Goal: Use online tool/utility: Use online tool/utility

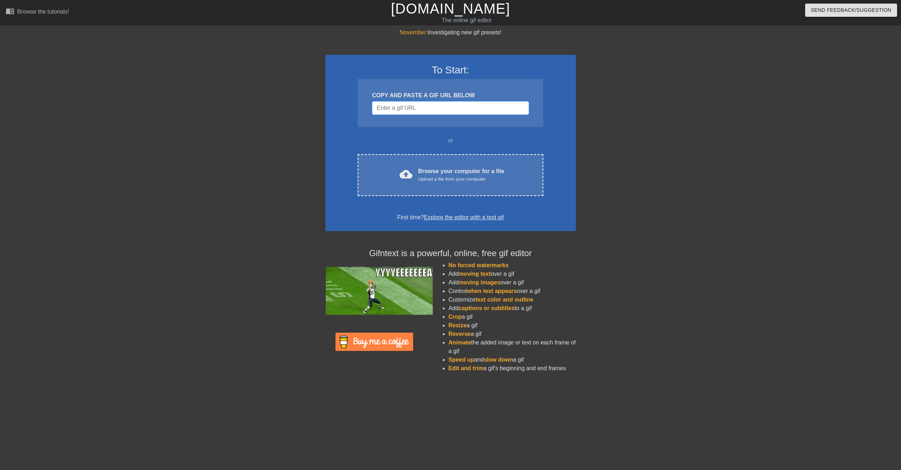
click at [413, 111] on input "Username" at bounding box center [450, 108] width 157 height 14
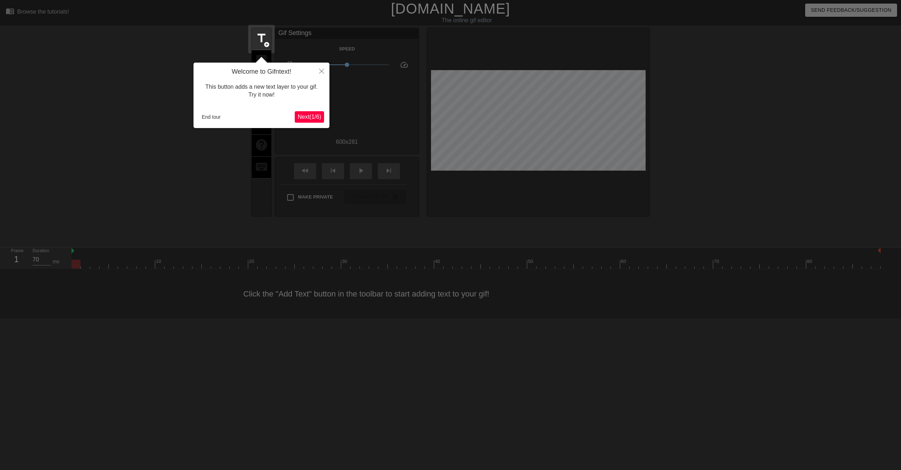
click at [314, 112] on button "Next ( 1 / 6 )" at bounding box center [309, 116] width 29 height 11
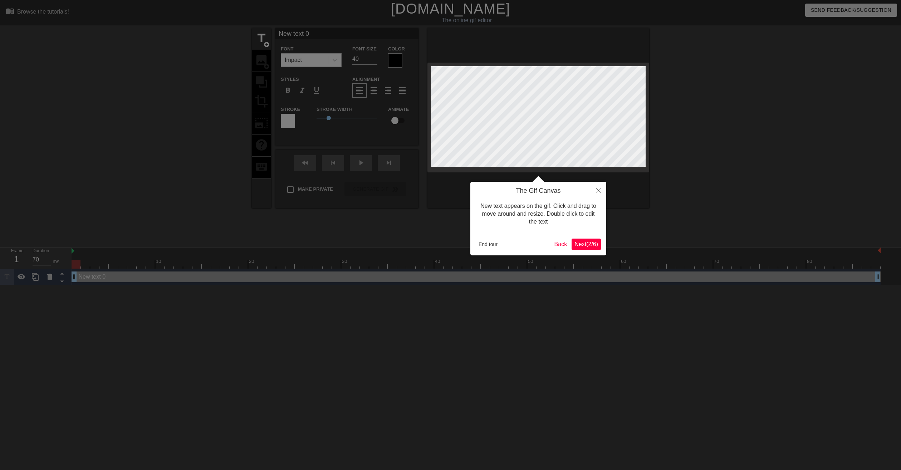
click at [589, 243] on span "Next ( 2 / 6 )" at bounding box center [587, 244] width 24 height 6
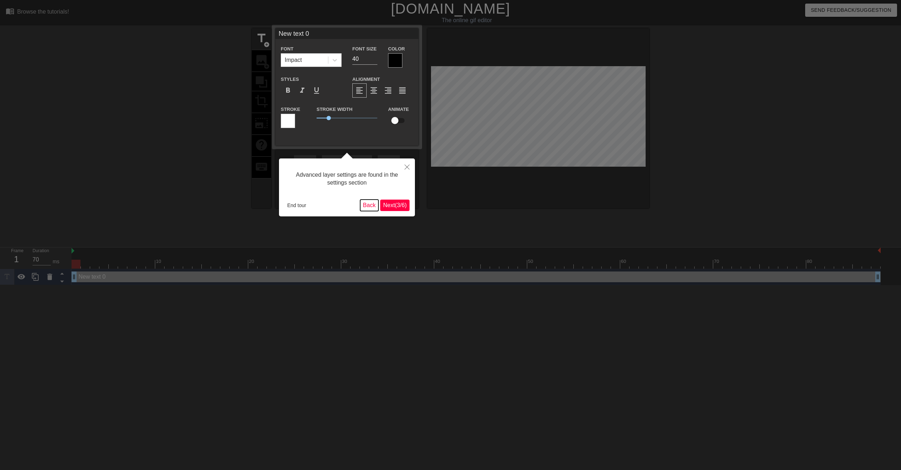
click at [365, 207] on button "Back" at bounding box center [369, 205] width 19 height 11
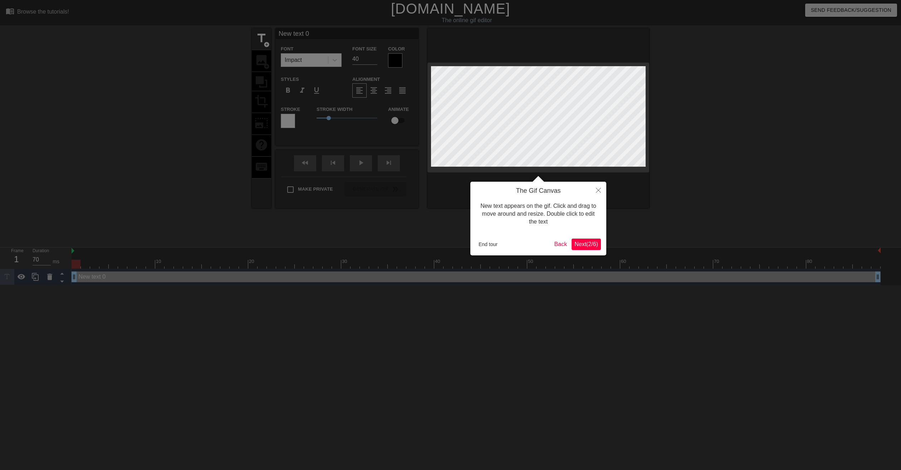
click at [593, 243] on span "Next ( 2 / 6 )" at bounding box center [587, 244] width 24 height 6
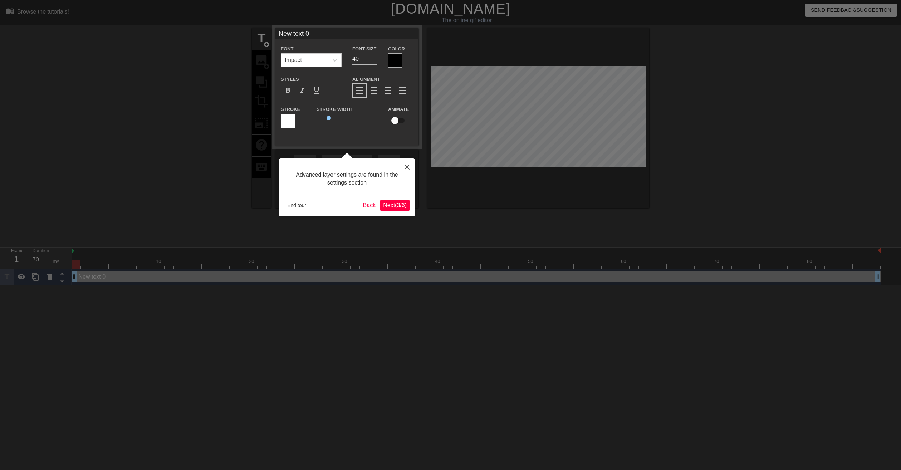
click at [395, 205] on span "Next ( 3 / 6 )" at bounding box center [395, 205] width 24 height 6
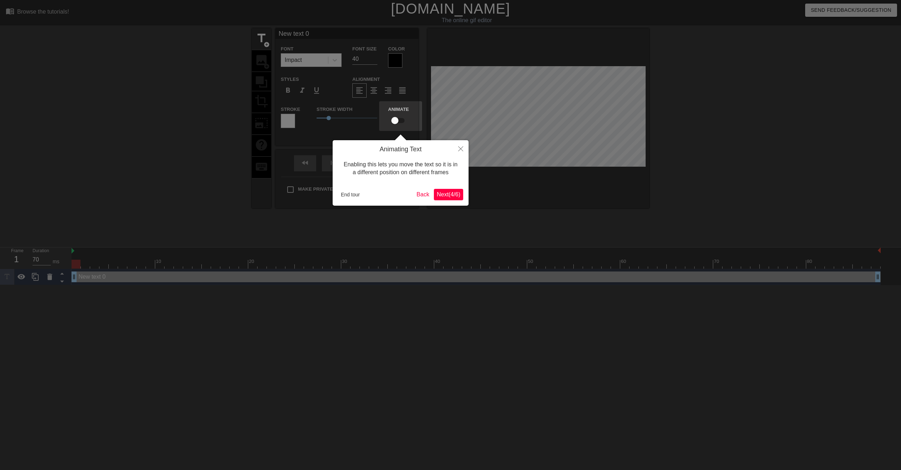
click at [444, 195] on span "Next ( 4 / 6 )" at bounding box center [449, 194] width 24 height 6
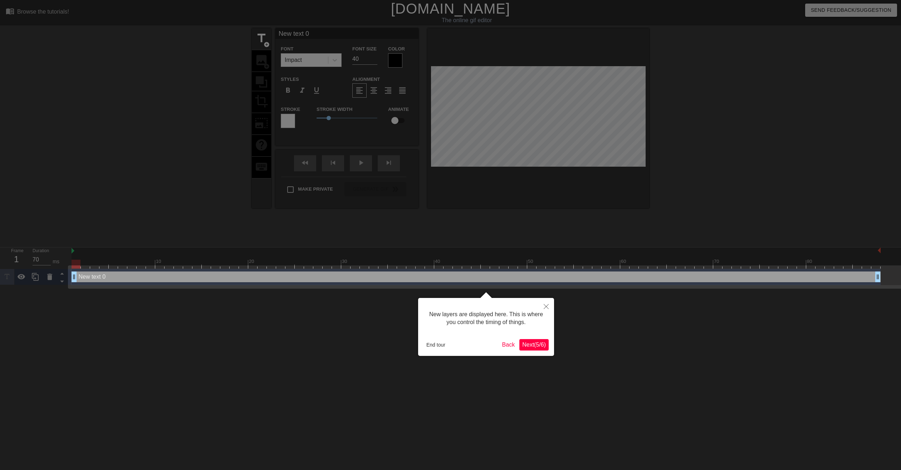
click at [535, 342] on span "Next ( 5 / 6 )" at bounding box center [534, 345] width 24 height 6
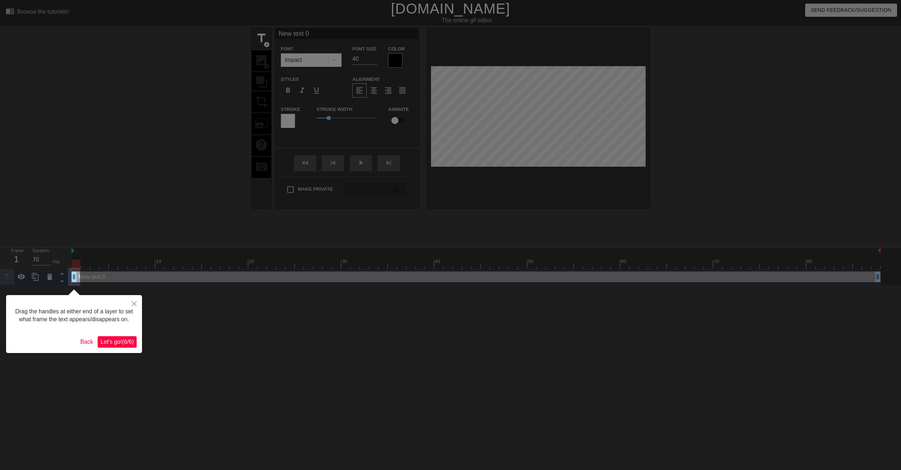
click at [124, 341] on span "Let's go! ( 6 / 6 )" at bounding box center [117, 342] width 33 height 6
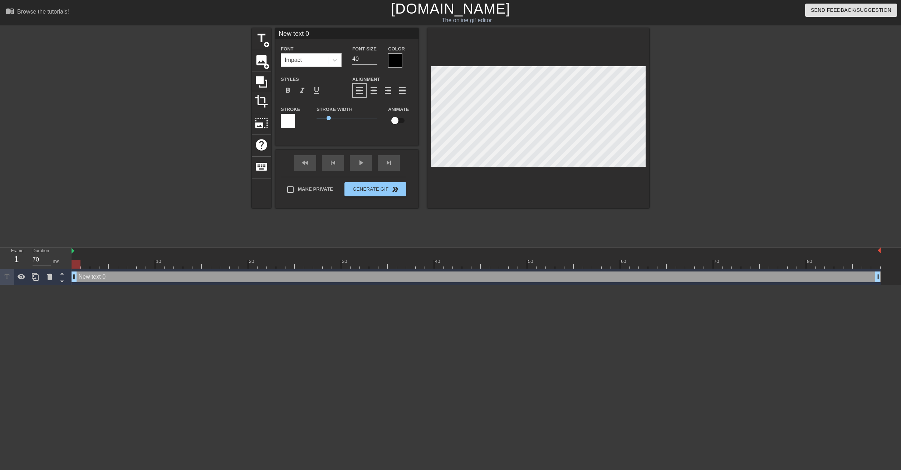
click at [320, 34] on input "New text 0" at bounding box center [346, 33] width 143 height 11
type input "Baevon"
click at [397, 58] on div at bounding box center [395, 60] width 14 height 14
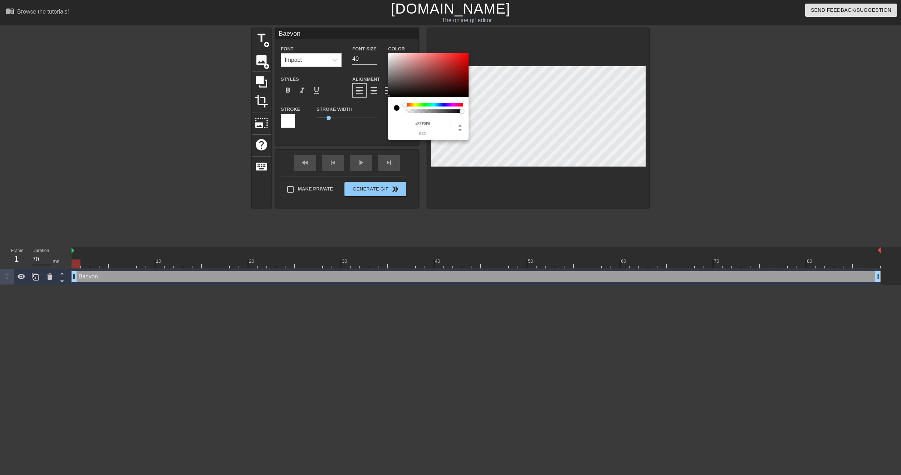
type input "#FFFFFF"
drag, startPoint x: 394, startPoint y: 52, endPoint x: 370, endPoint y: 42, distance: 26.8
click at [370, 42] on div "#FFFFFF hex" at bounding box center [450, 237] width 901 height 475
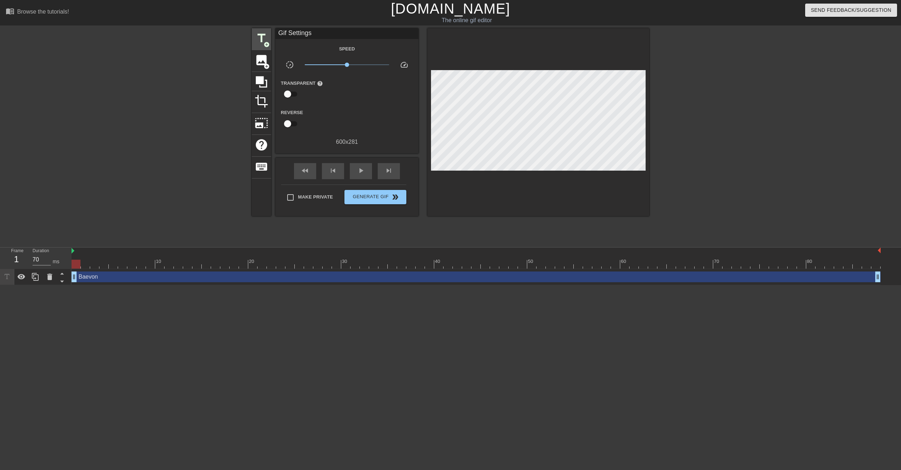
click at [261, 35] on span "title" at bounding box center [262, 38] width 14 height 14
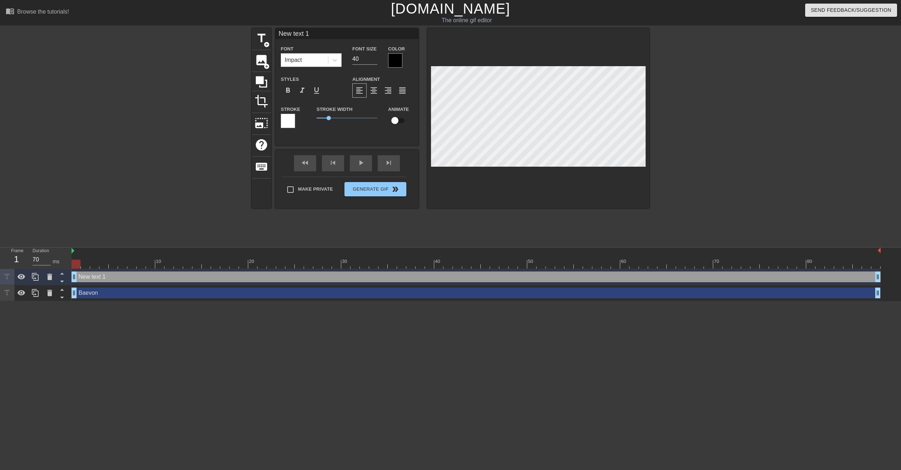
click at [104, 296] on div "Baevon drag_handle drag_handle" at bounding box center [476, 293] width 809 height 11
type input "Baevon"
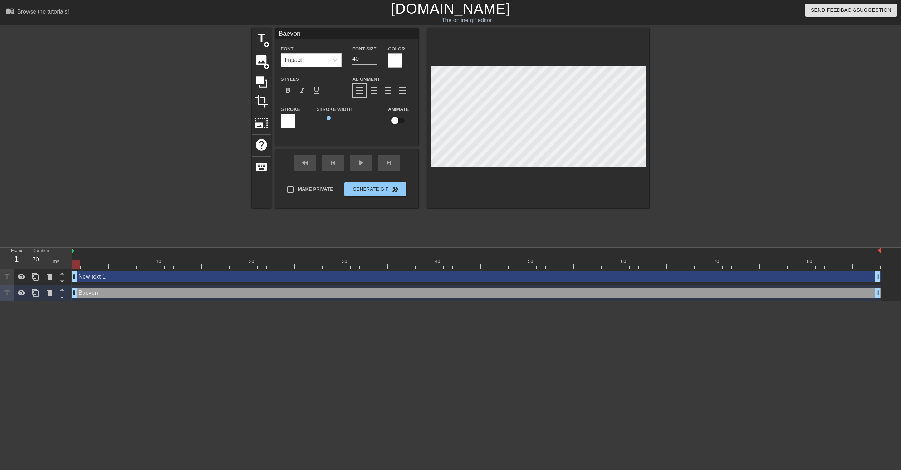
drag, startPoint x: 143, startPoint y: 281, endPoint x: 138, endPoint y: 304, distance: 23.4
click at [138, 301] on html "menu_book Browse the tutorials! [DOMAIN_NAME] The online gif editor Send Feedba…" at bounding box center [450, 150] width 901 height 301
drag, startPoint x: 133, startPoint y: 295, endPoint x: 133, endPoint y: 284, distance: 10.4
click at [133, 284] on div "New text 1 drag_handle drag_handle Baevon drag_handle drag_handle" at bounding box center [487, 285] width 830 height 32
click at [65, 289] on icon at bounding box center [62, 289] width 9 height 9
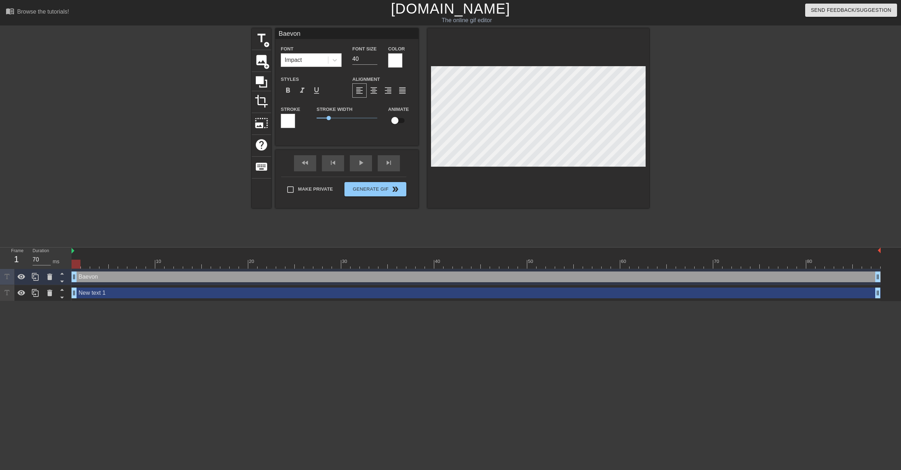
click at [154, 280] on div "Baevon drag_handle drag_handle" at bounding box center [476, 277] width 809 height 11
click at [373, 60] on input "39" at bounding box center [364, 58] width 25 height 11
click at [373, 60] on input "38" at bounding box center [364, 58] width 25 height 11
click at [373, 60] on input "37" at bounding box center [364, 58] width 25 height 11
click at [373, 60] on input "36" at bounding box center [364, 58] width 25 height 11
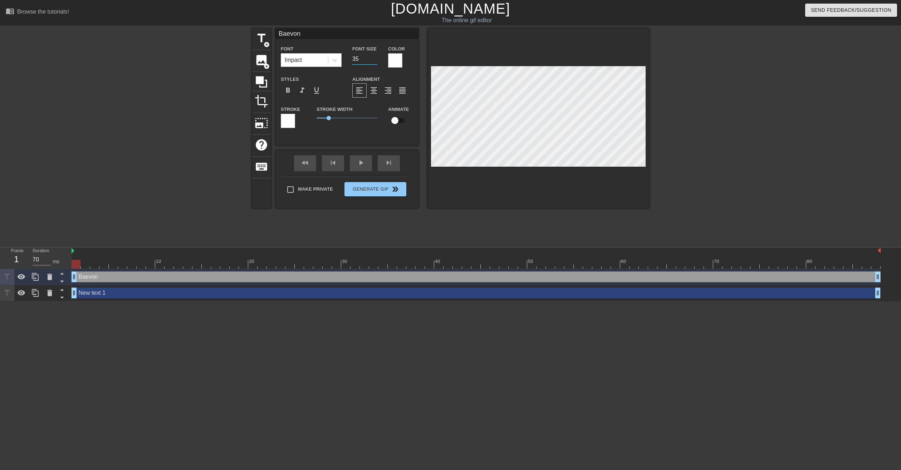
click at [373, 60] on input "35" at bounding box center [364, 58] width 25 height 11
click at [373, 60] on input "34" at bounding box center [364, 58] width 25 height 11
click at [375, 60] on input "33" at bounding box center [364, 58] width 25 height 11
type input "32"
click at [375, 60] on input "32" at bounding box center [364, 58] width 25 height 11
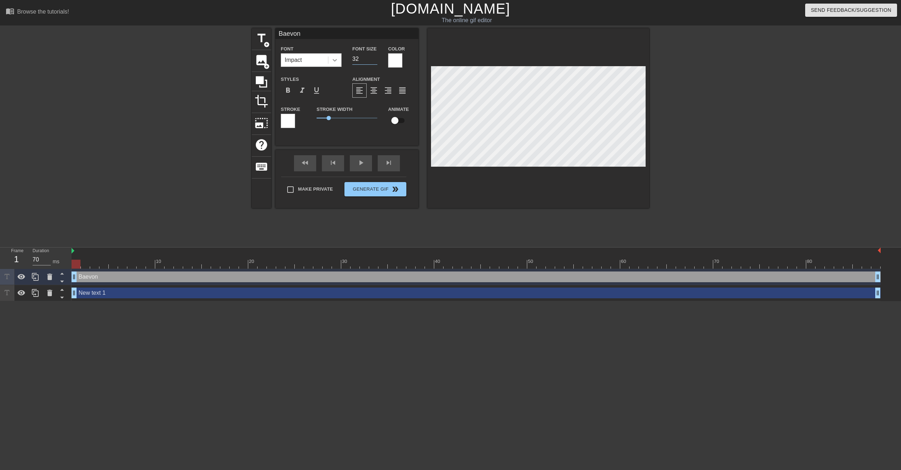
click at [333, 60] on icon at bounding box center [335, 60] width 4 height 3
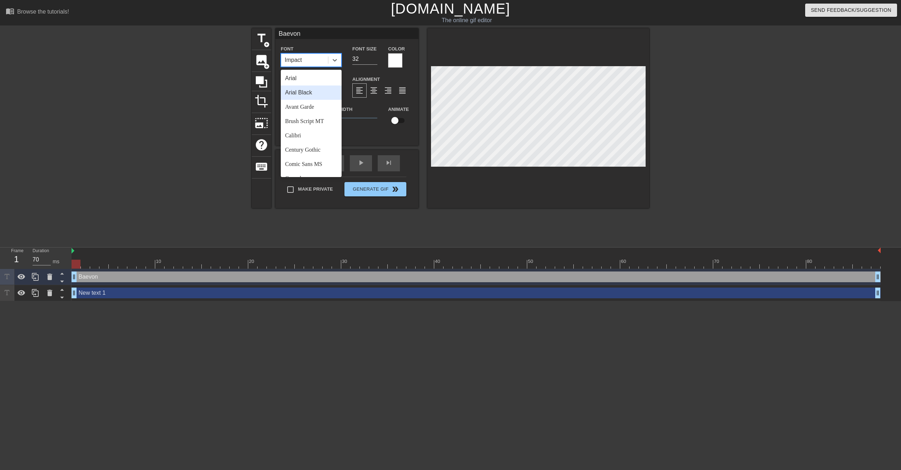
click at [310, 93] on div "Arial Black" at bounding box center [311, 93] width 61 height 14
click at [336, 57] on icon at bounding box center [334, 60] width 7 height 7
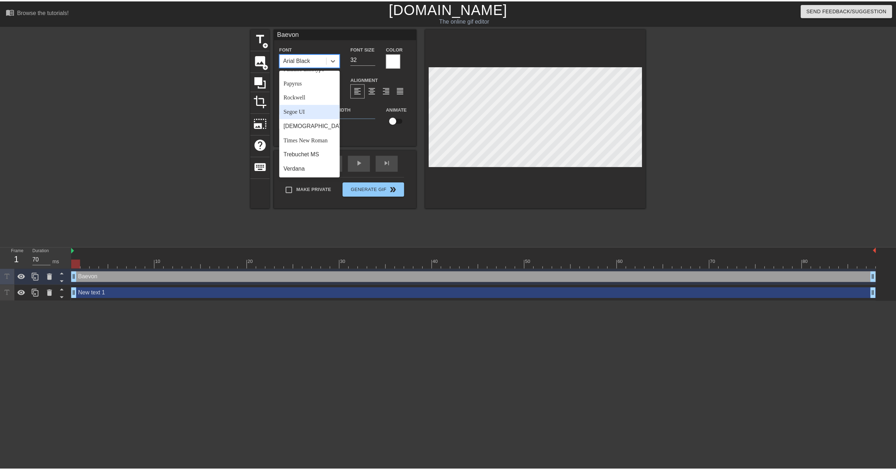
scroll to position [256, 0]
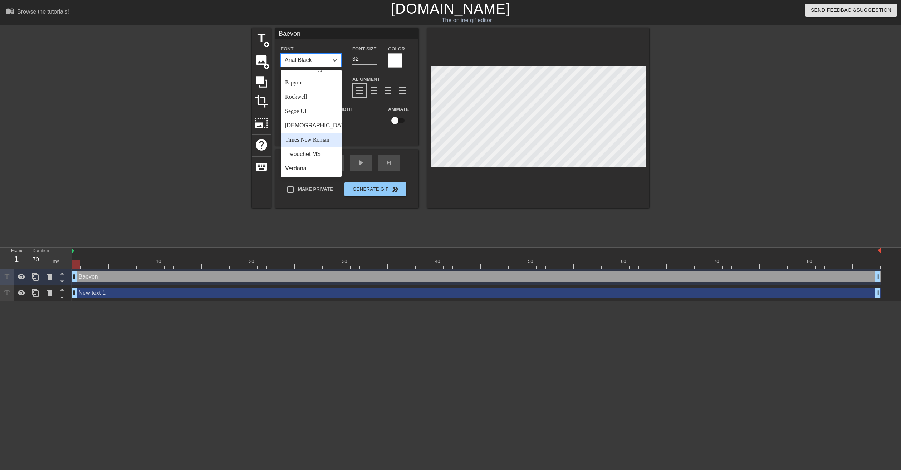
click at [316, 140] on div "Times New Roman" at bounding box center [311, 140] width 61 height 14
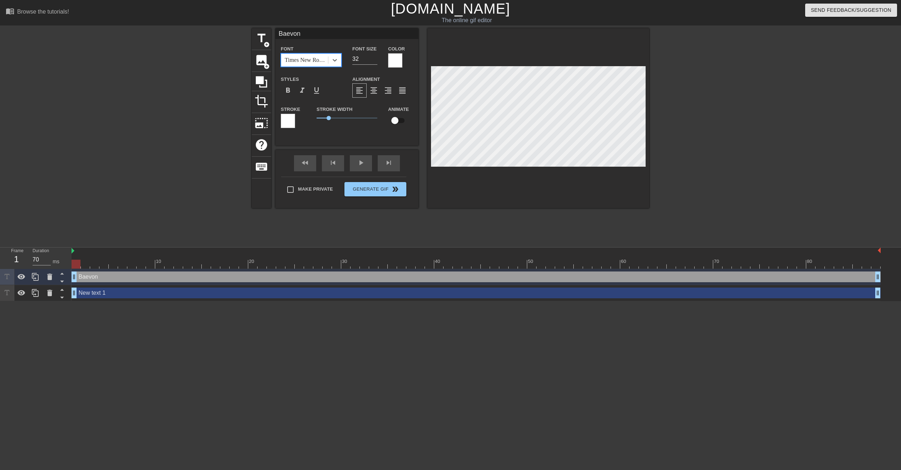
click at [99, 275] on div "Baevon drag_handle drag_handle" at bounding box center [476, 277] width 809 height 11
drag, startPoint x: 75, startPoint y: 278, endPoint x: 90, endPoint y: 280, distance: 15.5
drag, startPoint x: 92, startPoint y: 277, endPoint x: 66, endPoint y: 280, distance: 26.6
click at [66, 280] on div "Frame 1 Duration 70 ms 10 20 30 40 50 60 70 80 Baevon drag_handle drag_handle N…" at bounding box center [450, 275] width 901 height 54
click at [52, 297] on icon at bounding box center [49, 293] width 9 height 9
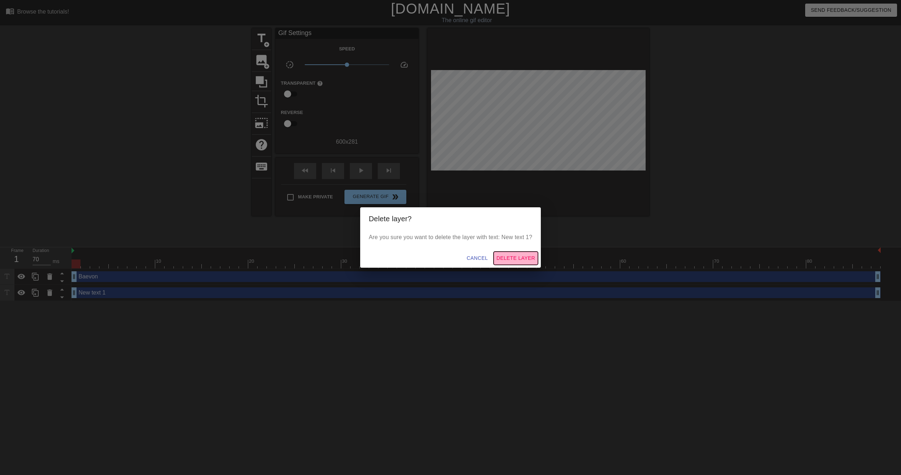
click at [512, 260] on span "Delete Layer" at bounding box center [516, 258] width 39 height 9
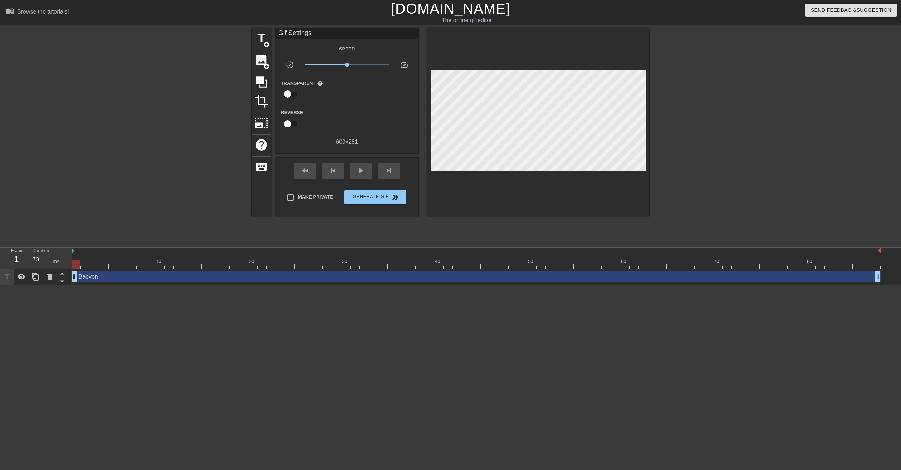
click at [234, 275] on div "Baevon drag_handle drag_handle" at bounding box center [476, 277] width 809 height 11
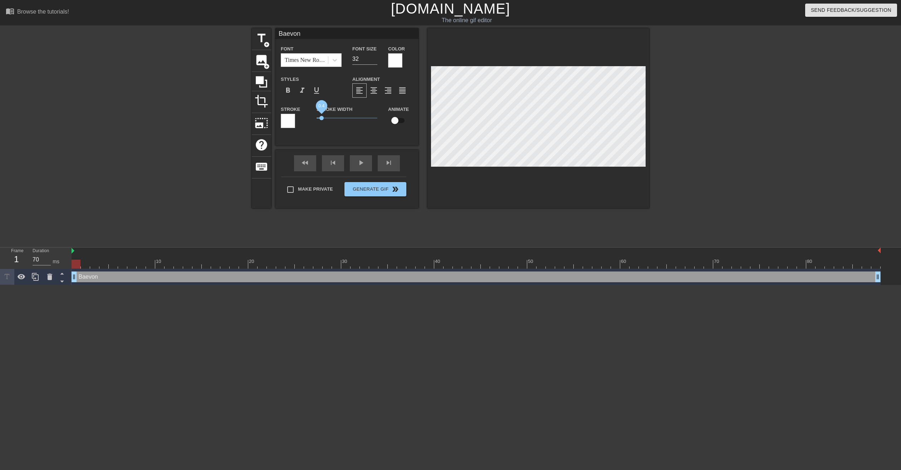
drag, startPoint x: 328, startPoint y: 117, endPoint x: 321, endPoint y: 118, distance: 7.2
click at [321, 118] on span "0.4" at bounding box center [321, 118] width 4 height 4
click at [287, 91] on span "format_bold" at bounding box center [288, 90] width 9 height 9
click at [301, 91] on span "format_italic" at bounding box center [302, 90] width 9 height 9
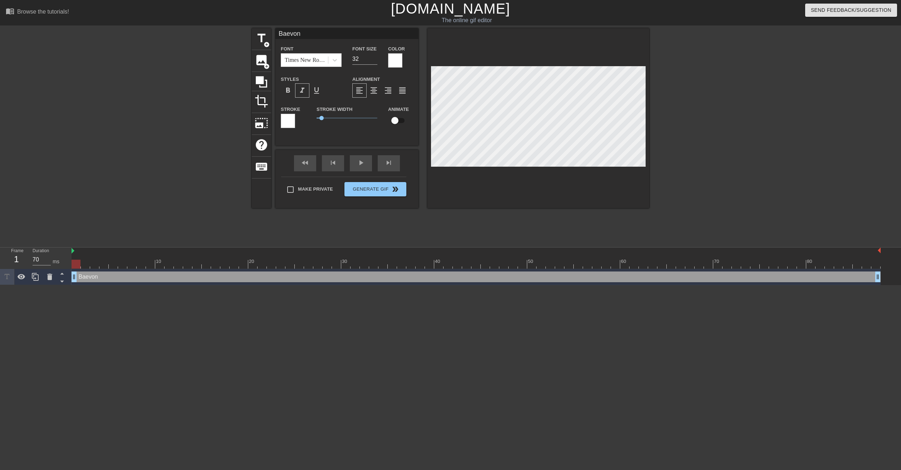
click at [301, 91] on span "format_italic" at bounding box center [302, 90] width 9 height 9
click at [316, 91] on span "format_underline" at bounding box center [316, 90] width 9 height 9
click at [358, 163] on div "play_arrow" at bounding box center [361, 163] width 22 height 16
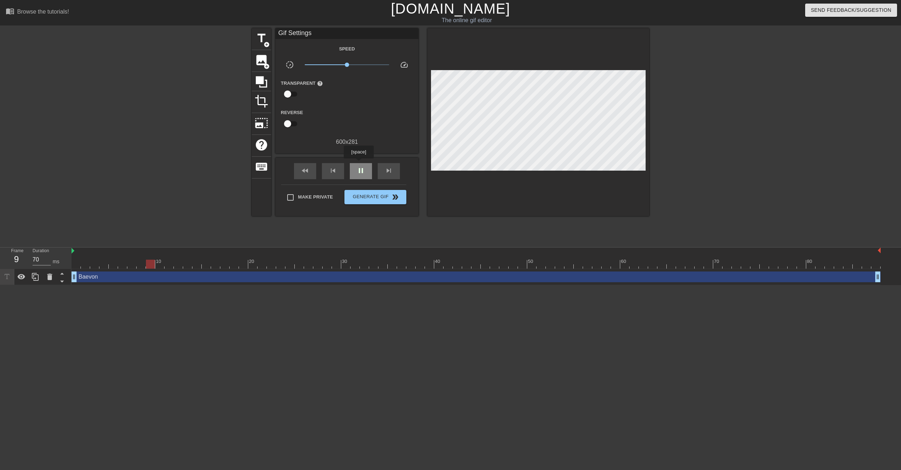
click at [358, 163] on div "pause" at bounding box center [361, 171] width 22 height 16
click at [355, 171] on div "play_arrow" at bounding box center [361, 171] width 22 height 16
click at [355, 171] on div "pause" at bounding box center [361, 171] width 22 height 16
drag, startPoint x: 270, startPoint y: 262, endPoint x: 63, endPoint y: 263, distance: 206.8
click at [63, 263] on div "Frame 1 Duration 70 ms 10 20 30 40 50 60 70 80 Baevon drag_handle drag_handle" at bounding box center [450, 267] width 901 height 38
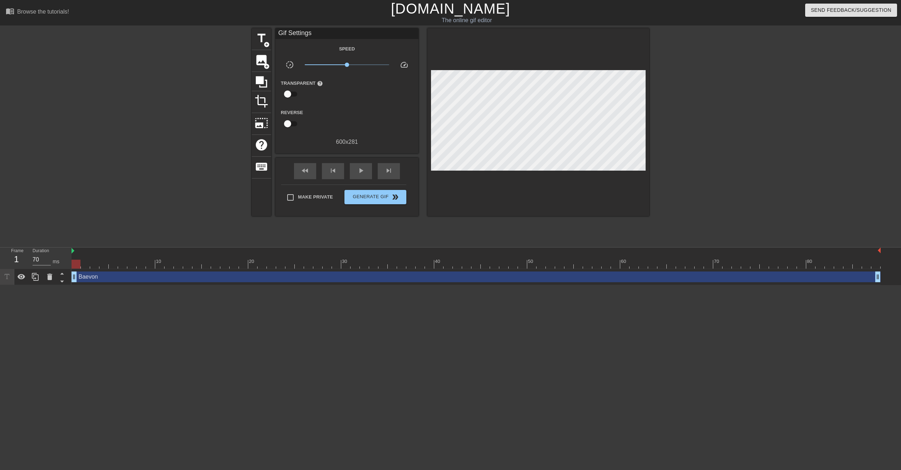
click at [91, 277] on div "Baevon drag_handle drag_handle" at bounding box center [476, 277] width 809 height 11
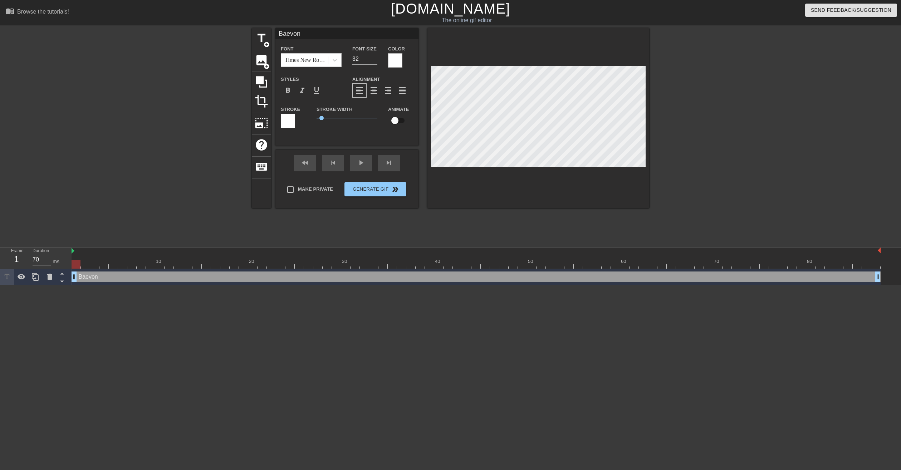
drag, startPoint x: 91, startPoint y: 277, endPoint x: 168, endPoint y: 329, distance: 93.3
click at [148, 285] on html "menu_book Browse the tutorials! [DOMAIN_NAME] The online gif editor Send Feedba…" at bounding box center [450, 142] width 901 height 285
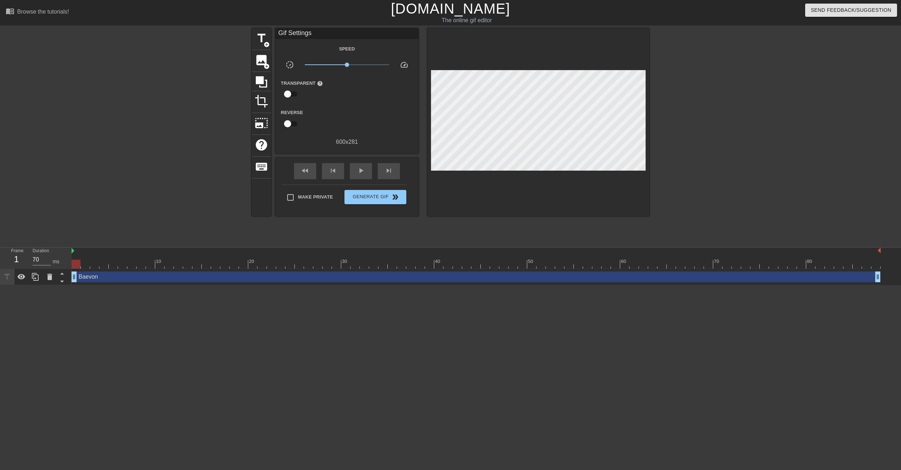
drag, startPoint x: 107, startPoint y: 278, endPoint x: 97, endPoint y: 314, distance: 38.1
click at [97, 285] on html "menu_book Browse the tutorials! [DOMAIN_NAME] The online gif editor Send Feedba…" at bounding box center [450, 142] width 901 height 285
click at [36, 279] on icon at bounding box center [35, 277] width 7 height 8
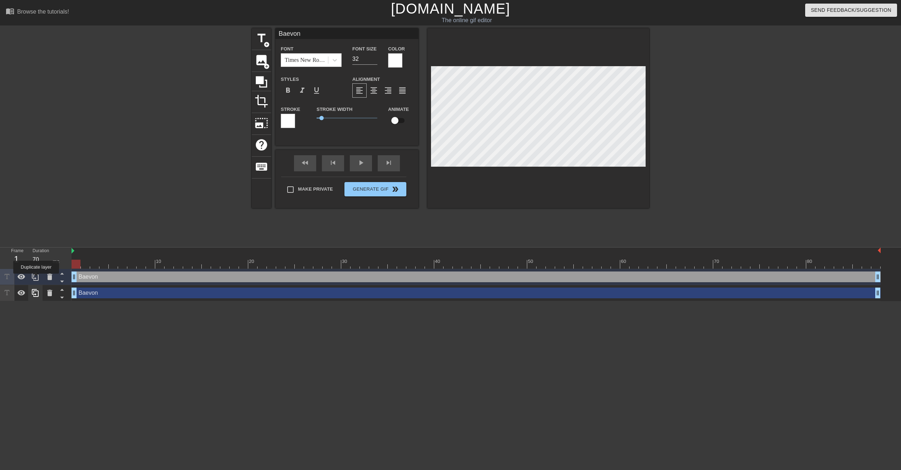
click at [36, 279] on icon at bounding box center [35, 277] width 7 height 8
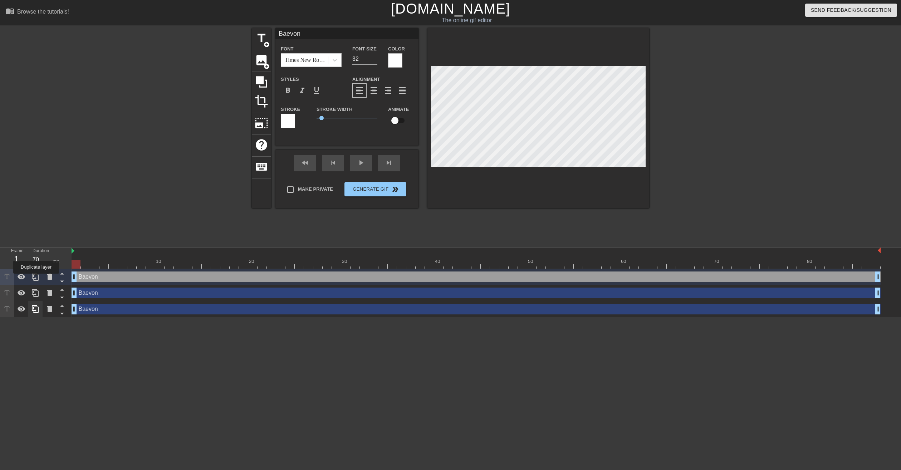
click at [36, 279] on icon at bounding box center [35, 277] width 7 height 8
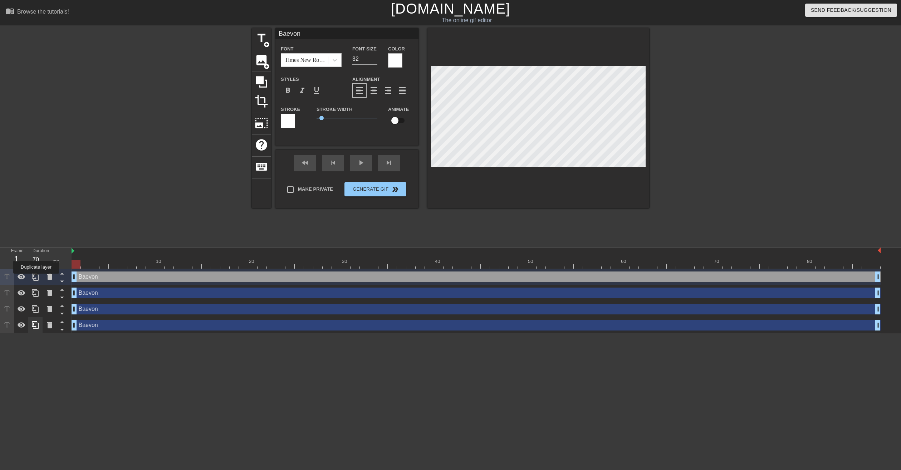
click at [36, 279] on icon at bounding box center [35, 277] width 7 height 8
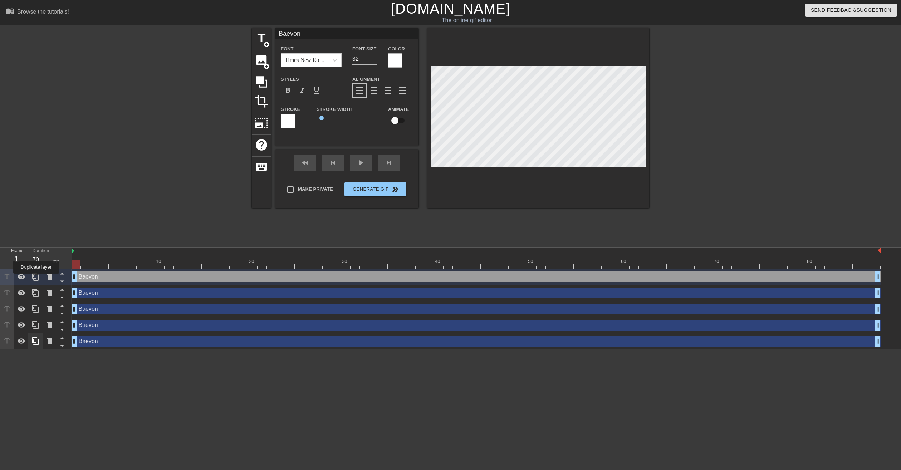
click at [36, 279] on icon at bounding box center [35, 277] width 7 height 8
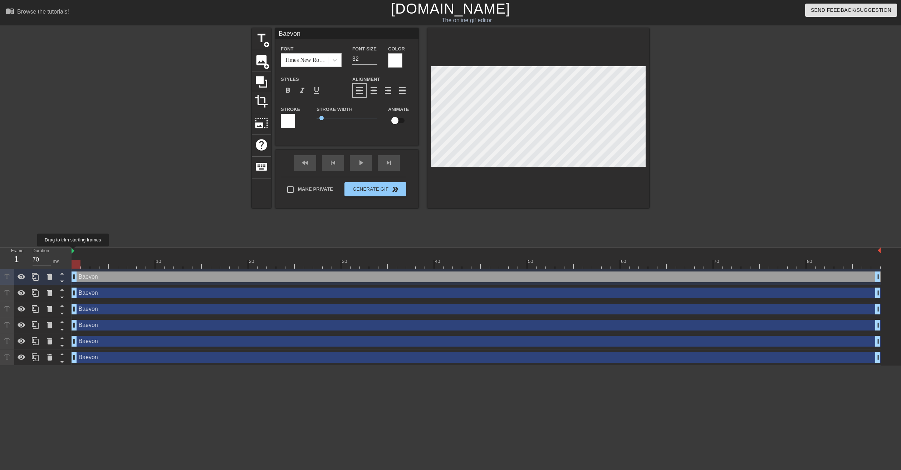
click at [73, 252] on img at bounding box center [73, 251] width 3 height 6
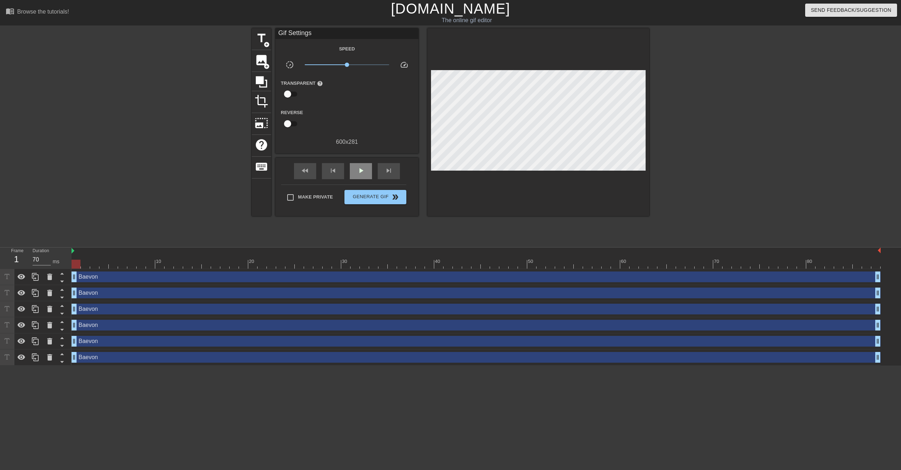
click at [360, 162] on div "fast_rewind skip_previous play_arrow skip_next" at bounding box center [347, 171] width 117 height 27
click at [360, 170] on span "play_arrow" at bounding box center [361, 170] width 9 height 9
click at [360, 170] on span "pause" at bounding box center [361, 170] width 9 height 9
drag, startPoint x: 130, startPoint y: 263, endPoint x: 73, endPoint y: 264, distance: 56.6
click at [73, 264] on div at bounding box center [76, 264] width 9 height 9
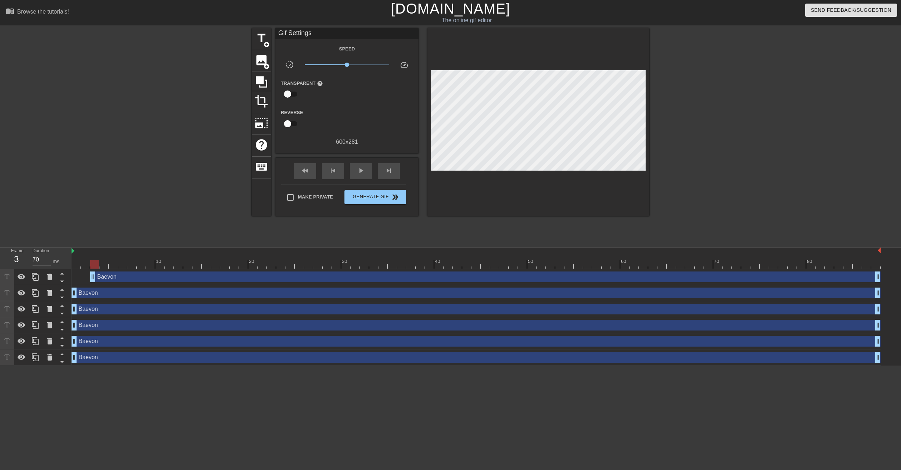
drag, startPoint x: 73, startPoint y: 278, endPoint x: 90, endPoint y: 278, distance: 16.8
click at [51, 292] on icon at bounding box center [49, 293] width 9 height 9
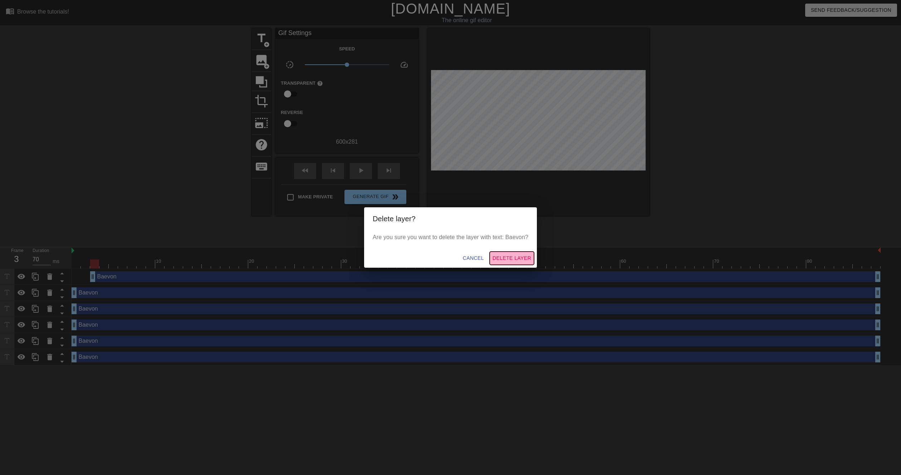
click at [503, 256] on span "Delete Layer" at bounding box center [512, 258] width 39 height 9
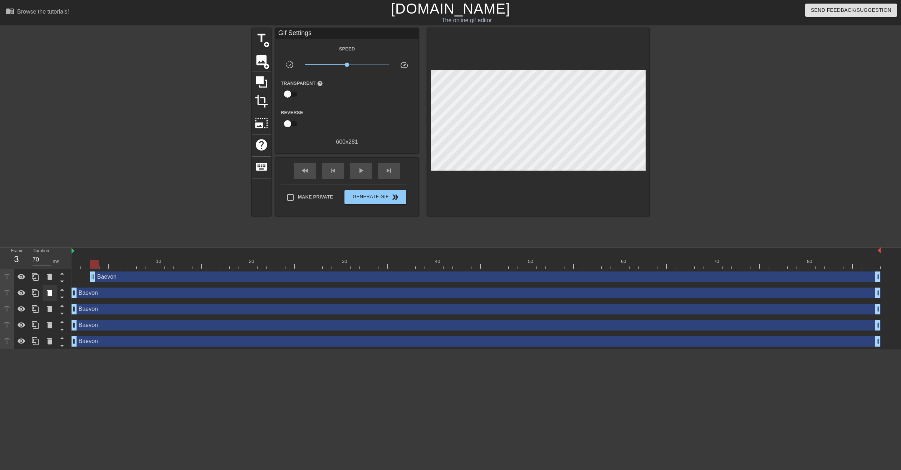
click at [50, 290] on icon at bounding box center [49, 293] width 9 height 9
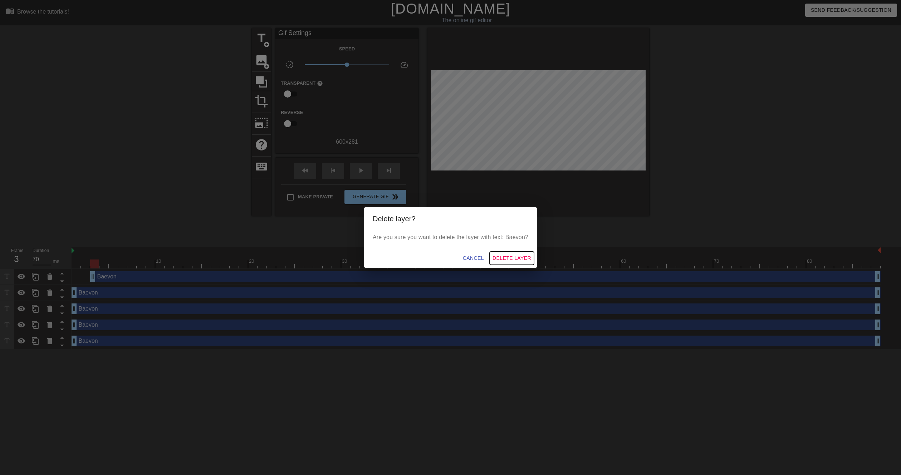
click at [513, 253] on button "Delete Layer" at bounding box center [512, 258] width 44 height 13
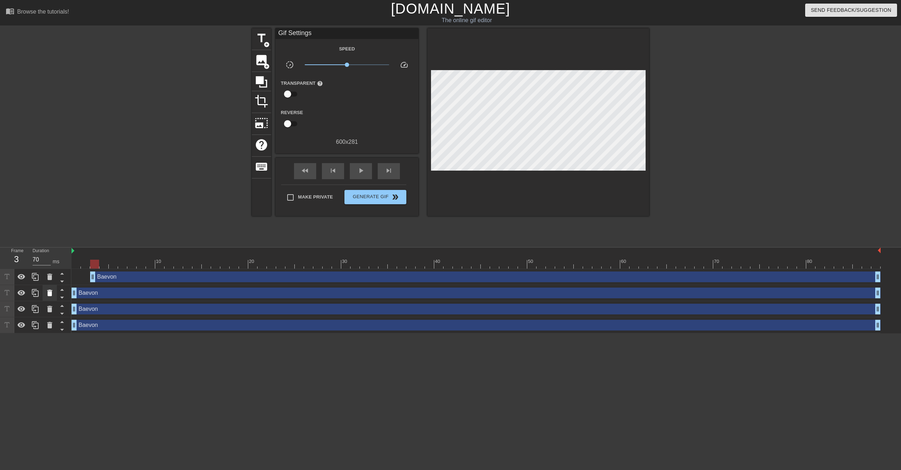
click at [48, 290] on icon at bounding box center [49, 293] width 9 height 9
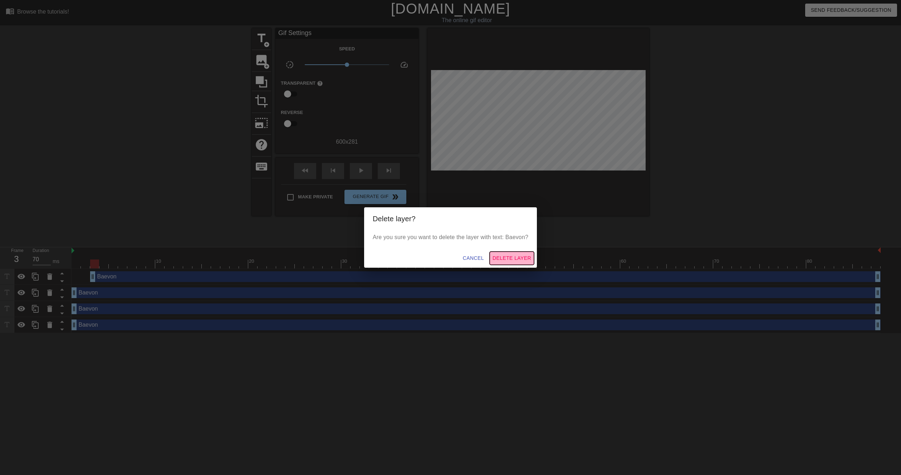
click at [516, 254] on span "Delete Layer" at bounding box center [512, 258] width 39 height 9
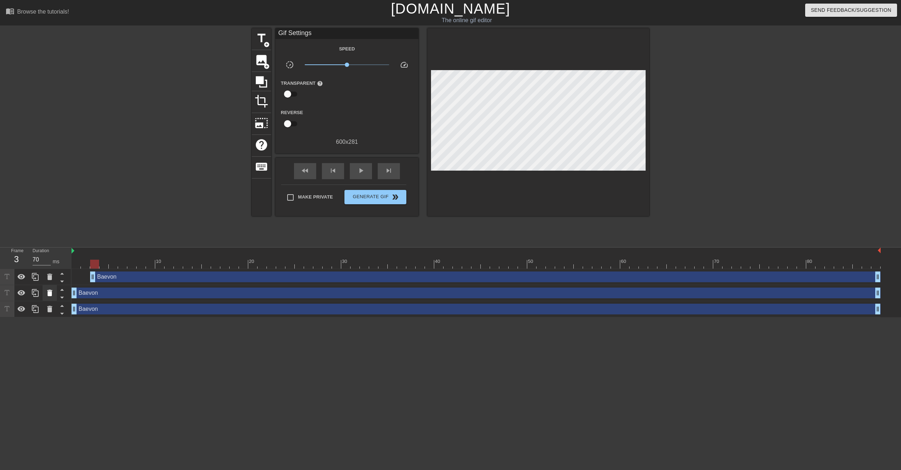
click at [49, 294] on icon at bounding box center [49, 293] width 5 height 6
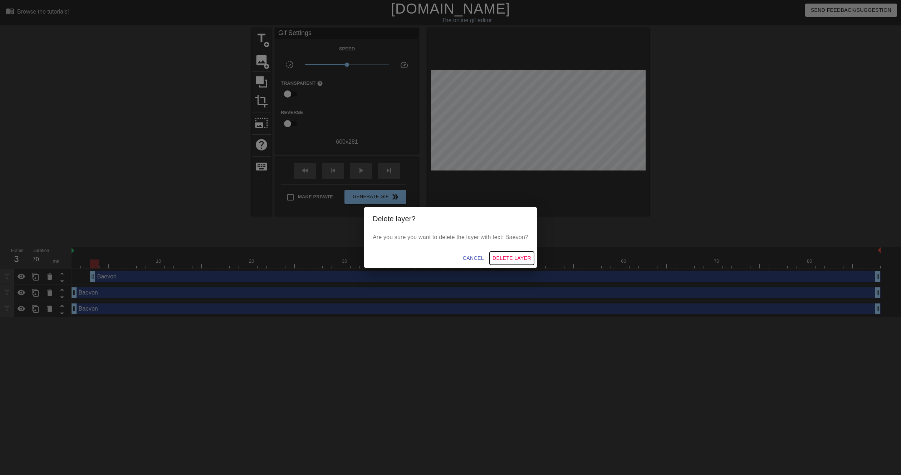
drag, startPoint x: 508, startPoint y: 258, endPoint x: 361, endPoint y: 277, distance: 147.5
click at [506, 258] on span "Delete Layer" at bounding box center [512, 258] width 39 height 9
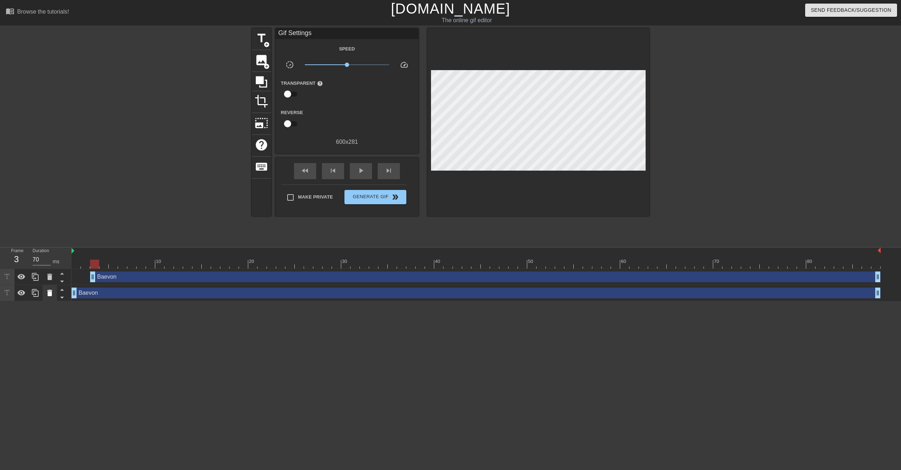
click at [49, 293] on icon at bounding box center [49, 293] width 5 height 6
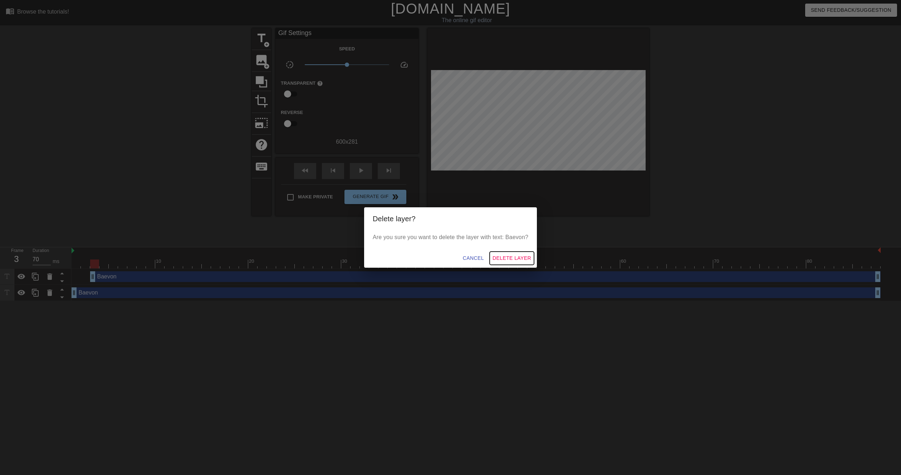
click at [516, 259] on span "Delete Layer" at bounding box center [512, 258] width 39 height 9
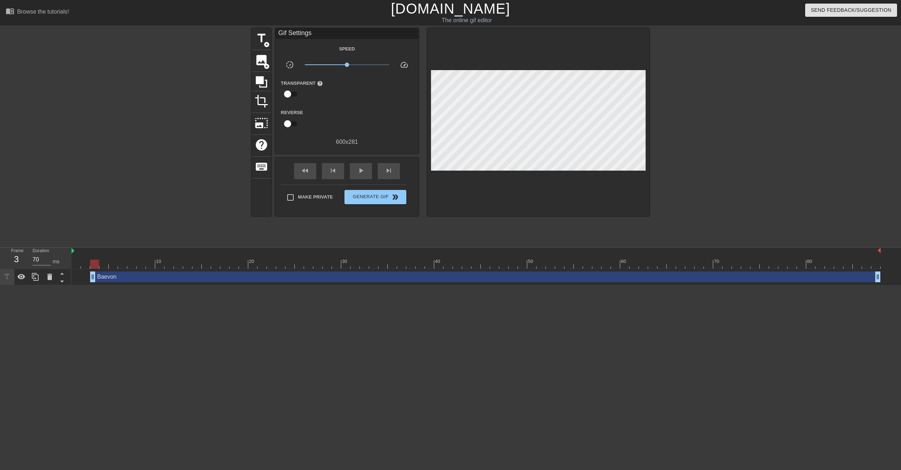
drag, startPoint x: 92, startPoint y: 276, endPoint x: 91, endPoint y: 282, distance: 6.0
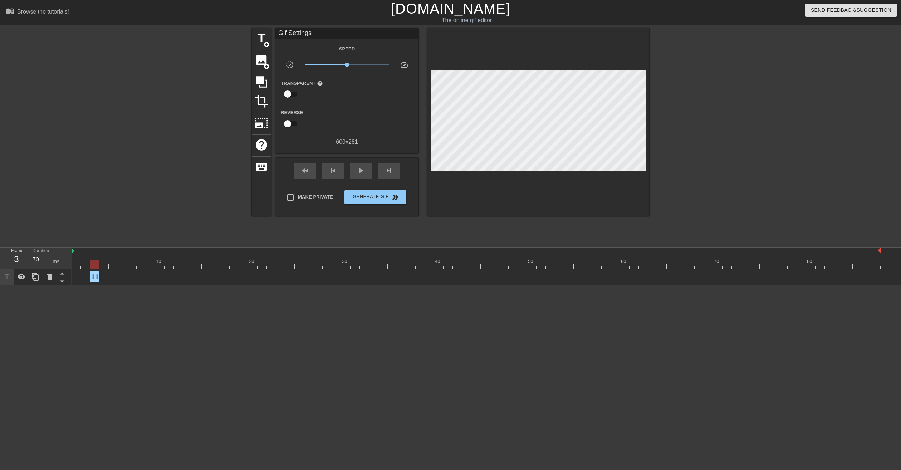
drag, startPoint x: 877, startPoint y: 276, endPoint x: 99, endPoint y: 282, distance: 777.8
drag, startPoint x: 92, startPoint y: 278, endPoint x: 60, endPoint y: 278, distance: 31.1
click at [60, 278] on div "Frame 1 Duration 70 ms 10 20 30 40 50 60 70 80 Baevon drag_handle drag_handle" at bounding box center [450, 267] width 901 height 38
click at [34, 278] on icon at bounding box center [35, 277] width 9 height 9
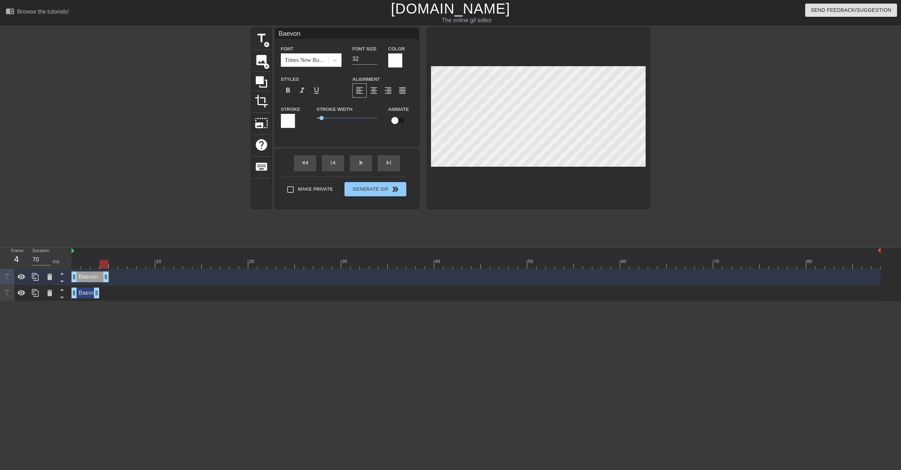
drag, startPoint x: 95, startPoint y: 277, endPoint x: 101, endPoint y: 278, distance: 6.1
drag, startPoint x: 73, startPoint y: 278, endPoint x: 106, endPoint y: 283, distance: 32.9
click at [106, 283] on div "Baevon drag_handle drag_handle" at bounding box center [476, 277] width 809 height 16
drag, startPoint x: 103, startPoint y: 262, endPoint x: 48, endPoint y: 262, distance: 55.8
click at [48, 262] on div "Frame 1 Duration 70 ms 10 20 30 40 50 60 70 80 Baevon drag_handle drag_handle B…" at bounding box center [450, 275] width 901 height 54
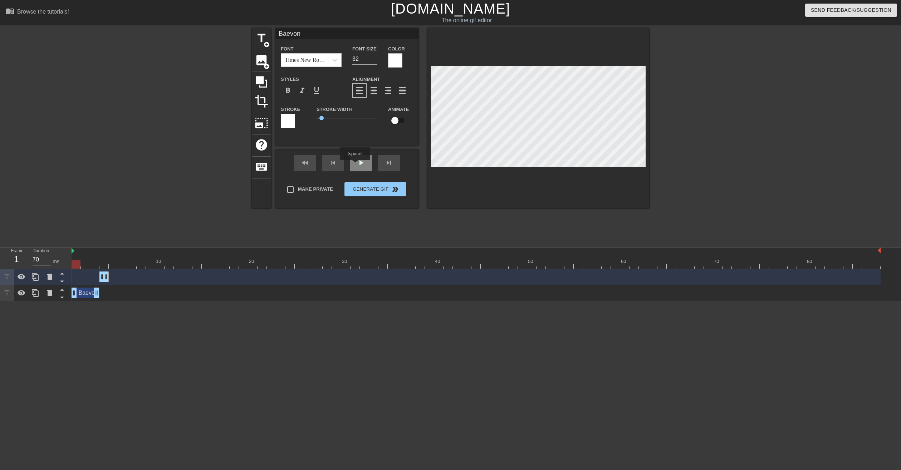
click at [355, 164] on div "play_arrow" at bounding box center [361, 163] width 22 height 16
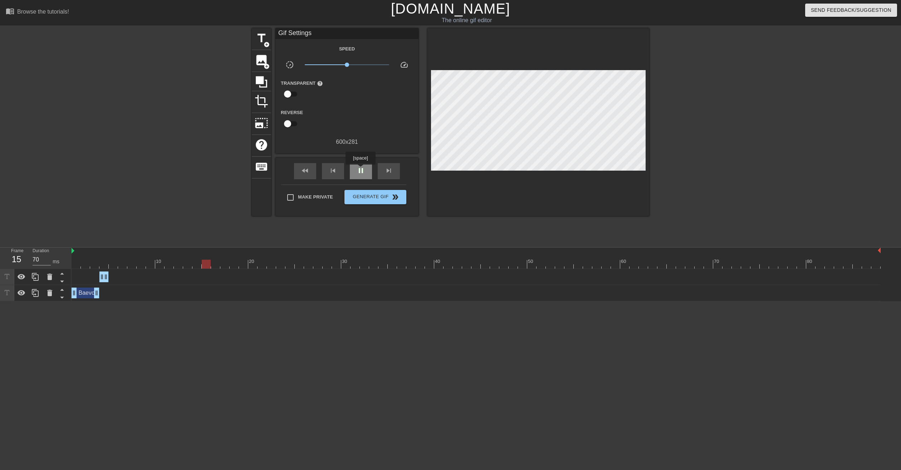
click at [360, 170] on span "pause" at bounding box center [361, 170] width 9 height 9
drag, startPoint x: 214, startPoint y: 263, endPoint x: 93, endPoint y: 263, distance: 120.2
click at [93, 263] on div at bounding box center [94, 264] width 9 height 9
drag, startPoint x: 96, startPoint y: 262, endPoint x: 100, endPoint y: 262, distance: 4.3
click at [100, 262] on div at bounding box center [103, 264] width 9 height 9
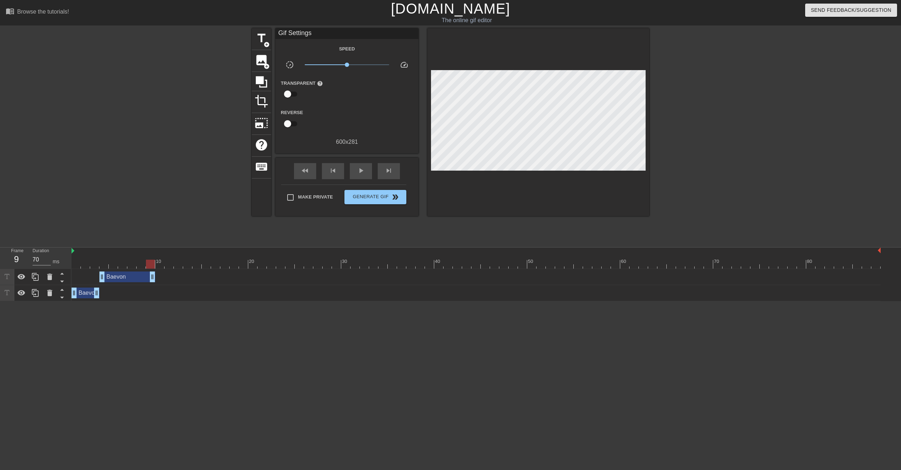
drag, startPoint x: 107, startPoint y: 279, endPoint x: 152, endPoint y: 280, distance: 45.4
drag, startPoint x: 146, startPoint y: 264, endPoint x: 106, endPoint y: 265, distance: 39.7
click at [106, 265] on div at bounding box center [103, 264] width 9 height 9
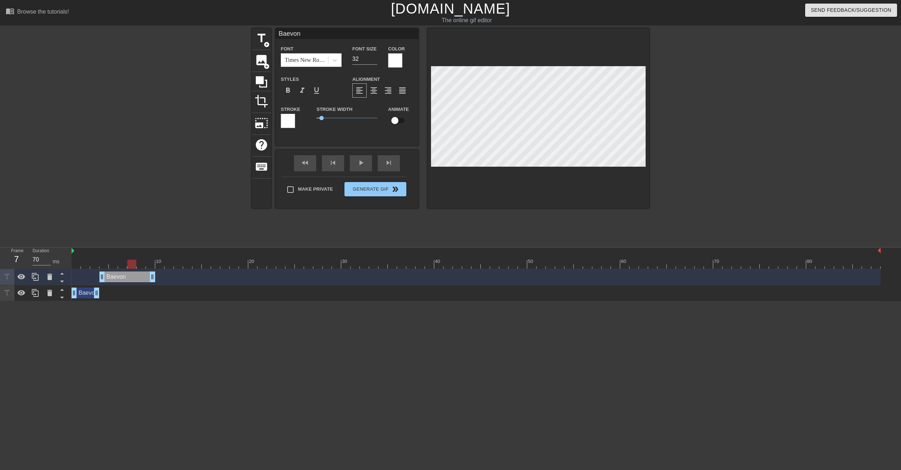
drag, startPoint x: 106, startPoint y: 263, endPoint x: 129, endPoint y: 266, distance: 23.0
click at [129, 266] on div at bounding box center [131, 264] width 9 height 9
drag, startPoint x: 133, startPoint y: 265, endPoint x: 119, endPoint y: 270, distance: 14.7
click at [119, 270] on div "10 20 30 40 50 60 70 80 Baevon drag_handle drag_handle Baevon drag_handle drag_…" at bounding box center [487, 275] width 830 height 54
drag, startPoint x: 125, startPoint y: 263, endPoint x: 130, endPoint y: 264, distance: 5.9
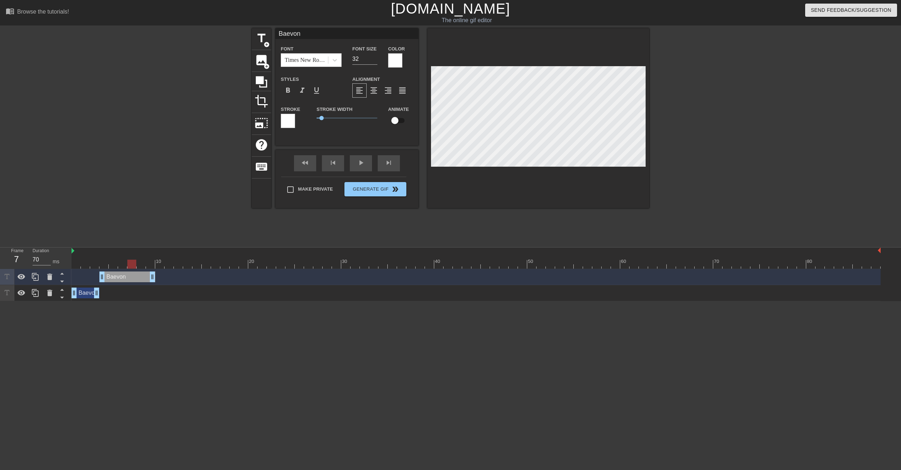
click at [130, 264] on div at bounding box center [131, 264] width 9 height 9
drag, startPoint x: 153, startPoint y: 280, endPoint x: 139, endPoint y: 280, distance: 14.7
click at [139, 280] on div "Baevon drag_handle drag_handle" at bounding box center [476, 277] width 809 height 11
click at [75, 264] on div at bounding box center [476, 264] width 809 height 9
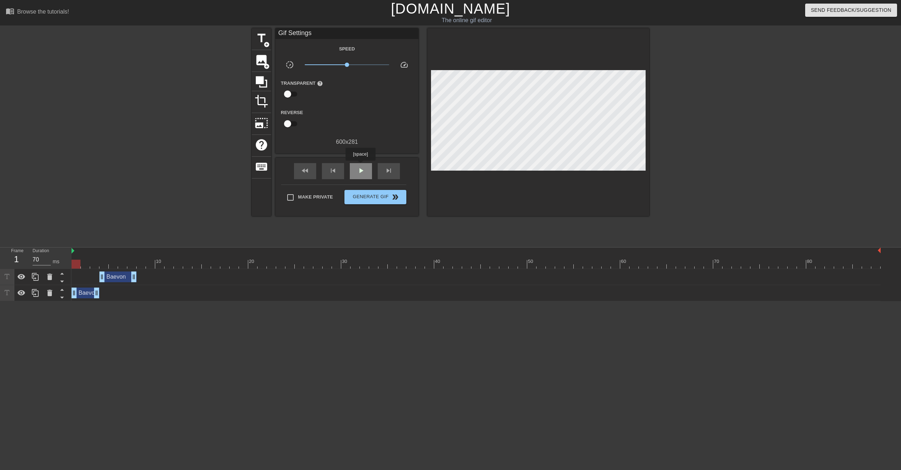
click at [360, 166] on span "play_arrow" at bounding box center [361, 170] width 9 height 9
click at [360, 166] on span "pause" at bounding box center [361, 170] width 9 height 9
drag, startPoint x: 234, startPoint y: 263, endPoint x: 137, endPoint y: 265, distance: 96.6
click at [137, 265] on div at bounding box center [141, 264] width 9 height 9
click at [34, 297] on icon at bounding box center [35, 293] width 7 height 8
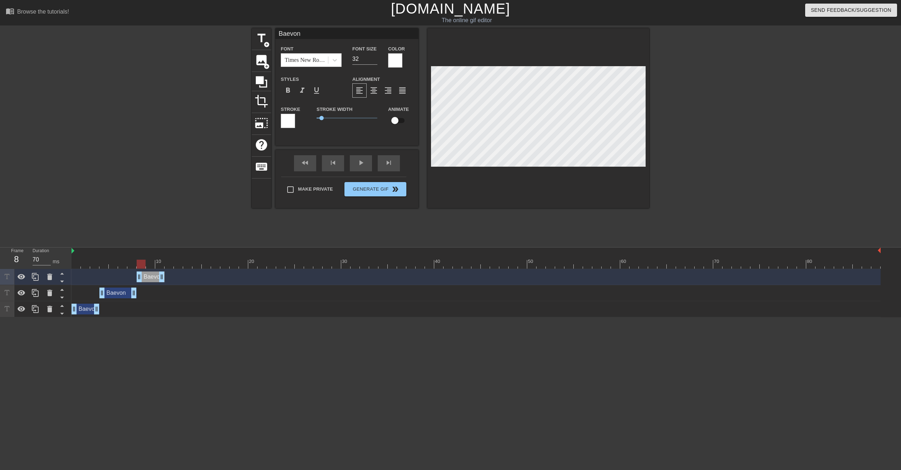
drag, startPoint x: 84, startPoint y: 277, endPoint x: 146, endPoint y: 282, distance: 62.8
click at [146, 282] on div "Baevon drag_handle drag_handle" at bounding box center [151, 277] width 28 height 11
click at [148, 265] on div at bounding box center [476, 264] width 809 height 9
click at [159, 264] on div at bounding box center [476, 264] width 809 height 9
click at [168, 265] on div at bounding box center [476, 264] width 809 height 9
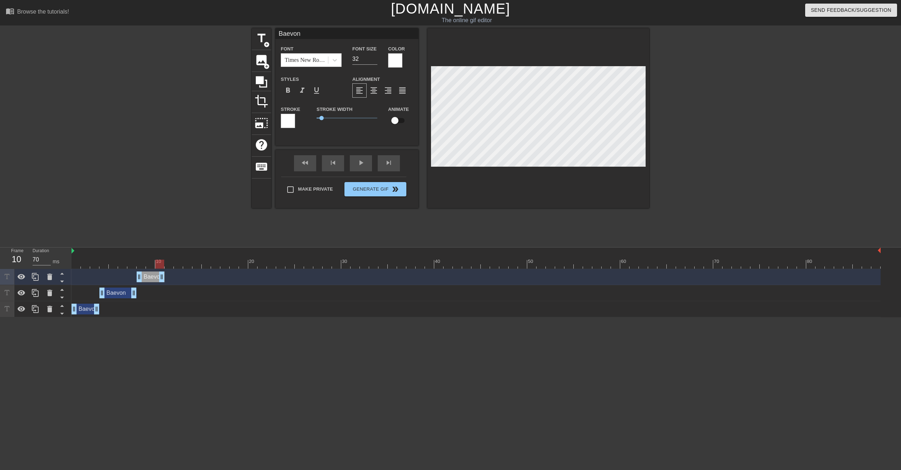
click at [158, 265] on div at bounding box center [476, 264] width 809 height 9
click at [165, 265] on div at bounding box center [476, 264] width 809 height 9
drag, startPoint x: 161, startPoint y: 279, endPoint x: 167, endPoint y: 280, distance: 6.1
click at [38, 276] on icon at bounding box center [35, 277] width 7 height 8
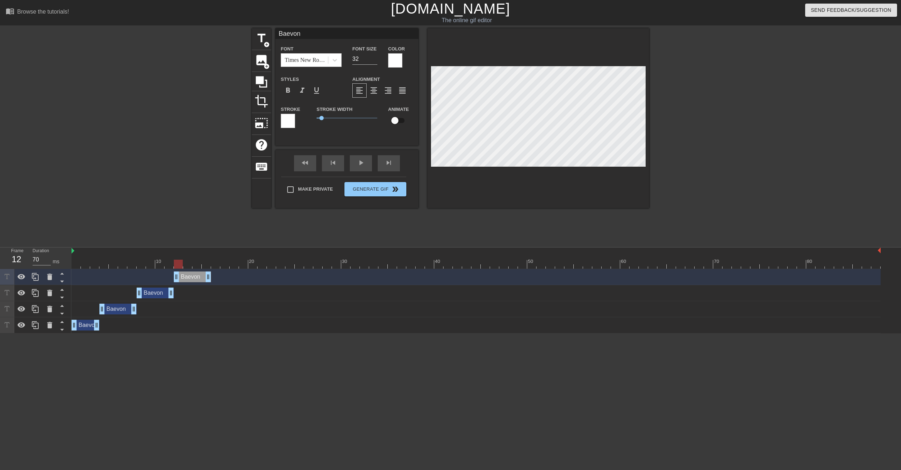
drag, startPoint x: 158, startPoint y: 277, endPoint x: 195, endPoint y: 278, distance: 36.9
click at [195, 278] on div "Baevon drag_handle drag_handle" at bounding box center [192, 277] width 37 height 11
click at [171, 264] on div at bounding box center [476, 264] width 809 height 9
click at [177, 264] on div at bounding box center [476, 264] width 809 height 9
click at [185, 264] on div at bounding box center [476, 264] width 809 height 9
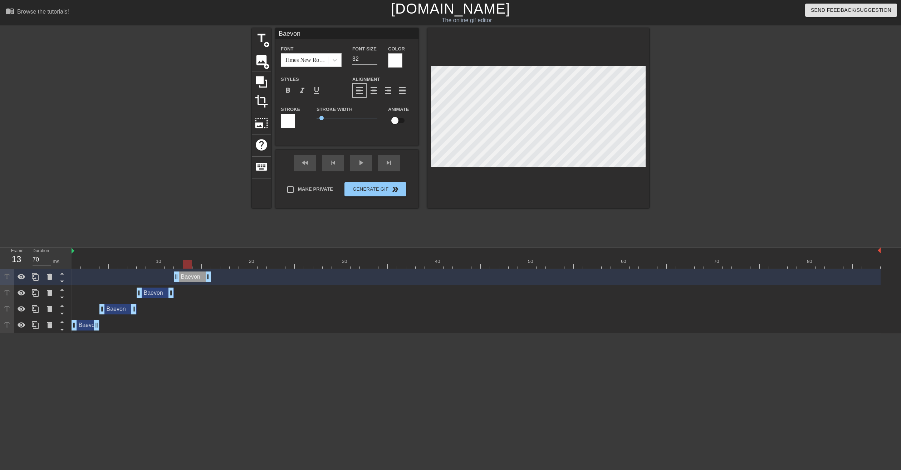
click at [179, 264] on div at bounding box center [476, 264] width 809 height 9
click at [190, 266] on div at bounding box center [476, 264] width 809 height 9
click at [197, 266] on div at bounding box center [476, 264] width 809 height 9
click at [207, 266] on div at bounding box center [476, 264] width 809 height 9
click at [214, 266] on div at bounding box center [476, 264] width 809 height 9
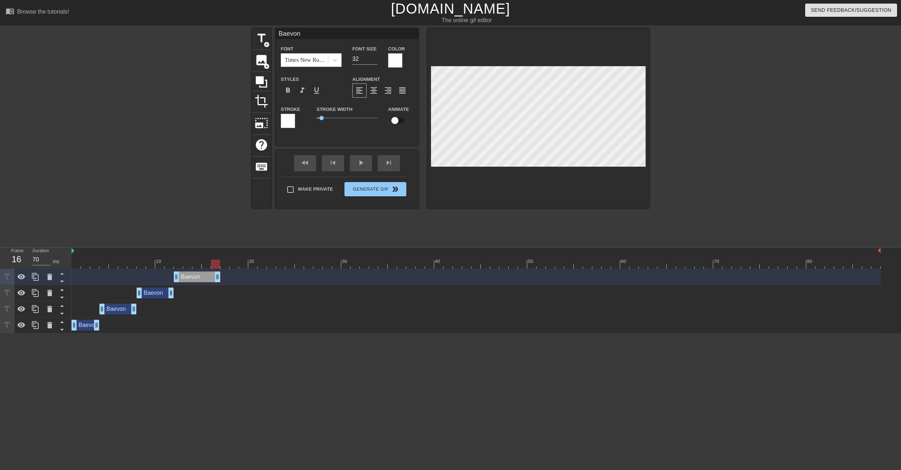
drag, startPoint x: 208, startPoint y: 275, endPoint x: 213, endPoint y: 275, distance: 5.0
click at [35, 278] on icon at bounding box center [35, 277] width 7 height 8
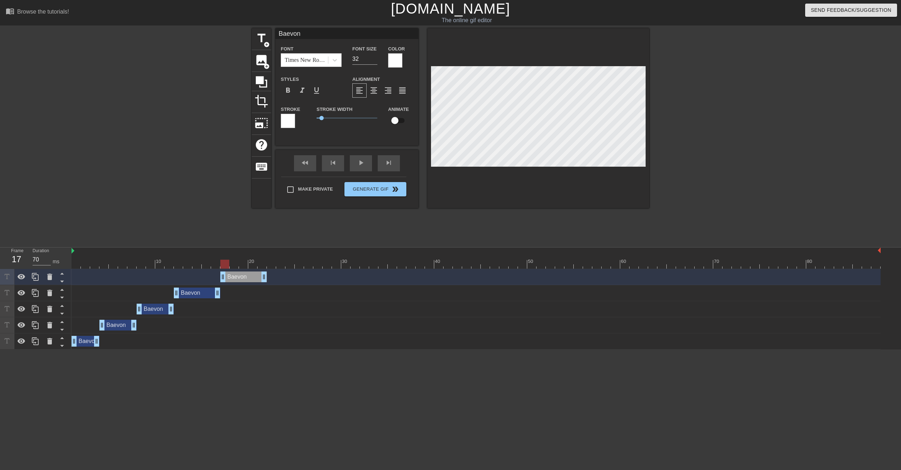
drag, startPoint x: 192, startPoint y: 278, endPoint x: 236, endPoint y: 279, distance: 43.7
click at [236, 279] on div "Baevon drag_handle drag_handle" at bounding box center [243, 277] width 47 height 11
click at [214, 265] on div at bounding box center [476, 264] width 809 height 9
click at [223, 265] on div at bounding box center [476, 264] width 809 height 9
click at [233, 263] on div at bounding box center [476, 264] width 809 height 9
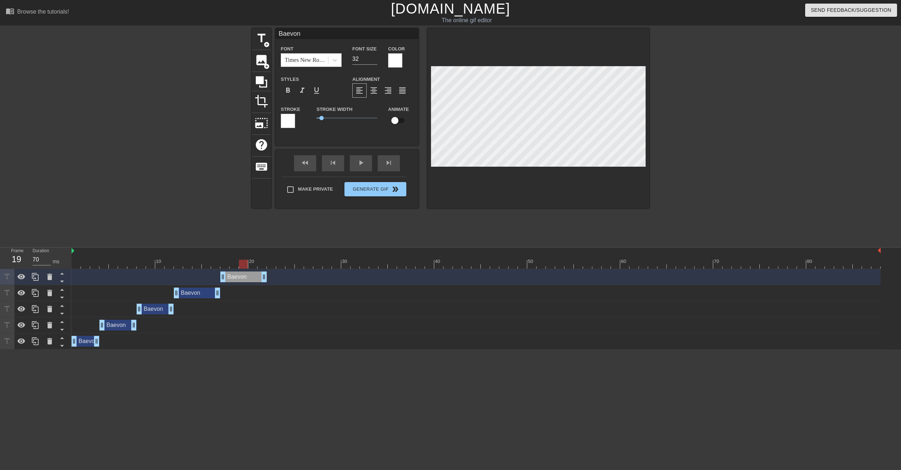
click at [243, 264] on div at bounding box center [476, 264] width 809 height 9
click at [255, 264] on div at bounding box center [476, 264] width 809 height 9
click at [260, 264] on div at bounding box center [476, 264] width 809 height 9
click at [272, 265] on div at bounding box center [476, 264] width 809 height 9
drag, startPoint x: 265, startPoint y: 279, endPoint x: 271, endPoint y: 279, distance: 5.7
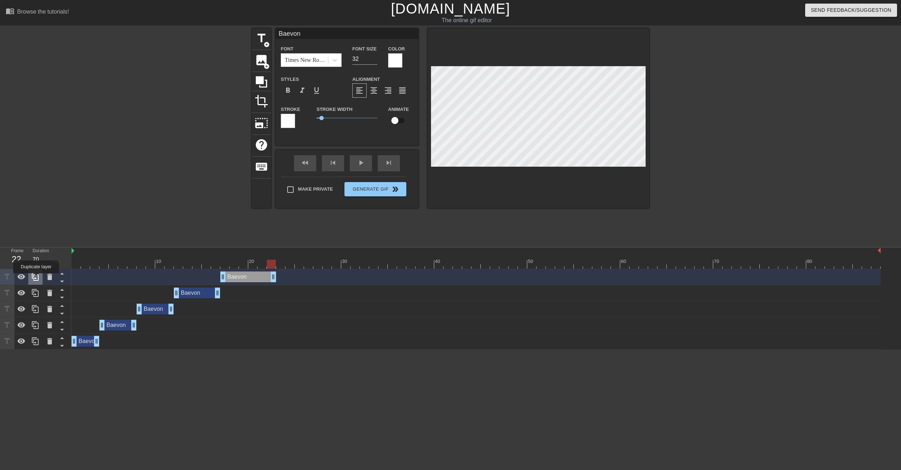
click at [36, 278] on icon at bounding box center [35, 277] width 9 height 9
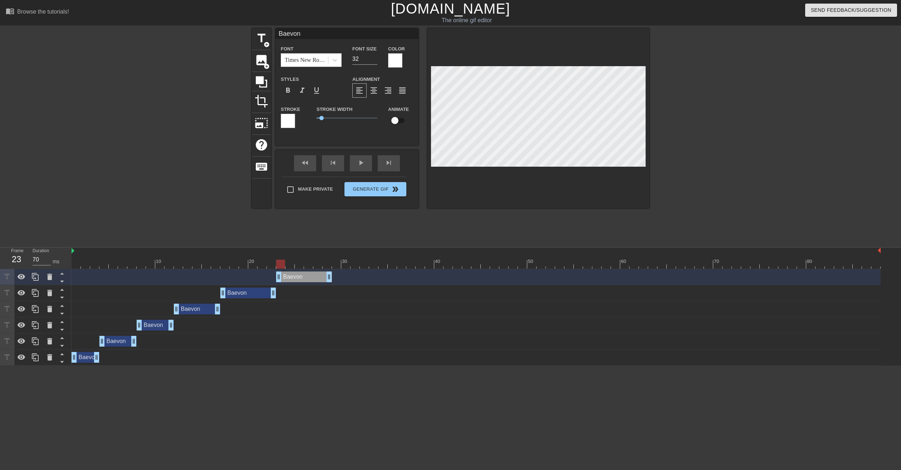
drag, startPoint x: 243, startPoint y: 276, endPoint x: 296, endPoint y: 278, distance: 53.0
click at [296, 278] on div "Baevon drag_handle drag_handle" at bounding box center [304, 277] width 56 height 11
click at [269, 266] on div at bounding box center [476, 264] width 809 height 9
click at [280, 266] on div at bounding box center [476, 264] width 809 height 9
click at [289, 267] on div at bounding box center [476, 264] width 809 height 9
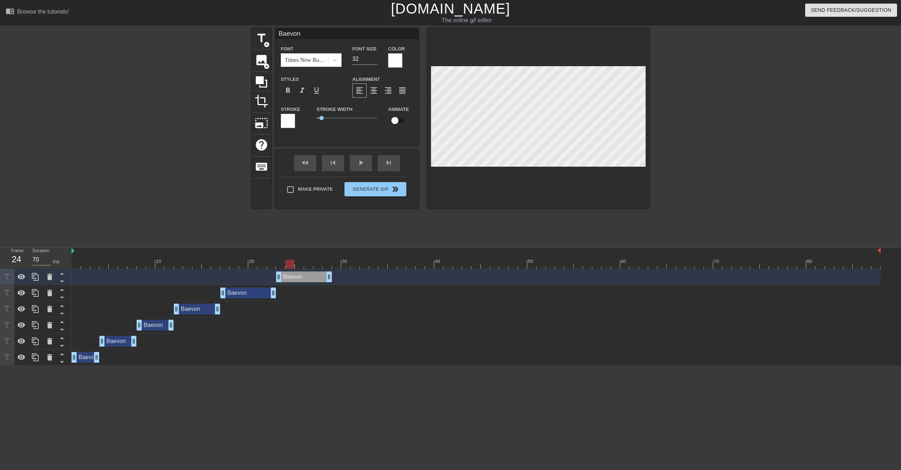
click at [302, 264] on div at bounding box center [476, 264] width 809 height 9
click at [311, 264] on div at bounding box center [476, 264] width 809 height 9
click at [319, 264] on div at bounding box center [476, 264] width 809 height 9
click at [330, 264] on div at bounding box center [476, 264] width 809 height 9
click at [334, 264] on div at bounding box center [476, 264] width 809 height 9
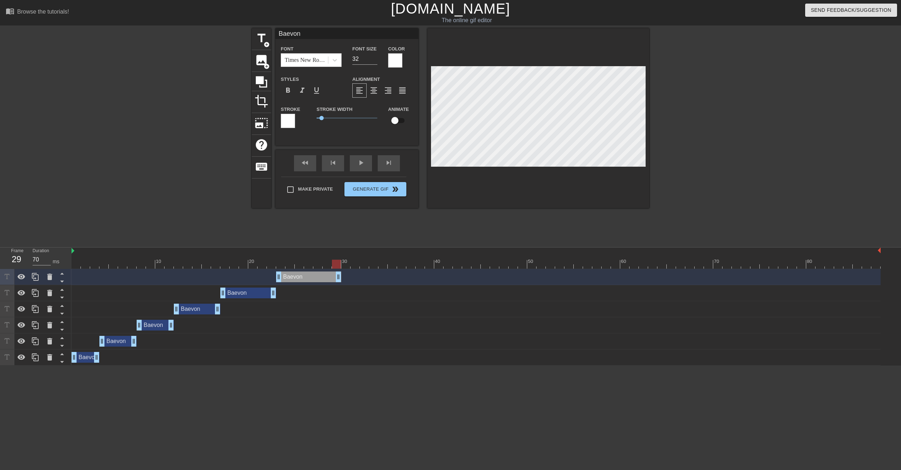
drag, startPoint x: 330, startPoint y: 276, endPoint x: 344, endPoint y: 277, distance: 13.7
click at [344, 277] on div "Baevon drag_handle drag_handle" at bounding box center [476, 277] width 809 height 11
click at [347, 265] on div at bounding box center [476, 264] width 809 height 9
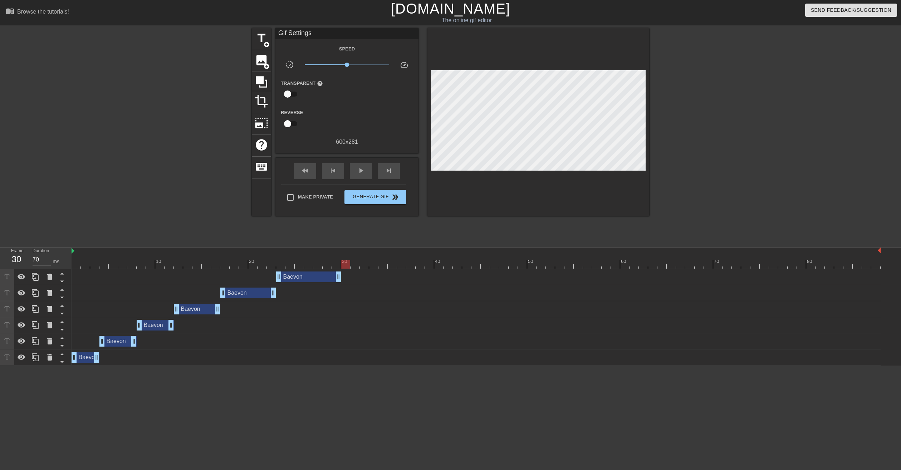
click at [343, 280] on div "Baevon drag_handle drag_handle" at bounding box center [476, 277] width 809 height 11
drag, startPoint x: 338, startPoint y: 278, endPoint x: 343, endPoint y: 278, distance: 5.4
click at [346, 265] on div at bounding box center [345, 264] width 9 height 9
click at [353, 265] on div at bounding box center [476, 264] width 809 height 9
click at [39, 277] on icon at bounding box center [35, 277] width 9 height 9
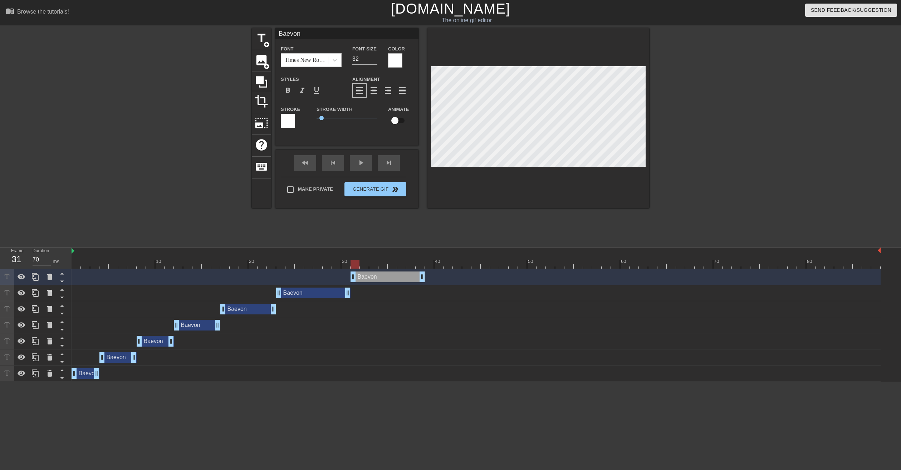
drag, startPoint x: 296, startPoint y: 277, endPoint x: 367, endPoint y: 277, distance: 70.5
click at [367, 277] on div "Baevon drag_handle drag_handle" at bounding box center [388, 277] width 74 height 11
click at [343, 264] on div at bounding box center [476, 264] width 809 height 9
click at [355, 264] on div at bounding box center [476, 264] width 809 height 9
click at [363, 263] on div at bounding box center [476, 264] width 809 height 9
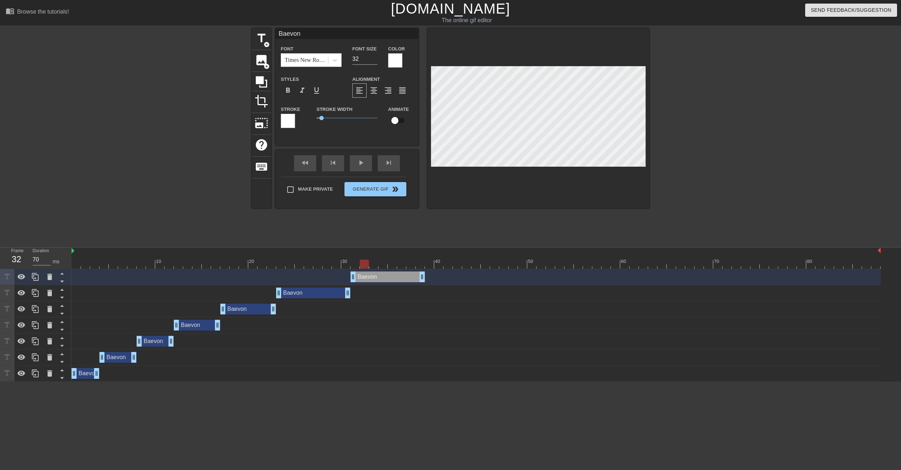
click at [376, 265] on div at bounding box center [476, 264] width 809 height 9
click at [384, 265] on div at bounding box center [476, 264] width 809 height 9
click at [393, 265] on div at bounding box center [476, 264] width 809 height 9
click at [402, 264] on div at bounding box center [476, 264] width 809 height 9
click at [409, 265] on div at bounding box center [476, 264] width 809 height 9
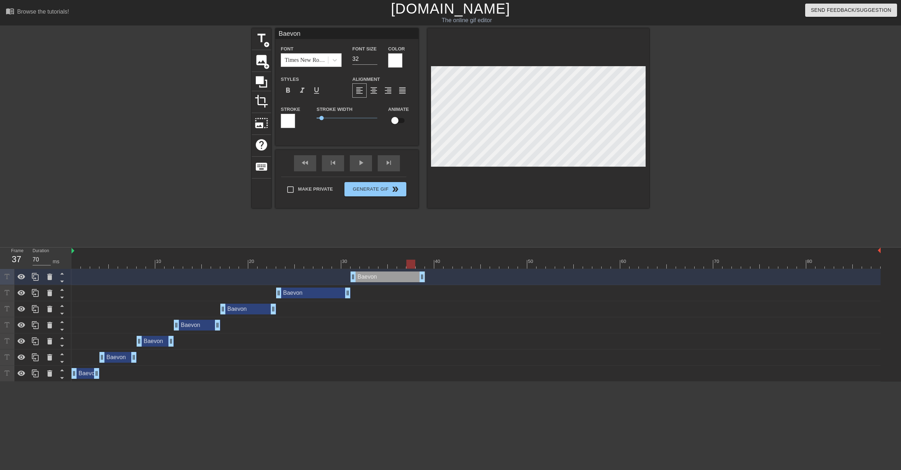
click at [420, 265] on div at bounding box center [476, 264] width 809 height 9
click at [429, 265] on div at bounding box center [476, 264] width 809 height 9
click at [417, 265] on div at bounding box center [476, 264] width 809 height 9
drag, startPoint x: 423, startPoint y: 280, endPoint x: 416, endPoint y: 280, distance: 6.4
click at [416, 280] on div "Baevon drag_handle drag_handle" at bounding box center [476, 277] width 809 height 11
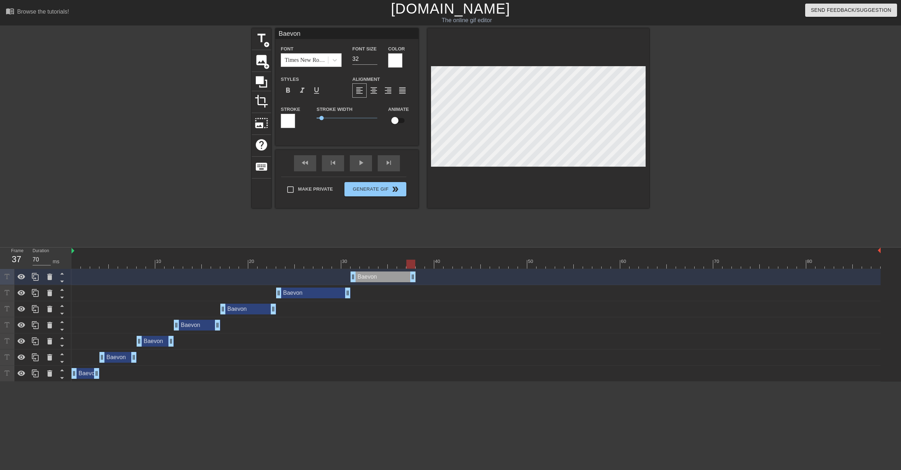
click at [418, 266] on div at bounding box center [476, 264] width 809 height 9
drag, startPoint x: 413, startPoint y: 279, endPoint x: 419, endPoint y: 279, distance: 6.1
click at [34, 276] on icon at bounding box center [35, 277] width 7 height 8
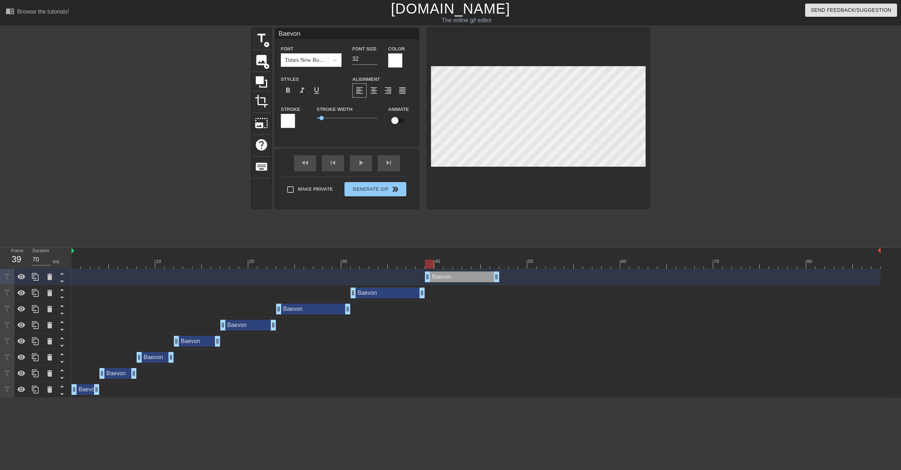
drag, startPoint x: 373, startPoint y: 277, endPoint x: 448, endPoint y: 280, distance: 75.6
click at [448, 280] on div "Baevon drag_handle drag_handle" at bounding box center [462, 277] width 74 height 11
click at [423, 265] on div at bounding box center [476, 264] width 809 height 9
click at [429, 265] on div at bounding box center [476, 264] width 809 height 9
drag, startPoint x: 439, startPoint y: 267, endPoint x: 448, endPoint y: 267, distance: 9.3
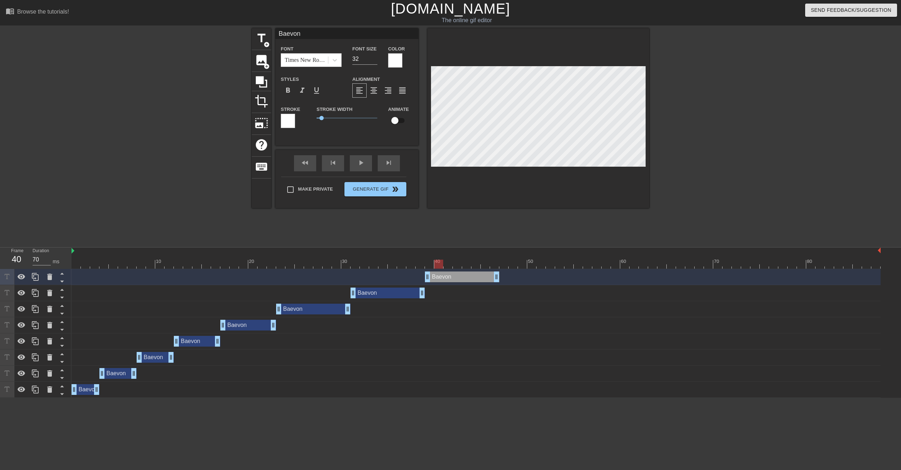
click at [440, 267] on div at bounding box center [476, 264] width 809 height 9
click at [449, 266] on div at bounding box center [476, 264] width 809 height 9
click at [458, 265] on div at bounding box center [476, 264] width 809 height 9
click at [472, 265] on div at bounding box center [476, 264] width 809 height 9
click at [464, 266] on div at bounding box center [476, 264] width 809 height 9
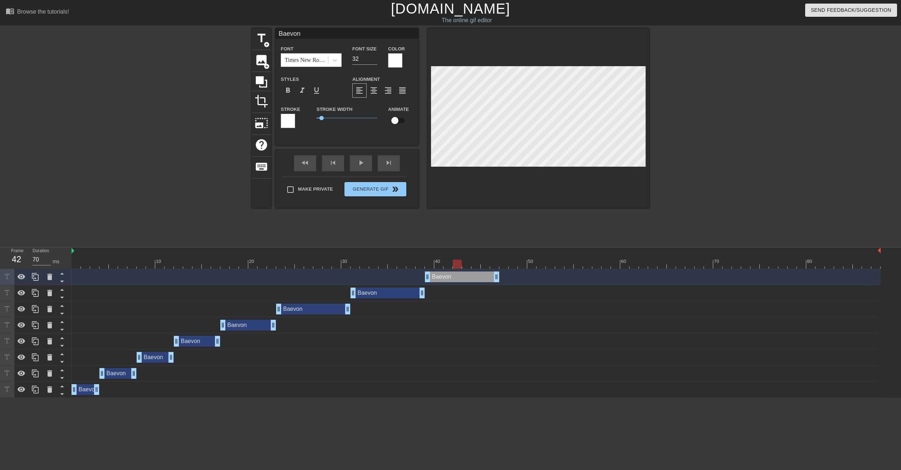
click at [455, 265] on div at bounding box center [476, 264] width 809 height 9
click at [443, 265] on div at bounding box center [476, 264] width 809 height 9
click at [444, 264] on div at bounding box center [476, 264] width 809 height 9
drag, startPoint x: 455, startPoint y: 265, endPoint x: 464, endPoint y: 265, distance: 9.7
click at [455, 265] on div at bounding box center [476, 264] width 809 height 9
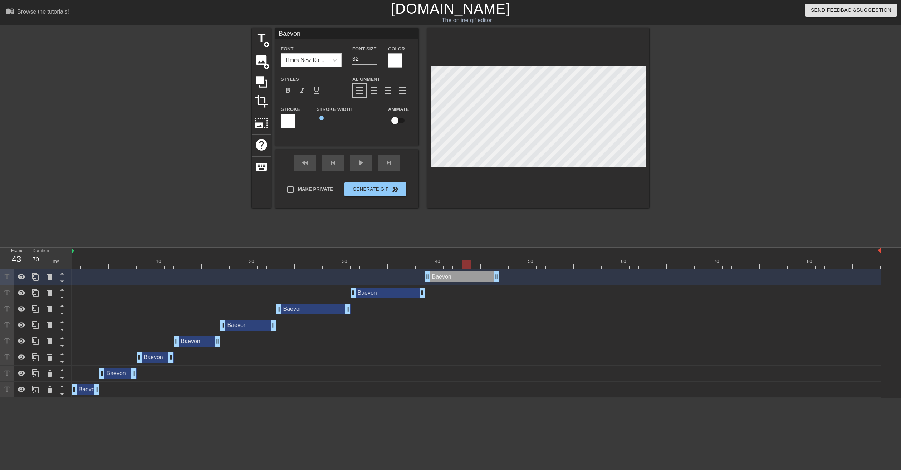
click at [467, 265] on div at bounding box center [476, 264] width 809 height 9
click at [477, 264] on div at bounding box center [476, 264] width 809 height 9
click at [485, 264] on div at bounding box center [476, 264] width 809 height 9
drag, startPoint x: 497, startPoint y: 275, endPoint x: 492, endPoint y: 275, distance: 4.3
drag, startPoint x: 495, startPoint y: 280, endPoint x: 489, endPoint y: 280, distance: 5.7
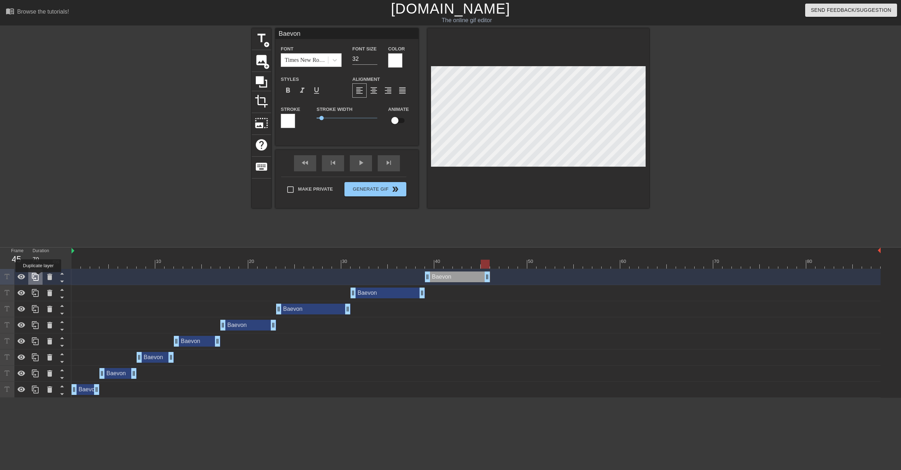
click at [38, 277] on icon at bounding box center [35, 277] width 9 height 9
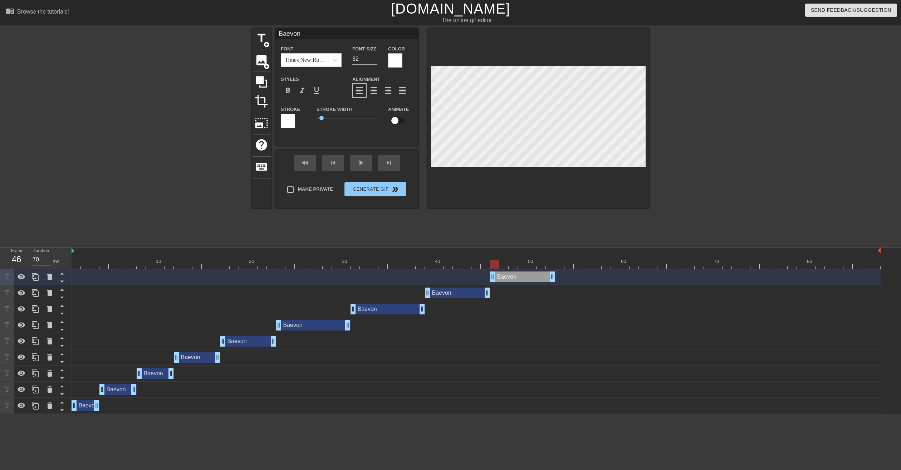
drag, startPoint x: 450, startPoint y: 275, endPoint x: 513, endPoint y: 283, distance: 63.1
click at [513, 283] on div "Baevon drag_handle drag_handle" at bounding box center [476, 277] width 809 height 16
click at [504, 267] on div at bounding box center [476, 264] width 809 height 9
click at [515, 267] on div at bounding box center [476, 264] width 809 height 9
click at [521, 264] on div at bounding box center [476, 264] width 809 height 9
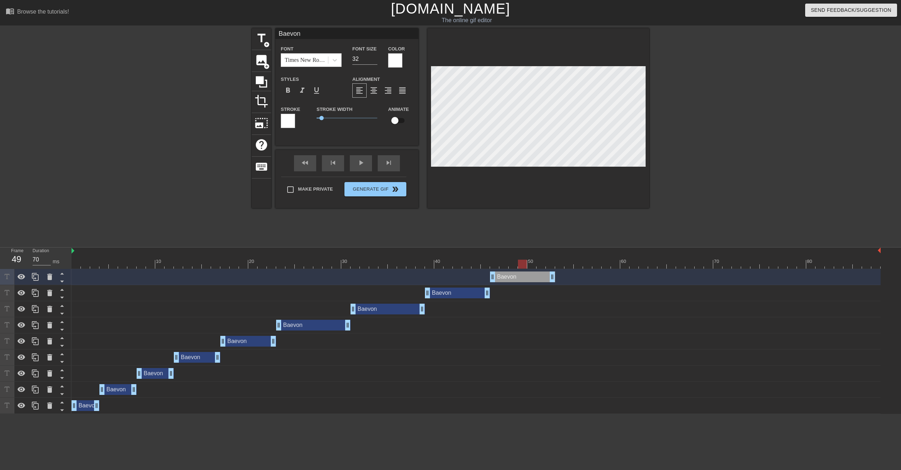
click at [514, 265] on div at bounding box center [476, 264] width 809 height 9
drag, startPoint x: 552, startPoint y: 280, endPoint x: 521, endPoint y: 277, distance: 30.6
click at [512, 264] on div at bounding box center [476, 264] width 809 height 9
click at [495, 264] on div at bounding box center [476, 264] width 809 height 9
click at [503, 265] on div at bounding box center [476, 264] width 809 height 9
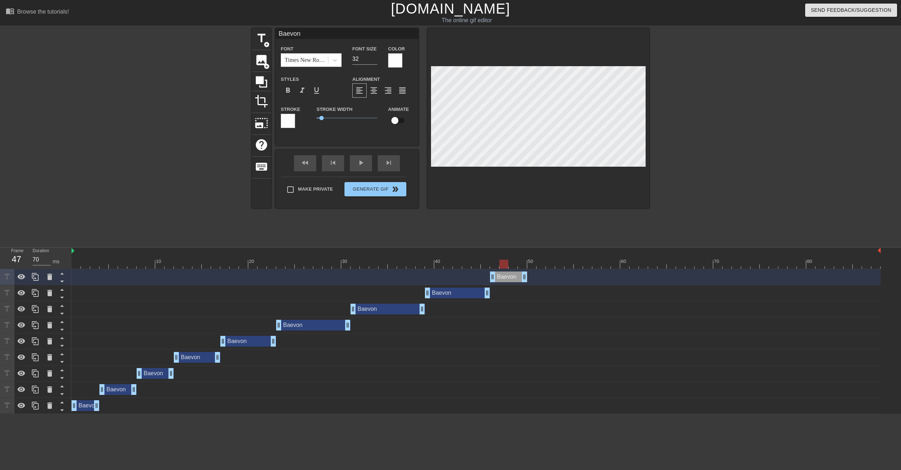
click at [512, 264] on div at bounding box center [476, 264] width 809 height 9
click at [522, 262] on div at bounding box center [476, 264] width 809 height 9
drag, startPoint x: 526, startPoint y: 278, endPoint x: 565, endPoint y: 280, distance: 39.0
click at [565, 280] on div "Baevon drag_handle drag_handle" at bounding box center [476, 277] width 809 height 11
click at [37, 276] on icon at bounding box center [35, 277] width 9 height 9
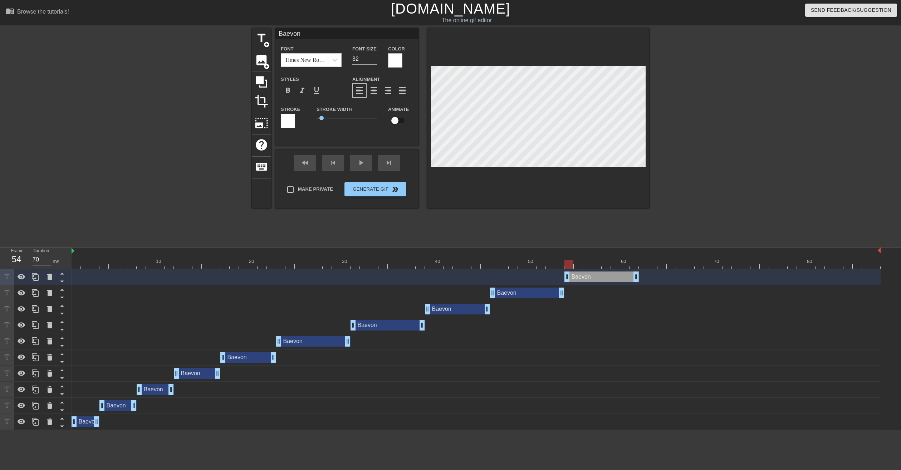
drag, startPoint x: 518, startPoint y: 278, endPoint x: 588, endPoint y: 283, distance: 69.9
click at [588, 283] on div "Baevon drag_handle drag_handle" at bounding box center [476, 277] width 809 height 16
click at [577, 265] on div at bounding box center [476, 264] width 809 height 9
click at [590, 265] on div at bounding box center [476, 264] width 809 height 9
click at [580, 263] on div at bounding box center [476, 264] width 809 height 9
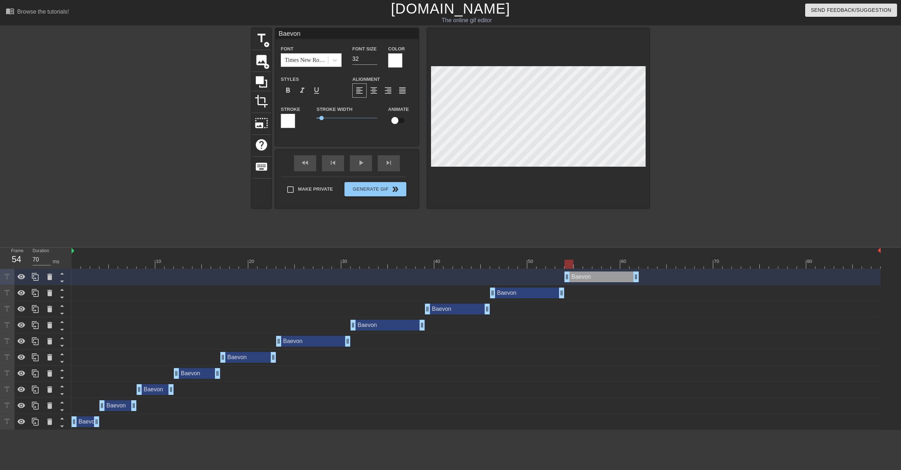
click at [569, 263] on div at bounding box center [476, 264] width 809 height 9
click at [580, 265] on div at bounding box center [476, 264] width 809 height 9
click at [587, 265] on div at bounding box center [476, 264] width 809 height 9
click at [598, 265] on div at bounding box center [476, 264] width 809 height 9
click at [605, 265] on div at bounding box center [476, 264] width 809 height 9
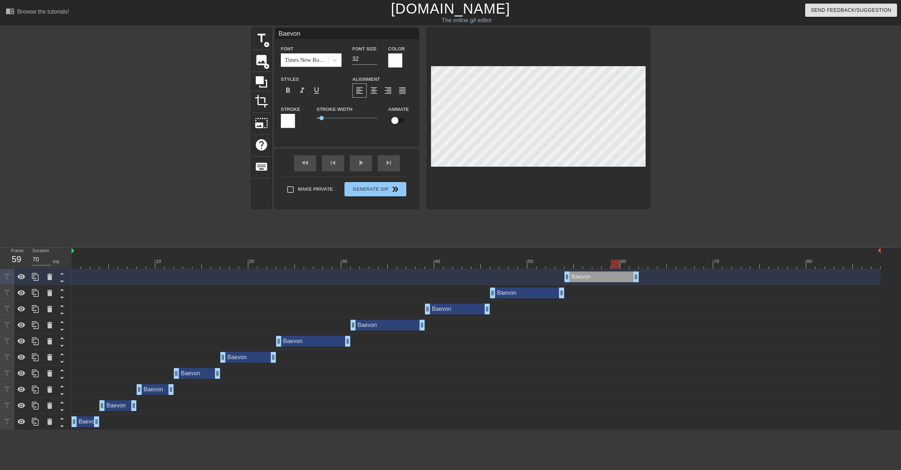
click at [615, 265] on div at bounding box center [476, 264] width 809 height 9
click at [623, 265] on div at bounding box center [476, 264] width 809 height 9
click at [631, 266] on div at bounding box center [476, 264] width 809 height 9
click at [38, 278] on icon at bounding box center [35, 277] width 9 height 9
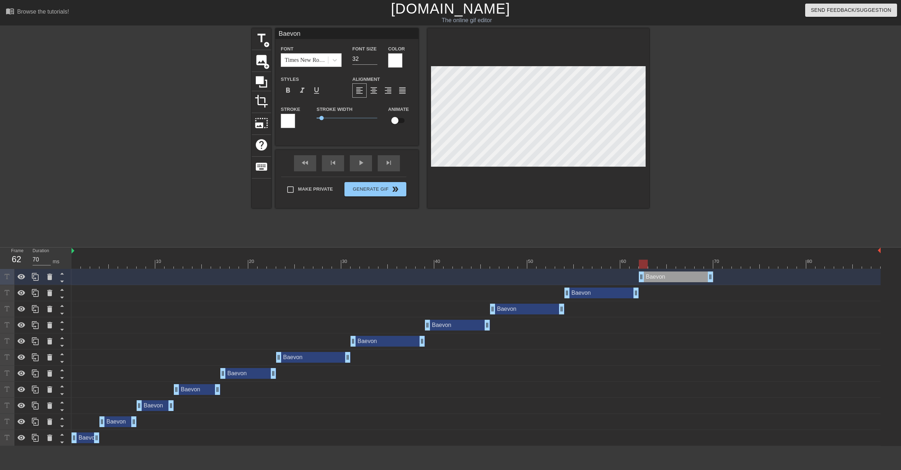
drag, startPoint x: 591, startPoint y: 277, endPoint x: 663, endPoint y: 280, distance: 72.0
click at [663, 280] on div "Baevon drag_handle drag_handle" at bounding box center [676, 277] width 74 height 11
click at [651, 263] on div at bounding box center [476, 264] width 809 height 9
click at [663, 264] on div at bounding box center [476, 264] width 809 height 9
click at [644, 263] on div at bounding box center [476, 264] width 809 height 9
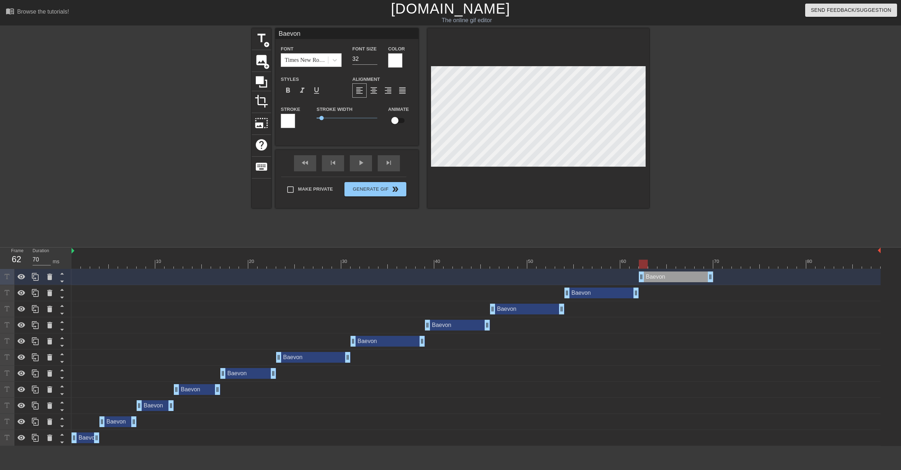
click at [652, 267] on div at bounding box center [476, 264] width 809 height 9
click at [664, 265] on div at bounding box center [476, 264] width 809 height 9
click at [672, 266] on div at bounding box center [476, 264] width 809 height 9
drag, startPoint x: 710, startPoint y: 278, endPoint x: 676, endPoint y: 275, distance: 33.8
click at [676, 275] on div "Baevon drag_handle drag_handle" at bounding box center [476, 277] width 809 height 11
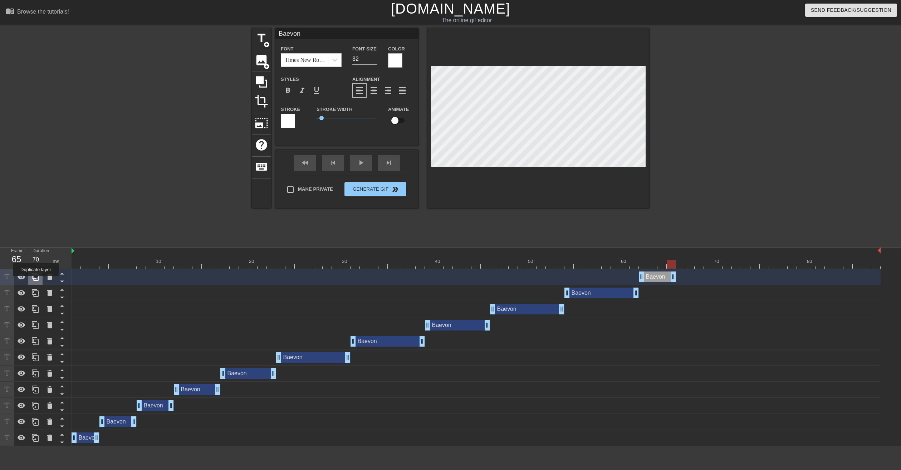
click at [36, 281] on icon at bounding box center [35, 277] width 9 height 9
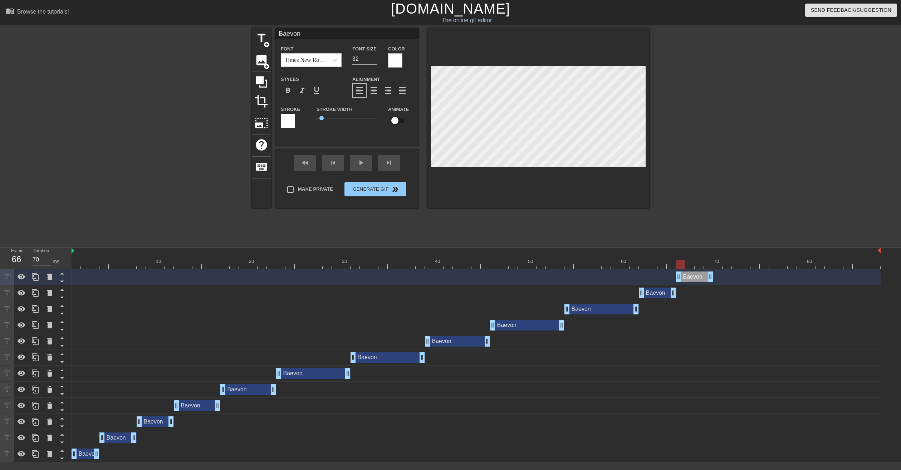
drag, startPoint x: 655, startPoint y: 279, endPoint x: 688, endPoint y: 280, distance: 33.3
click at [688, 280] on div "Baevon drag_handle drag_handle" at bounding box center [694, 277] width 37 height 11
click at [689, 264] on div at bounding box center [476, 264] width 809 height 9
click at [698, 266] on div at bounding box center [476, 264] width 809 height 9
click at [677, 267] on div at bounding box center [476, 264] width 809 height 9
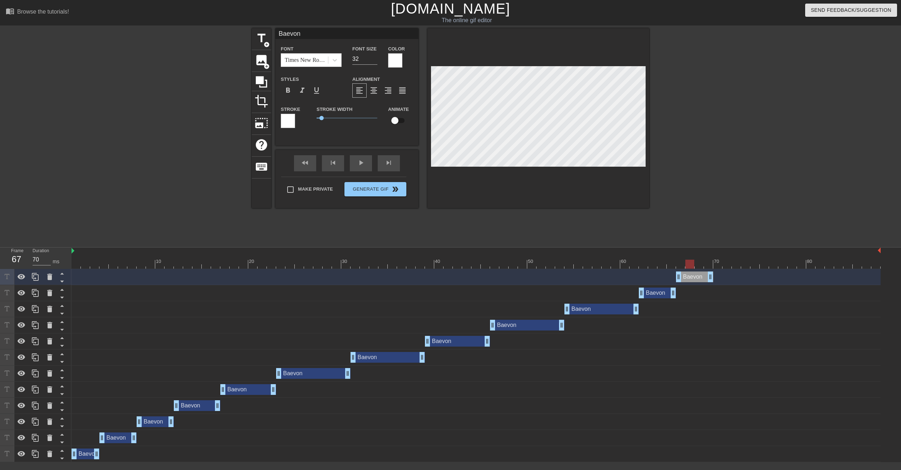
click at [689, 266] on div at bounding box center [476, 264] width 809 height 9
click at [698, 265] on div at bounding box center [476, 264] width 809 height 9
click at [706, 264] on div at bounding box center [476, 264] width 809 height 9
click at [717, 265] on div at bounding box center [476, 264] width 809 height 9
drag, startPoint x: 712, startPoint y: 279, endPoint x: 716, endPoint y: 279, distance: 3.9
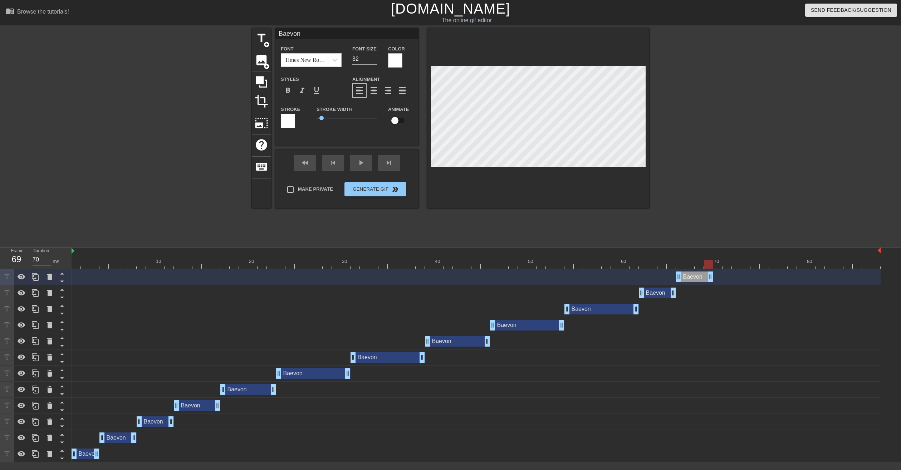
click at [716, 279] on div "Baevon drag_handle drag_handle" at bounding box center [476, 277] width 809 height 11
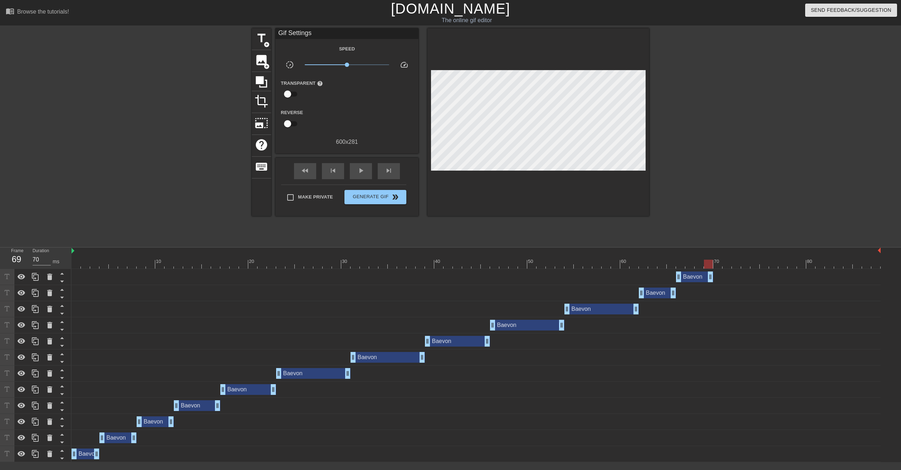
click at [727, 294] on div "Baevon drag_handle drag_handle" at bounding box center [476, 293] width 809 height 11
click at [724, 280] on div "Baevon drag_handle drag_handle" at bounding box center [476, 277] width 809 height 11
click at [35, 275] on icon at bounding box center [35, 277] width 7 height 8
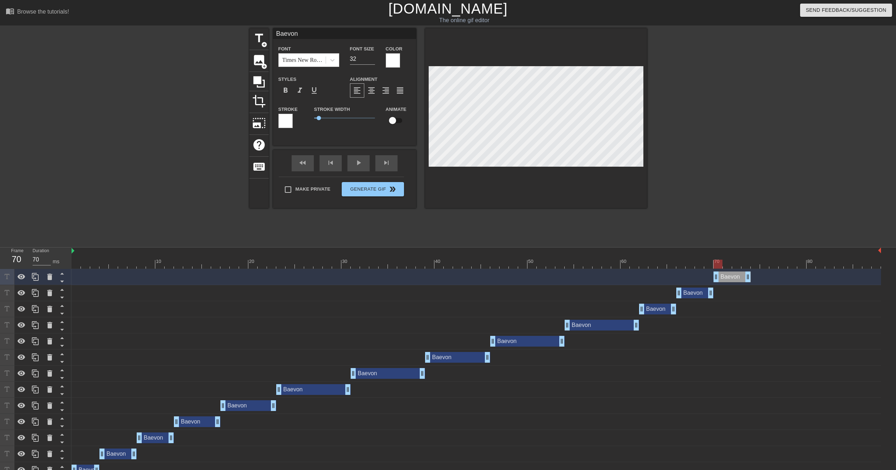
drag, startPoint x: 686, startPoint y: 278, endPoint x: 720, endPoint y: 273, distance: 34.7
click at [720, 279] on div "Baevon drag_handle drag_handle" at bounding box center [731, 277] width 37 height 11
click at [727, 265] on div at bounding box center [476, 264] width 809 height 9
click at [738, 265] on div at bounding box center [476, 264] width 809 height 9
click at [746, 264] on div at bounding box center [476, 264] width 809 height 9
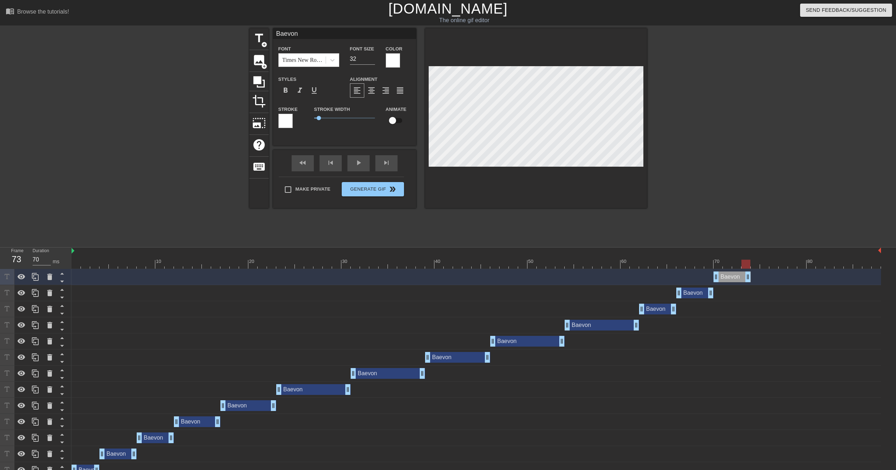
click at [756, 265] on div at bounding box center [476, 264] width 809 height 9
drag, startPoint x: 749, startPoint y: 279, endPoint x: 800, endPoint y: 277, distance: 50.9
click at [800, 277] on div "Baevon drag_handle drag_handle" at bounding box center [476, 277] width 809 height 11
click at [34, 275] on icon at bounding box center [35, 277] width 7 height 8
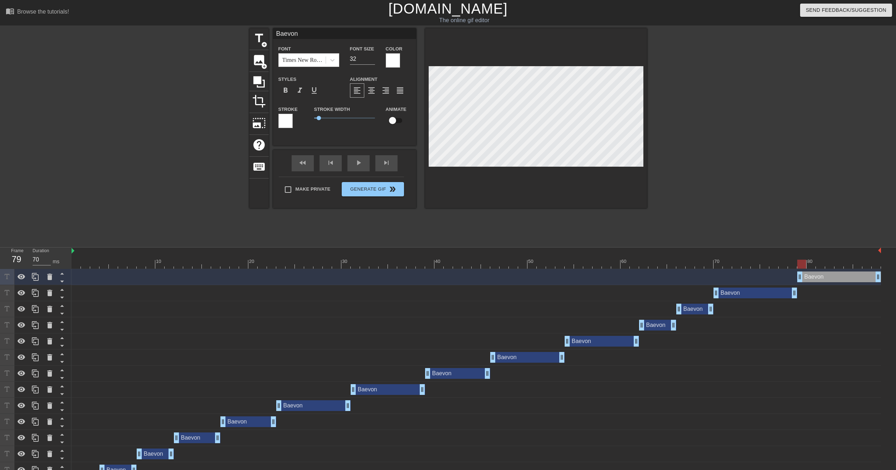
drag, startPoint x: 742, startPoint y: 277, endPoint x: 824, endPoint y: 284, distance: 82.2
click at [824, 284] on div "Baevon drag_handle drag_handle" at bounding box center [476, 277] width 809 height 16
click at [812, 267] on div at bounding box center [476, 264] width 809 height 9
click at [803, 266] on div at bounding box center [476, 264] width 809 height 9
click at [812, 266] on div at bounding box center [476, 264] width 809 height 9
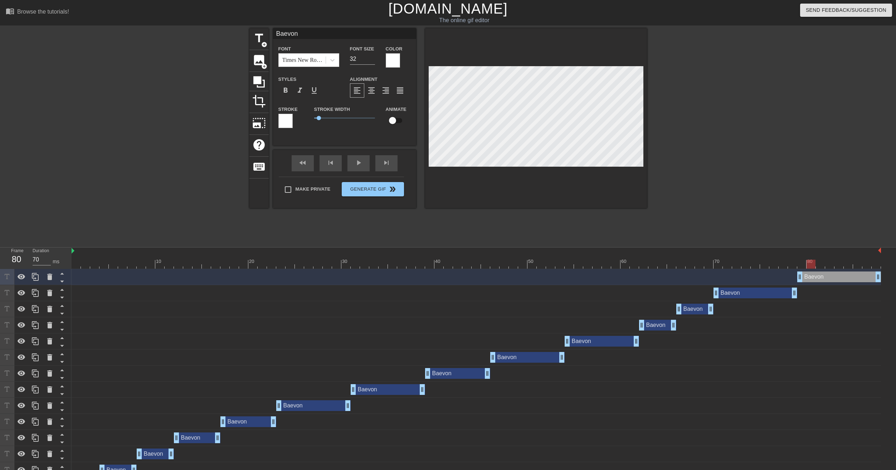
click at [822, 266] on div at bounding box center [476, 264] width 809 height 9
click at [830, 266] on div at bounding box center [476, 264] width 809 height 9
click at [837, 266] on div at bounding box center [476, 264] width 809 height 9
click at [847, 267] on div at bounding box center [476, 264] width 809 height 9
click at [859, 267] on div at bounding box center [476, 264] width 809 height 9
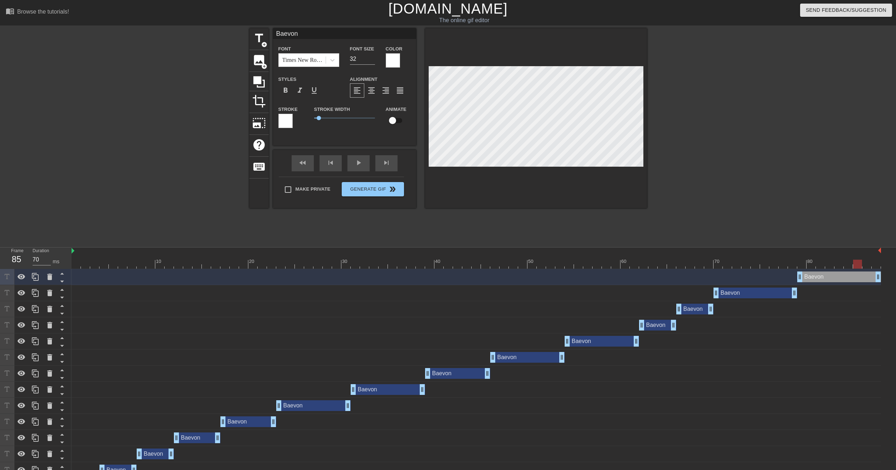
click at [867, 266] on div at bounding box center [476, 264] width 809 height 9
click at [857, 265] on div at bounding box center [476, 264] width 809 height 9
click at [847, 265] on div at bounding box center [476, 264] width 809 height 9
click at [836, 264] on div at bounding box center [476, 264] width 809 height 9
click at [827, 264] on div at bounding box center [476, 264] width 809 height 9
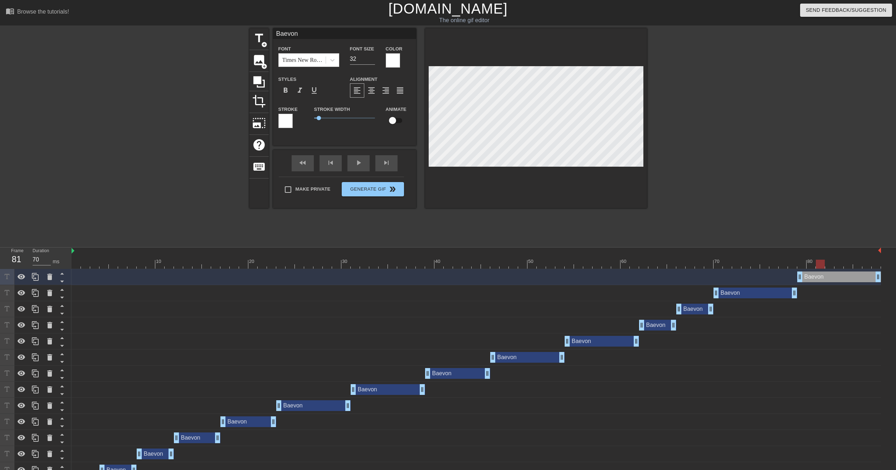
click at [820, 264] on div at bounding box center [476, 264] width 809 height 9
click at [812, 265] on div at bounding box center [476, 264] width 809 height 9
click at [817, 266] on div at bounding box center [476, 264] width 809 height 9
click at [830, 267] on div at bounding box center [476, 264] width 809 height 9
drag, startPoint x: 877, startPoint y: 279, endPoint x: 834, endPoint y: 275, distance: 43.5
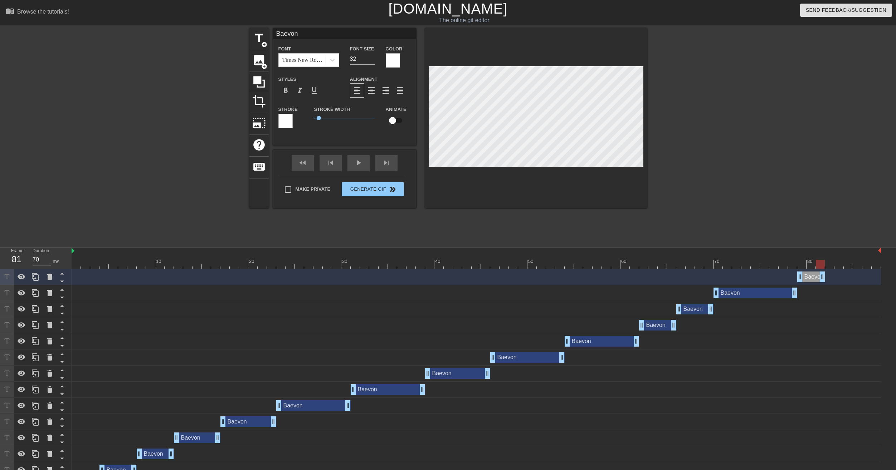
drag, startPoint x: 834, startPoint y: 275, endPoint x: 825, endPoint y: 274, distance: 9.0
click at [34, 279] on icon at bounding box center [35, 277] width 7 height 8
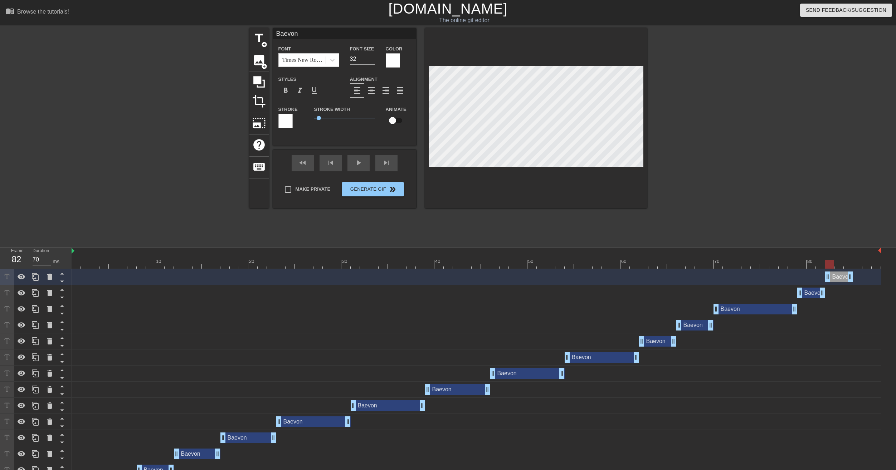
drag, startPoint x: 809, startPoint y: 277, endPoint x: 832, endPoint y: 279, distance: 23.0
click at [832, 279] on div "Baevon drag_handle drag_handle" at bounding box center [839, 277] width 28 height 11
click at [838, 267] on div at bounding box center [476, 264] width 809 height 9
click at [849, 267] on div at bounding box center [476, 264] width 809 height 9
click at [857, 266] on div at bounding box center [476, 264] width 809 height 9
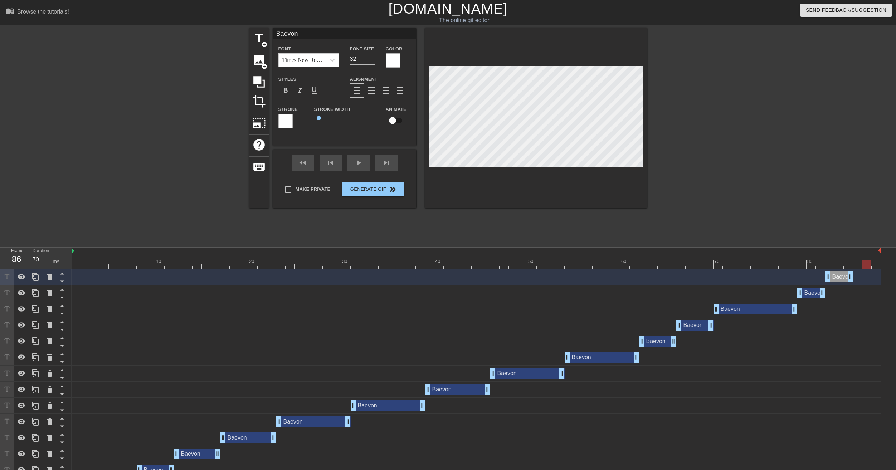
click at [866, 266] on div at bounding box center [476, 264] width 809 height 9
click at [874, 266] on div at bounding box center [476, 264] width 809 height 9
drag, startPoint x: 851, startPoint y: 277, endPoint x: 887, endPoint y: 279, distance: 35.5
click at [887, 279] on div "Baevon drag_handle drag_handle Baevon drag_handle drag_handle Baevon drag_handl…" at bounding box center [484, 389] width 824 height 241
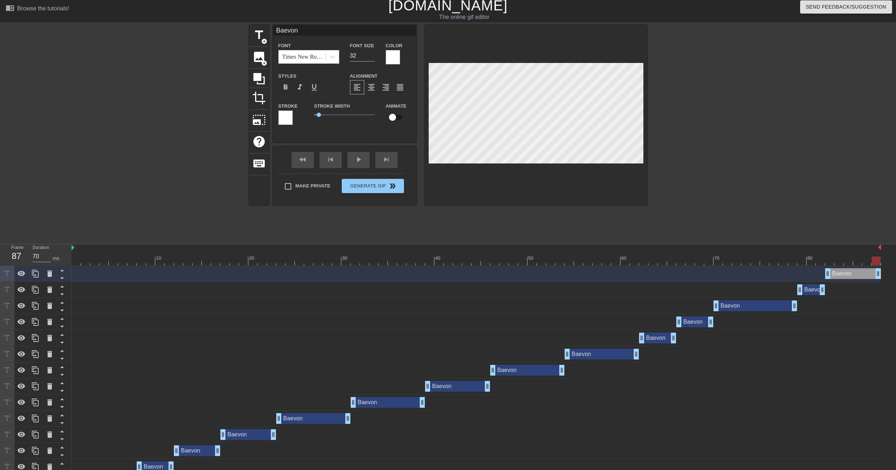
scroll to position [0, 0]
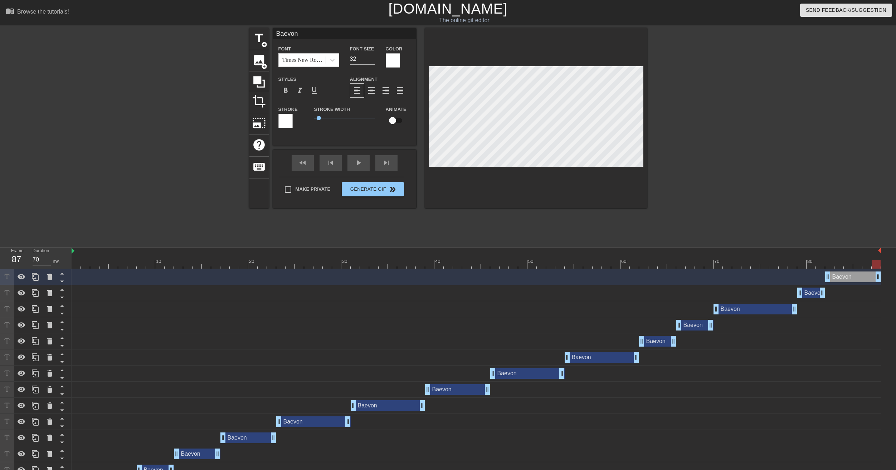
click at [73, 260] on div at bounding box center [476, 264] width 809 height 9
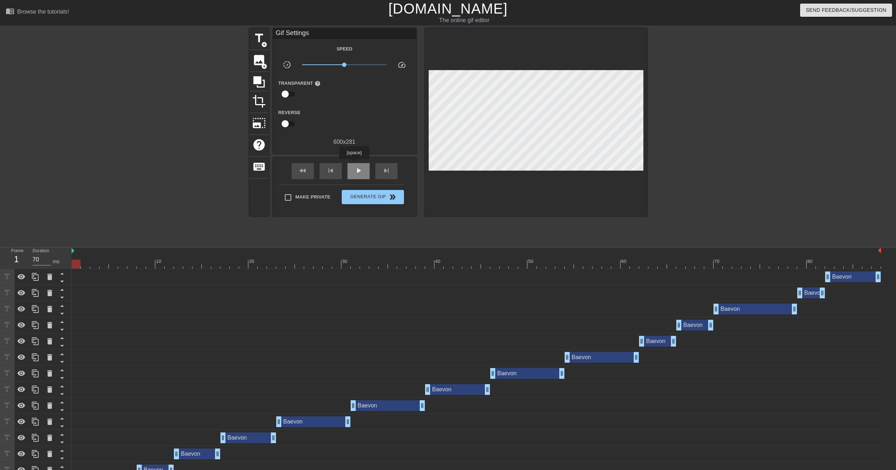
click at [354, 164] on div "play_arrow" at bounding box center [358, 171] width 22 height 16
click at [354, 171] on span "pause" at bounding box center [358, 170] width 9 height 9
click at [354, 171] on span "play_arrow" at bounding box center [358, 170] width 9 height 9
click at [354, 171] on span "pause" at bounding box center [358, 170] width 9 height 9
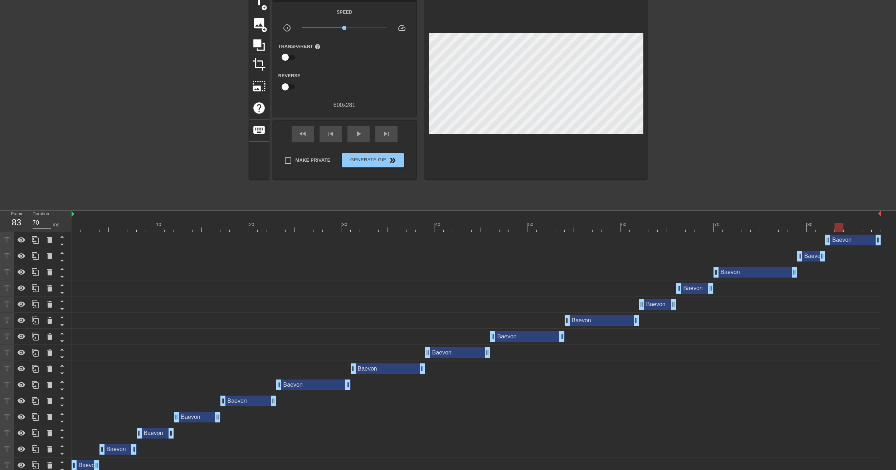
scroll to position [42, 0]
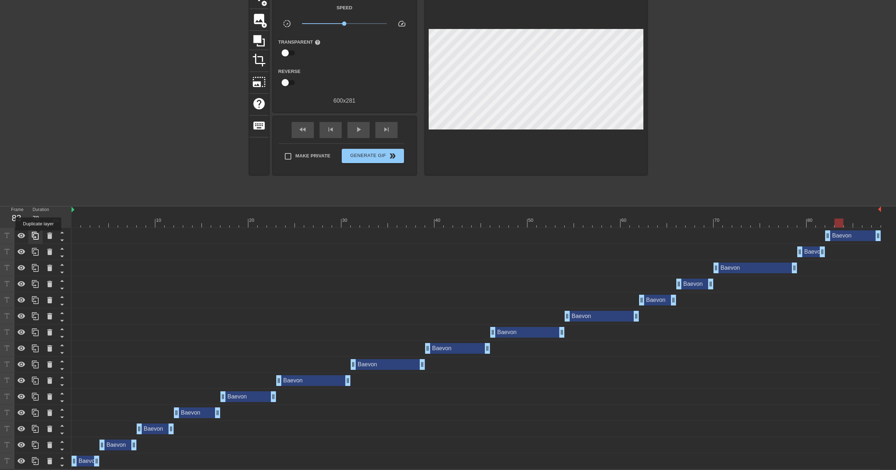
click at [38, 235] on icon at bounding box center [35, 236] width 7 height 8
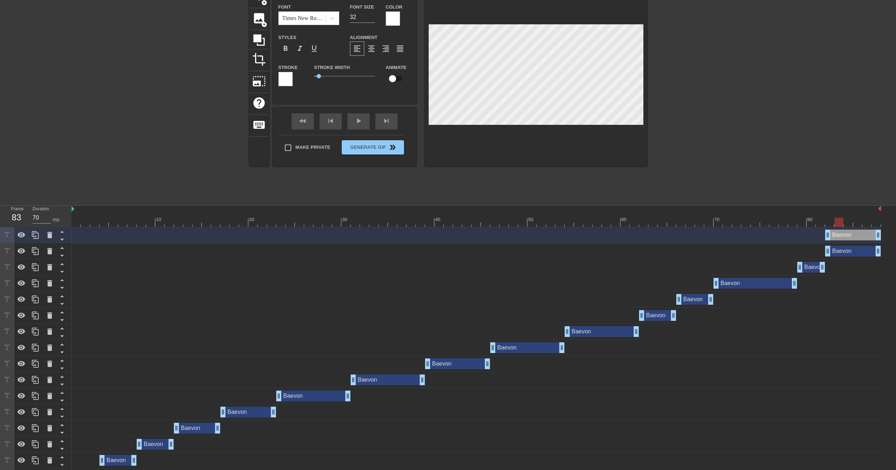
click at [829, 223] on div at bounding box center [476, 222] width 809 height 9
click at [818, 223] on div at bounding box center [476, 222] width 809 height 9
click at [810, 223] on div at bounding box center [476, 222] width 809 height 9
click at [801, 223] on div at bounding box center [476, 222] width 809 height 9
click at [790, 223] on div at bounding box center [476, 222] width 809 height 9
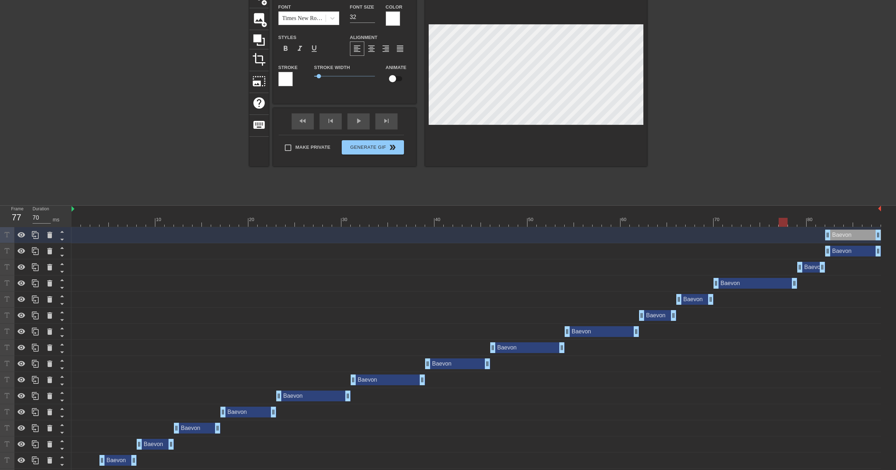
click at [781, 223] on div at bounding box center [476, 222] width 809 height 9
click at [773, 223] on div at bounding box center [476, 222] width 809 height 9
click at [758, 223] on div at bounding box center [476, 222] width 809 height 9
click at [749, 223] on div at bounding box center [476, 222] width 809 height 9
click at [760, 223] on div at bounding box center [476, 222] width 809 height 9
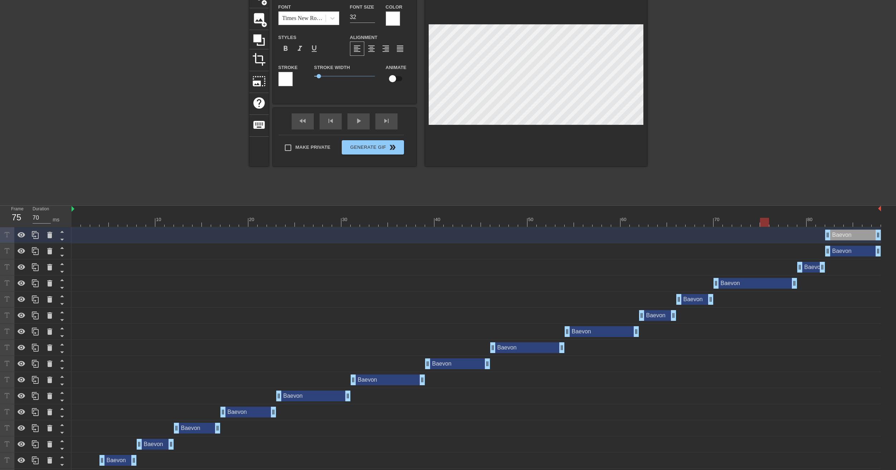
drag, startPoint x: 768, startPoint y: 223, endPoint x: 774, endPoint y: 223, distance: 6.1
click at [768, 223] on div at bounding box center [764, 222] width 9 height 9
click at [774, 223] on div at bounding box center [476, 222] width 809 height 9
click at [784, 223] on div at bounding box center [476, 222] width 809 height 9
click at [797, 224] on div at bounding box center [476, 222] width 809 height 9
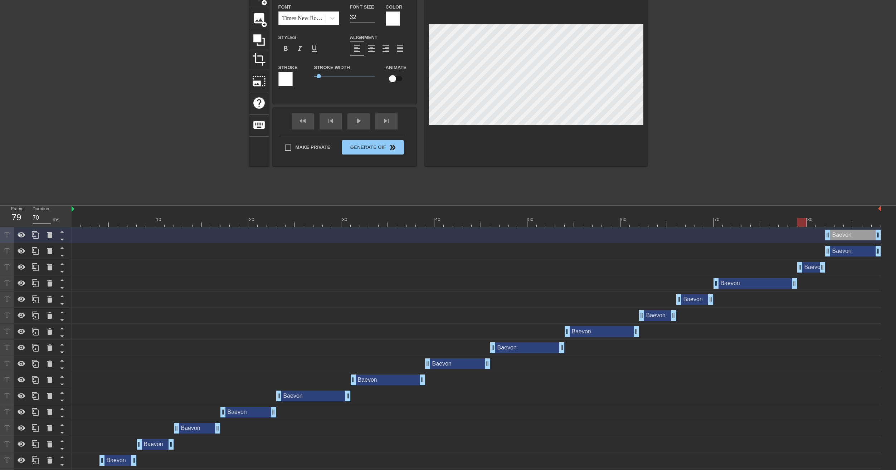
click at [811, 224] on div at bounding box center [476, 222] width 809 height 9
click at [822, 224] on div at bounding box center [476, 222] width 809 height 9
click at [808, 225] on div at bounding box center [476, 222] width 809 height 9
click at [796, 224] on div at bounding box center [476, 222] width 809 height 9
click at [808, 223] on div at bounding box center [476, 222] width 809 height 9
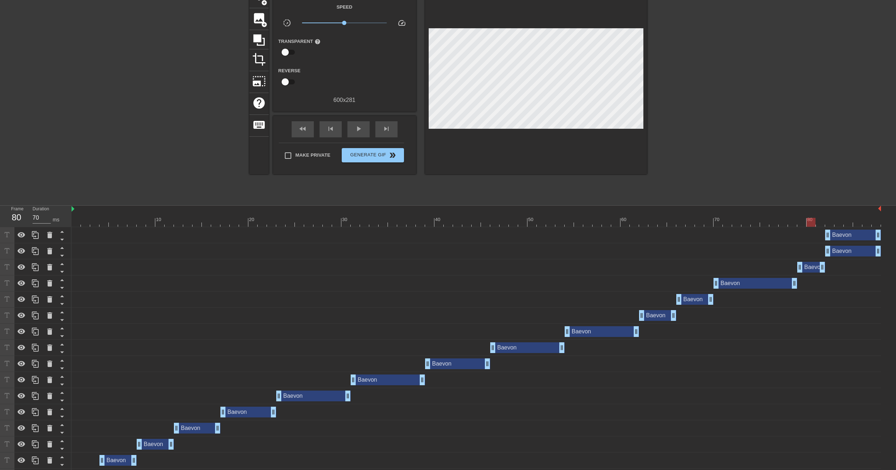
drag, startPoint x: 824, startPoint y: 232, endPoint x: 810, endPoint y: 234, distance: 14.0
click at [810, 234] on div "Baevon drag_handle drag_handle" at bounding box center [476, 235] width 809 height 11
drag, startPoint x: 828, startPoint y: 236, endPoint x: 810, endPoint y: 236, distance: 18.2
click at [821, 226] on div at bounding box center [476, 222] width 809 height 9
click at [835, 225] on div at bounding box center [476, 222] width 809 height 9
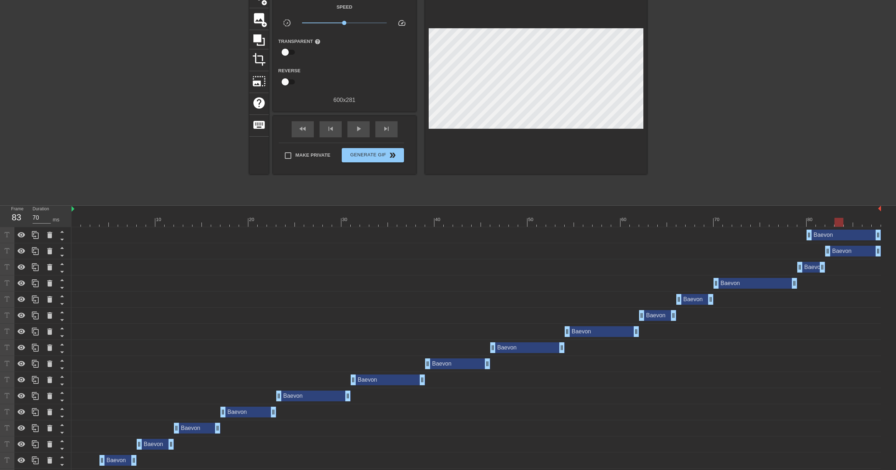
drag, startPoint x: 843, startPoint y: 225, endPoint x: 854, endPoint y: 225, distance: 11.1
click at [843, 225] on div at bounding box center [838, 222] width 9 height 9
click at [852, 224] on div at bounding box center [476, 222] width 809 height 9
click at [856, 224] on div at bounding box center [476, 222] width 809 height 9
click at [867, 224] on div at bounding box center [476, 222] width 809 height 9
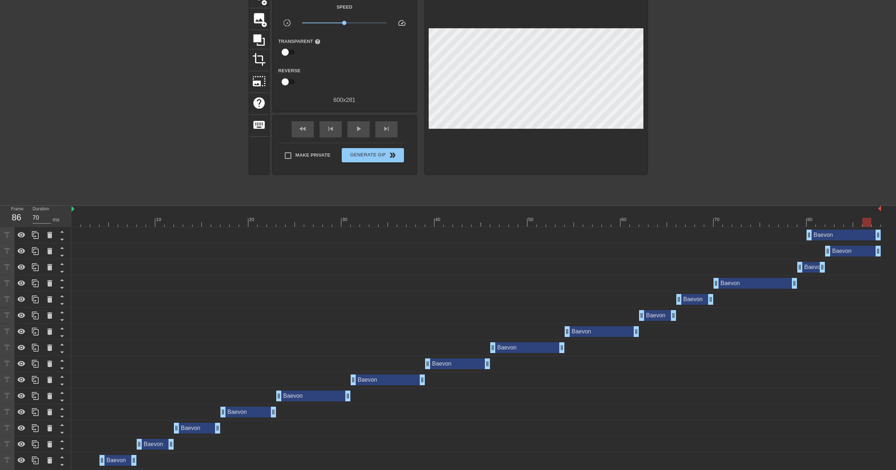
click at [875, 224] on div at bounding box center [476, 222] width 809 height 9
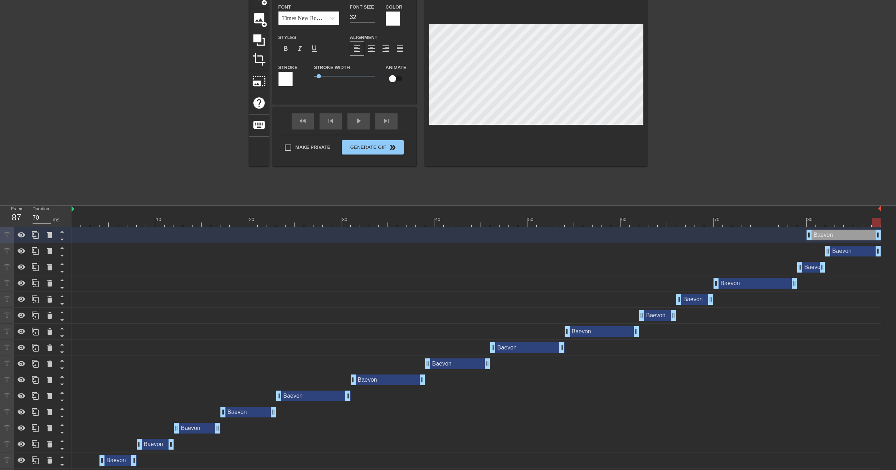
click at [397, 16] on div at bounding box center [393, 18] width 14 height 14
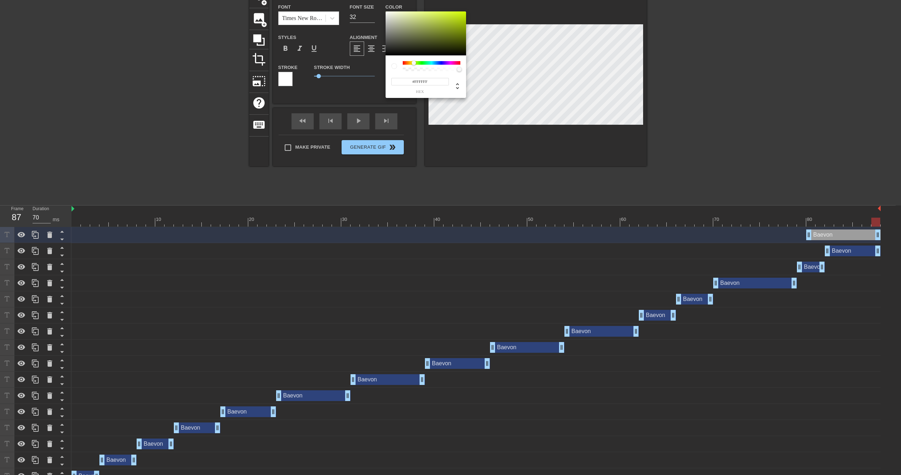
click at [414, 65] on div at bounding box center [432, 63] width 58 height 4
click at [412, 65] on div at bounding box center [412, 63] width 4 height 4
type input "#FFFA02"
drag, startPoint x: 434, startPoint y: 35, endPoint x: 465, endPoint y: 4, distance: 44.0
click at [465, 4] on div "#FFFA02 hex" at bounding box center [450, 237] width 901 height 475
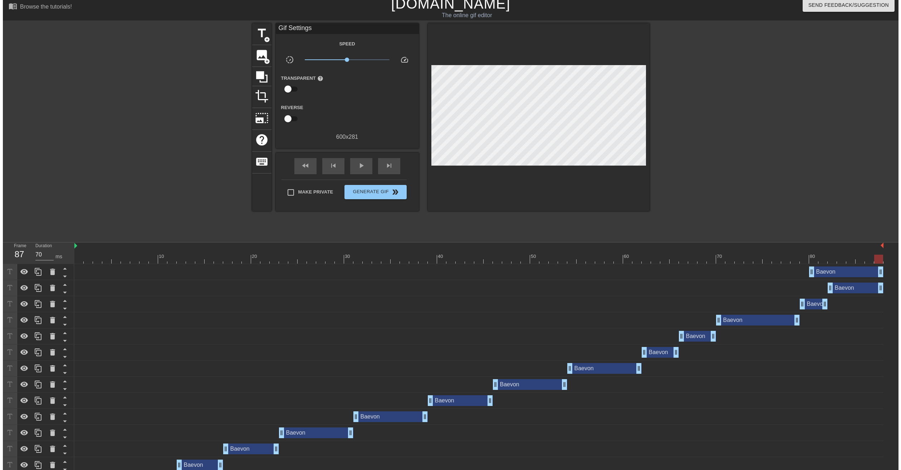
scroll to position [0, 0]
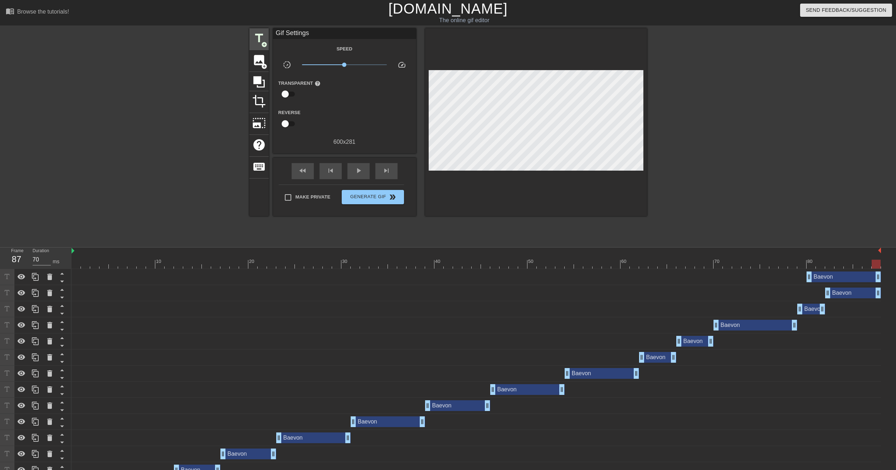
click at [255, 37] on span "title" at bounding box center [259, 38] width 14 height 14
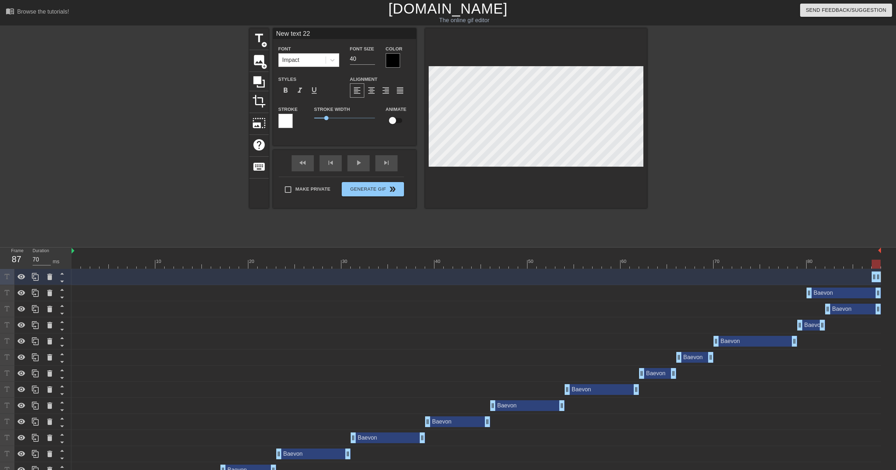
click at [835, 295] on div "Baevon drag_handle drag_handle" at bounding box center [843, 293] width 74 height 11
type input "Baevon"
type input "32"
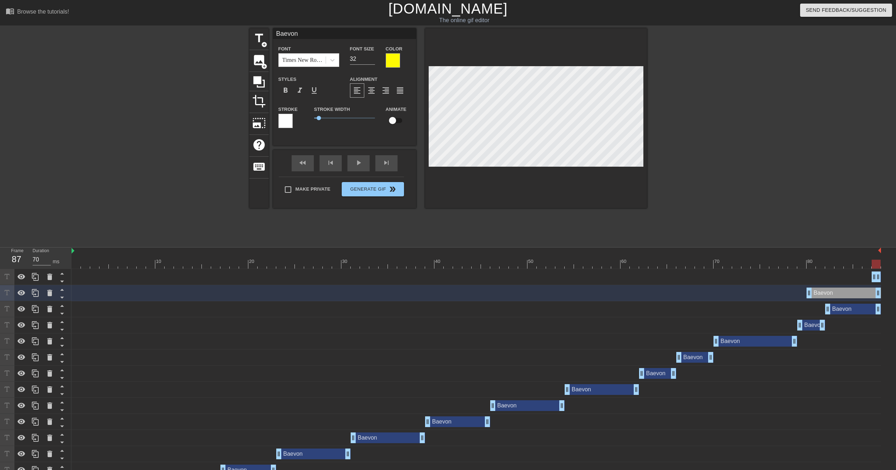
click at [833, 280] on div "New text 22 drag_handle drag_handle" at bounding box center [476, 277] width 809 height 11
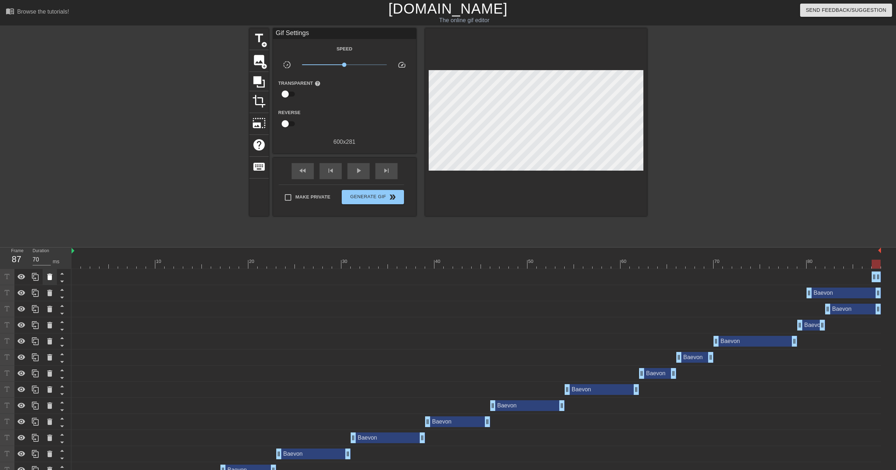
click at [49, 274] on icon at bounding box center [49, 277] width 9 height 9
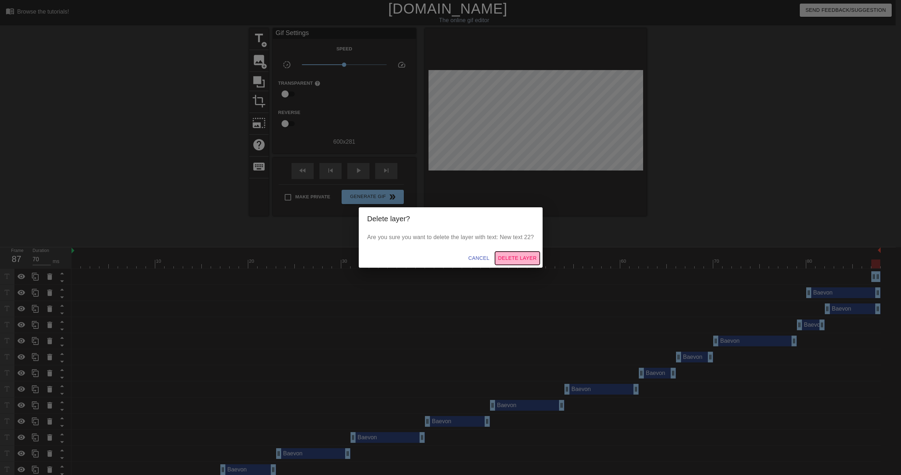
click at [514, 255] on span "Delete Layer" at bounding box center [517, 258] width 39 height 9
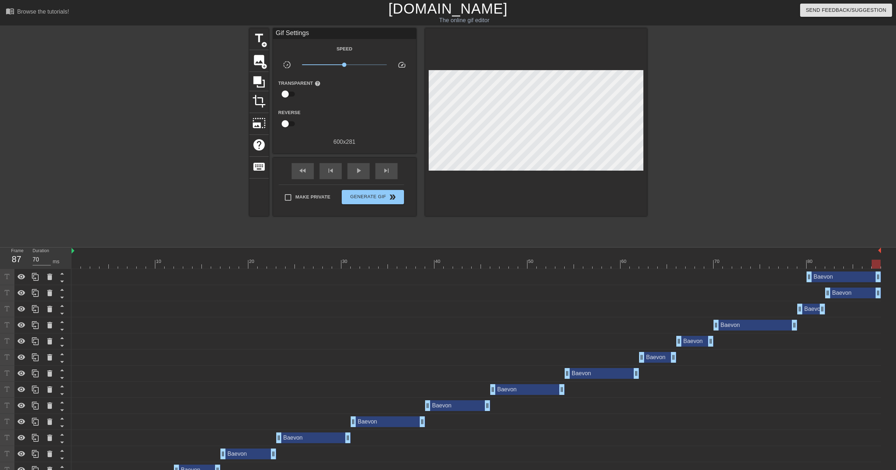
click at [846, 278] on div "Baevon drag_handle drag_handle" at bounding box center [843, 277] width 74 height 11
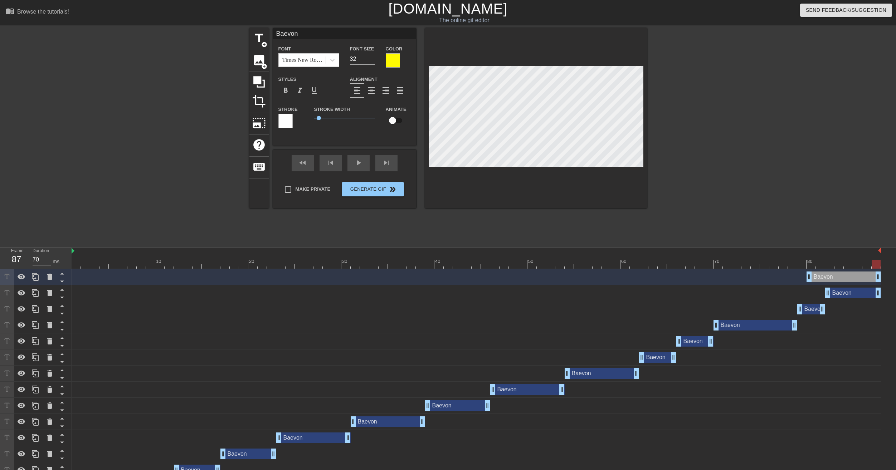
click at [310, 36] on input "Baevon" at bounding box center [344, 33] width 143 height 11
click at [37, 277] on icon at bounding box center [35, 277] width 9 height 9
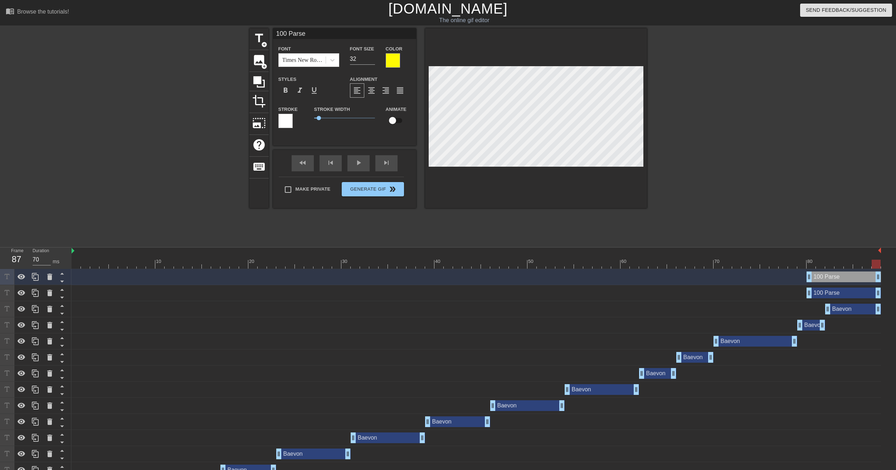
drag, startPoint x: 286, startPoint y: 31, endPoint x: 242, endPoint y: 39, distance: 44.7
click at [242, 39] on div "title add_circle image add_circle crop photo_size_select_large help keyboard 10…" at bounding box center [448, 135] width 896 height 215
type input "90 Parse"
click at [391, 59] on div at bounding box center [393, 60] width 14 height 14
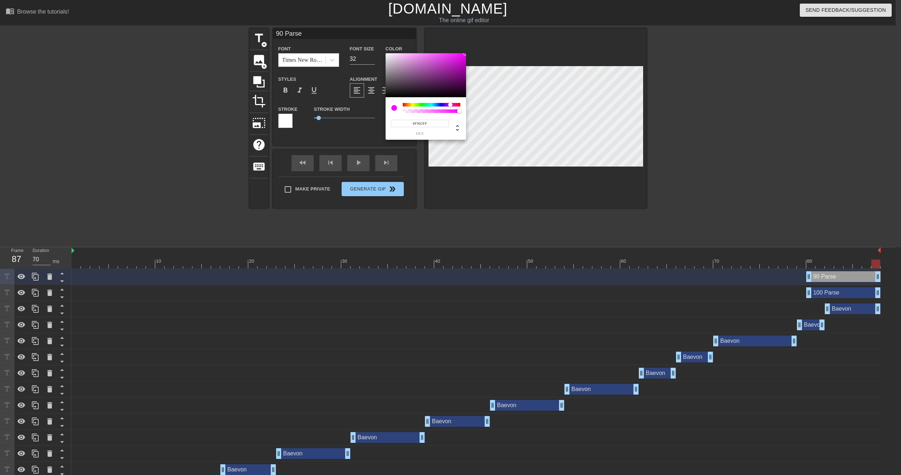
type input "#FF02FC"
click at [451, 105] on div at bounding box center [432, 105] width 58 height 4
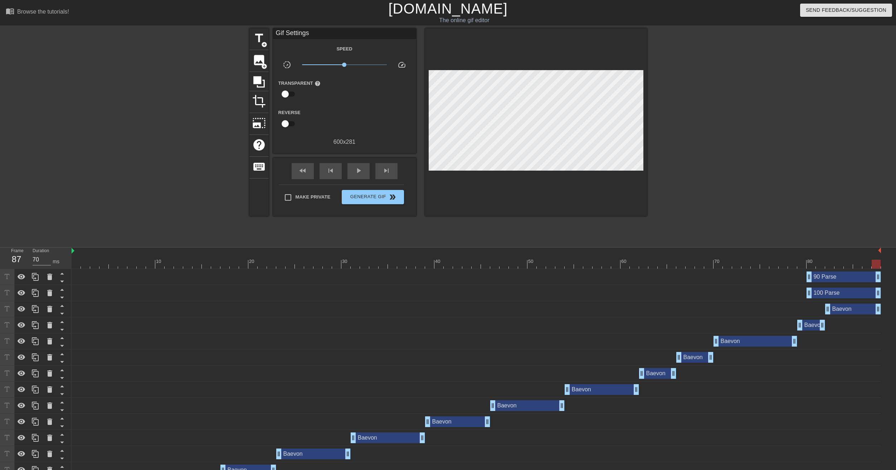
click at [829, 279] on div "90 Parse drag_handle drag_handle" at bounding box center [843, 277] width 74 height 11
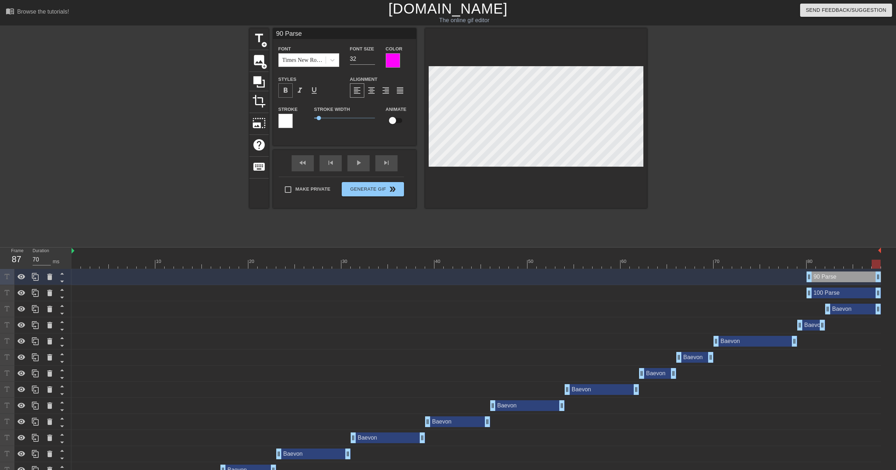
click at [287, 90] on span "format_bold" at bounding box center [285, 90] width 9 height 9
click at [868, 263] on div at bounding box center [476, 264] width 809 height 9
click at [855, 265] on div at bounding box center [476, 264] width 809 height 9
click at [848, 265] on div at bounding box center [476, 264] width 809 height 9
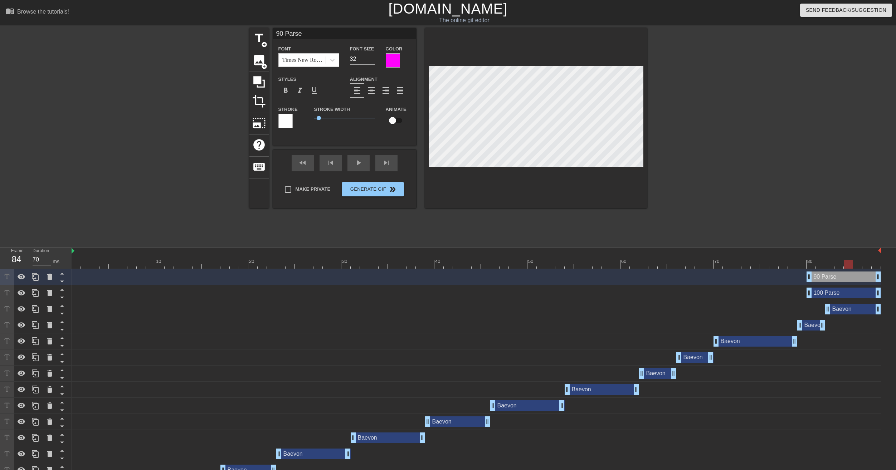
click at [839, 264] on div at bounding box center [476, 264] width 809 height 9
click at [828, 264] on div at bounding box center [476, 264] width 809 height 9
click at [816, 264] on div at bounding box center [476, 264] width 809 height 9
click at [829, 265] on div at bounding box center [476, 264] width 809 height 9
click at [836, 265] on div at bounding box center [476, 264] width 809 height 9
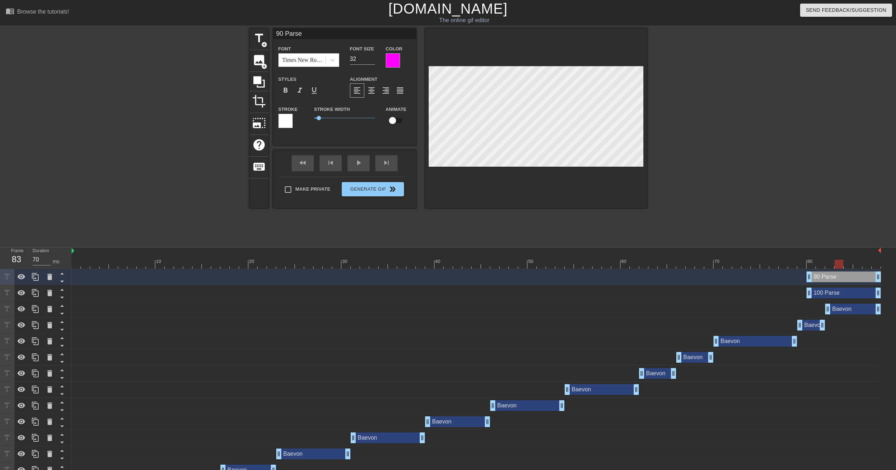
click at [831, 268] on div at bounding box center [476, 264] width 809 height 9
click at [819, 267] on div at bounding box center [476, 264] width 809 height 9
click at [829, 267] on div at bounding box center [476, 264] width 809 height 9
drag, startPoint x: 810, startPoint y: 277, endPoint x: 825, endPoint y: 278, distance: 15.4
click at [36, 277] on icon at bounding box center [35, 277] width 9 height 9
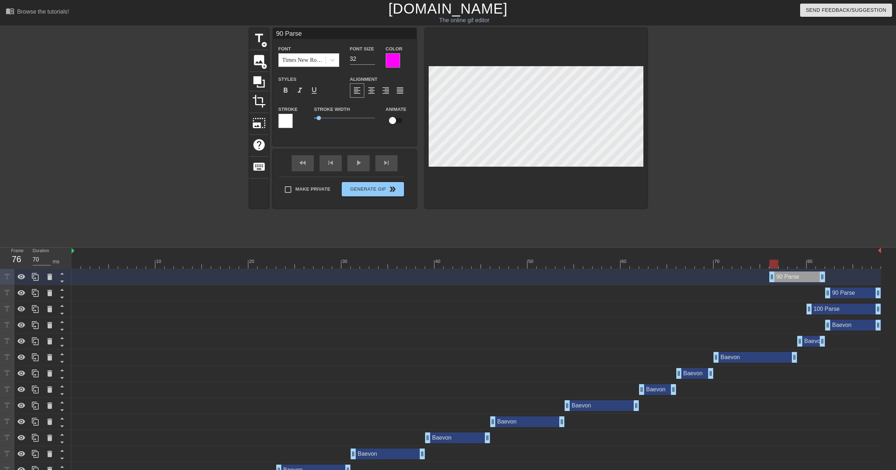
drag, startPoint x: 858, startPoint y: 278, endPoint x: 804, endPoint y: 280, distance: 54.1
click at [804, 280] on div "90 Parse drag_handle drag_handle" at bounding box center [797, 277] width 56 height 11
click at [820, 264] on div at bounding box center [476, 264] width 809 height 9
click at [810, 266] on div at bounding box center [476, 264] width 809 height 9
click at [801, 266] on div at bounding box center [476, 264] width 809 height 9
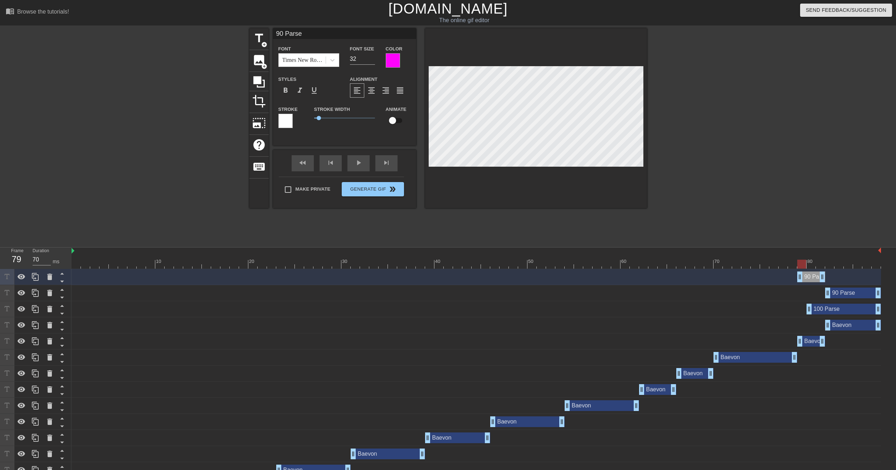
drag, startPoint x: 772, startPoint y: 277, endPoint x: 797, endPoint y: 278, distance: 25.5
click at [790, 264] on div at bounding box center [476, 264] width 809 height 9
click at [31, 278] on icon at bounding box center [35, 277] width 9 height 9
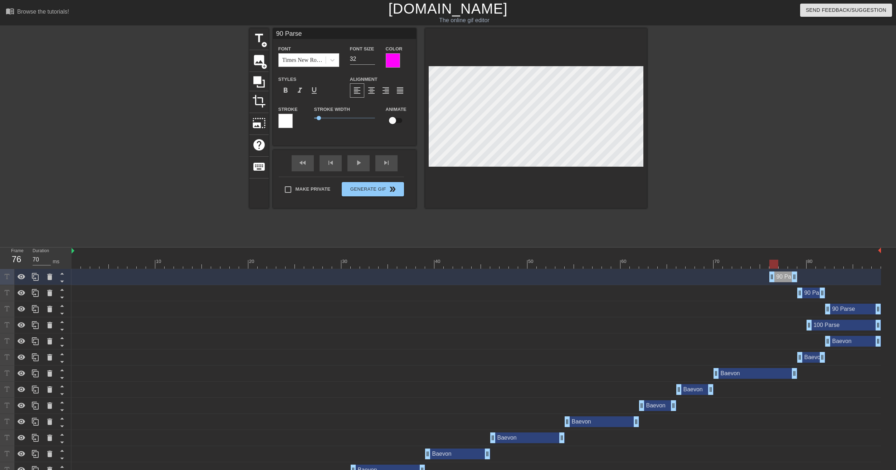
drag, startPoint x: 814, startPoint y: 275, endPoint x: 787, endPoint y: 276, distance: 26.5
click at [787, 276] on div "90 Parse drag_handle drag_handle" at bounding box center [783, 277] width 28 height 11
click at [784, 263] on div at bounding box center [476, 264] width 809 height 9
click at [792, 265] on div at bounding box center [476, 264] width 809 height 9
click at [785, 265] on div at bounding box center [476, 264] width 809 height 9
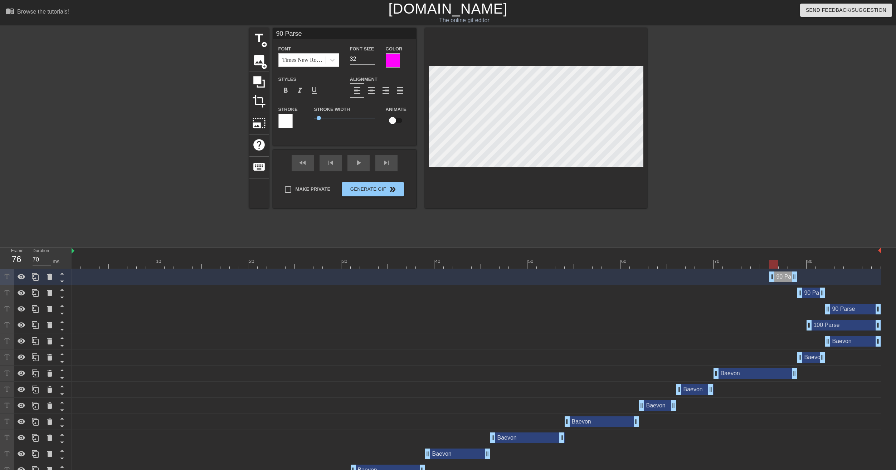
click at [773, 265] on div at bounding box center [476, 264] width 809 height 9
click at [764, 266] on div at bounding box center [476, 264] width 809 height 9
drag, startPoint x: 772, startPoint y: 275, endPoint x: 742, endPoint y: 277, distance: 29.8
click at [37, 278] on icon at bounding box center [35, 277] width 9 height 9
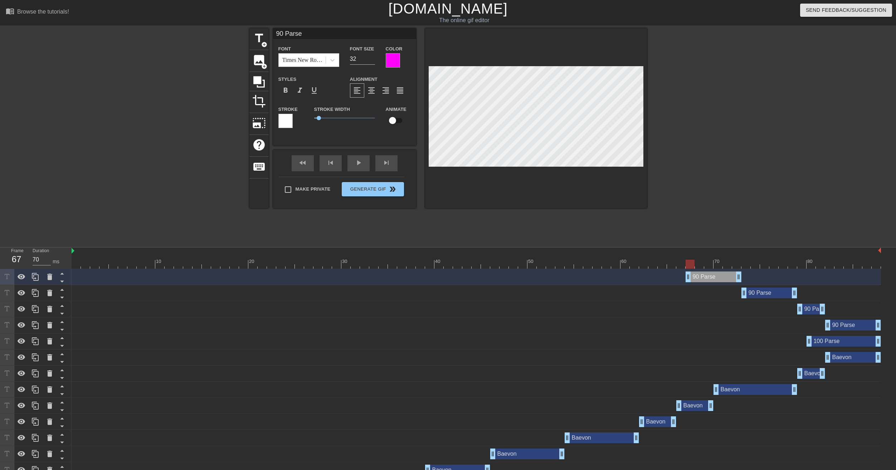
drag, startPoint x: 732, startPoint y: 275, endPoint x: 713, endPoint y: 275, distance: 18.2
click at [713, 275] on div "90 Parse drag_handle drag_handle" at bounding box center [713, 277] width 56 height 11
click at [729, 267] on div at bounding box center [476, 264] width 809 height 9
click at [736, 266] on div at bounding box center [476, 264] width 809 height 9
click at [728, 263] on div at bounding box center [476, 264] width 809 height 9
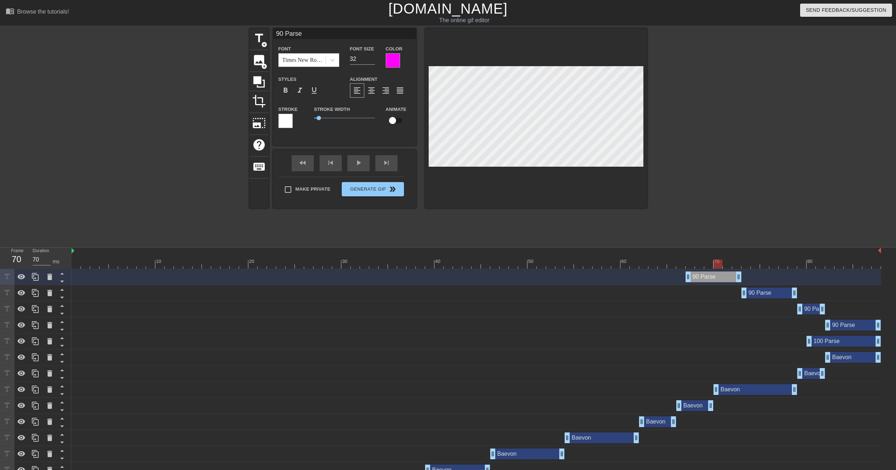
click at [719, 266] on div at bounding box center [476, 264] width 809 height 9
click at [709, 265] on div at bounding box center [476, 264] width 809 height 9
click at [720, 265] on div at bounding box center [476, 264] width 809 height 9
click at [726, 265] on div at bounding box center [476, 264] width 809 height 9
drag, startPoint x: 688, startPoint y: 278, endPoint x: 719, endPoint y: 281, distance: 30.5
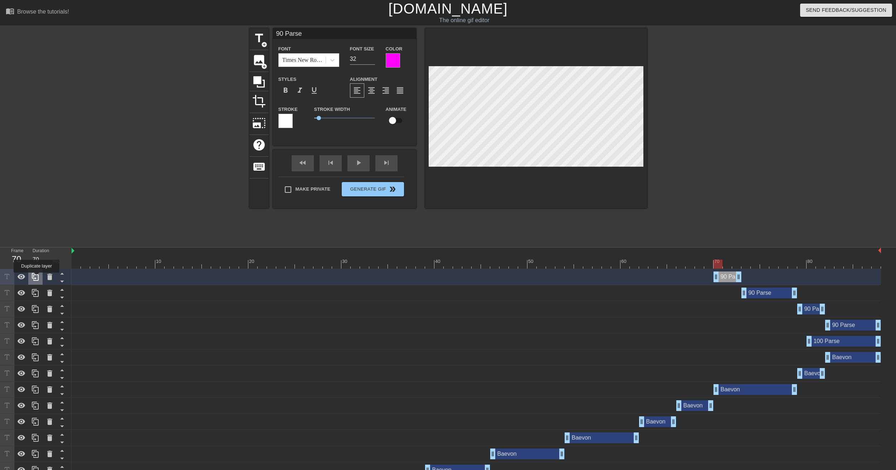
click at [36, 278] on icon at bounding box center [35, 277] width 9 height 9
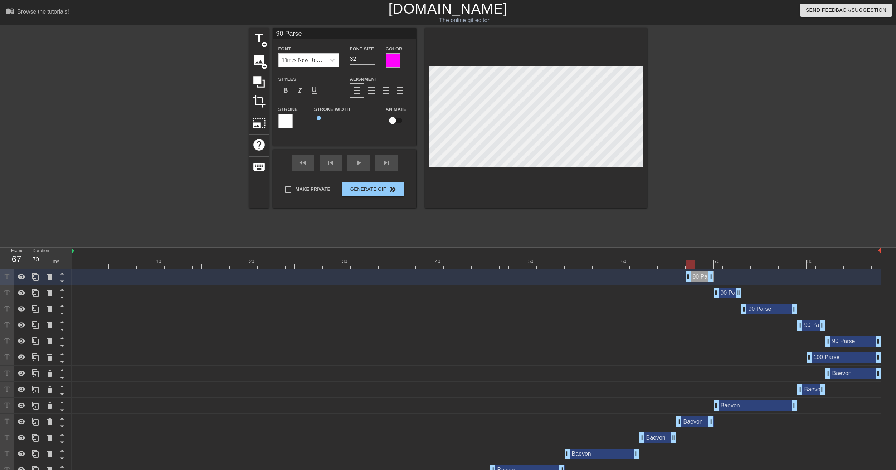
drag, startPoint x: 728, startPoint y: 277, endPoint x: 701, endPoint y: 276, distance: 27.6
click at [701, 276] on div "90 Parse drag_handle drag_handle" at bounding box center [699, 277] width 28 height 11
click at [707, 264] on div at bounding box center [476, 264] width 809 height 9
click at [699, 265] on div at bounding box center [476, 264] width 809 height 9
click at [690, 266] on div at bounding box center [476, 264] width 809 height 9
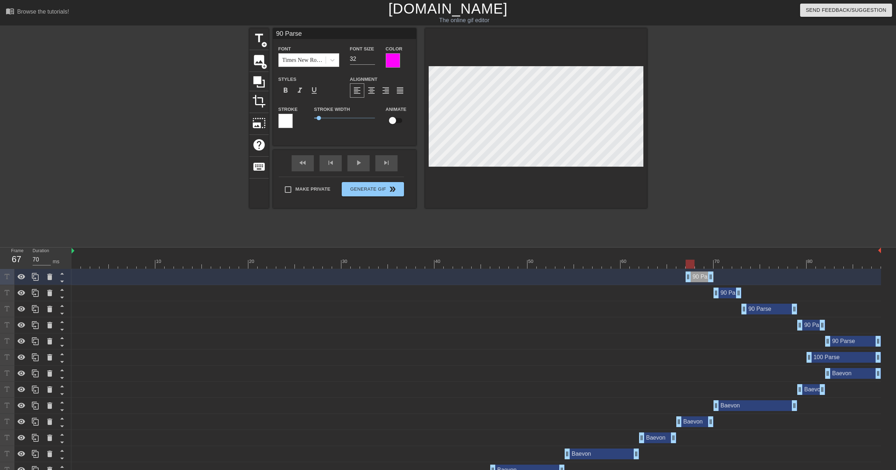
click at [697, 265] on div at bounding box center [476, 264] width 809 height 9
drag, startPoint x: 689, startPoint y: 277, endPoint x: 695, endPoint y: 277, distance: 6.1
click at [36, 280] on icon at bounding box center [35, 277] width 9 height 9
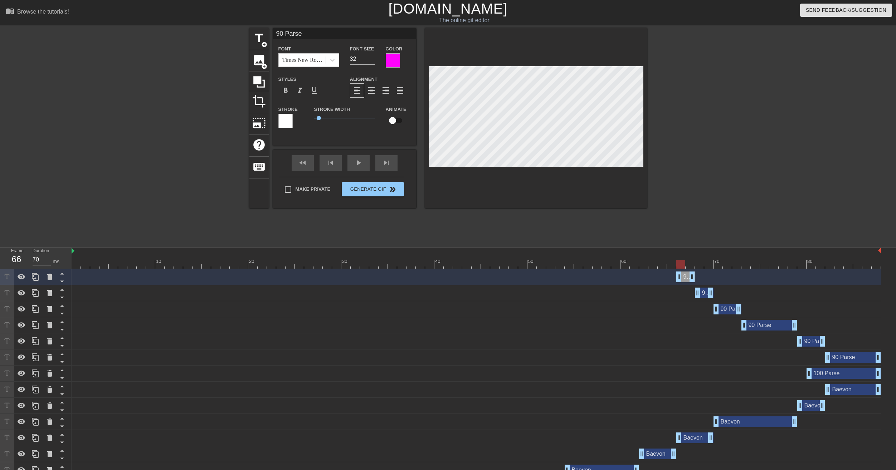
drag, startPoint x: 704, startPoint y: 280, endPoint x: 688, endPoint y: 280, distance: 16.8
click at [688, 280] on div "90 Parse drag_handle drag_handle" at bounding box center [685, 277] width 19 height 11
click at [690, 270] on div "90 Parse drag_handle drag_handle" at bounding box center [476, 277] width 809 height 16
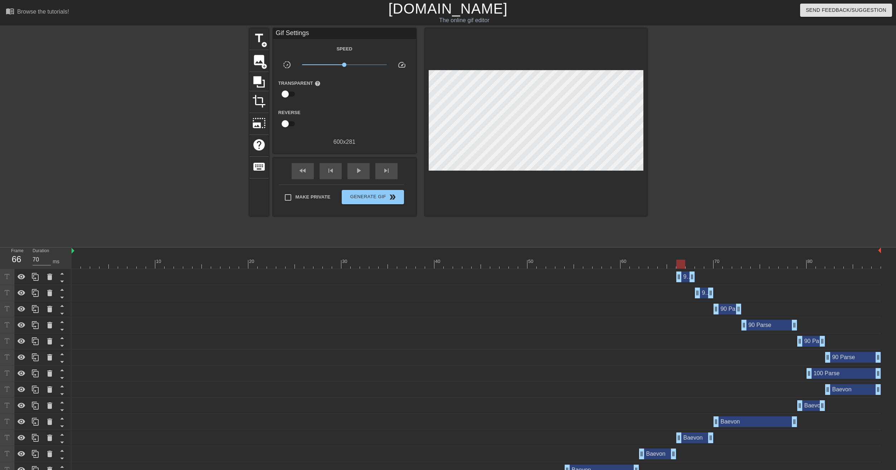
click at [690, 267] on div at bounding box center [476, 264] width 809 height 9
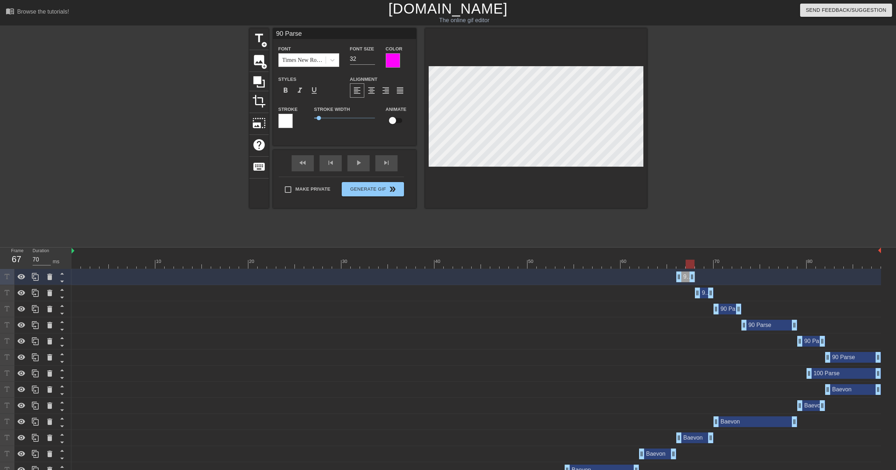
click at [678, 268] on div at bounding box center [476, 264] width 809 height 9
click at [831, 374] on div "100 Parse drag_handle drag_handle" at bounding box center [843, 373] width 74 height 11
type input "100 Parse"
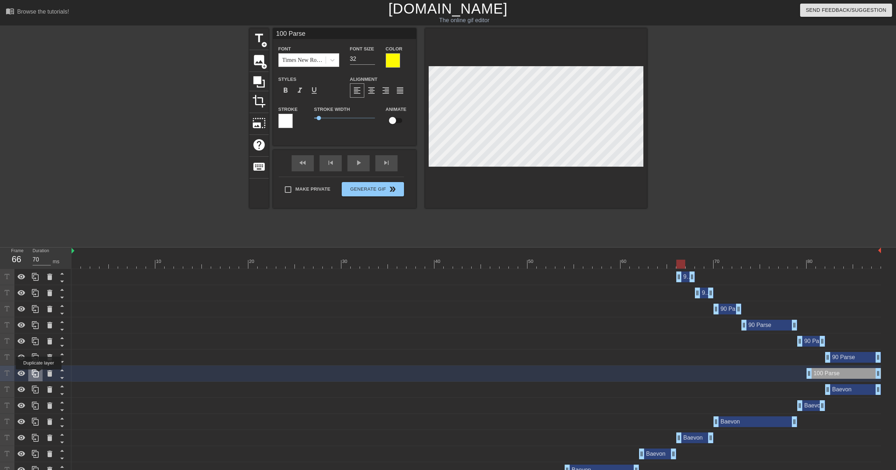
click at [39, 375] on icon at bounding box center [35, 373] width 9 height 9
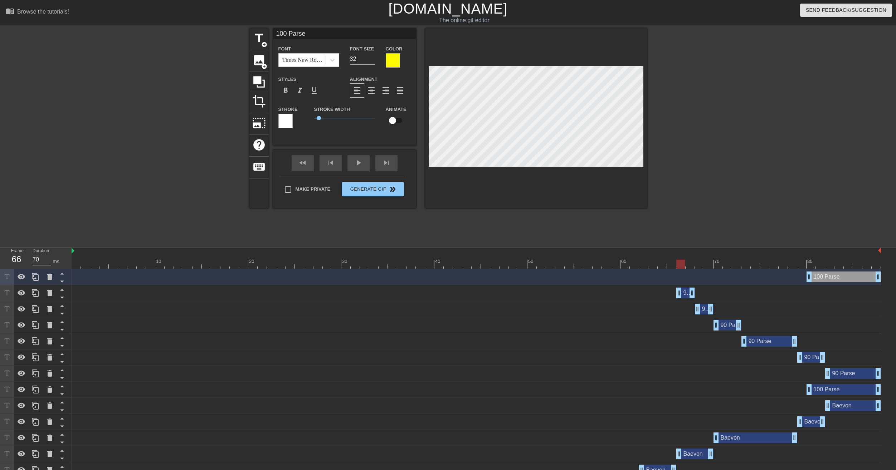
click at [819, 392] on div "100 Parse drag_handle drag_handle" at bounding box center [843, 389] width 74 height 11
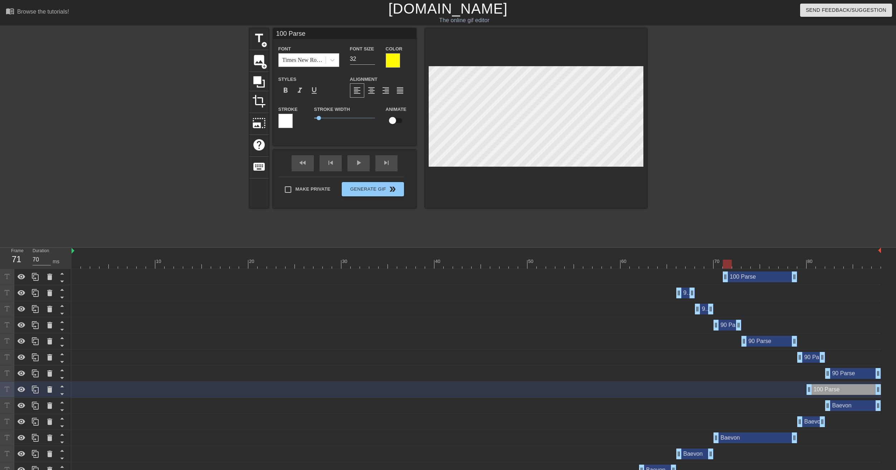
drag, startPoint x: 845, startPoint y: 279, endPoint x: 765, endPoint y: 284, distance: 81.0
click at [765, 284] on div "100 Parse drag_handle drag_handle" at bounding box center [476, 277] width 809 height 16
drag, startPoint x: 773, startPoint y: 279, endPoint x: 765, endPoint y: 279, distance: 8.2
click at [765, 279] on div "100 Parse drag_handle drag_handle" at bounding box center [750, 277] width 74 height 11
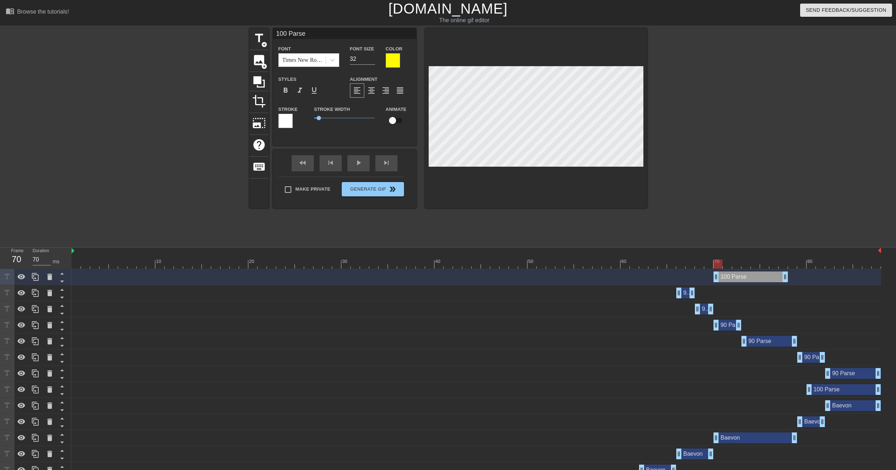
click at [800, 268] on div at bounding box center [476, 264] width 809 height 9
click at [795, 266] on div at bounding box center [476, 264] width 809 height 9
click at [810, 265] on div at bounding box center [476, 264] width 809 height 9
click at [802, 267] on div at bounding box center [476, 264] width 809 height 9
drag, startPoint x: 768, startPoint y: 276, endPoint x: 784, endPoint y: 278, distance: 16.2
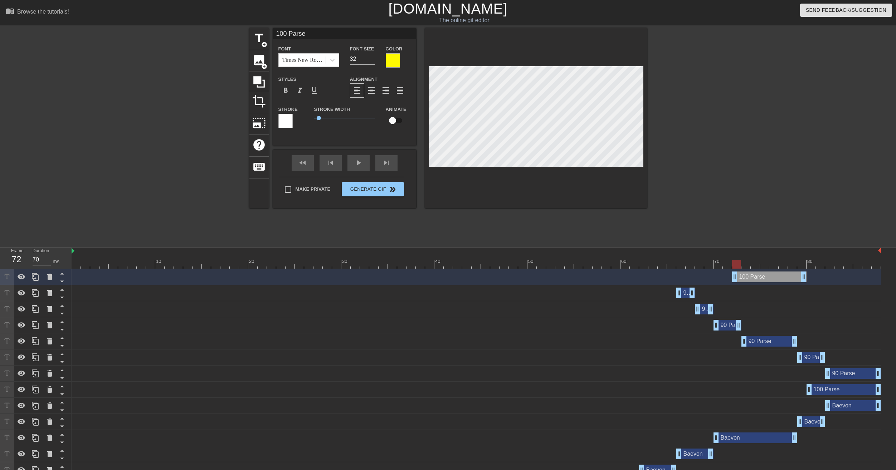
click at [784, 278] on div "100 Parse drag_handle drag_handle" at bounding box center [769, 277] width 74 height 11
click at [811, 268] on div at bounding box center [476, 264] width 809 height 9
click at [800, 265] on div at bounding box center [476, 264] width 809 height 9
click at [792, 265] on div at bounding box center [476, 264] width 809 height 9
click at [782, 264] on div at bounding box center [476, 264] width 809 height 9
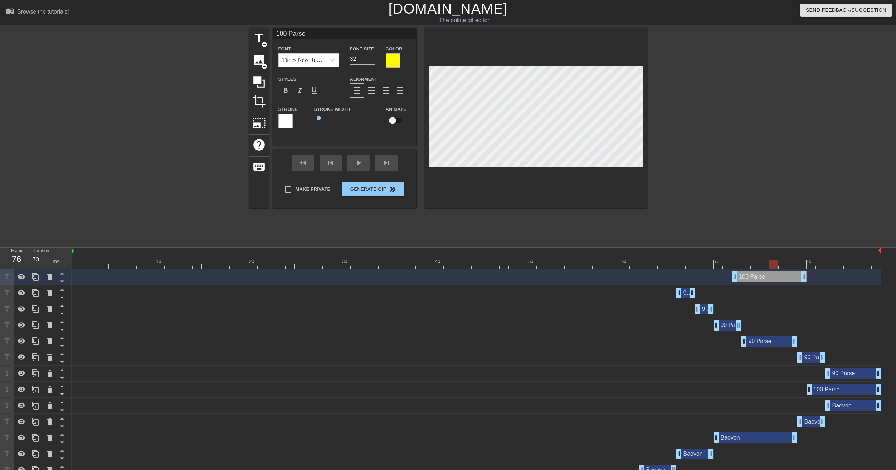
click at [773, 266] on div at bounding box center [476, 264] width 809 height 9
click at [763, 266] on div at bounding box center [476, 264] width 809 height 9
drag, startPoint x: 733, startPoint y: 278, endPoint x: 758, endPoint y: 279, distance: 25.1
click at [758, 279] on div "100 Parse drag_handle drag_handle" at bounding box center [476, 277] width 809 height 11
click at [39, 281] on icon at bounding box center [35, 277] width 9 height 9
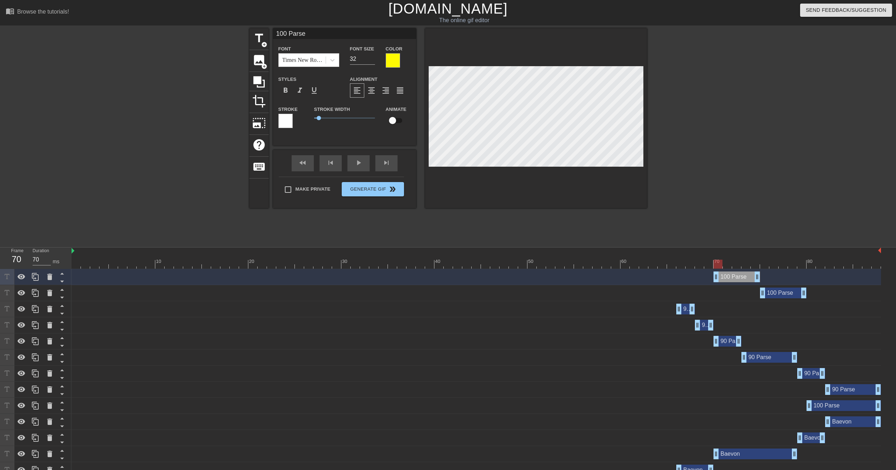
drag, startPoint x: 785, startPoint y: 277, endPoint x: 742, endPoint y: 280, distance: 43.8
click at [742, 280] on div "100 Parse drag_handle drag_handle" at bounding box center [736, 277] width 47 height 11
click at [757, 268] on div at bounding box center [476, 264] width 809 height 9
click at [745, 265] on div at bounding box center [476, 264] width 809 height 9
click at [738, 265] on div at bounding box center [476, 264] width 809 height 9
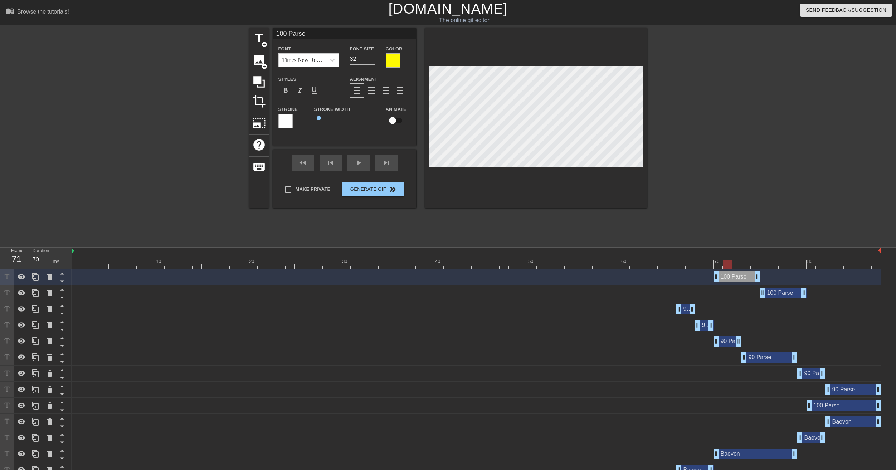
click at [728, 265] on div at bounding box center [476, 264] width 809 height 9
click at [717, 266] on div at bounding box center [476, 264] width 809 height 9
click at [707, 266] on div at bounding box center [476, 264] width 809 height 9
drag, startPoint x: 716, startPoint y: 279, endPoint x: 710, endPoint y: 279, distance: 6.1
click at [37, 279] on icon at bounding box center [35, 277] width 9 height 9
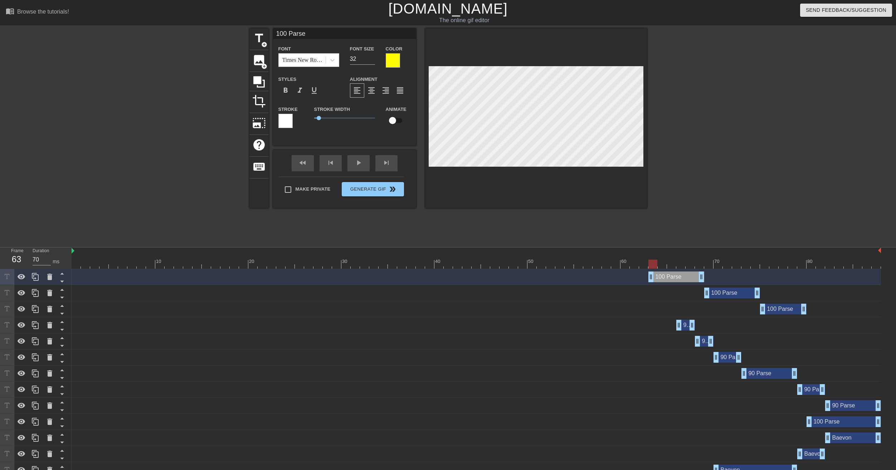
drag, startPoint x: 728, startPoint y: 277, endPoint x: 670, endPoint y: 280, distance: 57.7
click at [670, 280] on div "100 Parse drag_handle drag_handle" at bounding box center [676, 277] width 56 height 11
click at [701, 266] on div at bounding box center [476, 264] width 809 height 9
click at [690, 265] on div at bounding box center [476, 264] width 809 height 9
click at [682, 266] on div at bounding box center [476, 264] width 809 height 9
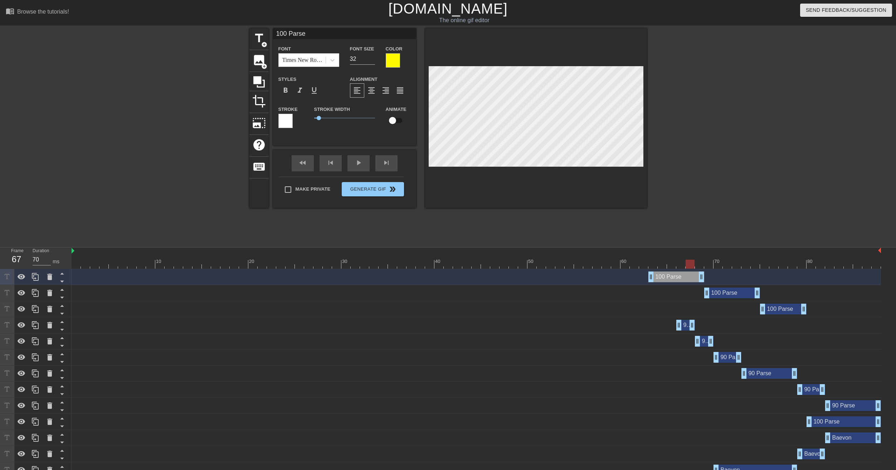
click at [688, 266] on div at bounding box center [476, 264] width 809 height 9
drag, startPoint x: 651, startPoint y: 277, endPoint x: 687, endPoint y: 278, distance: 35.8
click at [37, 281] on icon at bounding box center [35, 277] width 7 height 8
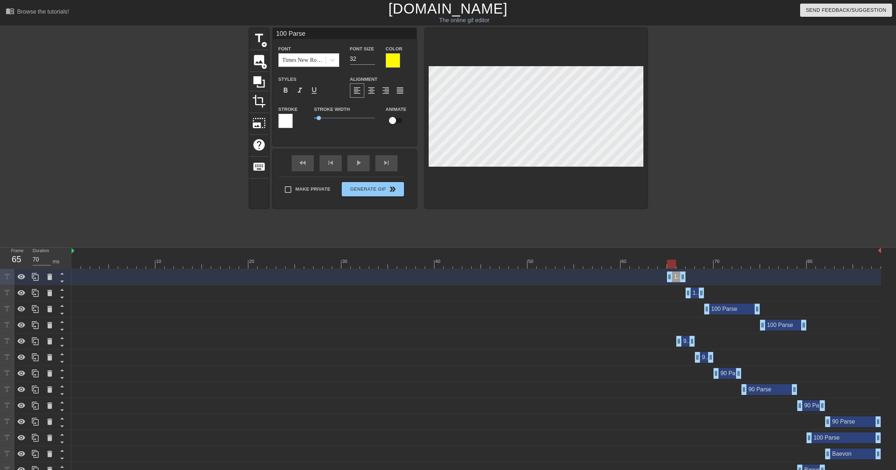
drag, startPoint x: 693, startPoint y: 277, endPoint x: 676, endPoint y: 278, distance: 17.2
click at [676, 278] on div "100 Parse drag_handle drag_handle" at bounding box center [676, 277] width 19 height 11
click at [680, 267] on div at bounding box center [476, 264] width 809 height 9
click at [671, 267] on div at bounding box center [476, 264] width 809 height 9
click at [664, 265] on div at bounding box center [476, 264] width 809 height 9
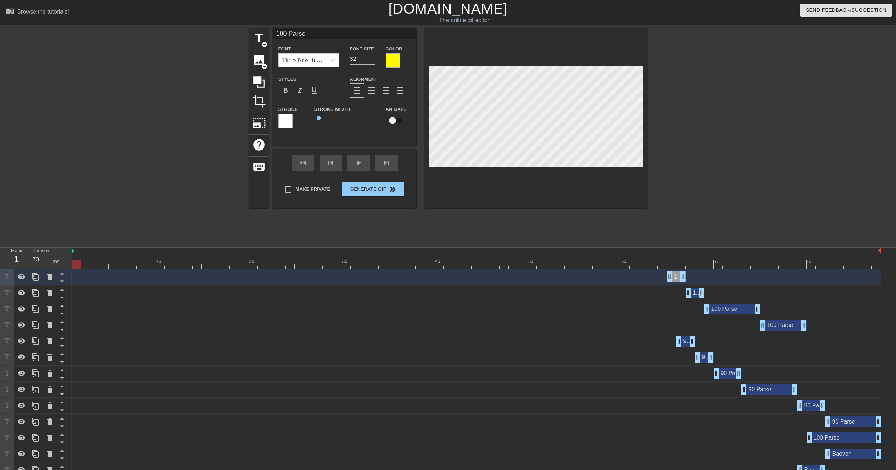
click at [73, 264] on div at bounding box center [476, 264] width 809 height 9
click at [84, 265] on div at bounding box center [476, 264] width 809 height 9
click at [92, 266] on div at bounding box center [476, 264] width 809 height 9
click at [104, 265] on div at bounding box center [476, 264] width 809 height 9
click at [109, 265] on div at bounding box center [476, 264] width 809 height 9
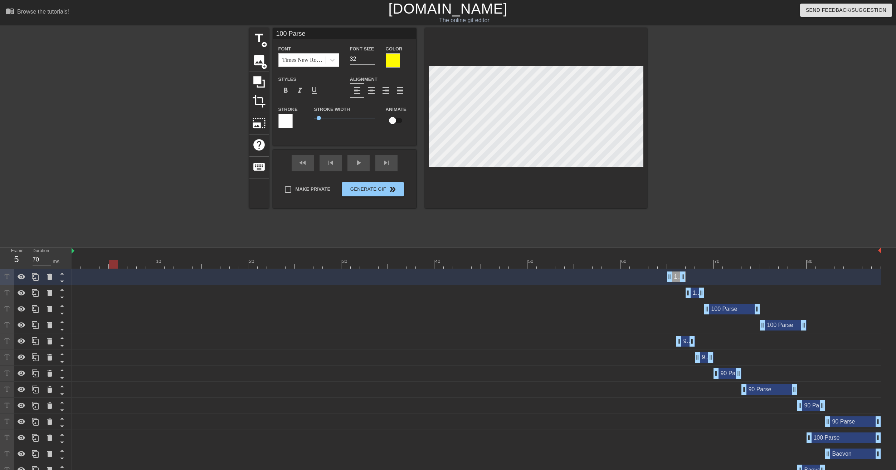
click at [121, 265] on div at bounding box center [476, 264] width 809 height 9
click at [136, 264] on div at bounding box center [476, 264] width 809 height 9
drag, startPoint x: 141, startPoint y: 262, endPoint x: 107, endPoint y: 272, distance: 35.8
click at [107, 272] on div "10 20 30 40 50 60 70 80 100 Parse drag_handle drag_handle 100 Parse drag_handle…" at bounding box center [484, 468] width 824 height 440
drag, startPoint x: 676, startPoint y: 277, endPoint x: 481, endPoint y: 339, distance: 204.8
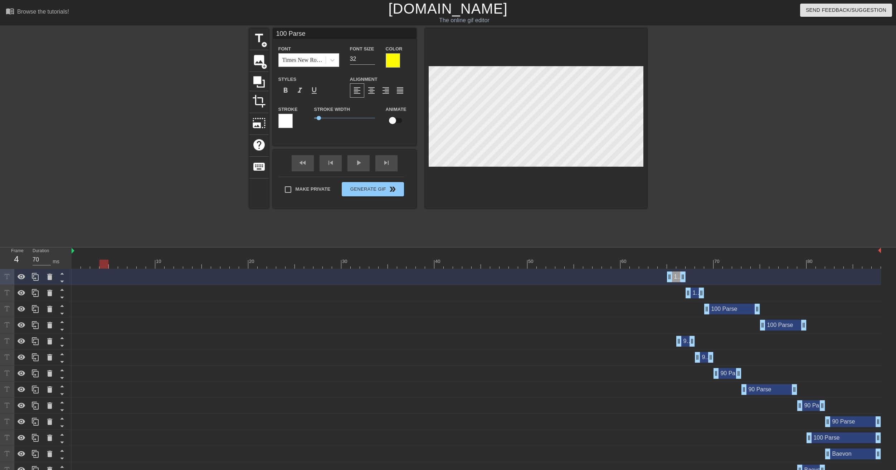
click at [481, 339] on div "90 Parse drag_handle drag_handle" at bounding box center [476, 341] width 809 height 11
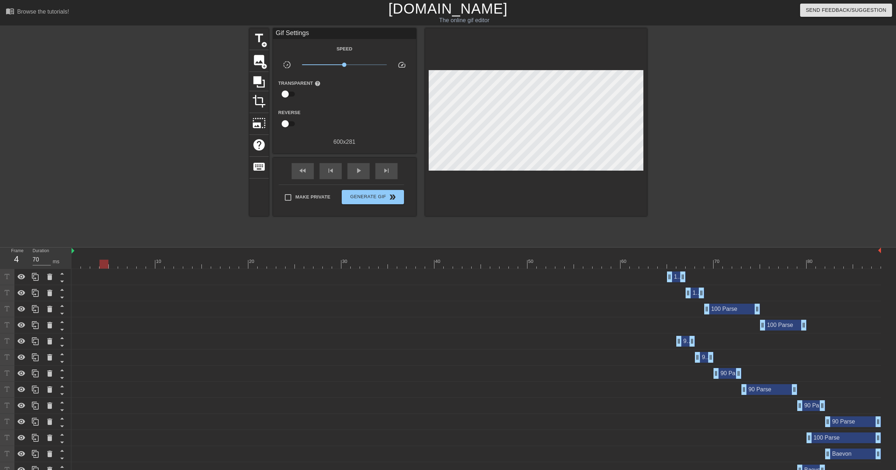
drag, startPoint x: 140, startPoint y: 279, endPoint x: 115, endPoint y: 279, distance: 25.0
click at [140, 279] on div "100 Parse drag_handle drag_handle" at bounding box center [476, 277] width 809 height 11
click at [101, 276] on div "100 Parse drag_handle drag_handle" at bounding box center [476, 277] width 809 height 11
click at [678, 275] on div "100 Parse drag_handle drag_handle" at bounding box center [676, 277] width 19 height 11
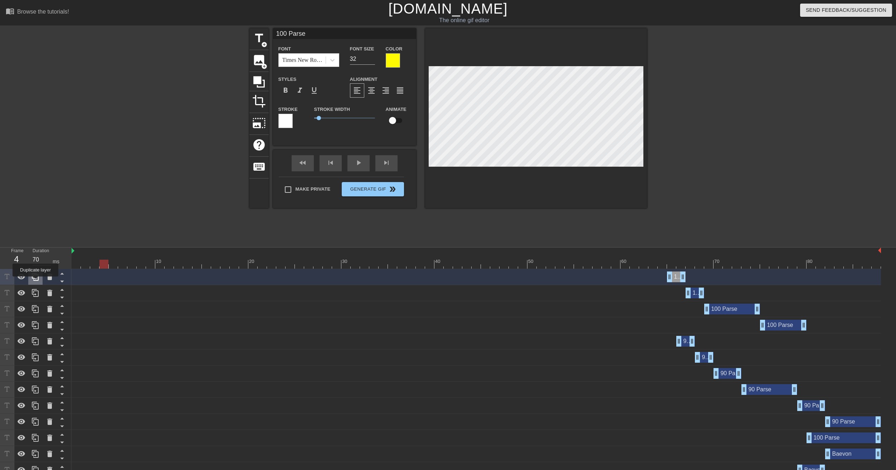
click at [35, 282] on div at bounding box center [35, 277] width 14 height 16
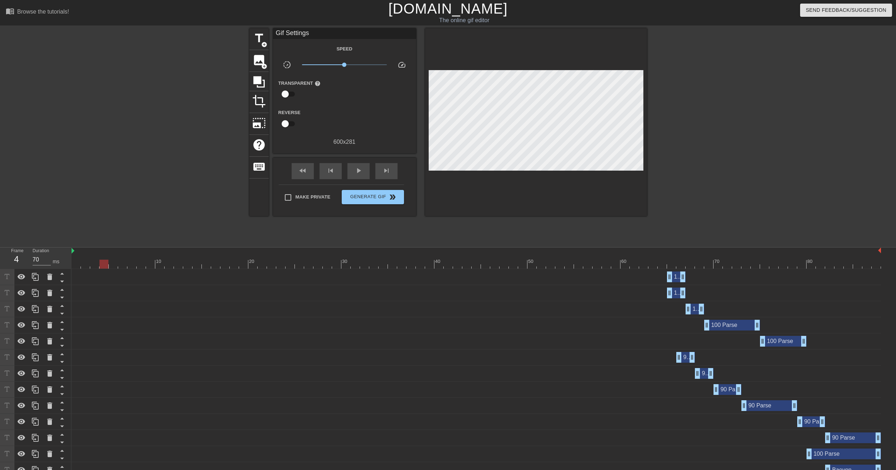
click at [301, 296] on div "100 Parse drag_handle drag_handle" at bounding box center [476, 293] width 809 height 11
click at [635, 292] on div "100 Parse drag_handle drag_handle" at bounding box center [476, 293] width 809 height 11
click at [678, 277] on div "100 Parse drag_handle drag_handle" at bounding box center [676, 277] width 19 height 11
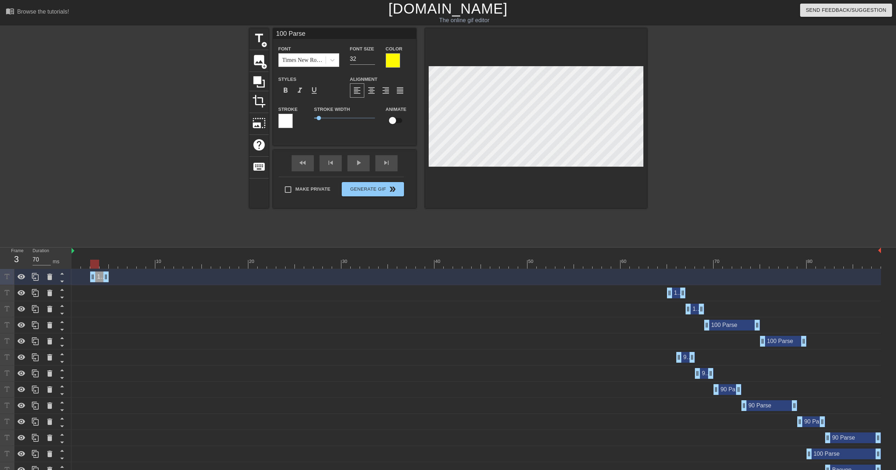
drag, startPoint x: 678, startPoint y: 277, endPoint x: 101, endPoint y: 281, distance: 577.1
click at [101, 281] on div "100 Parse drag_handle drag_handle" at bounding box center [99, 277] width 19 height 11
click at [426, 131] on div at bounding box center [536, 118] width 222 height 180
click at [428, 132] on div at bounding box center [536, 118] width 222 height 180
click at [389, 59] on div at bounding box center [393, 60] width 14 height 14
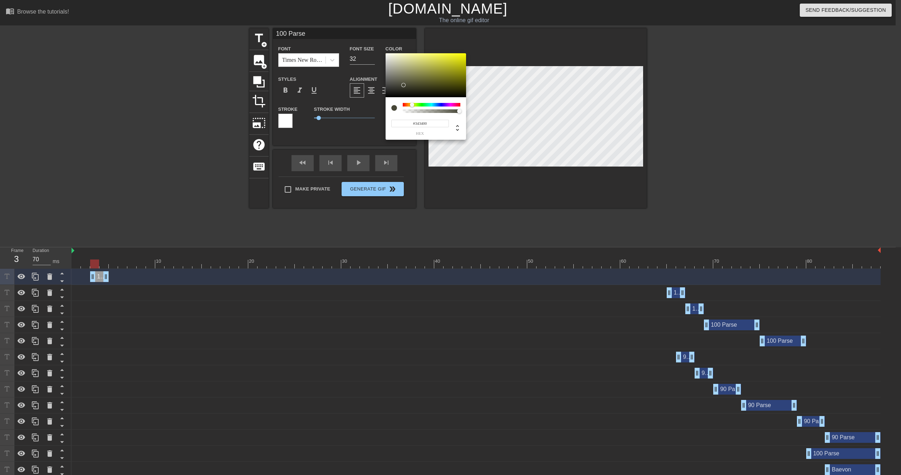
type input "#000000"
drag, startPoint x: 409, startPoint y: 89, endPoint x: 487, endPoint y: 102, distance: 79.5
click at [487, 102] on div "#000000 hex" at bounding box center [450, 237] width 901 height 475
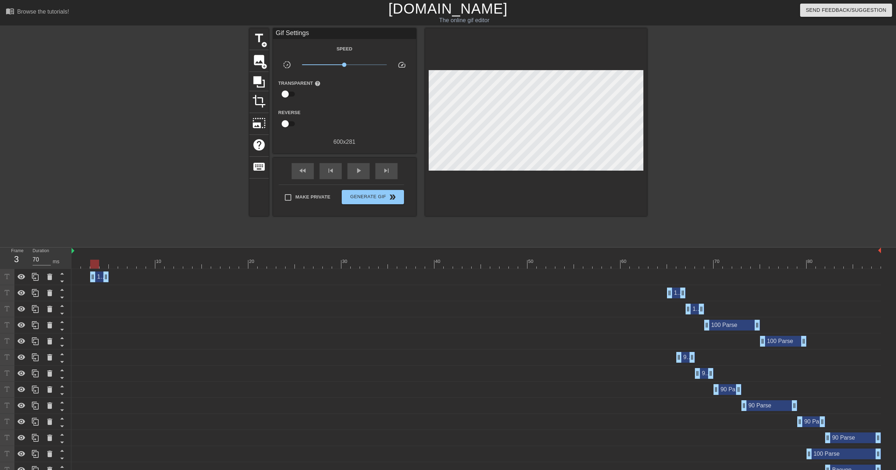
click at [100, 276] on div "100 Parse drag_handle drag_handle" at bounding box center [99, 277] width 19 height 11
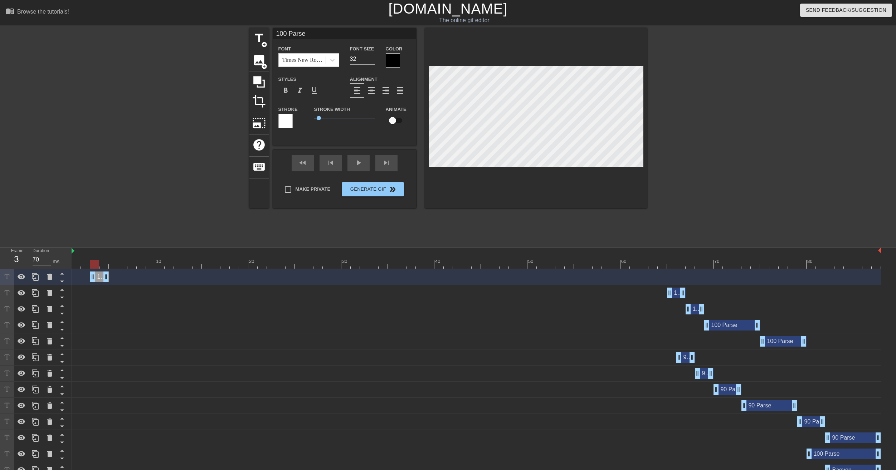
click at [312, 33] on input "100 Parse" at bounding box center [344, 33] width 143 height 11
type input "T"
type input "Tanks"
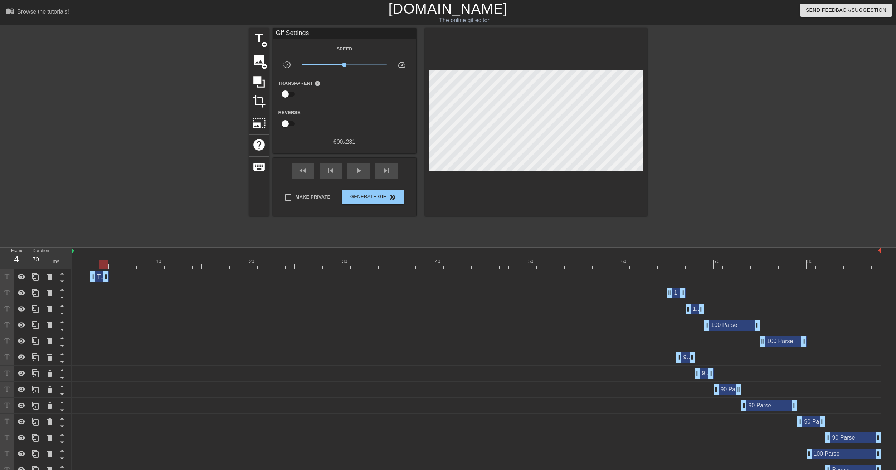
click at [103, 263] on div at bounding box center [476, 264] width 809 height 9
click at [95, 267] on div at bounding box center [476, 264] width 809 height 9
click at [84, 267] on div at bounding box center [476, 264] width 809 height 9
click at [96, 265] on div at bounding box center [476, 264] width 809 height 9
click at [100, 276] on div "Tanks drag_handle drag_handle" at bounding box center [99, 277] width 19 height 11
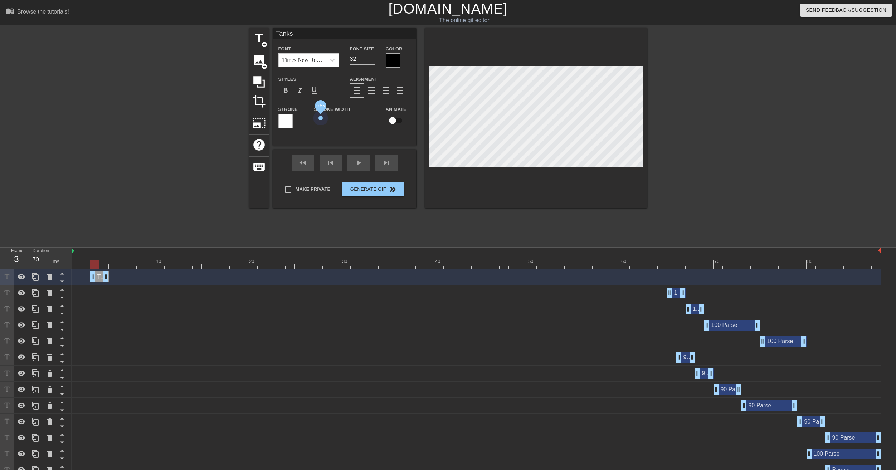
drag, startPoint x: 323, startPoint y: 119, endPoint x: 321, endPoint y: 123, distance: 4.9
click at [321, 123] on div "Stroke Width 0.55" at bounding box center [345, 120] width 72 height 30
drag, startPoint x: 99, startPoint y: 275, endPoint x: 96, endPoint y: 271, distance: 5.6
click at [96, 271] on div "Tanks drag_handle drag_handle" at bounding box center [476, 277] width 809 height 16
click at [101, 278] on div "Tanks drag_handle drag_handle" at bounding box center [99, 277] width 19 height 11
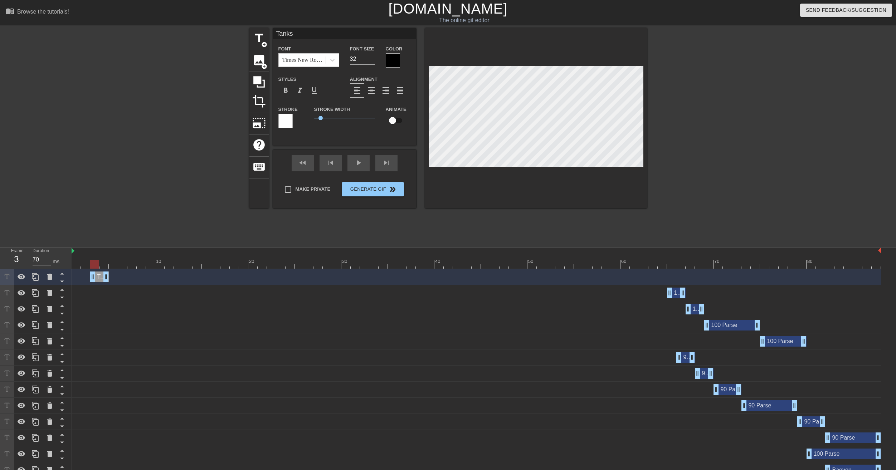
drag, startPoint x: 101, startPoint y: 278, endPoint x: 125, endPoint y: 308, distance: 39.2
click at [125, 308] on div "100 Parse drag_handle drag_handle" at bounding box center [476, 309] width 809 height 11
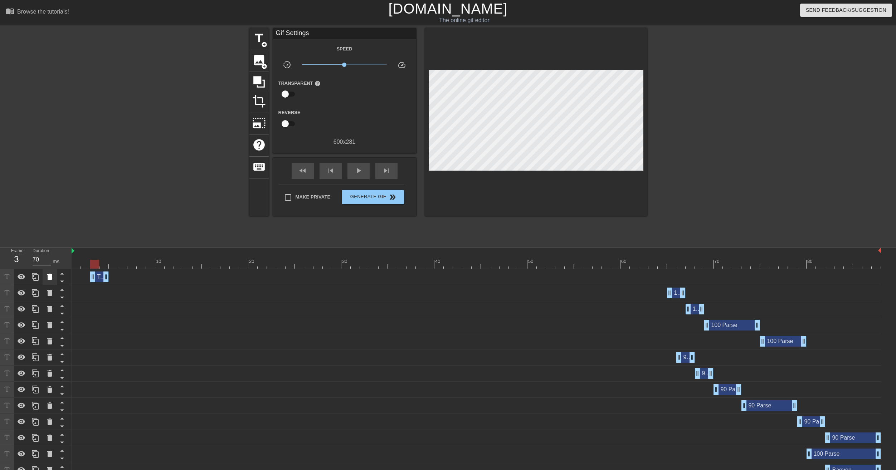
click at [49, 278] on icon at bounding box center [49, 277] width 5 height 6
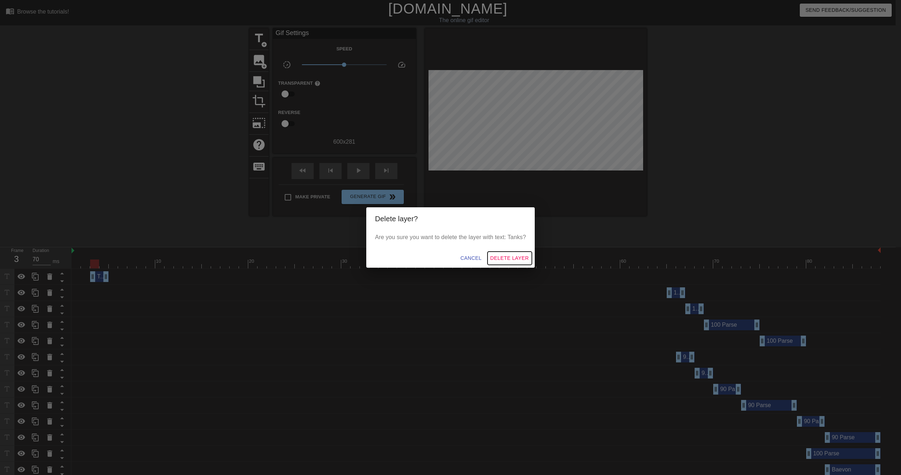
click at [496, 256] on span "Delete Layer" at bounding box center [509, 258] width 39 height 9
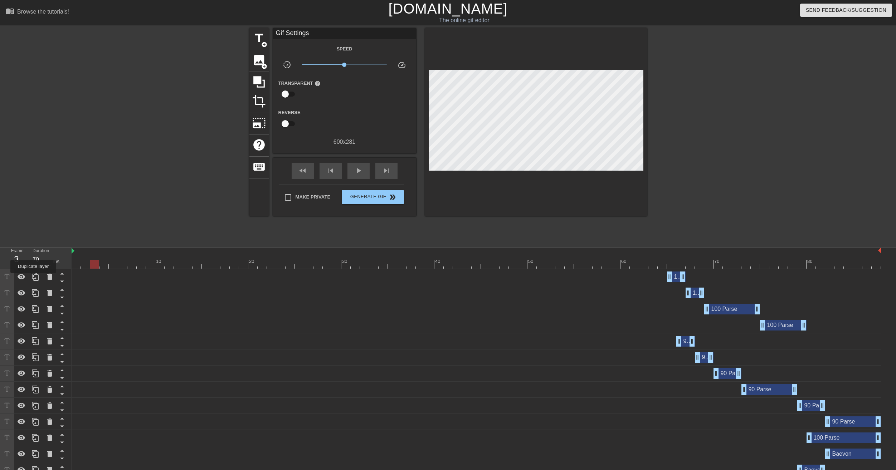
click at [34, 278] on icon at bounding box center [35, 277] width 9 height 9
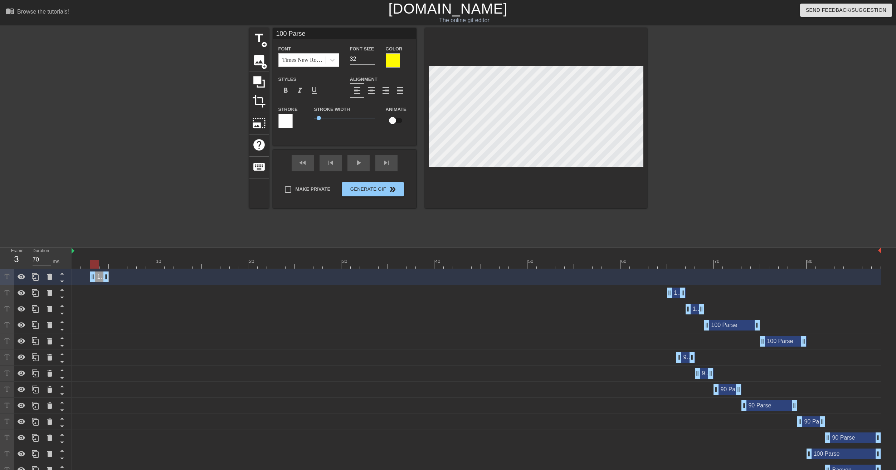
drag, startPoint x: 676, startPoint y: 276, endPoint x: 98, endPoint y: 276, distance: 577.8
click at [98, 276] on div "100 Parse drag_handle drag_handle" at bounding box center [99, 277] width 19 height 11
click at [306, 33] on input "100 Parse" at bounding box center [344, 33] width 143 height 11
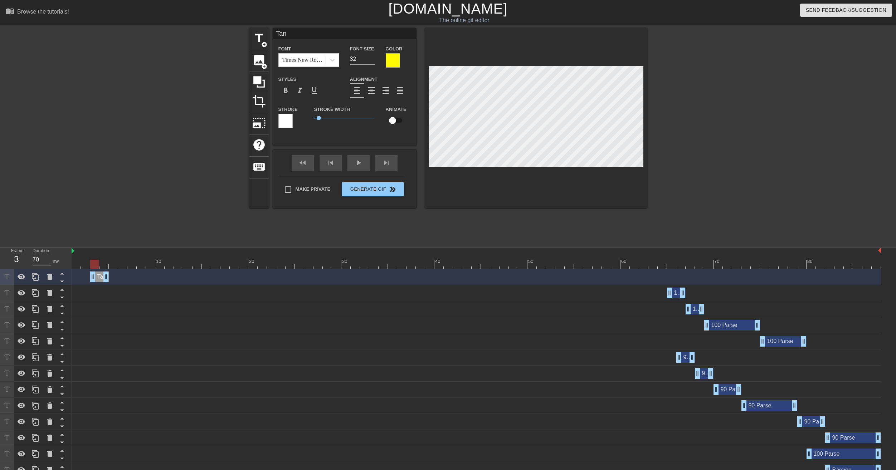
type input "Tank"
click at [328, 32] on input "Tank" at bounding box center [344, 33] width 143 height 11
type input "Tanks"
click at [391, 63] on div at bounding box center [393, 60] width 14 height 14
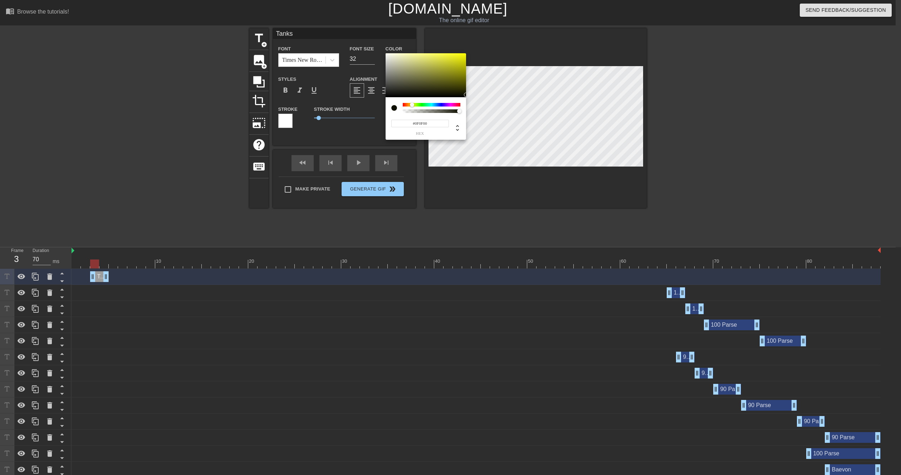
drag, startPoint x: 414, startPoint y: 85, endPoint x: 466, endPoint y: 95, distance: 53.2
click at [466, 95] on div "#0F0F00 hex" at bounding box center [450, 237] width 901 height 475
type input "15"
type input "1"
drag, startPoint x: 458, startPoint y: 112, endPoint x: 487, endPoint y: 115, distance: 29.8
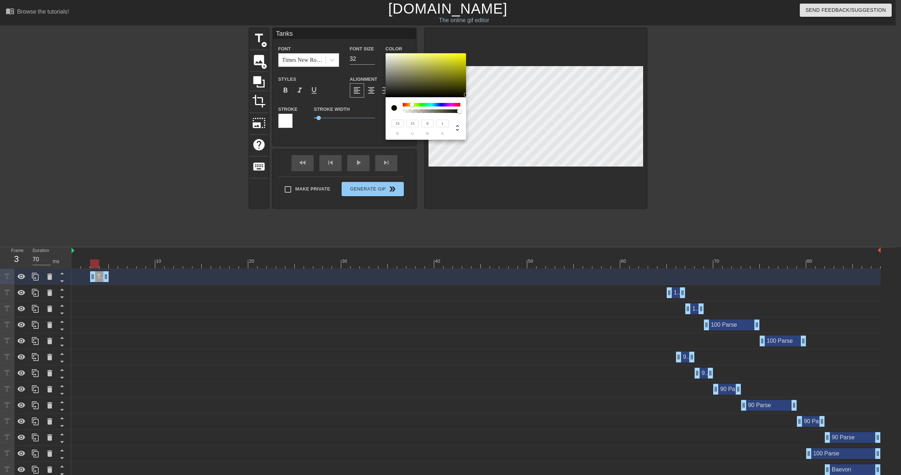
click at [487, 115] on div "15 r 15 g 0 b 1 a" at bounding box center [450, 237] width 901 height 475
type input "0"
click at [392, 106] on div at bounding box center [394, 108] width 6 height 6
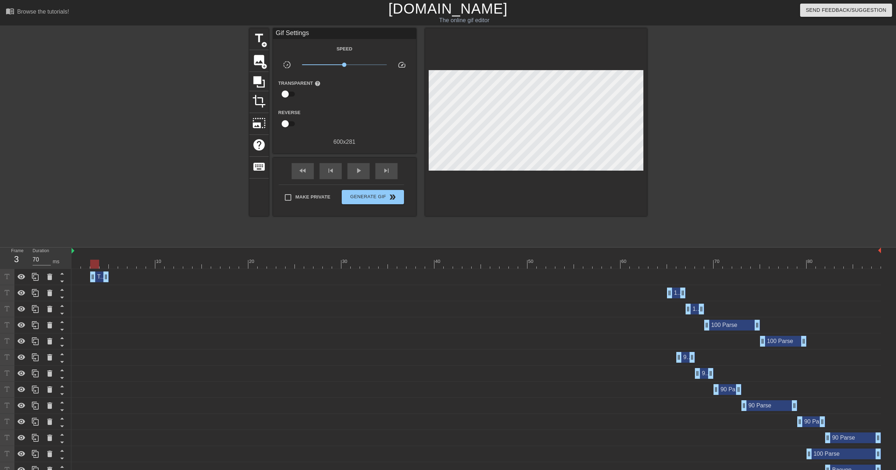
click at [97, 275] on div "Tanks drag_handle drag_handle" at bounding box center [99, 277] width 19 height 11
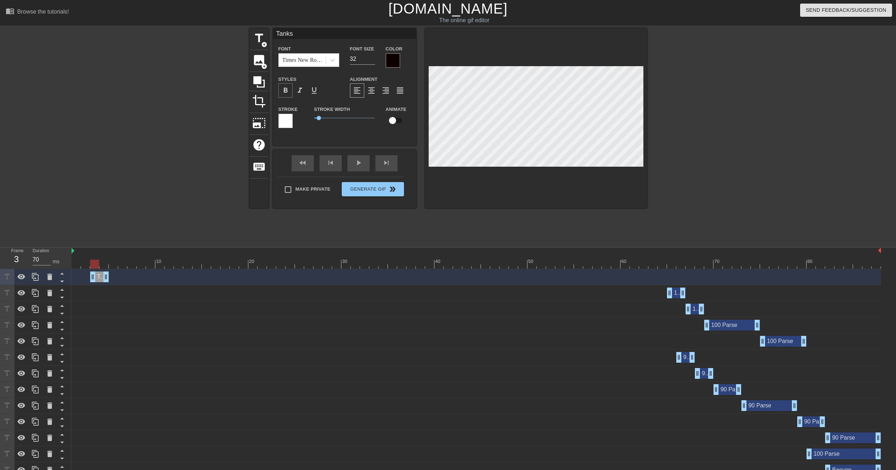
click at [285, 92] on span "format_bold" at bounding box center [285, 90] width 9 height 9
click at [396, 57] on div at bounding box center [393, 60] width 14 height 14
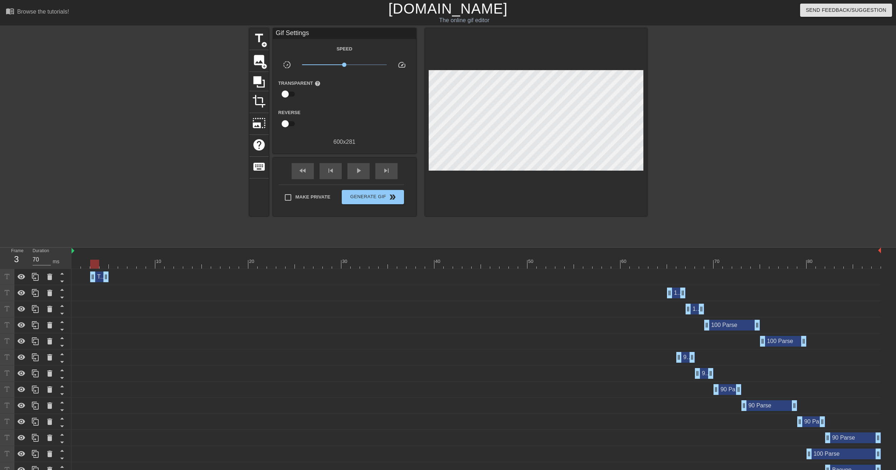
click at [99, 279] on div "Tanks drag_handle drag_handle" at bounding box center [99, 277] width 19 height 11
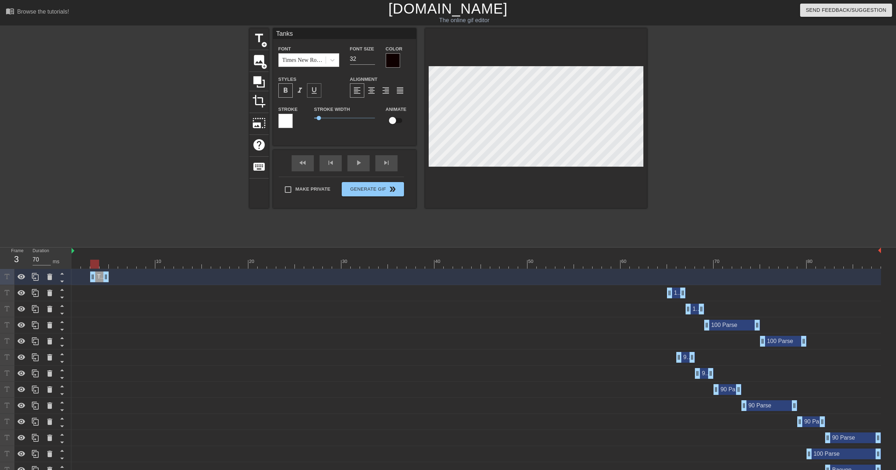
click at [314, 92] on span "format_underline" at bounding box center [314, 90] width 9 height 9
click at [301, 92] on span "format_italic" at bounding box center [300, 90] width 9 height 9
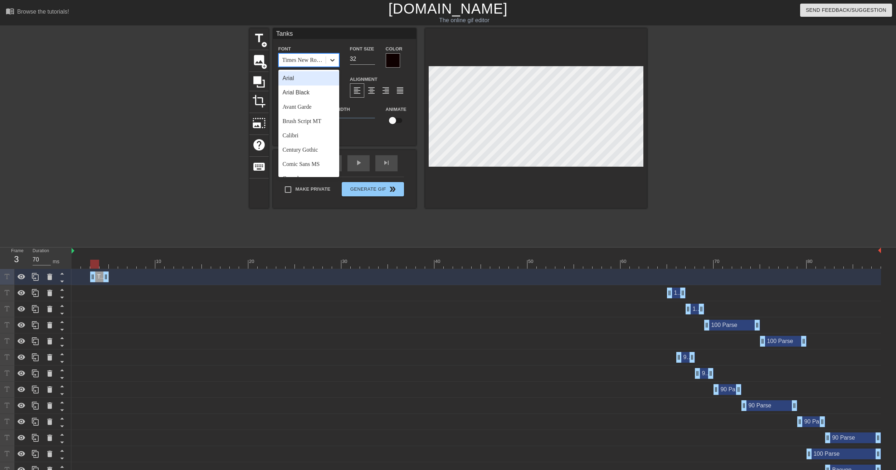
click at [329, 59] on icon at bounding box center [332, 60] width 7 height 7
click at [305, 93] on div "Arial Black" at bounding box center [308, 93] width 61 height 14
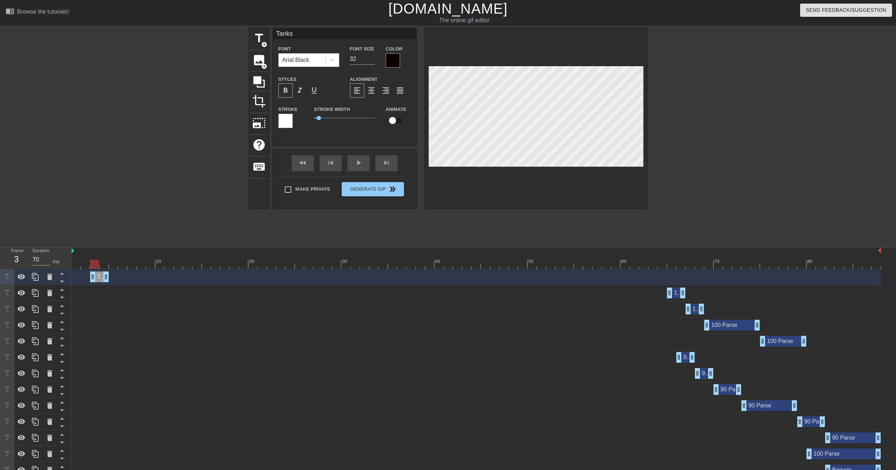
click at [427, 130] on div at bounding box center [536, 118] width 222 height 180
click at [104, 267] on div at bounding box center [476, 264] width 809 height 9
click at [38, 278] on icon at bounding box center [35, 277] width 9 height 9
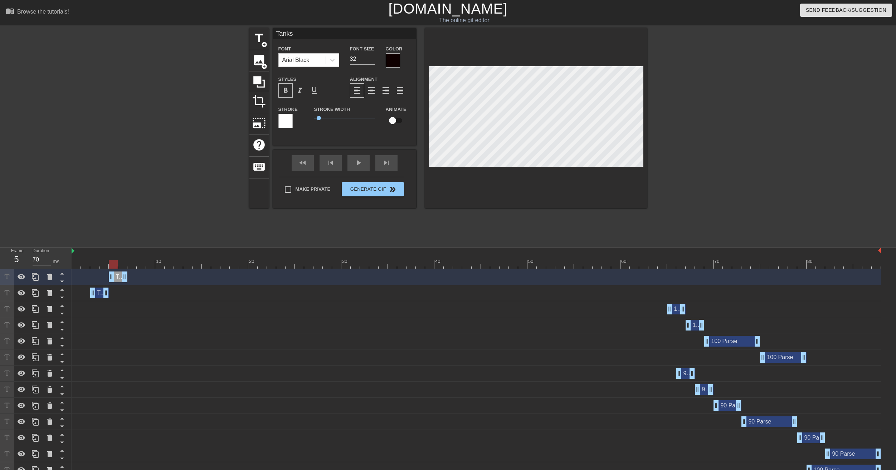
drag, startPoint x: 100, startPoint y: 275, endPoint x: 118, endPoint y: 275, distance: 17.9
click at [118, 275] on div "Tanks drag_handle drag_handle" at bounding box center [118, 277] width 19 height 11
click at [121, 265] on div at bounding box center [476, 264] width 809 height 9
click at [34, 279] on icon at bounding box center [35, 277] width 9 height 9
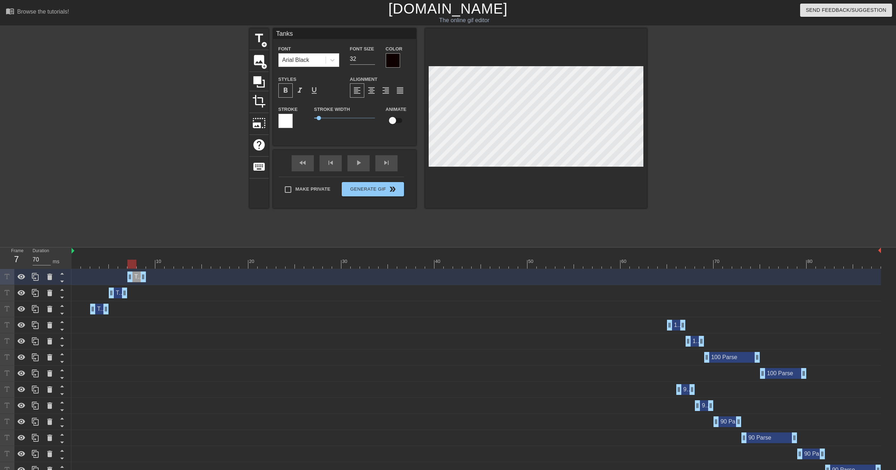
drag, startPoint x: 120, startPoint y: 277, endPoint x: 135, endPoint y: 277, distance: 14.7
click at [135, 277] on div "Tanks drag_handle drag_handle" at bounding box center [136, 277] width 19 height 11
click at [140, 267] on div at bounding box center [476, 264] width 809 height 9
click at [129, 267] on div at bounding box center [476, 264] width 809 height 9
click at [140, 265] on div at bounding box center [476, 264] width 809 height 9
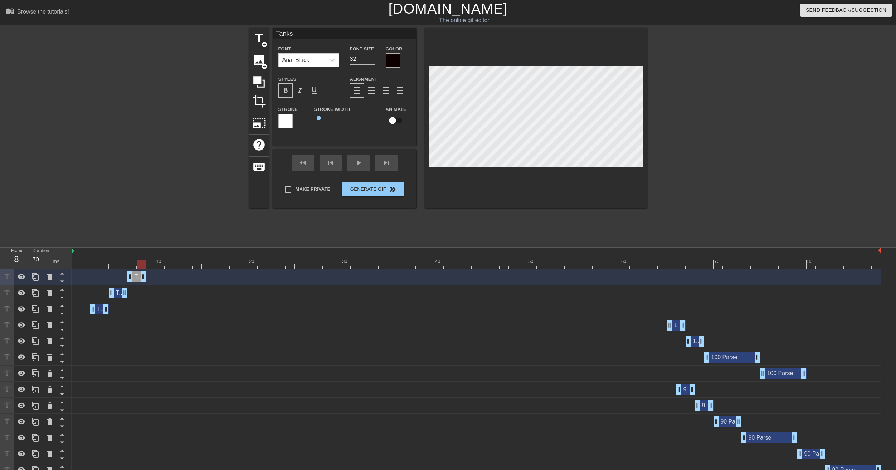
click at [131, 267] on div at bounding box center [476, 264] width 809 height 9
click at [124, 268] on div at bounding box center [476, 264] width 809 height 9
click at [132, 267] on div at bounding box center [476, 264] width 809 height 9
click at [141, 266] on div at bounding box center [476, 264] width 809 height 9
click at [147, 266] on div at bounding box center [476, 264] width 809 height 9
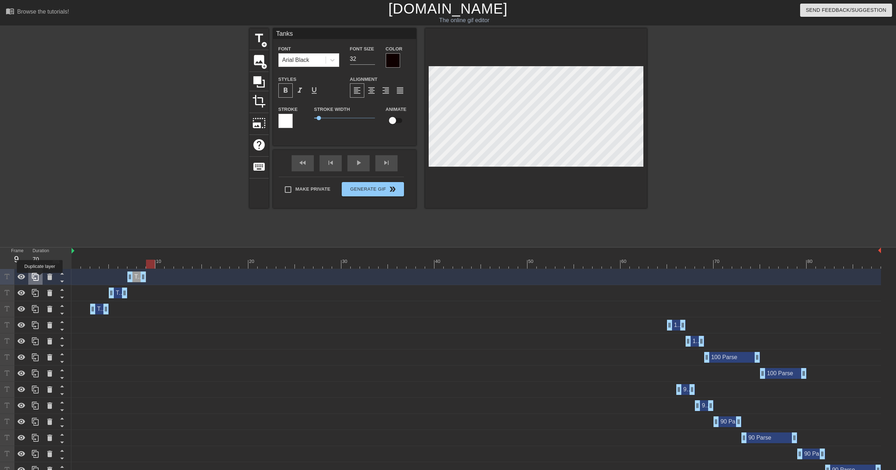
click at [40, 278] on div at bounding box center [35, 277] width 14 height 16
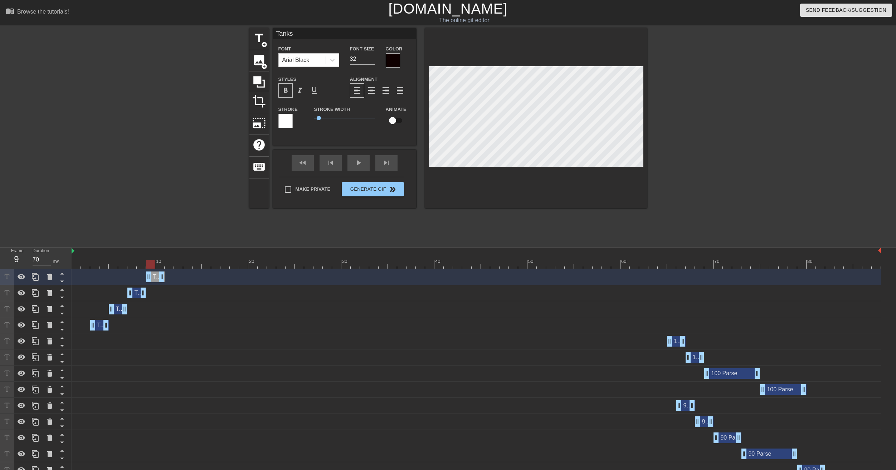
drag, startPoint x: 135, startPoint y: 275, endPoint x: 152, endPoint y: 277, distance: 17.3
click at [152, 277] on div "Tanks drag_handle drag_handle" at bounding box center [155, 277] width 19 height 11
click at [161, 265] on div at bounding box center [476, 264] width 809 height 9
click at [167, 265] on div at bounding box center [476, 264] width 809 height 9
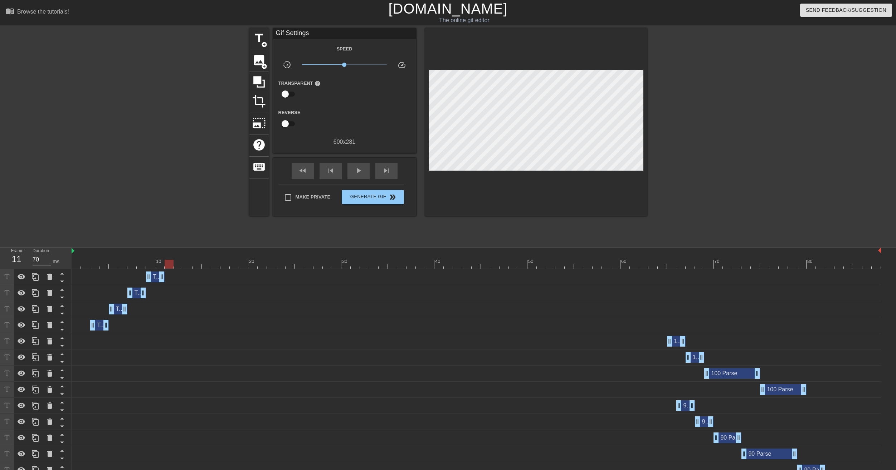
click at [155, 277] on div "Tanks drag_handle drag_handle" at bounding box center [155, 277] width 19 height 11
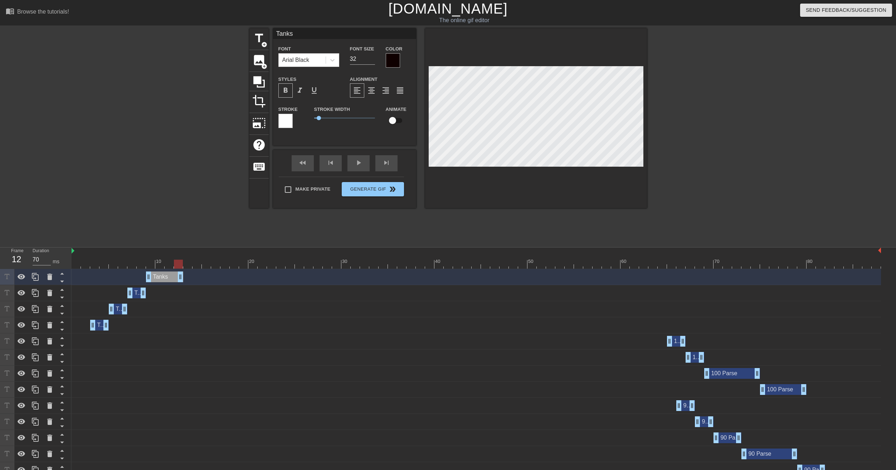
drag, startPoint x: 163, startPoint y: 278, endPoint x: 177, endPoint y: 277, distance: 14.4
click at [170, 264] on div at bounding box center [476, 264] width 809 height 9
click at [160, 265] on div at bounding box center [476, 264] width 809 height 9
click at [146, 267] on div at bounding box center [476, 264] width 809 height 9
click at [36, 281] on icon at bounding box center [35, 277] width 9 height 9
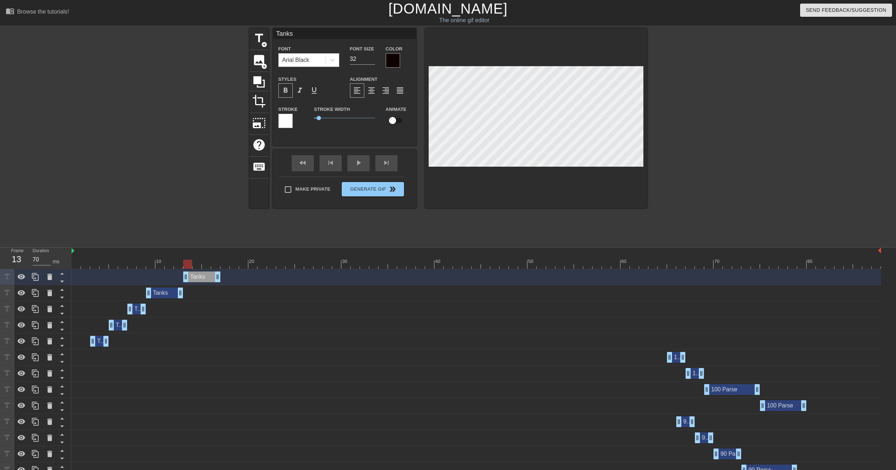
drag, startPoint x: 160, startPoint y: 278, endPoint x: 197, endPoint y: 277, distance: 37.2
click at [197, 277] on div "Tanks drag_handle drag_handle" at bounding box center [201, 277] width 37 height 11
click at [194, 264] on div at bounding box center [476, 264] width 809 height 9
click at [205, 264] on div at bounding box center [476, 264] width 809 height 9
drag, startPoint x: 218, startPoint y: 279, endPoint x: 210, endPoint y: 280, distance: 7.2
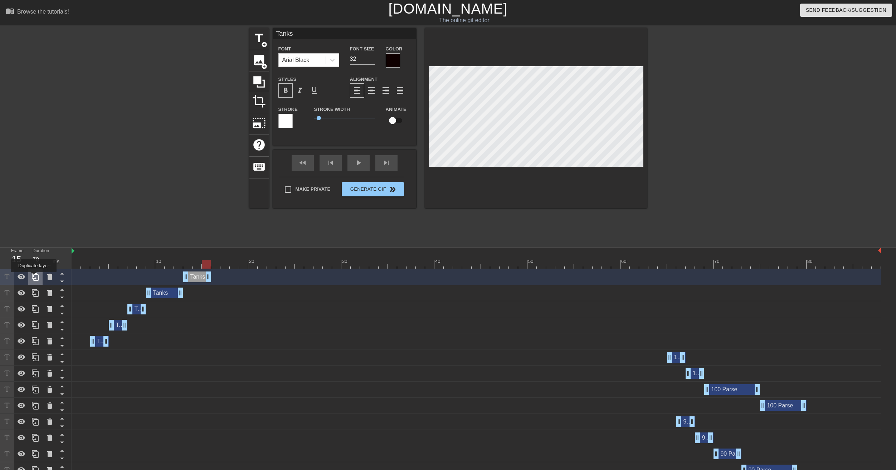
click at [34, 277] on icon at bounding box center [35, 277] width 7 height 8
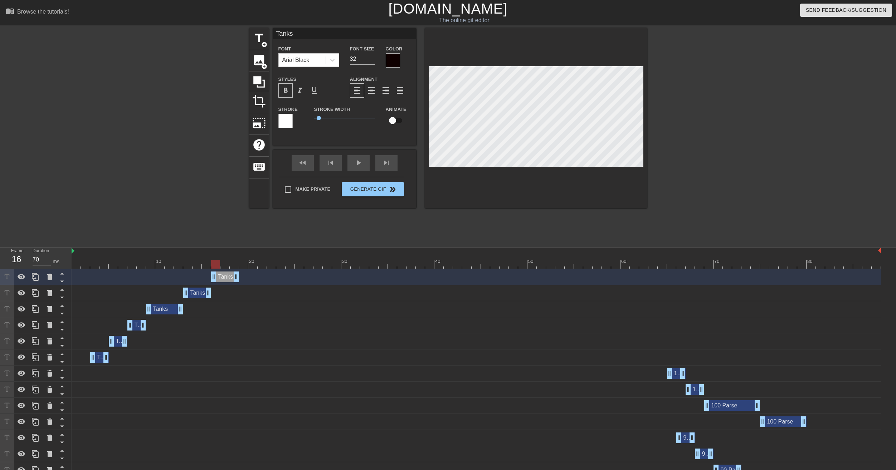
drag, startPoint x: 197, startPoint y: 279, endPoint x: 222, endPoint y: 278, distance: 25.1
click at [222, 278] on div "Tanks drag_handle drag_handle" at bounding box center [225, 277] width 28 height 11
click at [223, 266] on div at bounding box center [476, 264] width 809 height 9
click at [235, 266] on div at bounding box center [476, 264] width 809 height 9
click at [225, 265] on div at bounding box center [476, 264] width 809 height 9
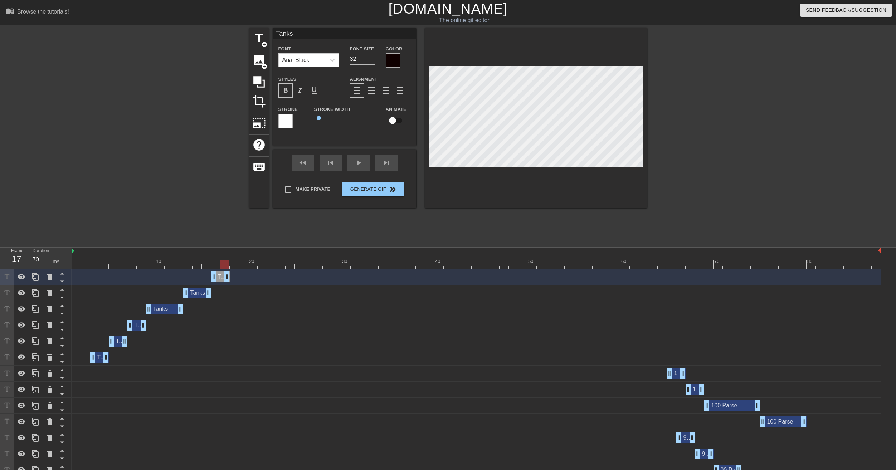
drag, startPoint x: 235, startPoint y: 274, endPoint x: 230, endPoint y: 275, distance: 5.8
click at [230, 275] on div "Tanks drag_handle drag_handle" at bounding box center [476, 277] width 809 height 11
click at [33, 279] on icon at bounding box center [35, 277] width 9 height 9
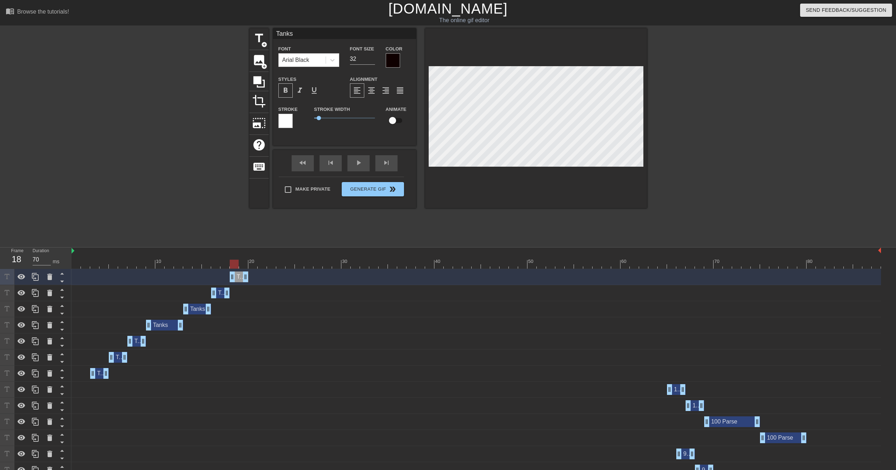
drag, startPoint x: 220, startPoint y: 279, endPoint x: 239, endPoint y: 278, distance: 19.0
click at [239, 278] on div "Tanks drag_handle drag_handle" at bounding box center [239, 277] width 19 height 11
click at [244, 264] on div at bounding box center [476, 264] width 809 height 9
click at [34, 278] on icon at bounding box center [35, 277] width 9 height 9
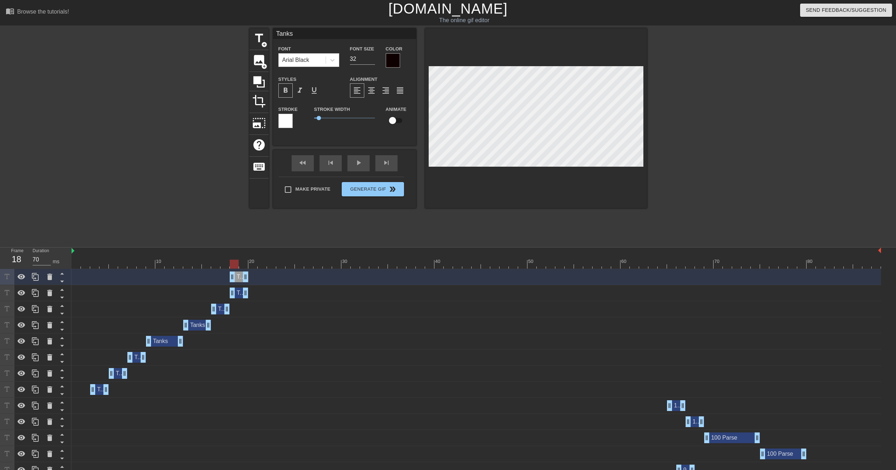
drag, startPoint x: 234, startPoint y: 278, endPoint x: 238, endPoint y: 279, distance: 4.0
drag, startPoint x: 238, startPoint y: 279, endPoint x: 253, endPoint y: 278, distance: 14.7
click at [253, 278] on div "Tanks drag_handle drag_handle" at bounding box center [257, 277] width 19 height 11
click at [259, 264] on div at bounding box center [476, 264] width 809 height 9
click at [31, 280] on icon at bounding box center [35, 277] width 9 height 9
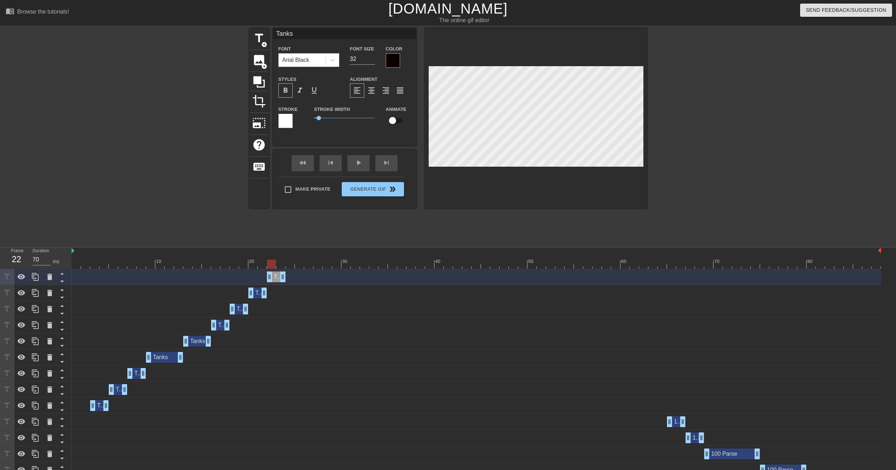
drag, startPoint x: 256, startPoint y: 279, endPoint x: 274, endPoint y: 278, distance: 17.5
click at [274, 278] on div "Tanks drag_handle drag_handle" at bounding box center [276, 277] width 19 height 11
click at [281, 265] on div at bounding box center [476, 264] width 809 height 9
click at [273, 267] on div at bounding box center [476, 264] width 809 height 9
drag, startPoint x: 282, startPoint y: 275, endPoint x: 276, endPoint y: 276, distance: 5.4
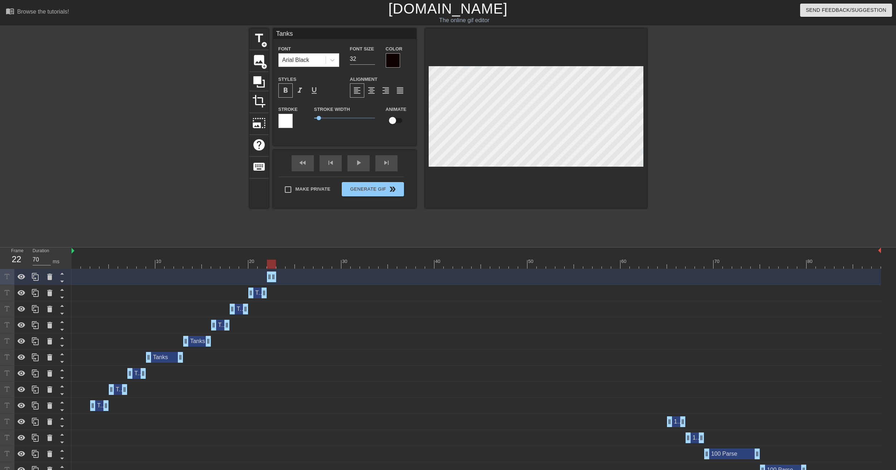
click at [276, 276] on div "Tanks drag_handle drag_handle" at bounding box center [476, 277] width 809 height 11
click at [32, 279] on icon at bounding box center [35, 277] width 9 height 9
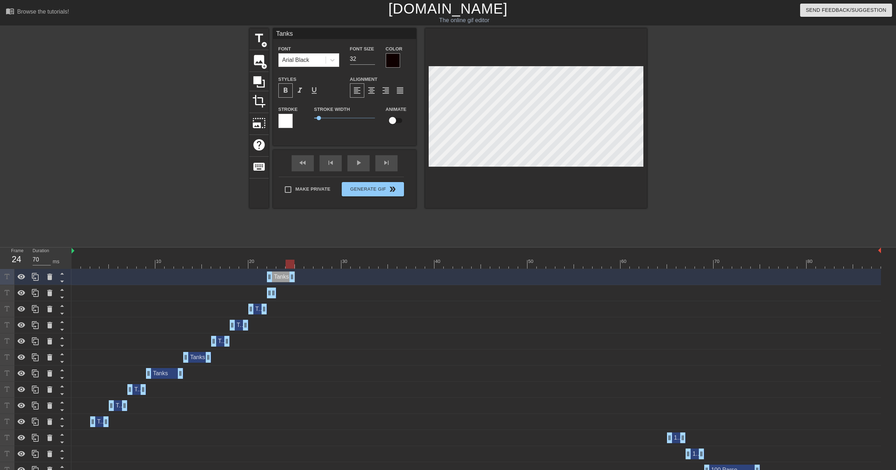
drag, startPoint x: 275, startPoint y: 277, endPoint x: 291, endPoint y: 277, distance: 15.7
drag, startPoint x: 277, startPoint y: 277, endPoint x: 285, endPoint y: 278, distance: 8.7
click at [285, 278] on div "Tanks drag_handle drag_handle" at bounding box center [290, 277] width 28 height 11
drag, startPoint x: 299, startPoint y: 277, endPoint x: 287, endPoint y: 278, distance: 12.2
click at [35, 278] on icon at bounding box center [35, 277] width 7 height 8
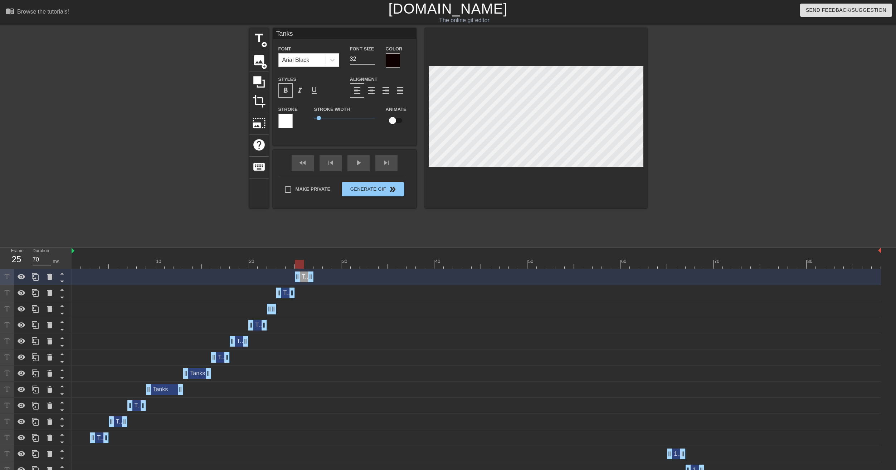
drag, startPoint x: 286, startPoint y: 278, endPoint x: 302, endPoint y: 277, distance: 15.8
click at [302, 277] on div "Tanks drag_handle drag_handle" at bounding box center [304, 277] width 19 height 11
click at [163, 392] on div "Tanks drag_handle drag_handle" at bounding box center [164, 389] width 37 height 11
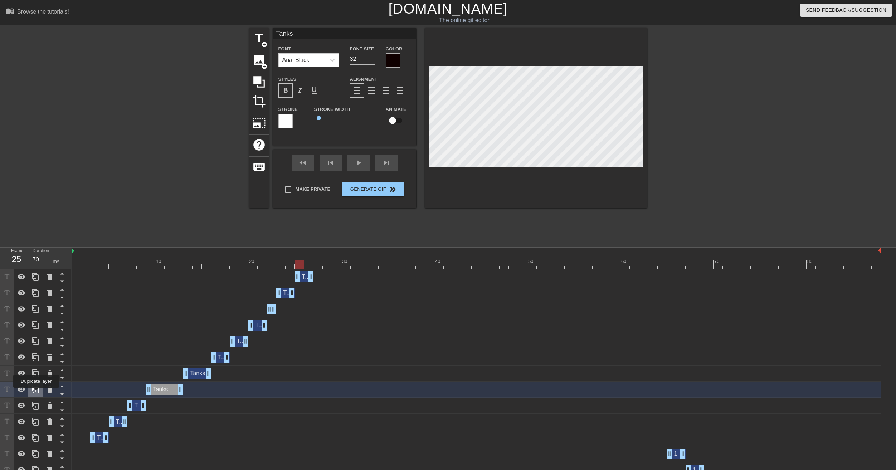
click at [36, 393] on icon at bounding box center [35, 389] width 9 height 9
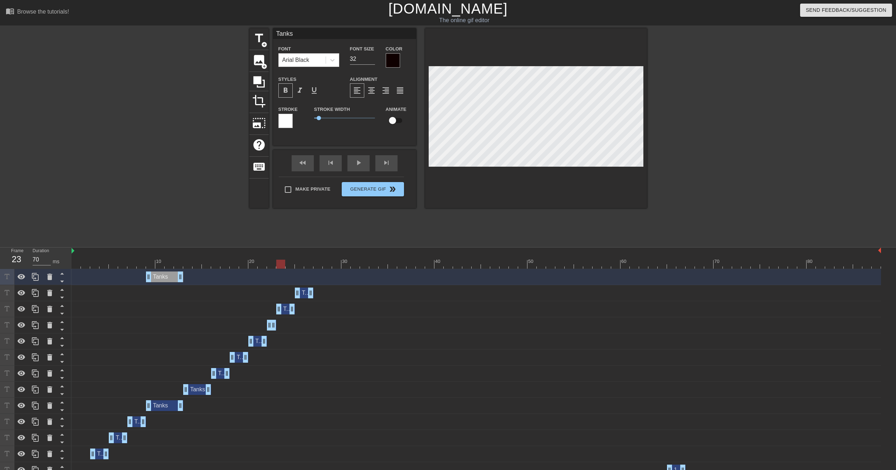
drag, startPoint x: 299, startPoint y: 263, endPoint x: 281, endPoint y: 251, distance: 21.7
click at [281, 251] on div "10 20 30 40 50 60 70 80" at bounding box center [476, 258] width 809 height 21
click at [396, 60] on div at bounding box center [393, 60] width 14 height 14
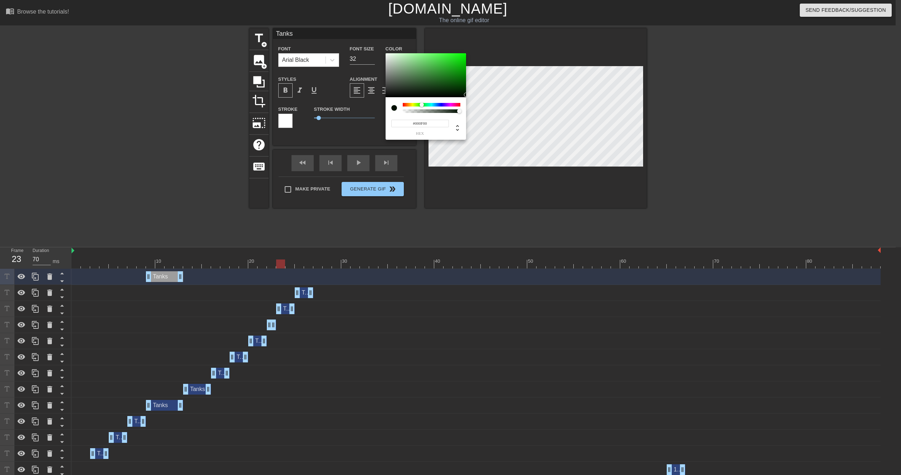
click at [422, 106] on div at bounding box center [432, 105] width 58 height 4
type input "#007C00"
drag, startPoint x: 465, startPoint y: 92, endPoint x: 466, endPoint y: 76, distance: 16.1
click at [466, 76] on div "#007C00 hex" at bounding box center [450, 237] width 901 height 475
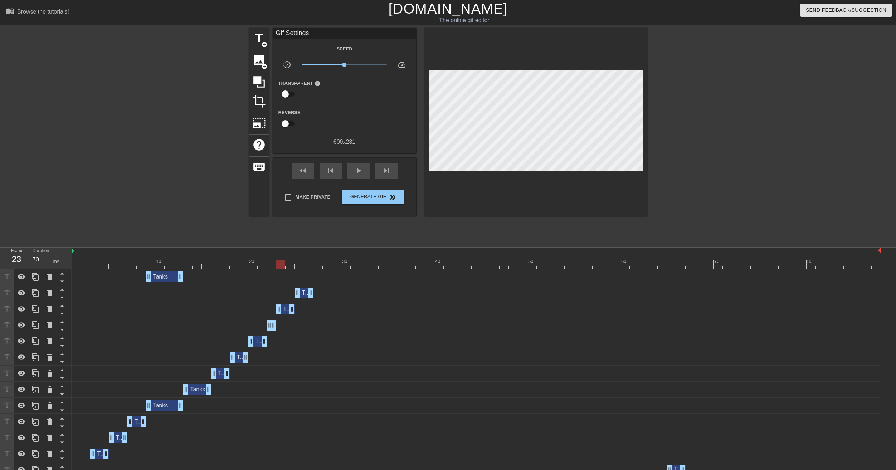
click at [165, 277] on div "Tanks drag_handle drag_handle" at bounding box center [164, 277] width 37 height 11
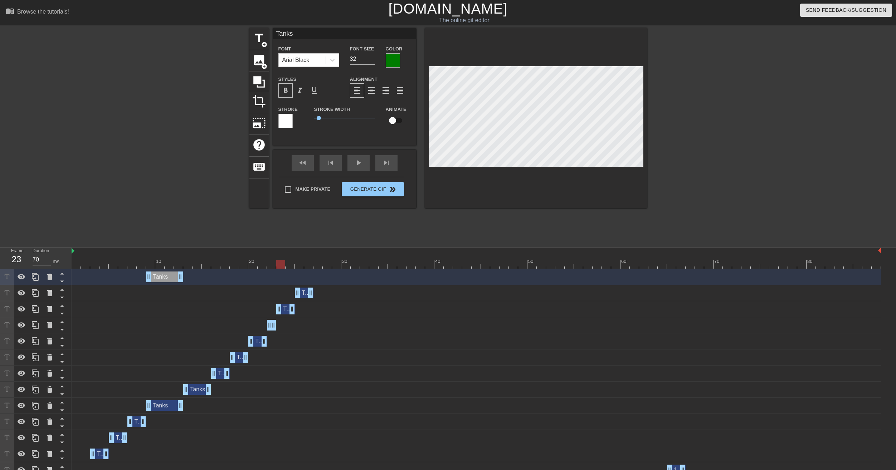
click at [302, 35] on input "Tanks" at bounding box center [344, 33] width 143 height 11
type input "[PERSON_NAME]"
drag, startPoint x: 281, startPoint y: 265, endPoint x: 210, endPoint y: 262, distance: 71.7
click at [210, 262] on div at bounding box center [206, 264] width 9 height 9
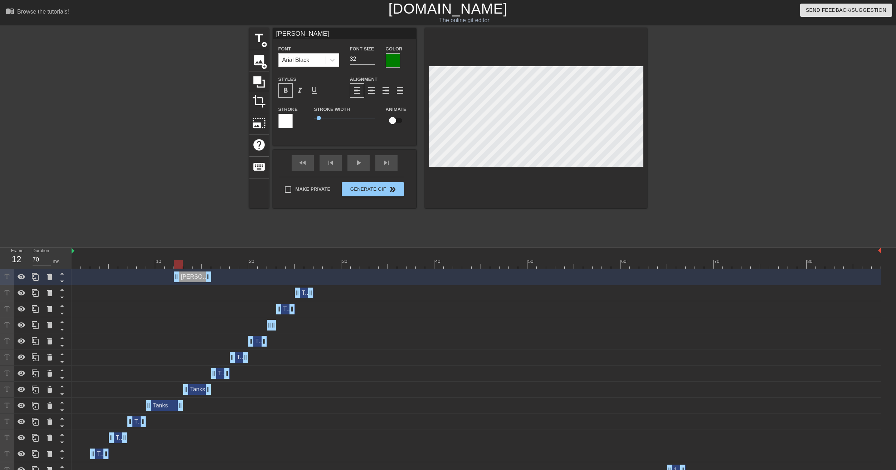
drag, startPoint x: 166, startPoint y: 276, endPoint x: 191, endPoint y: 277, distance: 25.1
click at [191, 277] on div "[PERSON_NAME] drag_handle drag_handle" at bounding box center [192, 277] width 37 height 11
click at [205, 264] on div at bounding box center [476, 264] width 809 height 9
click at [419, 155] on div "title add_circle image add_circle crop photo_size_select_large help keyboard [P…" at bounding box center [447, 118] width 397 height 180
drag, startPoint x: 176, startPoint y: 278, endPoint x: 198, endPoint y: 278, distance: 21.8
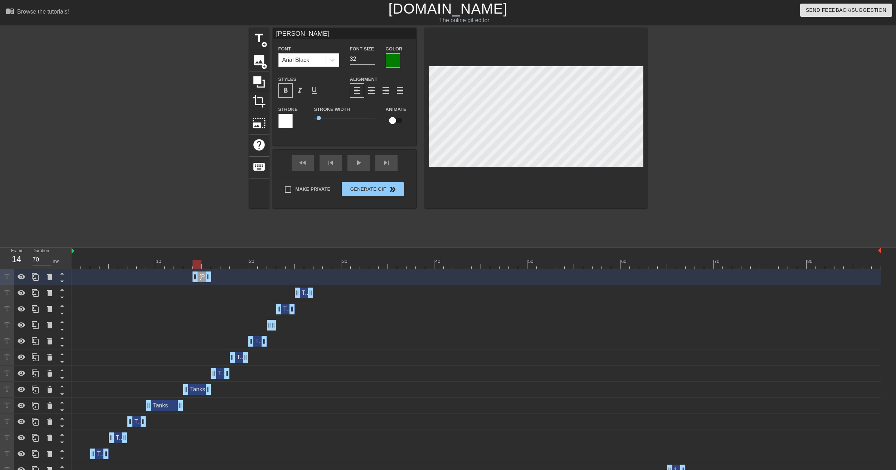
click at [205, 264] on div at bounding box center [476, 264] width 809 height 9
drag, startPoint x: 210, startPoint y: 278, endPoint x: 216, endPoint y: 278, distance: 6.4
click at [36, 279] on icon at bounding box center [35, 277] width 7 height 8
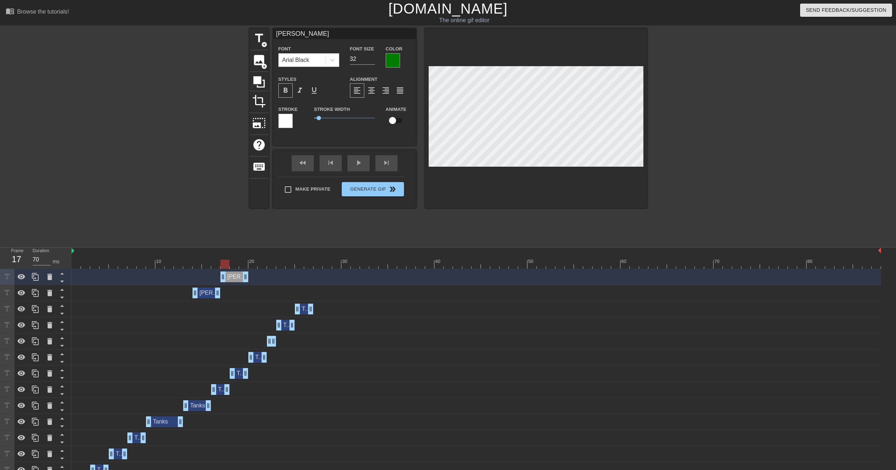
drag, startPoint x: 206, startPoint y: 277, endPoint x: 231, endPoint y: 279, distance: 24.8
click at [231, 279] on div "[PERSON_NAME] drag_handle drag_handle" at bounding box center [234, 277] width 28 height 11
click at [233, 267] on div at bounding box center [476, 264] width 809 height 9
click at [243, 267] on div at bounding box center [476, 264] width 809 height 9
click at [233, 267] on div at bounding box center [476, 264] width 809 height 9
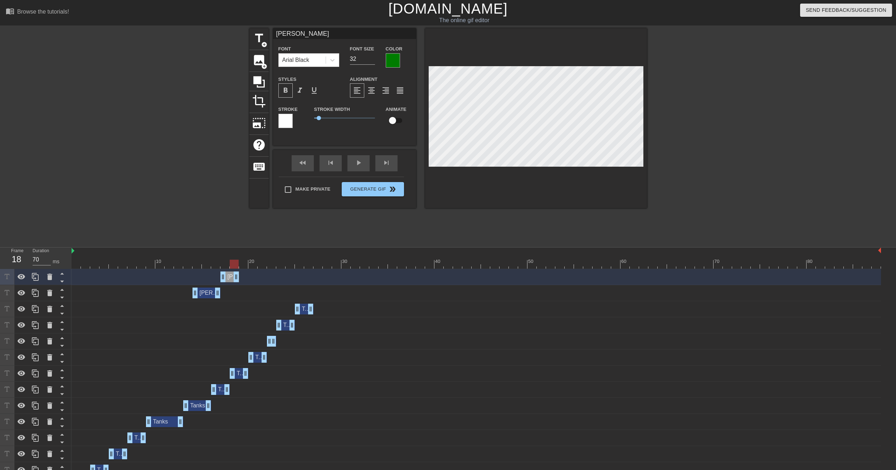
drag, startPoint x: 243, startPoint y: 279, endPoint x: 237, endPoint y: 280, distance: 5.4
click at [40, 277] on div at bounding box center [35, 277] width 14 height 16
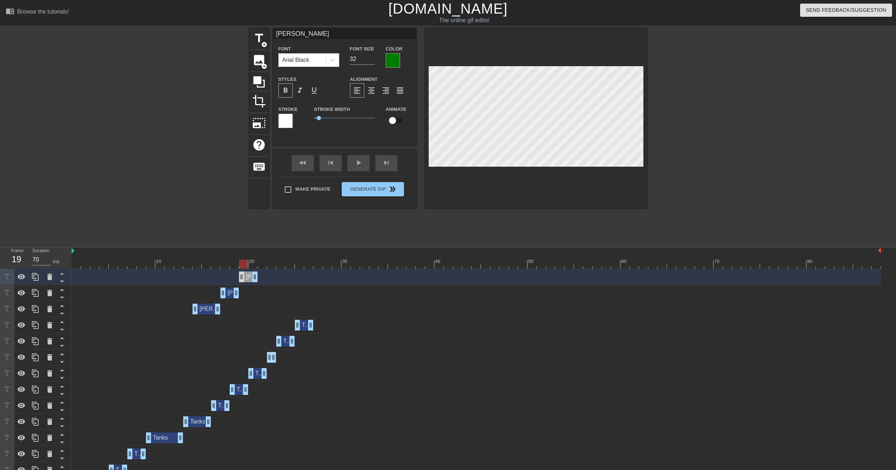
drag, startPoint x: 229, startPoint y: 277, endPoint x: 245, endPoint y: 276, distance: 15.4
click at [245, 277] on div "[PERSON_NAME] drag_handle drag_handle" at bounding box center [248, 277] width 19 height 11
click at [253, 265] on div at bounding box center [476, 264] width 809 height 9
click at [262, 264] on div at bounding box center [476, 264] width 809 height 9
click at [255, 264] on div at bounding box center [476, 264] width 809 height 9
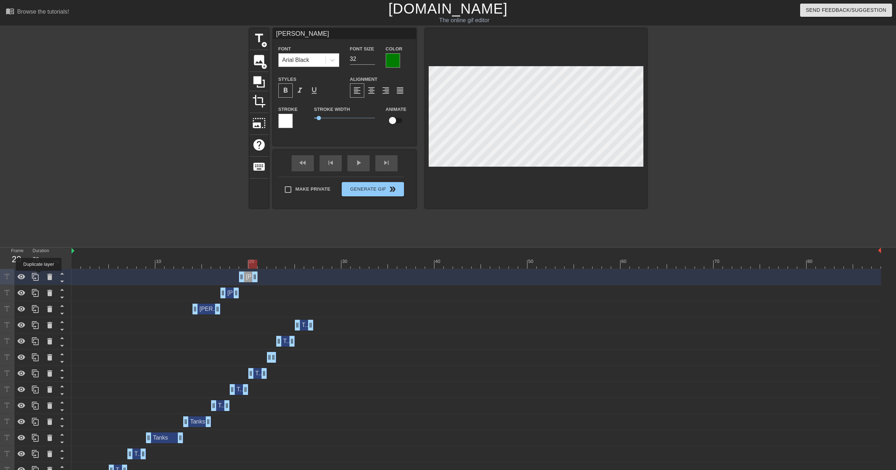
click at [38, 275] on icon at bounding box center [35, 277] width 7 height 8
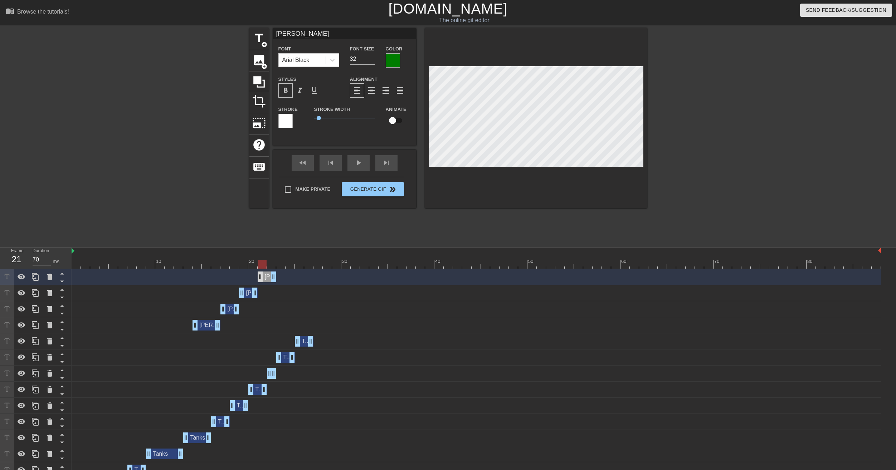
drag, startPoint x: 248, startPoint y: 278, endPoint x: 262, endPoint y: 278, distance: 14.0
click at [262, 278] on div "[PERSON_NAME] drag_handle drag_handle" at bounding box center [267, 277] width 19 height 11
click at [271, 264] on div at bounding box center [476, 264] width 809 height 9
click at [282, 265] on div at bounding box center [476, 264] width 809 height 9
drag, startPoint x: 275, startPoint y: 278, endPoint x: 282, endPoint y: 278, distance: 6.4
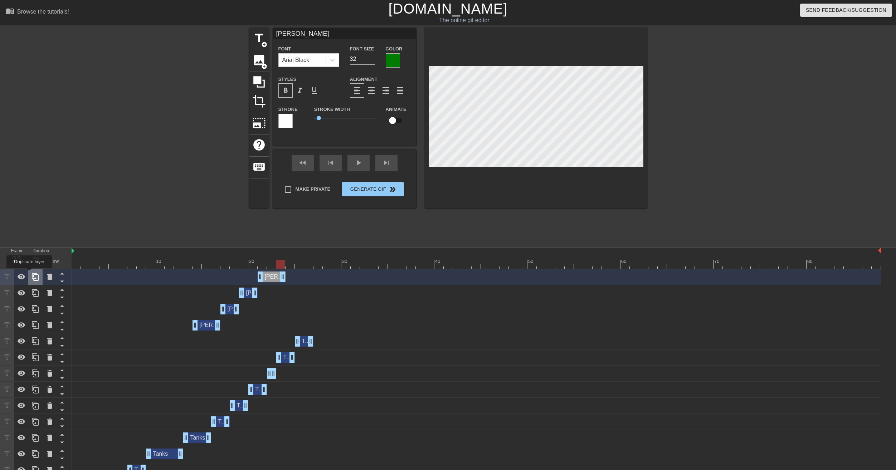
click at [29, 273] on div at bounding box center [35, 277] width 14 height 16
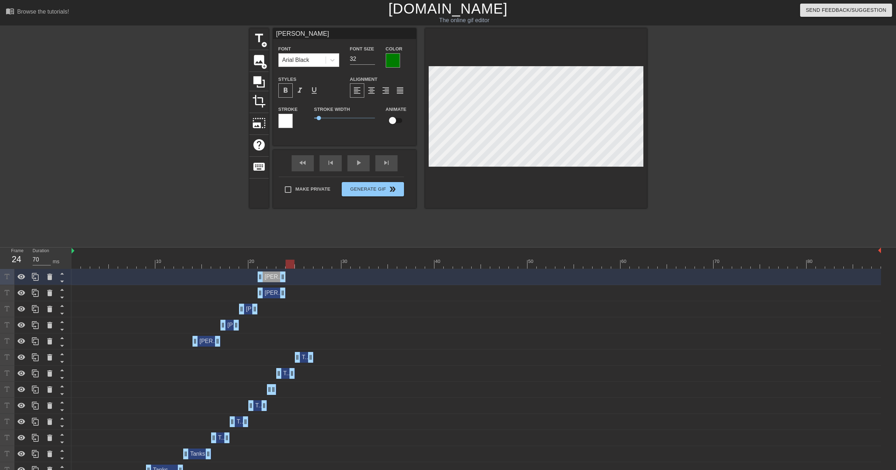
click at [289, 264] on div at bounding box center [476, 264] width 809 height 9
drag, startPoint x: 267, startPoint y: 277, endPoint x: 293, endPoint y: 277, distance: 26.5
click at [293, 277] on div "[PERSON_NAME] drag_handle drag_handle" at bounding box center [299, 277] width 28 height 11
click at [299, 265] on div at bounding box center [476, 264] width 809 height 9
click at [308, 266] on div at bounding box center [476, 264] width 809 height 9
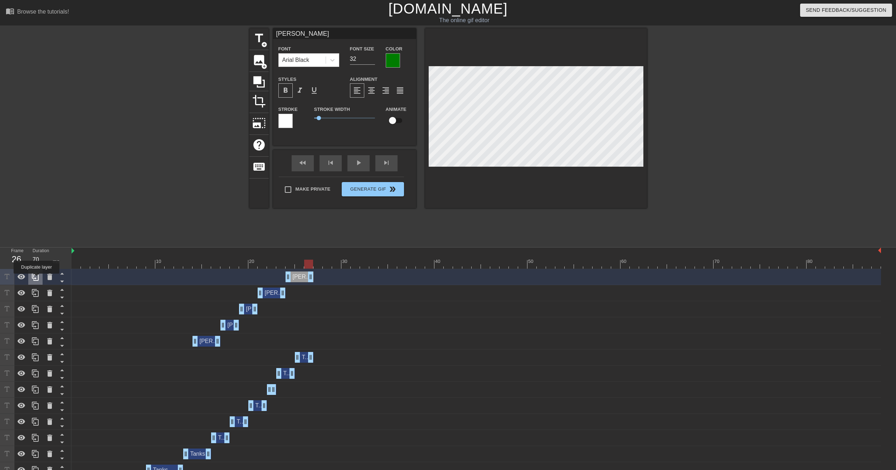
click at [36, 279] on icon at bounding box center [35, 277] width 9 height 9
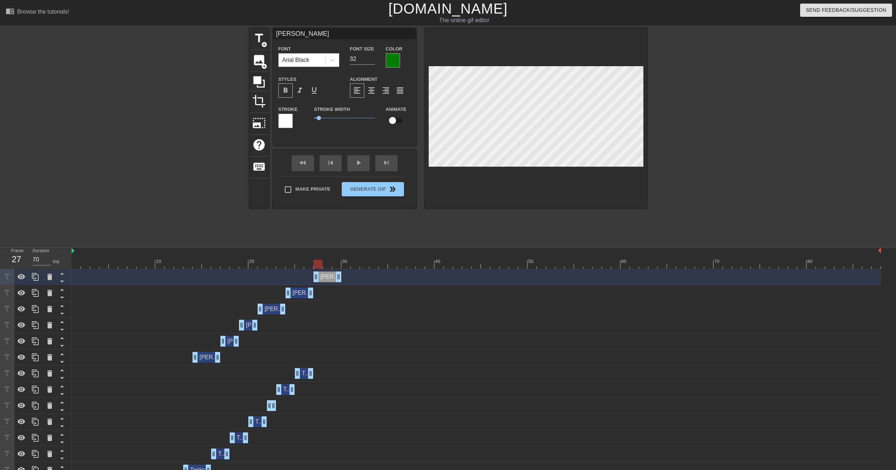
drag, startPoint x: 306, startPoint y: 277, endPoint x: 326, endPoint y: 278, distance: 19.3
click at [326, 278] on div "[PERSON_NAME] drag_handle drag_handle" at bounding box center [327, 277] width 28 height 11
click at [329, 264] on div at bounding box center [476, 264] width 809 height 9
click at [338, 266] on div at bounding box center [476, 264] width 809 height 9
click at [32, 279] on icon at bounding box center [35, 277] width 9 height 9
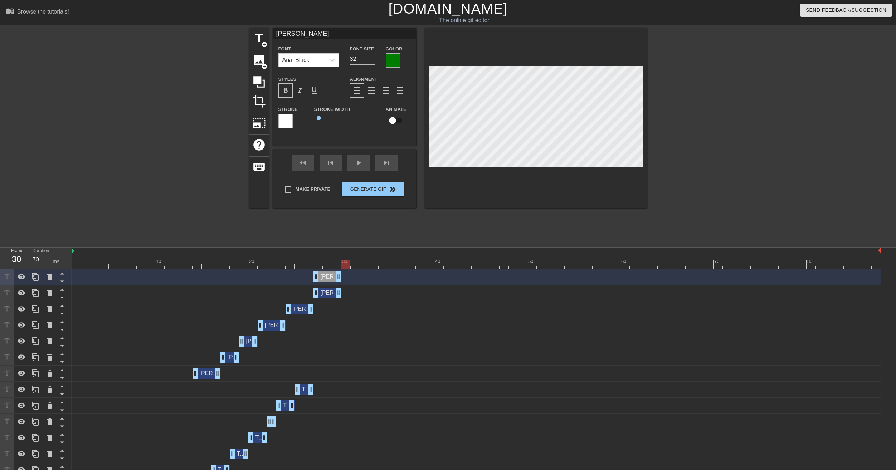
click at [345, 265] on div at bounding box center [476, 264] width 809 height 9
drag, startPoint x: 327, startPoint y: 280, endPoint x: 354, endPoint y: 279, distance: 27.6
click at [354, 279] on div "[PERSON_NAME] drag_handle drag_handle" at bounding box center [355, 277] width 28 height 11
click at [356, 266] on div at bounding box center [476, 264] width 809 height 9
click at [364, 266] on div at bounding box center [476, 264] width 809 height 9
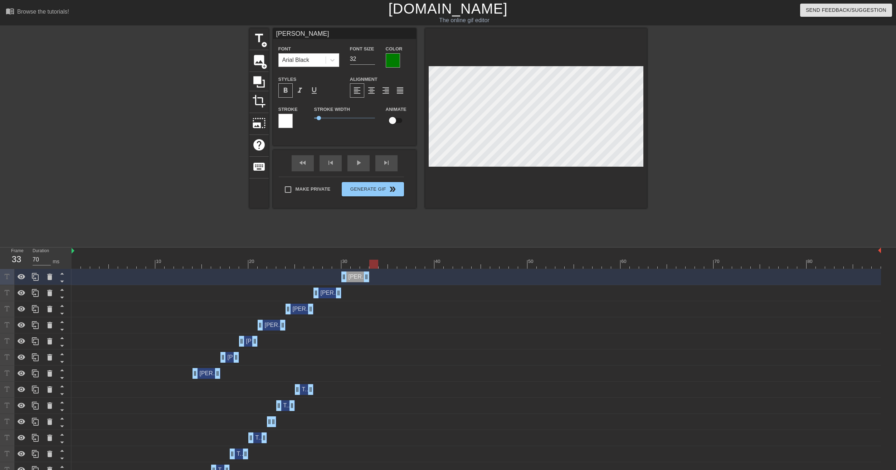
click at [376, 265] on div at bounding box center [476, 264] width 809 height 9
click at [361, 266] on div at bounding box center [476, 264] width 809 height 9
click at [354, 267] on div at bounding box center [476, 264] width 809 height 9
click at [340, 268] on div at bounding box center [476, 264] width 809 height 9
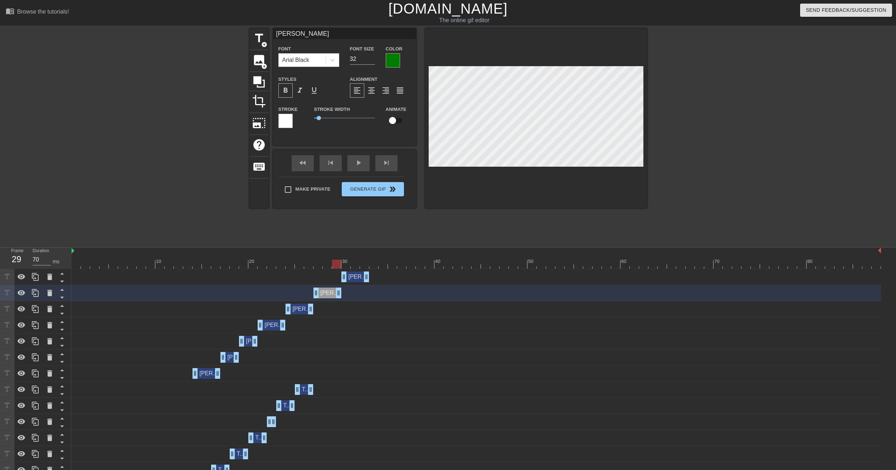
click at [356, 280] on div "[PERSON_NAME] drag_handle drag_handle" at bounding box center [355, 277] width 28 height 11
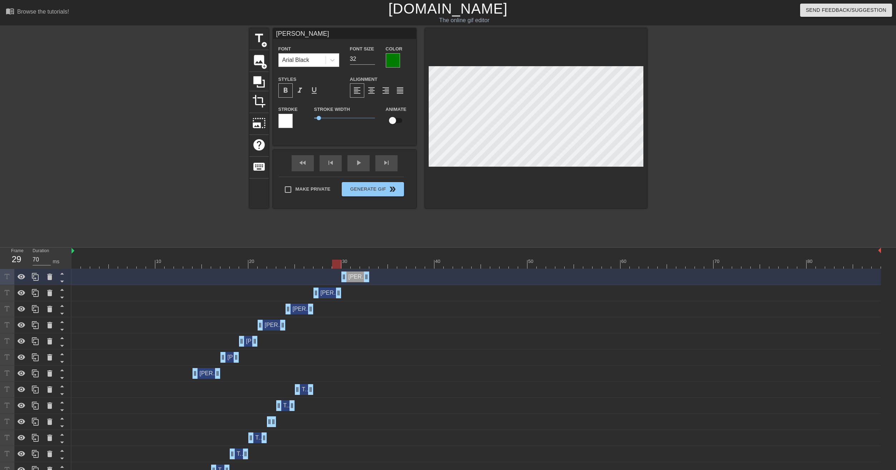
click at [331, 299] on div "[PERSON_NAME] drag_handle drag_handle" at bounding box center [476, 293] width 809 height 16
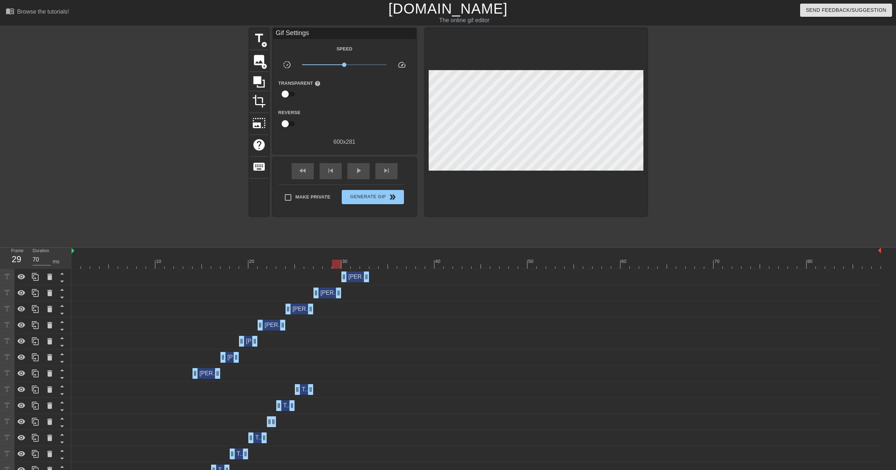
click at [328, 294] on div "[PERSON_NAME] drag_handle drag_handle" at bounding box center [327, 293] width 28 height 11
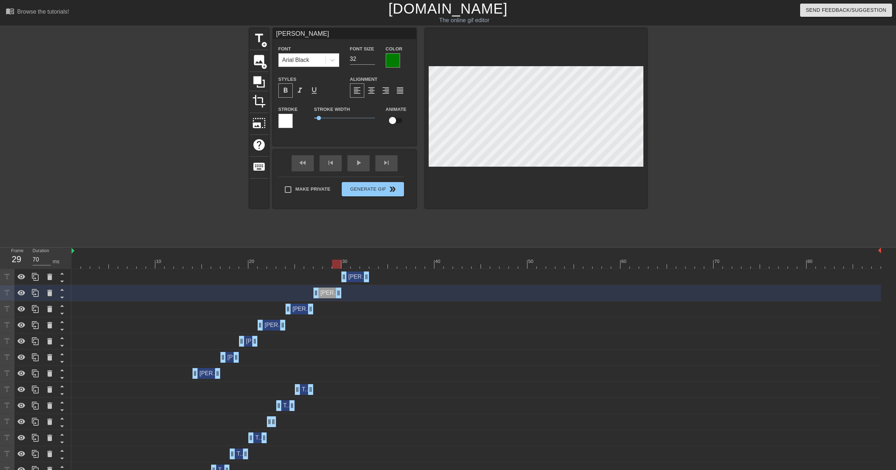
click at [338, 264] on div at bounding box center [336, 264] width 9 height 9
click at [333, 264] on div at bounding box center [336, 264] width 9 height 9
click at [327, 265] on div at bounding box center [476, 264] width 809 height 9
click at [317, 265] on div at bounding box center [476, 264] width 809 height 9
click at [327, 264] on div at bounding box center [476, 264] width 809 height 9
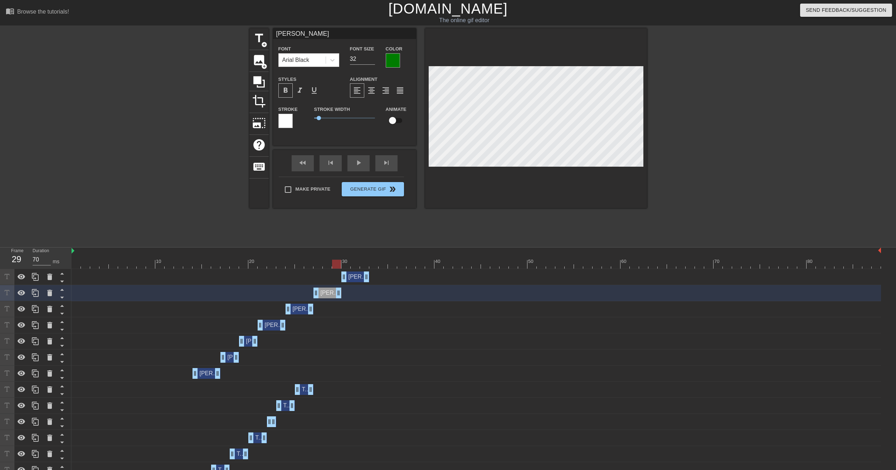
click at [337, 265] on div at bounding box center [476, 264] width 809 height 9
click at [345, 267] on div at bounding box center [476, 264] width 809 height 9
click at [356, 276] on div "[PERSON_NAME] drag_handle drag_handle" at bounding box center [355, 277] width 28 height 11
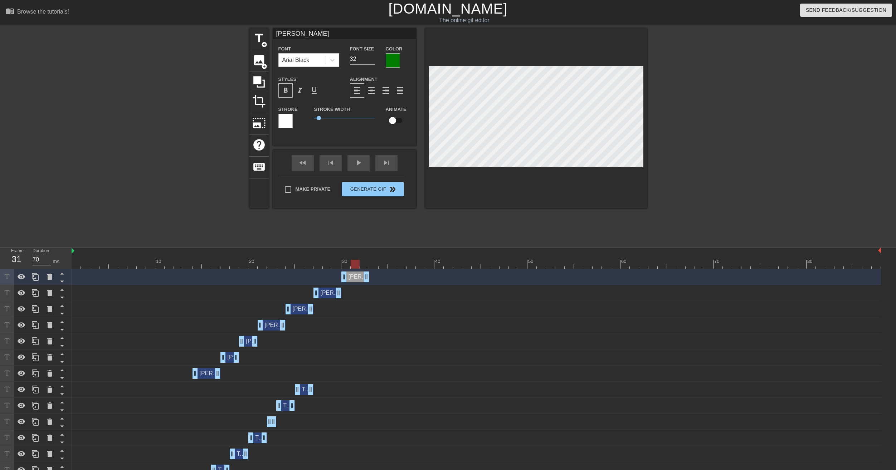
click at [356, 267] on div at bounding box center [476, 264] width 809 height 9
click at [367, 266] on div at bounding box center [476, 264] width 809 height 9
click at [376, 266] on div at bounding box center [476, 264] width 809 height 9
click at [36, 278] on icon at bounding box center [35, 277] width 9 height 9
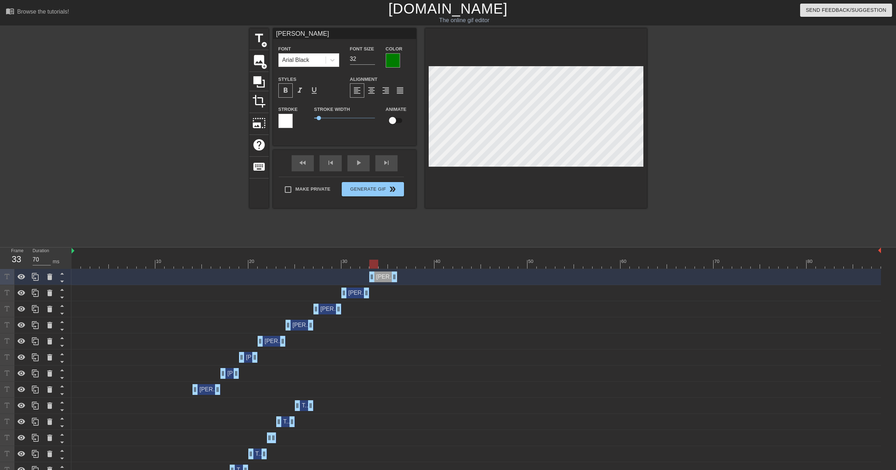
drag, startPoint x: 354, startPoint y: 277, endPoint x: 383, endPoint y: 275, distance: 28.7
click at [383, 275] on div "[PERSON_NAME] drag_handle drag_handle" at bounding box center [383, 277] width 28 height 11
click at [381, 265] on div at bounding box center [476, 264] width 809 height 9
click at [395, 265] on div at bounding box center [476, 264] width 809 height 9
drag, startPoint x: 395, startPoint y: 275, endPoint x: 389, endPoint y: 275, distance: 5.7
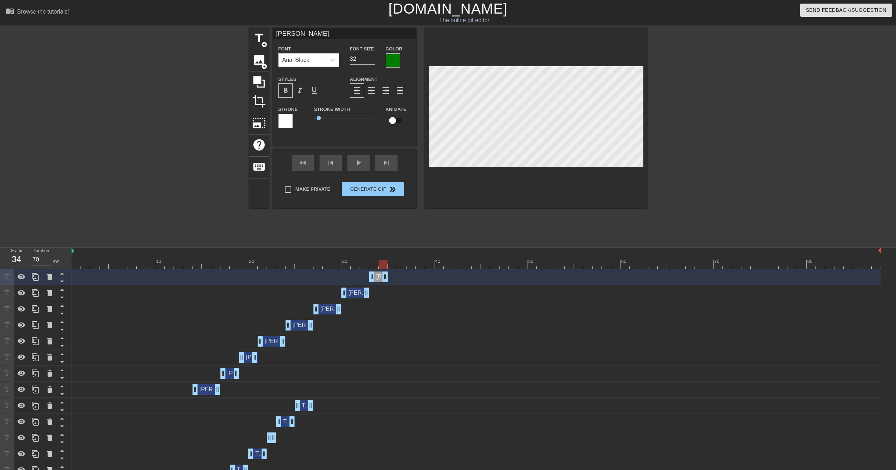
click at [389, 275] on div "[PERSON_NAME] drag_handle drag_handle" at bounding box center [476, 277] width 809 height 11
click at [36, 279] on icon at bounding box center [35, 277] width 7 height 8
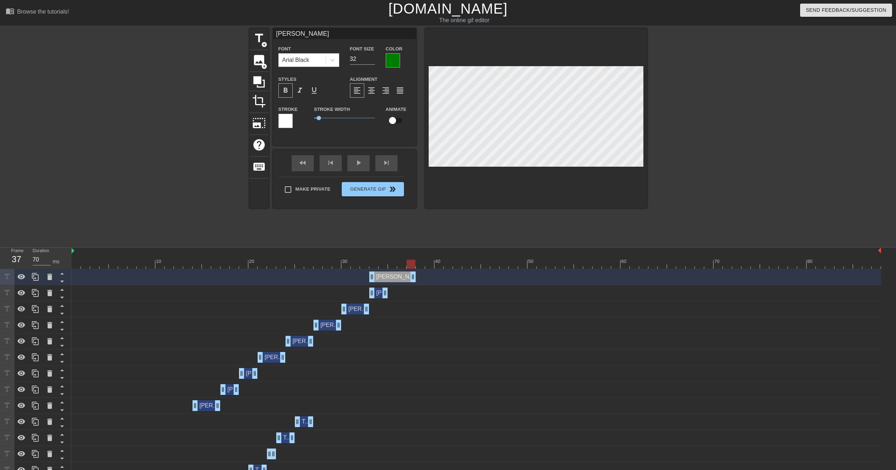
drag, startPoint x: 385, startPoint y: 277, endPoint x: 416, endPoint y: 277, distance: 30.8
click at [416, 277] on div "[PERSON_NAME] drag_handle drag_handle" at bounding box center [476, 277] width 809 height 11
click at [356, 259] on div at bounding box center [355, 259] width 9 height 9
click at [332, 265] on div at bounding box center [476, 264] width 809 height 9
click at [305, 264] on div at bounding box center [476, 264] width 809 height 9
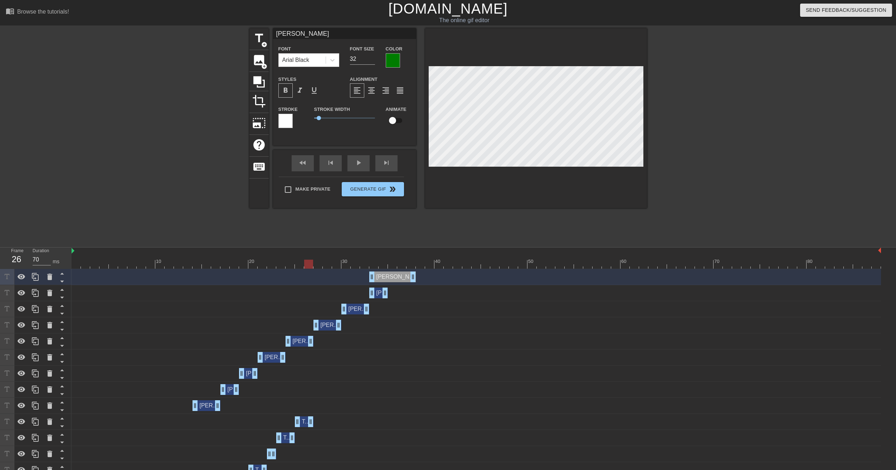
click at [273, 265] on div at bounding box center [476, 264] width 809 height 9
click at [255, 264] on div at bounding box center [476, 264] width 809 height 9
click at [258, 265] on div at bounding box center [476, 264] width 809 height 9
click at [270, 265] on div at bounding box center [476, 264] width 809 height 9
click at [264, 265] on div at bounding box center [476, 264] width 809 height 9
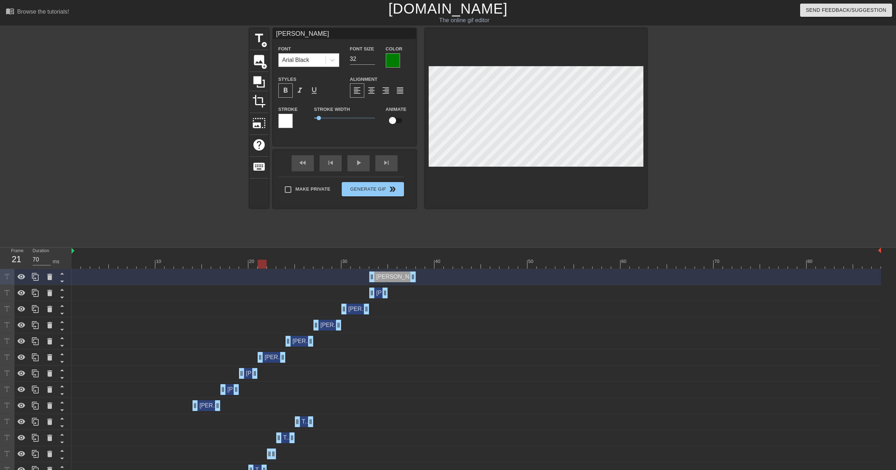
click at [313, 36] on input "[PERSON_NAME]" at bounding box center [344, 33] width 143 height 11
type input "Hanky"
click at [391, 58] on div at bounding box center [393, 60] width 14 height 14
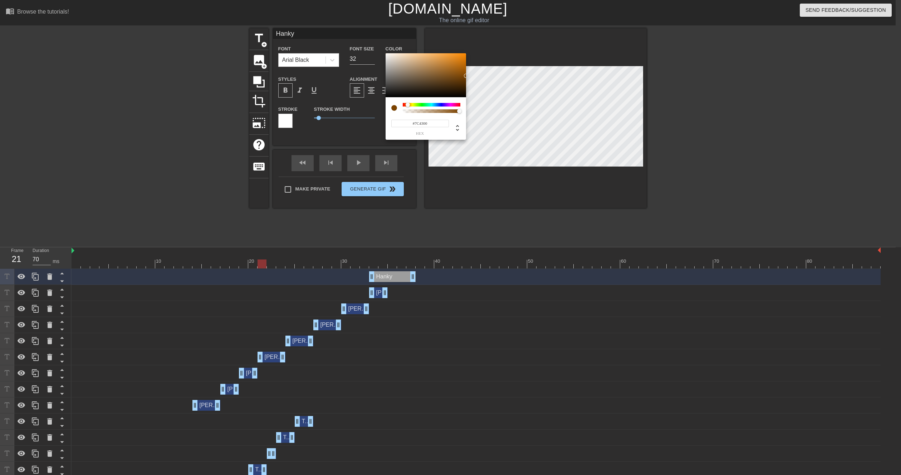
drag, startPoint x: 416, startPoint y: 107, endPoint x: 408, endPoint y: 108, distance: 8.6
click at [408, 108] on div at bounding box center [432, 108] width 58 height 10
type input "#B66400"
drag, startPoint x: 462, startPoint y: 76, endPoint x: 468, endPoint y: 66, distance: 11.9
click at [468, 66] on div "#B66400 hex" at bounding box center [450, 237] width 901 height 475
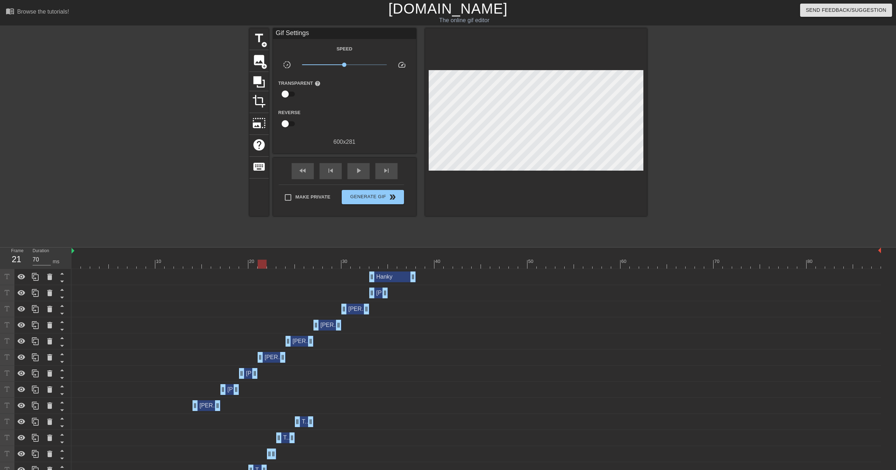
click at [388, 278] on div "[PERSON_NAME] drag_handle drag_handle" at bounding box center [392, 277] width 47 height 11
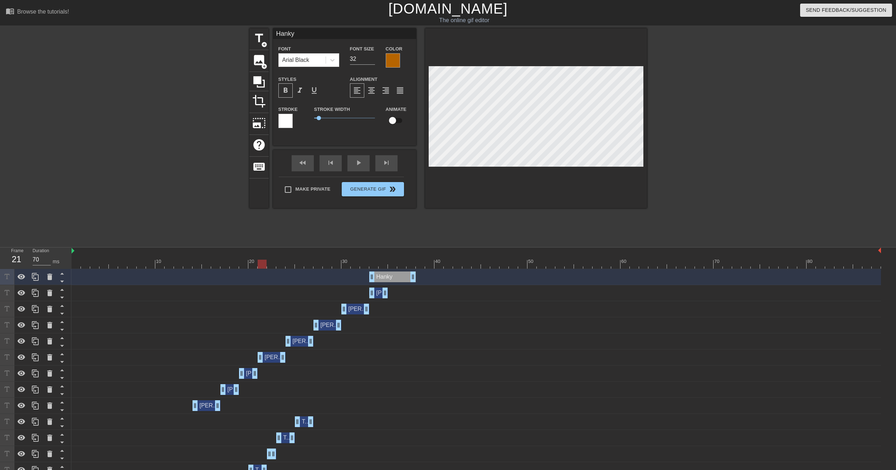
click at [371, 264] on div at bounding box center [476, 264] width 809 height 9
click at [363, 264] on div at bounding box center [476, 264] width 809 height 9
click at [353, 267] on div at bounding box center [476, 264] width 809 height 9
click at [333, 267] on div at bounding box center [476, 264] width 809 height 9
click at [321, 269] on div "[PERSON_NAME] drag_handle drag_handle" at bounding box center [476, 277] width 809 height 16
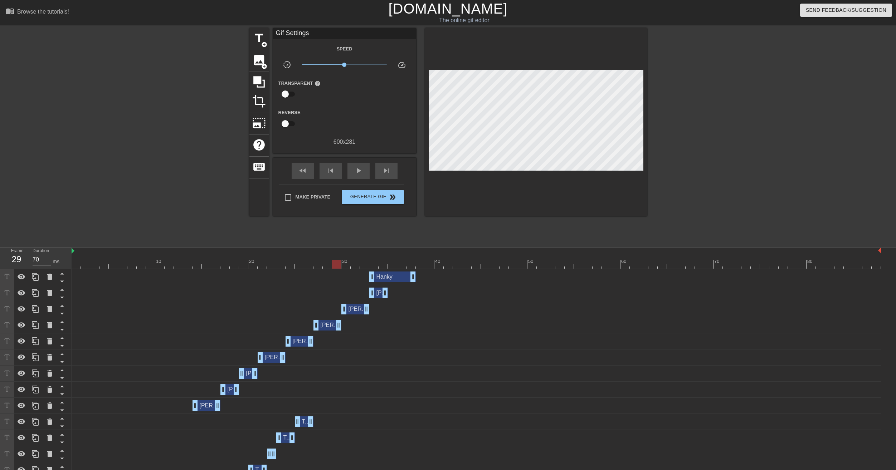
click at [279, 263] on div at bounding box center [476, 264] width 809 height 9
click at [263, 266] on div at bounding box center [476, 264] width 809 height 9
click at [250, 266] on div at bounding box center [476, 264] width 809 height 9
click at [260, 266] on div at bounding box center [476, 264] width 809 height 9
drag, startPoint x: 393, startPoint y: 279, endPoint x: 274, endPoint y: 280, distance: 119.1
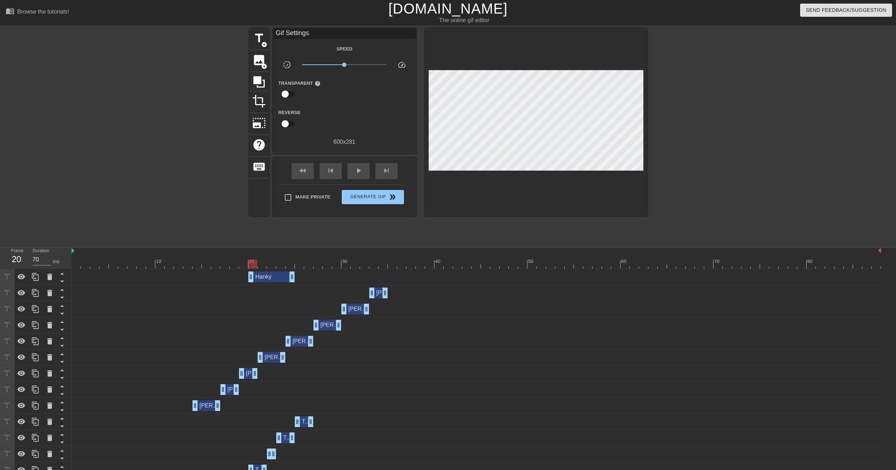
click at [274, 280] on div "[PERSON_NAME] drag_handle drag_handle" at bounding box center [271, 277] width 47 height 11
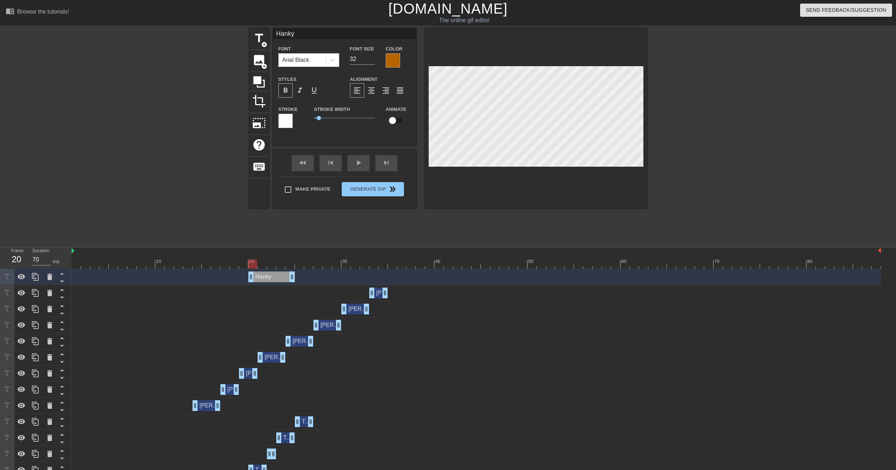
click at [260, 265] on div at bounding box center [476, 264] width 809 height 9
click at [422, 150] on div "title add_circle image add_circle crop photo_size_select_large help keyboard Ha…" at bounding box center [447, 118] width 397 height 180
click at [37, 279] on icon at bounding box center [35, 277] width 9 height 9
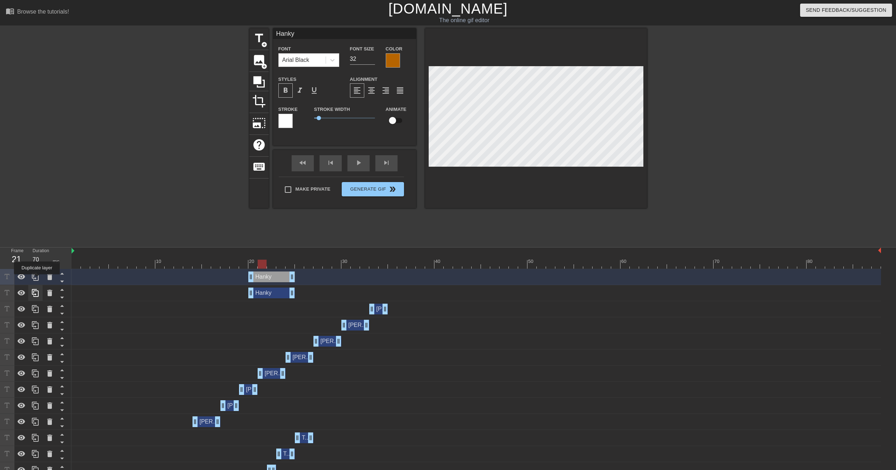
click at [37, 279] on icon at bounding box center [35, 277] width 9 height 9
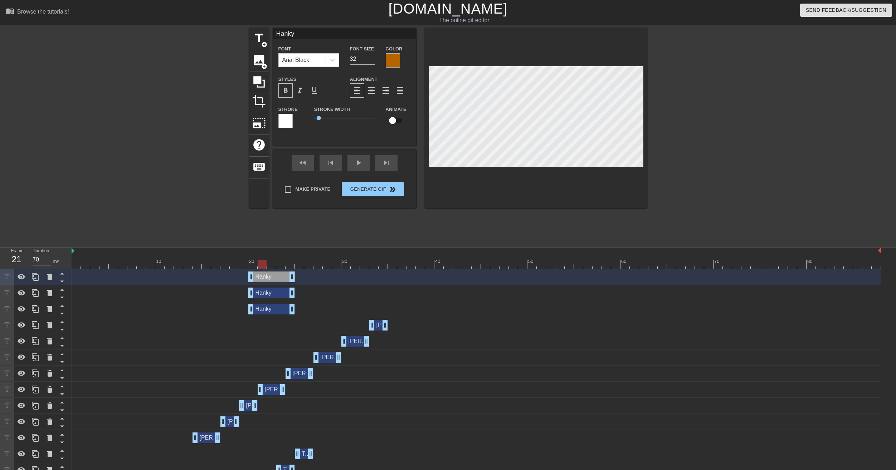
click at [262, 295] on div "[PERSON_NAME] drag_handle drag_handle" at bounding box center [271, 293] width 47 height 11
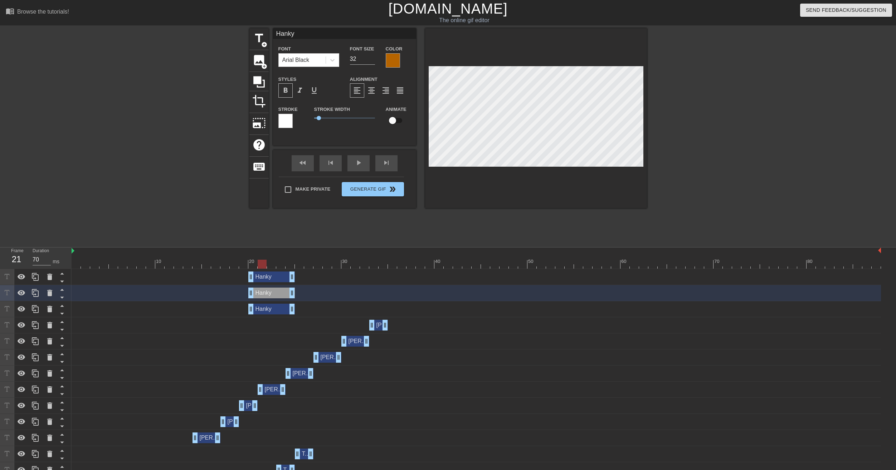
click at [391, 60] on div at bounding box center [393, 60] width 14 height 14
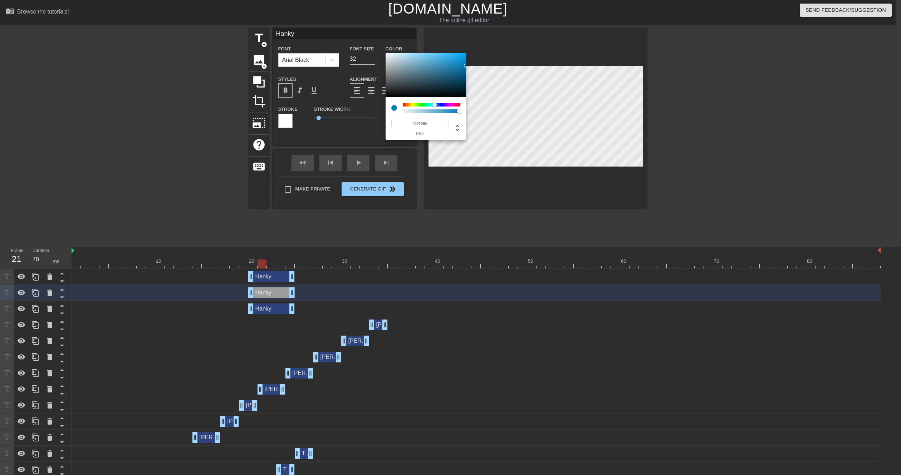
type input "#0072B6"
click at [435, 104] on div at bounding box center [432, 105] width 58 height 4
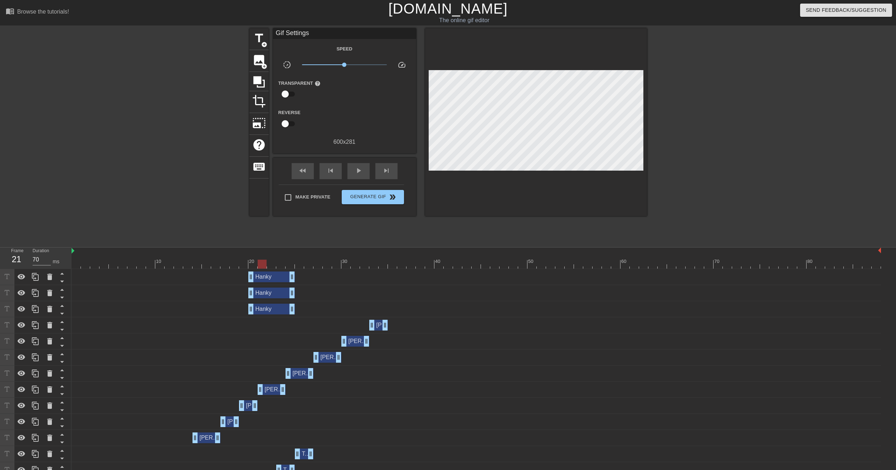
click at [270, 296] on div "[PERSON_NAME] drag_handle drag_handle" at bounding box center [271, 293] width 47 height 11
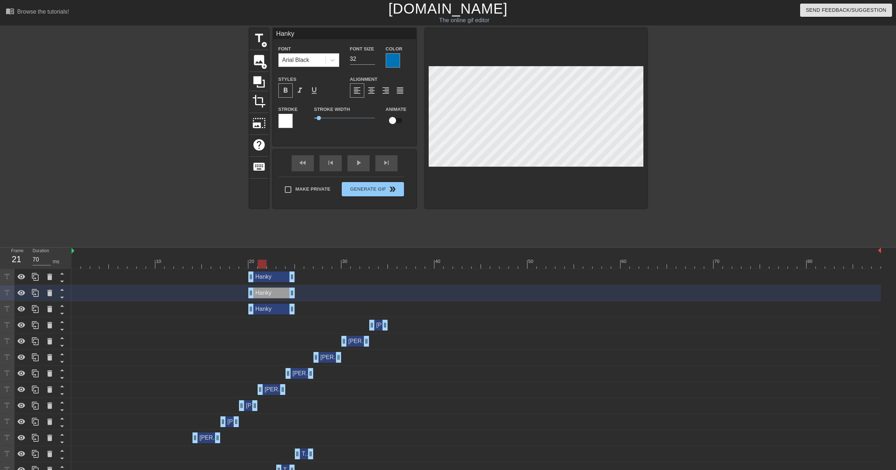
click at [306, 35] on input "Hanky" at bounding box center [344, 33] width 143 height 11
click at [272, 311] on div "[PERSON_NAME] drag_handle drag_handle" at bounding box center [271, 309] width 47 height 11
type input "Hanky"
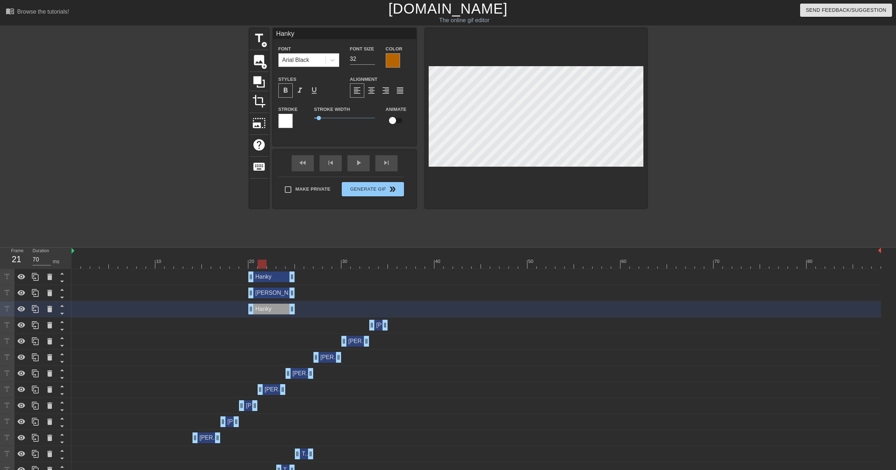
click at [273, 279] on div "[PERSON_NAME] drag_handle drag_handle" at bounding box center [271, 277] width 47 height 11
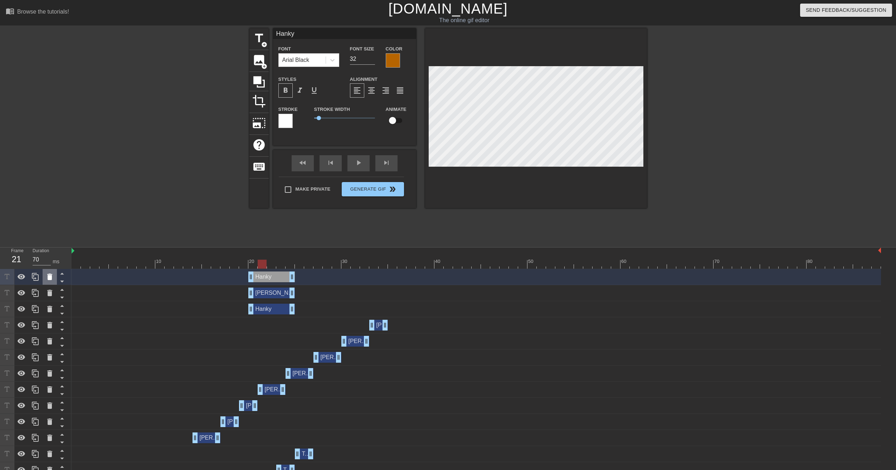
click at [50, 277] on icon at bounding box center [49, 277] width 5 height 6
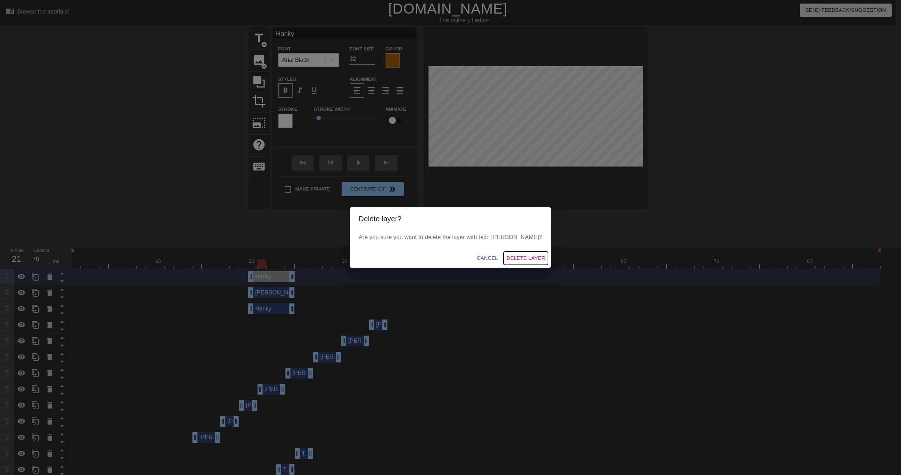
click at [508, 261] on span "Delete Layer" at bounding box center [526, 258] width 39 height 9
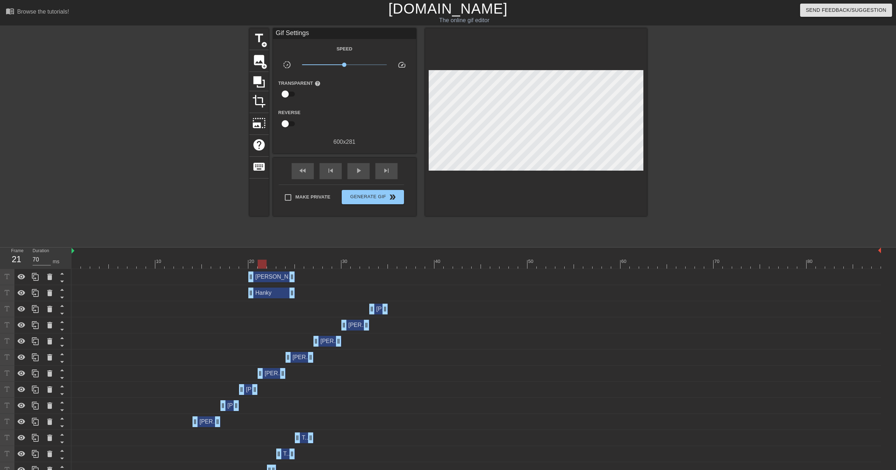
click at [268, 278] on div "[PERSON_NAME] drag_handle drag_handle" at bounding box center [271, 277] width 47 height 11
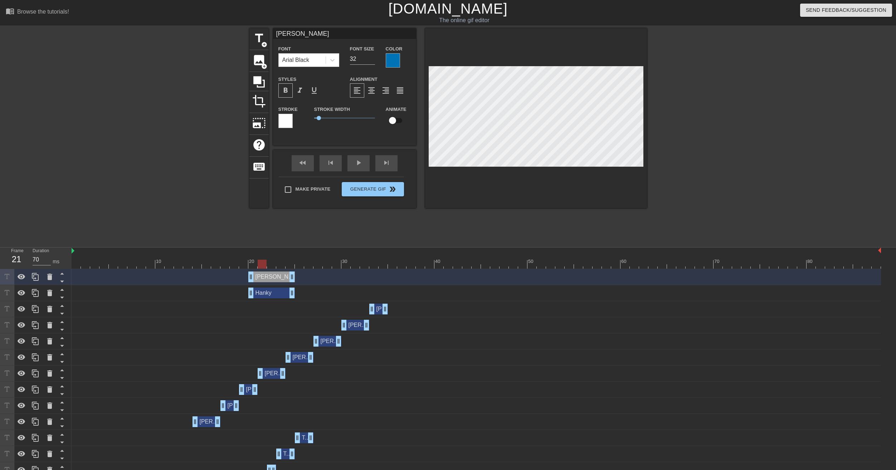
click at [268, 294] on div "[PERSON_NAME] drag_handle drag_handle" at bounding box center [271, 293] width 47 height 11
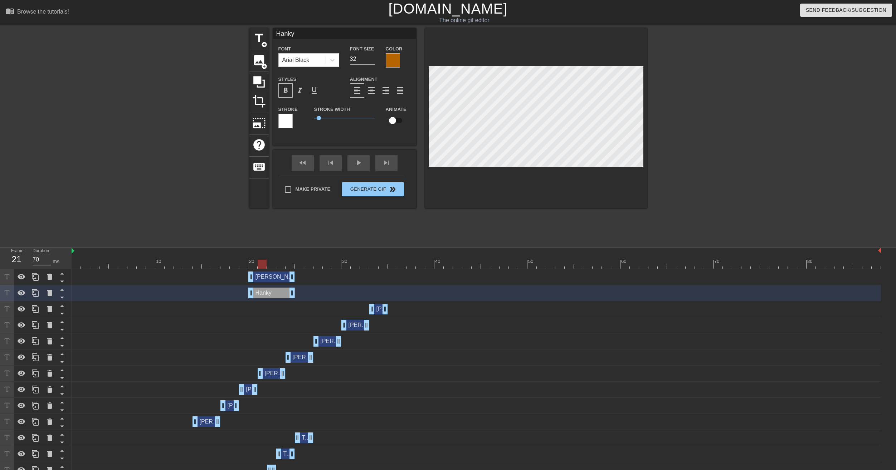
click at [252, 264] on div at bounding box center [476, 264] width 809 height 9
click at [262, 266] on div at bounding box center [476, 264] width 809 height 9
click at [269, 265] on div at bounding box center [476, 264] width 809 height 9
click at [279, 264] on div at bounding box center [476, 264] width 809 height 9
drag, startPoint x: 291, startPoint y: 277, endPoint x: 276, endPoint y: 277, distance: 14.7
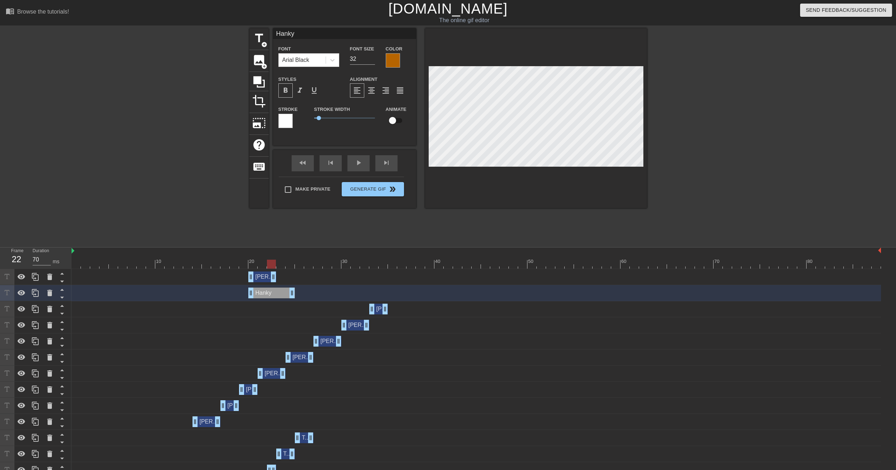
click at [276, 277] on div "[PERSON_NAME] drag_handle drag_handle" at bounding box center [476, 277] width 809 height 11
drag, startPoint x: 292, startPoint y: 291, endPoint x: 275, endPoint y: 291, distance: 16.5
click at [38, 295] on icon at bounding box center [35, 293] width 7 height 8
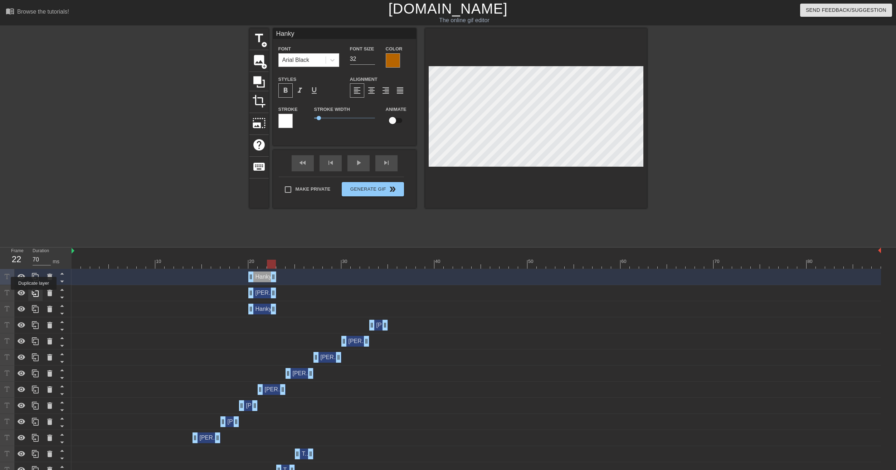
click at [34, 295] on icon at bounding box center [35, 293] width 7 height 8
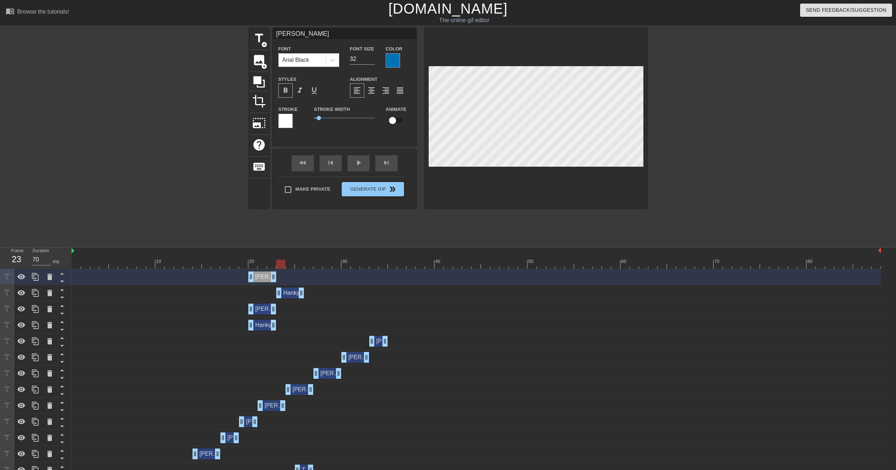
drag, startPoint x: 264, startPoint y: 296, endPoint x: 290, endPoint y: 295, distance: 25.8
click at [290, 295] on div "[PERSON_NAME] drag_handle drag_handle" at bounding box center [290, 293] width 28 height 11
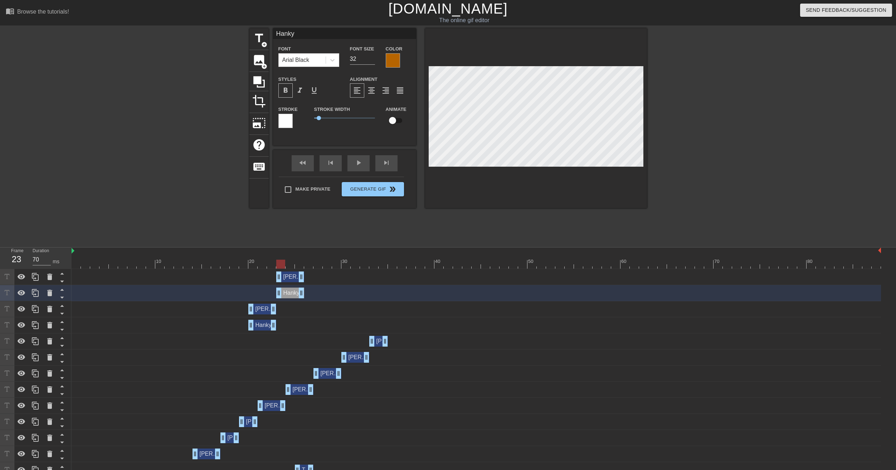
drag, startPoint x: 261, startPoint y: 276, endPoint x: 288, endPoint y: 278, distance: 27.6
click at [288, 278] on div "[PERSON_NAME] drag_handle drag_handle" at bounding box center [290, 277] width 28 height 11
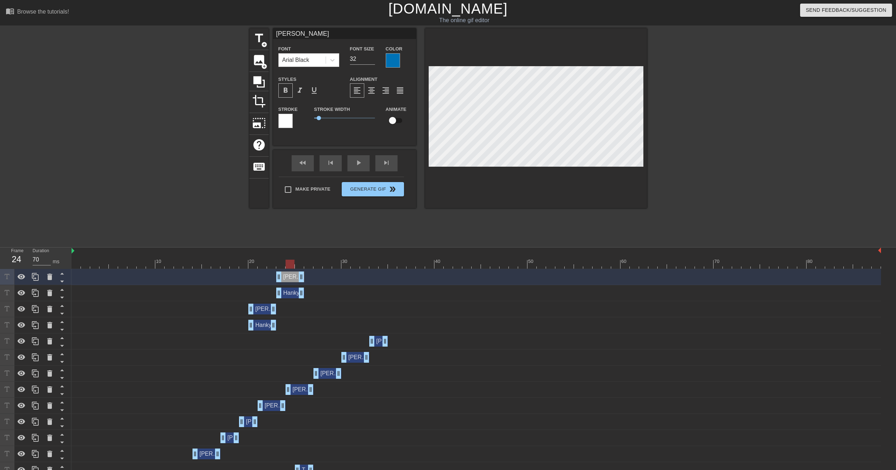
drag, startPoint x: 289, startPoint y: 266, endPoint x: 299, endPoint y: 266, distance: 9.7
click at [290, 266] on div at bounding box center [476, 264] width 809 height 9
click at [299, 266] on div at bounding box center [476, 264] width 809 height 9
click at [288, 265] on div at bounding box center [476, 264] width 809 height 9
drag, startPoint x: 299, startPoint y: 279, endPoint x: 293, endPoint y: 279, distance: 6.4
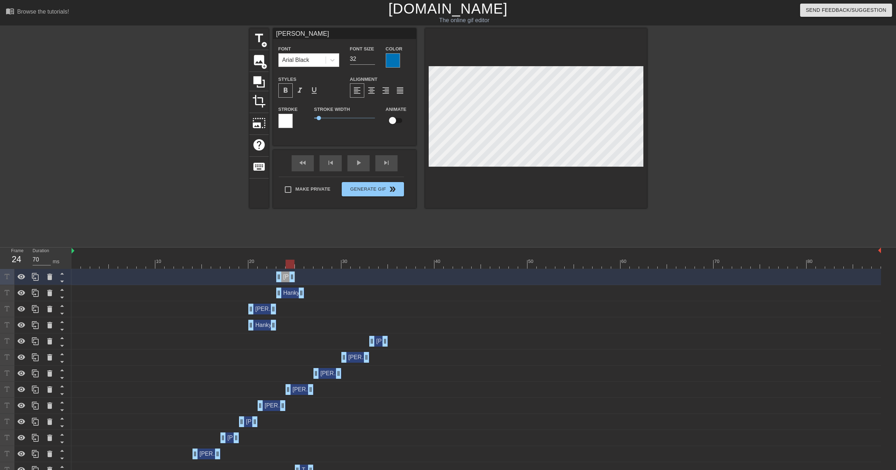
click at [293, 294] on div "[PERSON_NAME] drag_handle drag_handle" at bounding box center [290, 293] width 28 height 11
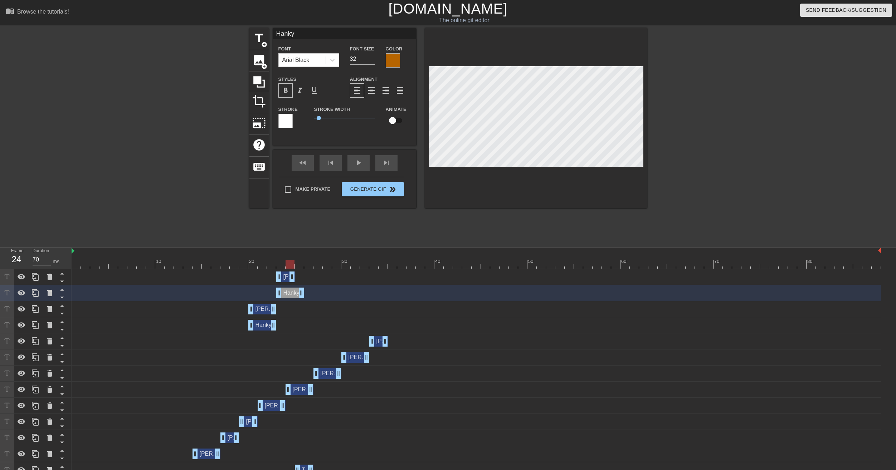
click at [280, 265] on div at bounding box center [476, 264] width 809 height 9
click at [272, 265] on div at bounding box center [476, 264] width 809 height 9
click at [278, 264] on div at bounding box center [476, 264] width 809 height 9
click at [269, 263] on div at bounding box center [476, 264] width 809 height 9
click at [276, 263] on div at bounding box center [476, 264] width 809 height 9
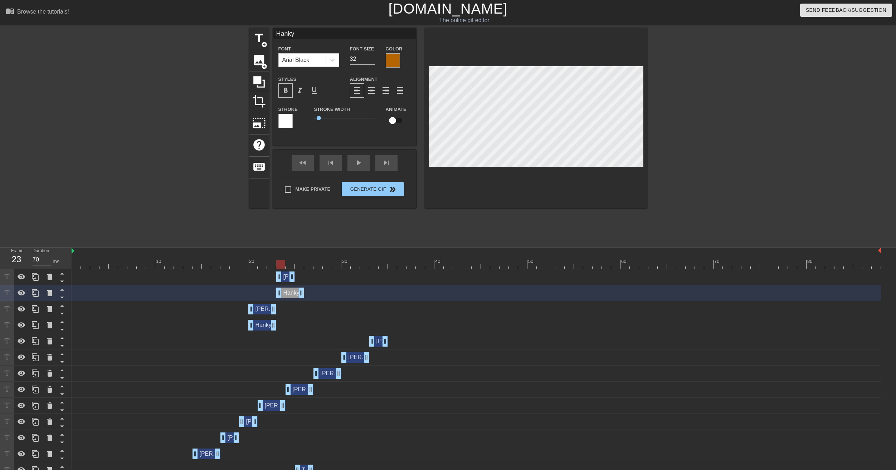
click at [288, 264] on div at bounding box center [476, 264] width 809 height 9
click at [299, 264] on div at bounding box center [476, 264] width 809 height 9
click at [291, 264] on div at bounding box center [476, 264] width 809 height 9
drag, startPoint x: 301, startPoint y: 294, endPoint x: 295, endPoint y: 294, distance: 5.7
click at [295, 294] on div "[PERSON_NAME] drag_handle drag_handle" at bounding box center [476, 293] width 809 height 11
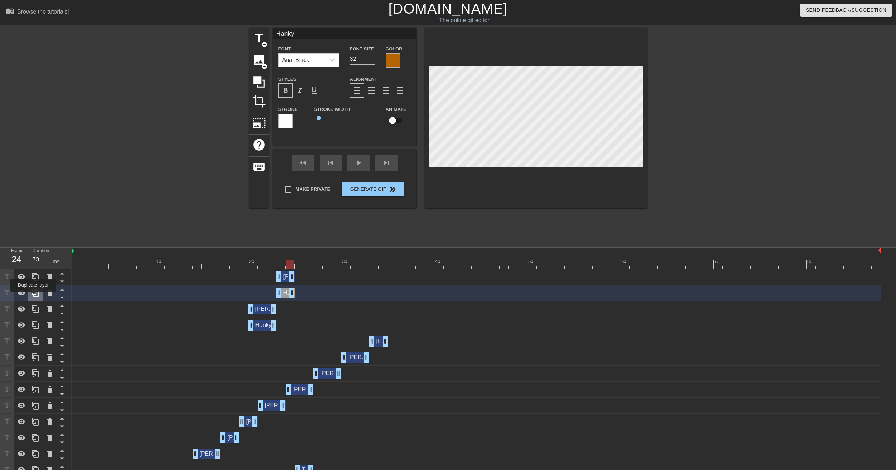
click at [33, 297] on icon at bounding box center [35, 293] width 9 height 9
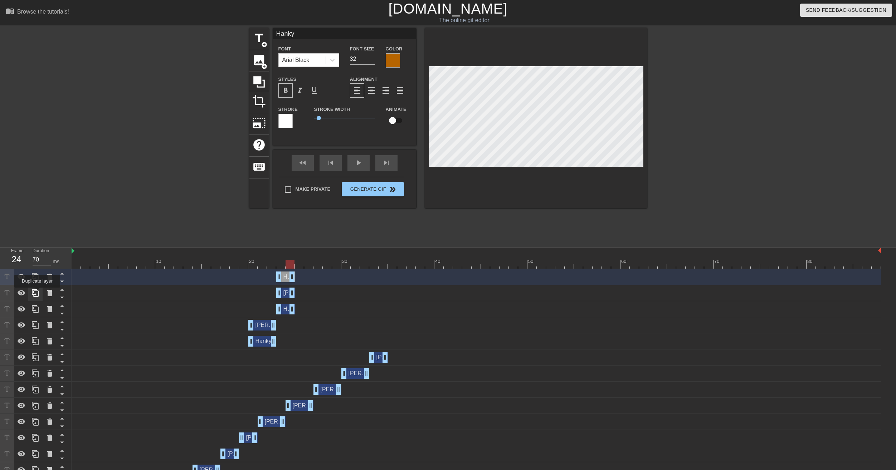
click at [37, 293] on icon at bounding box center [35, 293] width 9 height 9
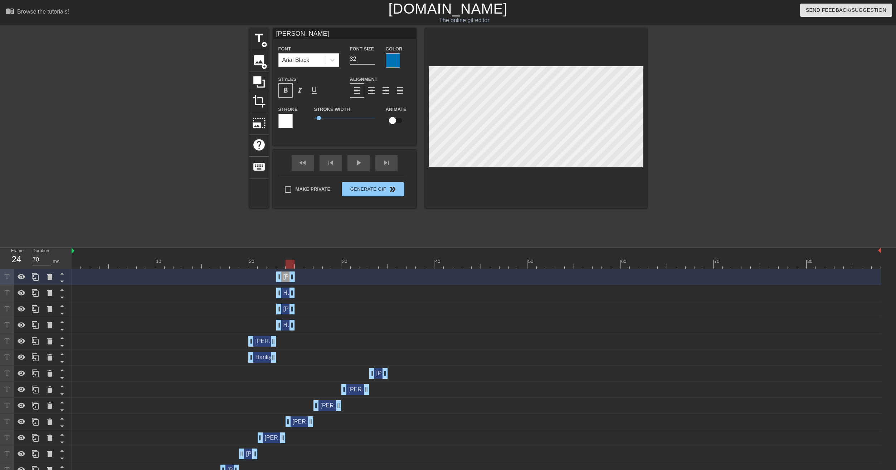
click at [285, 295] on div "[PERSON_NAME] drag_handle drag_handle" at bounding box center [285, 293] width 19 height 11
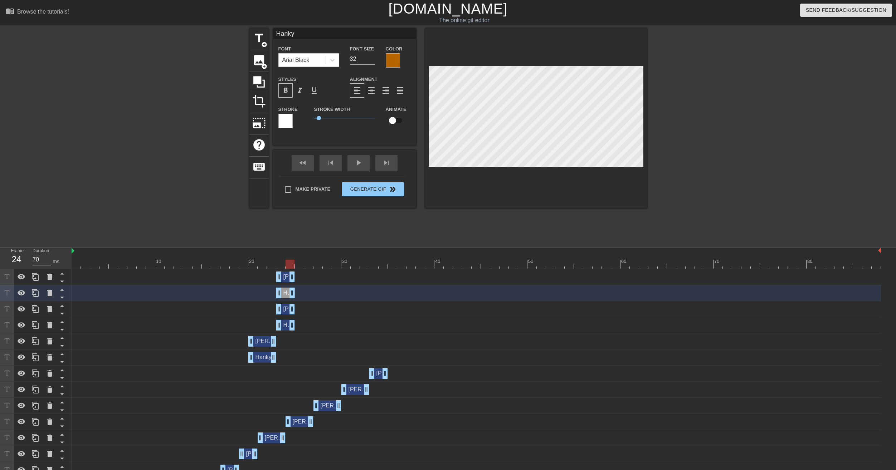
click at [285, 277] on div "[PERSON_NAME] drag_handle drag_handle" at bounding box center [285, 277] width 19 height 11
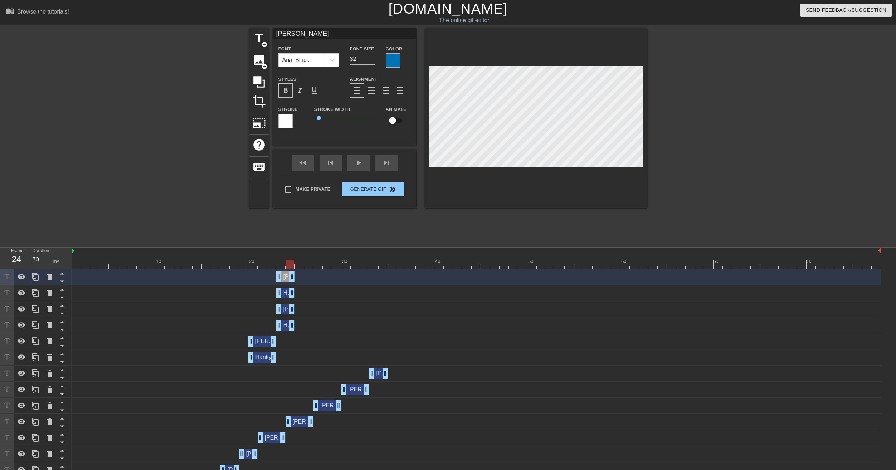
click at [467, 168] on div at bounding box center [536, 118] width 222 height 180
drag, startPoint x: 285, startPoint y: 292, endPoint x: 300, endPoint y: 292, distance: 15.4
click at [300, 292] on div "[PERSON_NAME] drag_handle drag_handle" at bounding box center [304, 293] width 19 height 11
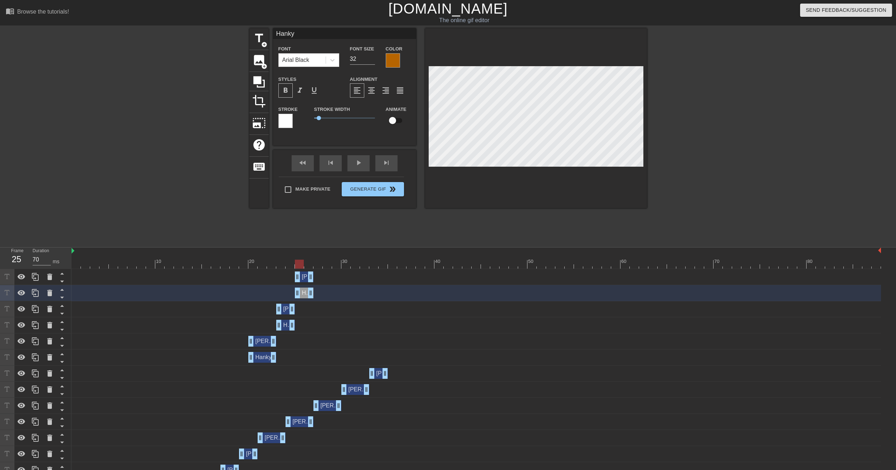
drag, startPoint x: 285, startPoint y: 279, endPoint x: 303, endPoint y: 279, distance: 17.9
click at [303, 279] on div "[PERSON_NAME] drag_handle drag_handle" at bounding box center [304, 277] width 19 height 11
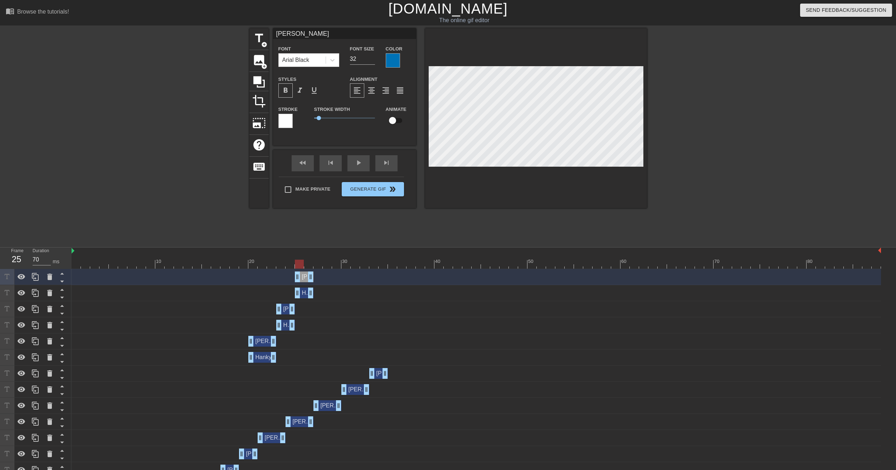
click at [309, 263] on div at bounding box center [476, 264] width 809 height 9
click at [318, 264] on div at bounding box center [476, 264] width 809 height 9
drag, startPoint x: 309, startPoint y: 294, endPoint x: 314, endPoint y: 295, distance: 5.4
click at [314, 295] on div "[PERSON_NAME] drag_handle drag_handle" at bounding box center [309, 293] width 28 height 11
type input "Hanky"
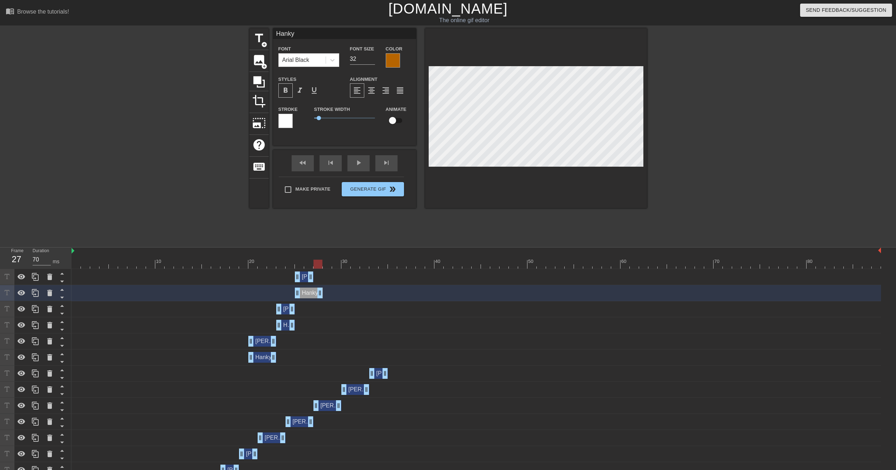
click at [319, 266] on div at bounding box center [317, 264] width 9 height 9
click at [330, 265] on div at bounding box center [476, 264] width 809 height 9
click at [318, 267] on div at bounding box center [476, 264] width 809 height 9
click at [327, 266] on div at bounding box center [476, 264] width 809 height 9
click at [34, 295] on icon at bounding box center [35, 293] width 7 height 8
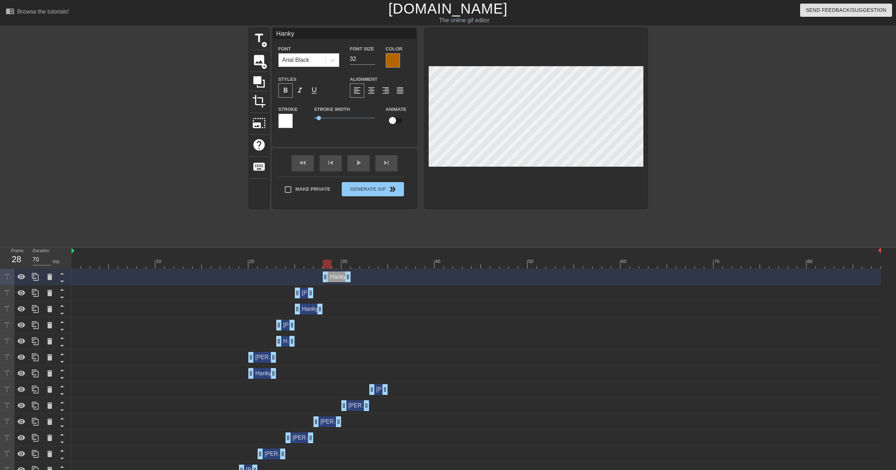
drag, startPoint x: 308, startPoint y: 278, endPoint x: 334, endPoint y: 277, distance: 26.1
click at [334, 277] on div "[PERSON_NAME] drag_handle drag_handle" at bounding box center [337, 277] width 28 height 11
click at [336, 262] on div at bounding box center [476, 264] width 809 height 9
click at [345, 264] on div at bounding box center [476, 264] width 809 height 9
click at [337, 265] on div at bounding box center [476, 264] width 809 height 9
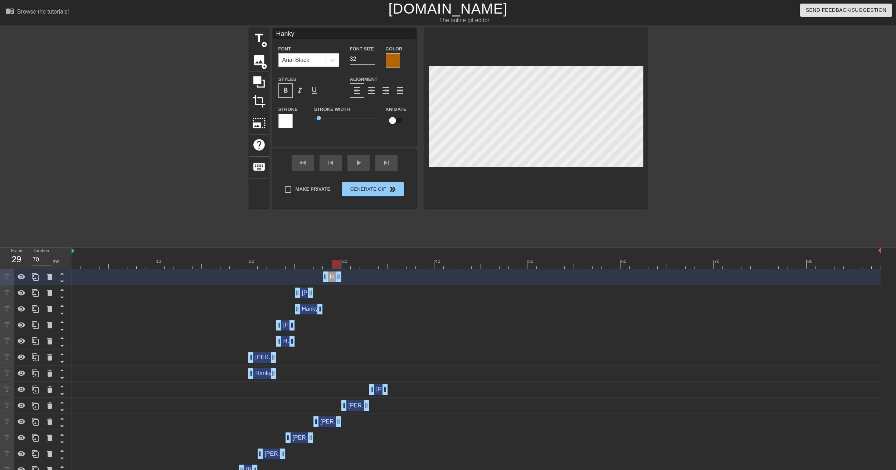
drag, startPoint x: 347, startPoint y: 277, endPoint x: 341, endPoint y: 278, distance: 6.1
click at [341, 278] on div "[PERSON_NAME] drag_handle drag_handle" at bounding box center [476, 277] width 809 height 11
click at [33, 278] on icon at bounding box center [35, 277] width 9 height 9
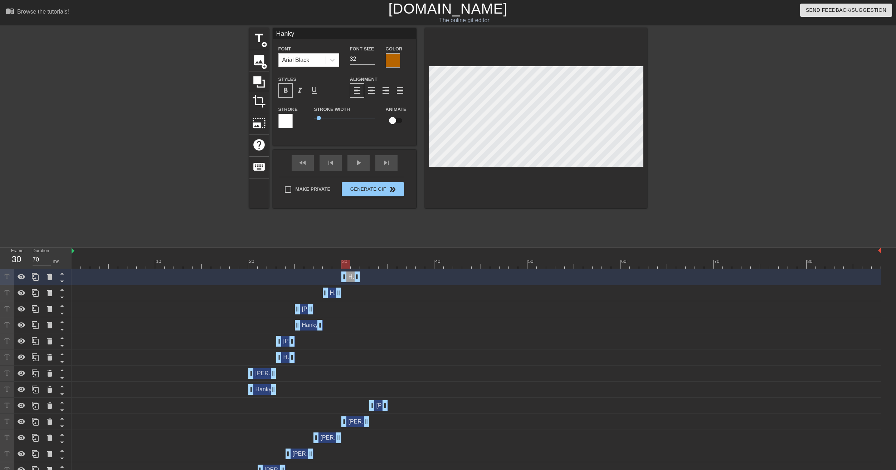
drag, startPoint x: 333, startPoint y: 276, endPoint x: 348, endPoint y: 278, distance: 14.7
click at [348, 278] on div "[PERSON_NAME] drag_handle drag_handle" at bounding box center [350, 277] width 19 height 11
click at [355, 263] on div at bounding box center [476, 264] width 809 height 9
click at [344, 264] on div at bounding box center [476, 264] width 809 height 9
click at [532, 167] on div at bounding box center [536, 118] width 222 height 180
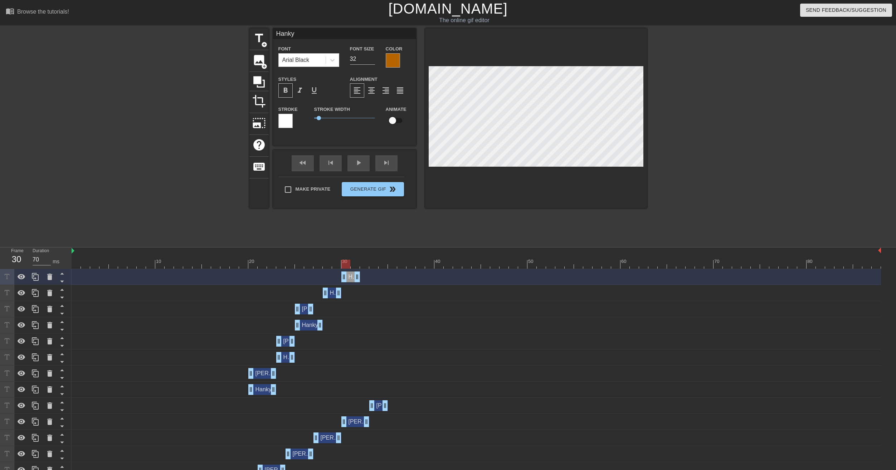
click at [356, 265] on div at bounding box center [476, 264] width 809 height 9
click at [366, 265] on div at bounding box center [476, 264] width 809 height 9
click at [373, 266] on div at bounding box center [476, 264] width 809 height 9
click at [38, 279] on icon at bounding box center [35, 277] width 9 height 9
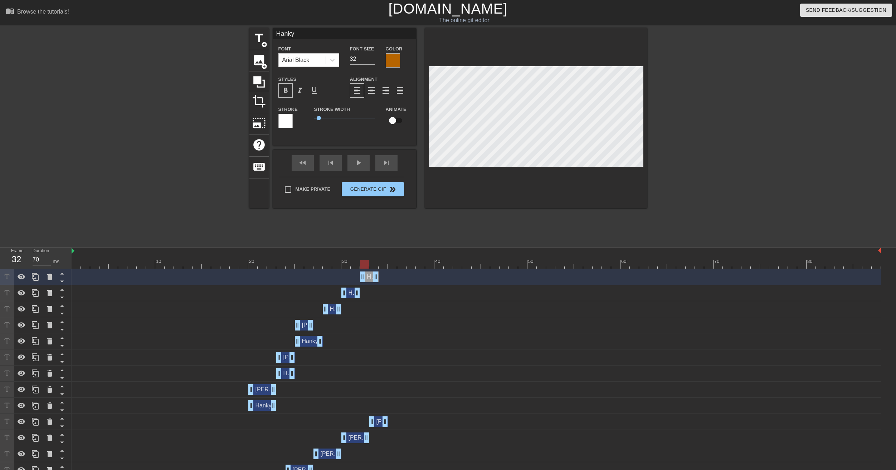
drag, startPoint x: 351, startPoint y: 278, endPoint x: 370, endPoint y: 279, distance: 19.0
click at [370, 279] on div "[PERSON_NAME] drag_handle drag_handle" at bounding box center [369, 277] width 19 height 11
click at [372, 266] on div at bounding box center [476, 264] width 809 height 9
click at [383, 264] on div at bounding box center [476, 264] width 809 height 9
drag, startPoint x: 377, startPoint y: 277, endPoint x: 389, endPoint y: 276, distance: 12.2
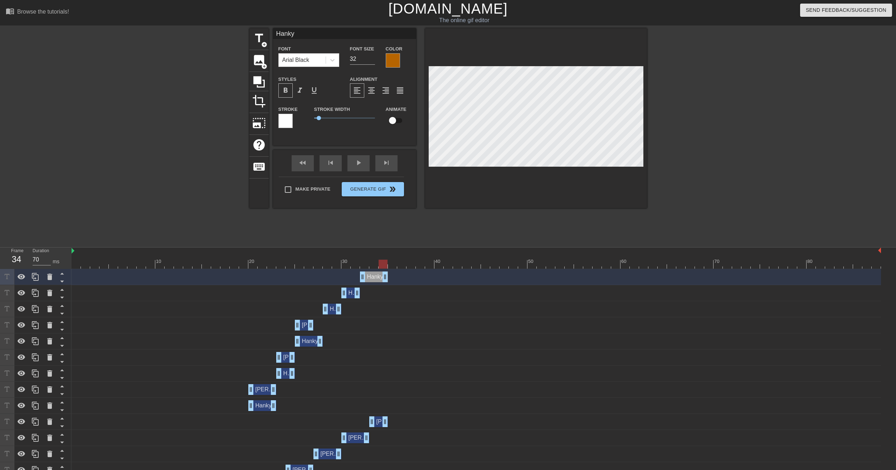
click at [389, 276] on div "[PERSON_NAME] drag_handle drag_handle" at bounding box center [476, 277] width 809 height 11
click at [37, 276] on icon at bounding box center [35, 277] width 9 height 9
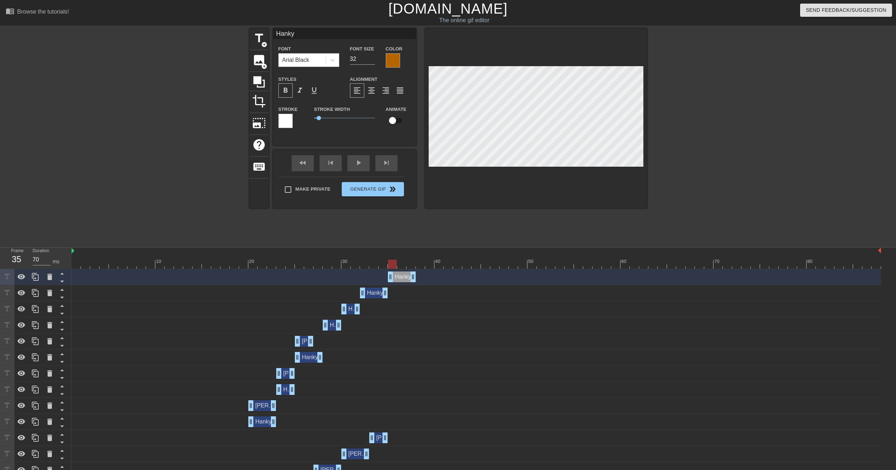
drag, startPoint x: 372, startPoint y: 277, endPoint x: 401, endPoint y: 278, distance: 28.3
click at [401, 278] on div "[PERSON_NAME] drag_handle drag_handle" at bounding box center [402, 277] width 28 height 11
click at [403, 264] on div at bounding box center [476, 264] width 809 height 9
click at [411, 263] on div at bounding box center [476, 264] width 809 height 9
click at [38, 279] on icon at bounding box center [35, 277] width 9 height 9
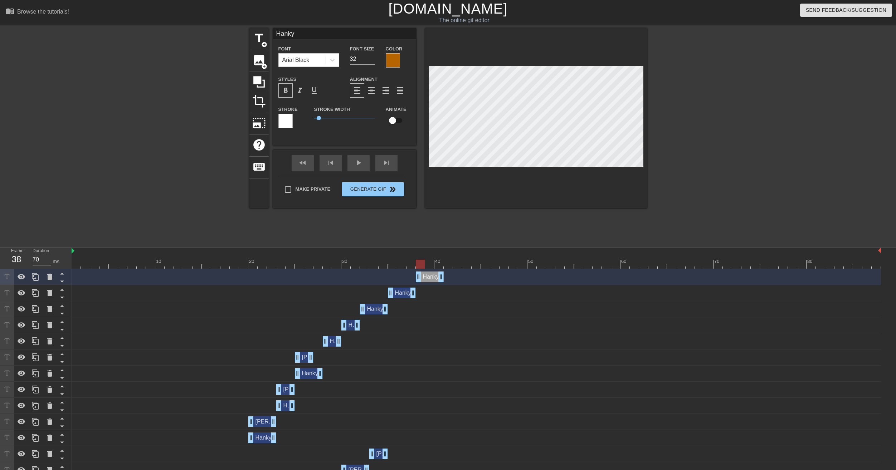
drag, startPoint x: 402, startPoint y: 276, endPoint x: 426, endPoint y: 276, distance: 24.3
click at [426, 276] on div "[PERSON_NAME] drag_handle drag_handle" at bounding box center [430, 277] width 28 height 11
click at [430, 264] on div at bounding box center [476, 264] width 809 height 9
click at [436, 265] on div at bounding box center [476, 264] width 809 height 9
click at [449, 265] on div at bounding box center [476, 264] width 809 height 9
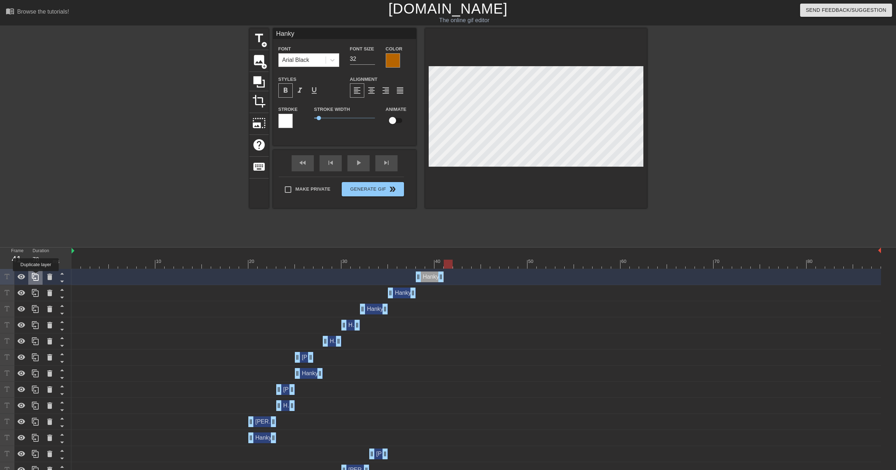
click at [36, 276] on icon at bounding box center [35, 277] width 9 height 9
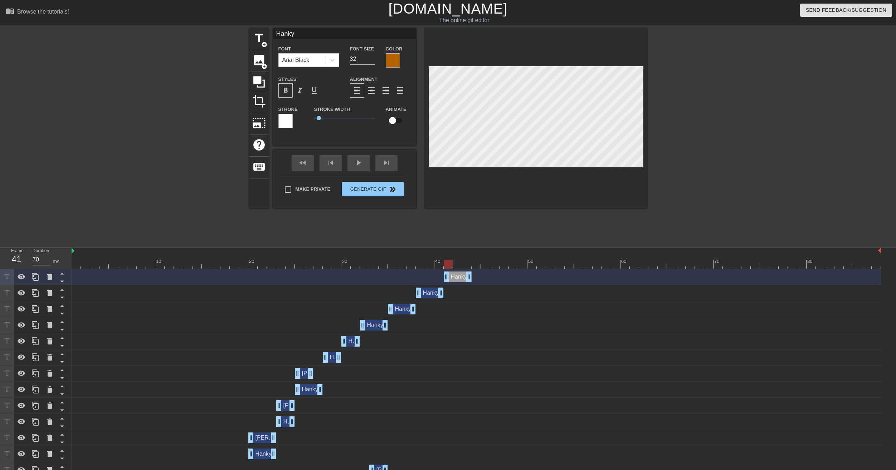
drag, startPoint x: 428, startPoint y: 277, endPoint x: 453, endPoint y: 277, distance: 25.4
click at [453, 277] on div "[PERSON_NAME] drag_handle drag_handle" at bounding box center [458, 277] width 28 height 11
click at [456, 265] on div at bounding box center [476, 264] width 809 height 9
click at [465, 265] on div at bounding box center [476, 264] width 809 height 9
drag, startPoint x: 468, startPoint y: 275, endPoint x: 463, endPoint y: 276, distance: 5.7
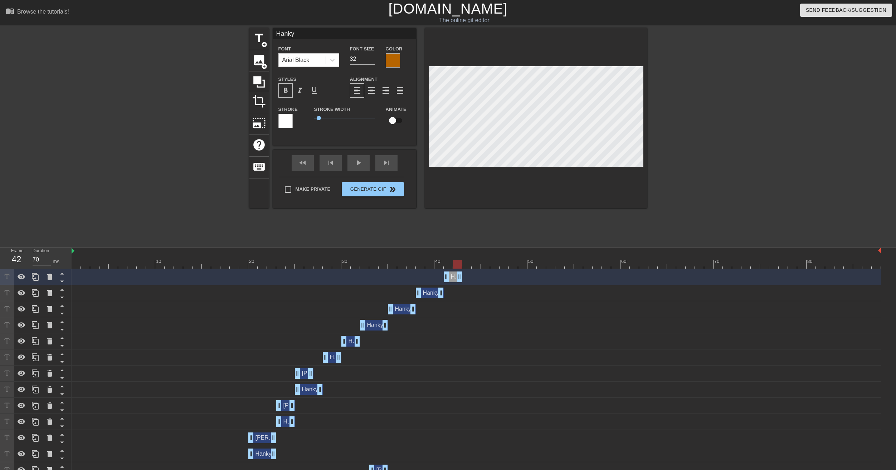
click at [463, 276] on div "[PERSON_NAME] drag_handle drag_handle" at bounding box center [476, 277] width 809 height 11
click at [465, 266] on div at bounding box center [476, 264] width 809 height 9
click at [475, 266] on div at bounding box center [476, 264] width 809 height 9
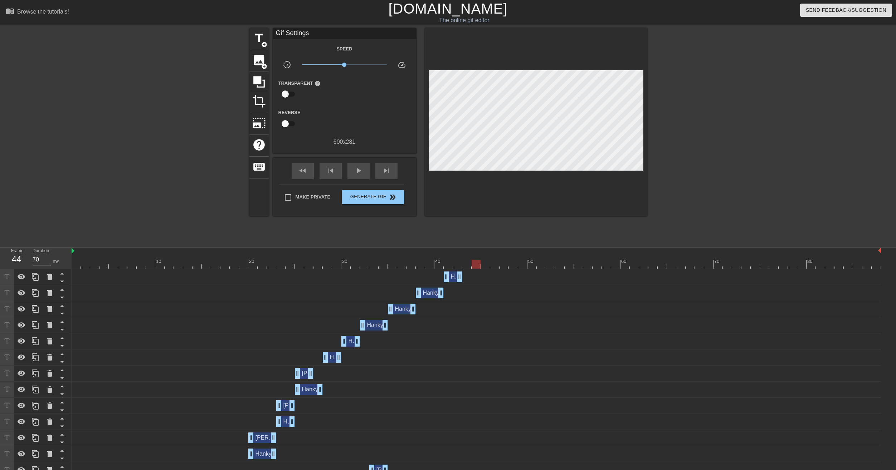
click at [410, 282] on div "[PERSON_NAME] drag_handle drag_handle" at bounding box center [476, 277] width 809 height 11
click at [464, 266] on div at bounding box center [476, 264] width 809 height 9
click at [477, 265] on div at bounding box center [476, 264] width 809 height 9
click at [484, 265] on div at bounding box center [476, 264] width 809 height 9
click at [493, 264] on div at bounding box center [476, 264] width 809 height 9
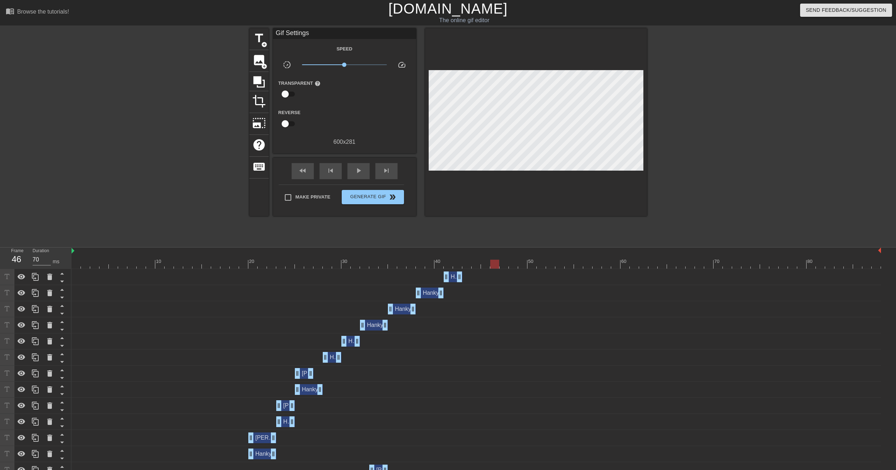
click at [503, 264] on div at bounding box center [476, 264] width 809 height 9
click at [517, 264] on div at bounding box center [476, 264] width 809 height 9
drag, startPoint x: 525, startPoint y: 267, endPoint x: 536, endPoint y: 267, distance: 11.4
click at [526, 267] on div at bounding box center [476, 264] width 809 height 9
click at [534, 266] on div at bounding box center [476, 264] width 809 height 9
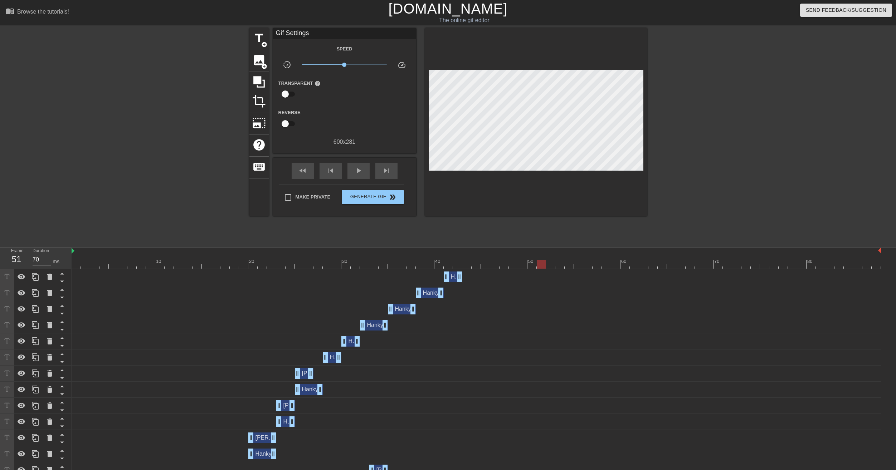
click at [545, 264] on div at bounding box center [476, 264] width 809 height 9
click at [550, 264] on div at bounding box center [476, 264] width 809 height 9
click at [561, 264] on div at bounding box center [476, 264] width 809 height 9
click at [574, 265] on div at bounding box center [476, 264] width 809 height 9
click at [582, 265] on div at bounding box center [476, 264] width 809 height 9
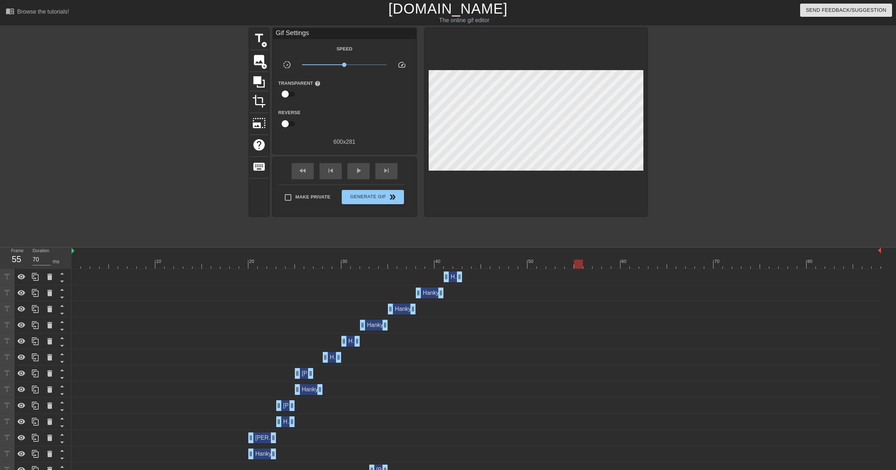
click at [594, 264] on div at bounding box center [476, 264] width 809 height 9
click at [600, 263] on div at bounding box center [596, 264] width 9 height 9
drag, startPoint x: 608, startPoint y: 264, endPoint x: 612, endPoint y: 265, distance: 3.6
click at [612, 265] on div at bounding box center [476, 264] width 809 height 9
drag, startPoint x: 612, startPoint y: 265, endPoint x: 634, endPoint y: 267, distance: 21.2
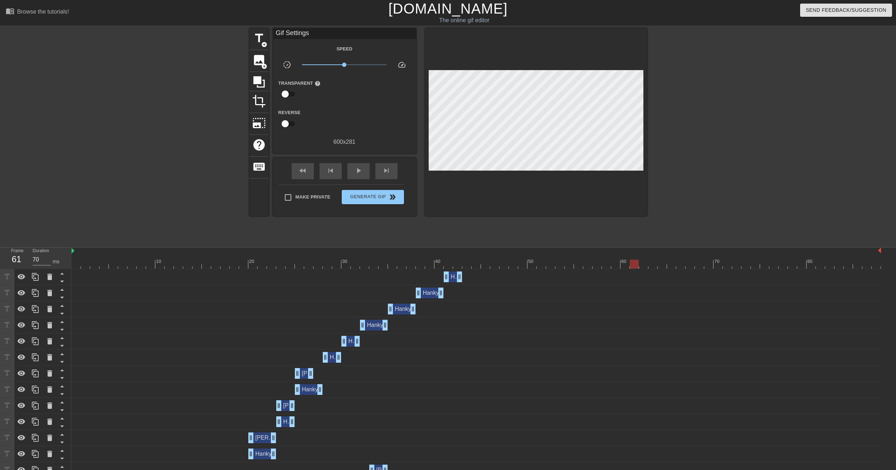
click at [634, 267] on div at bounding box center [634, 264] width 9 height 9
click at [643, 267] on div at bounding box center [476, 264] width 809 height 9
click at [631, 267] on div at bounding box center [476, 264] width 809 height 9
drag, startPoint x: 454, startPoint y: 280, endPoint x: 406, endPoint y: 278, distance: 48.0
click at [406, 278] on div "[PERSON_NAME] drag_handle drag_handle" at bounding box center [476, 277] width 809 height 11
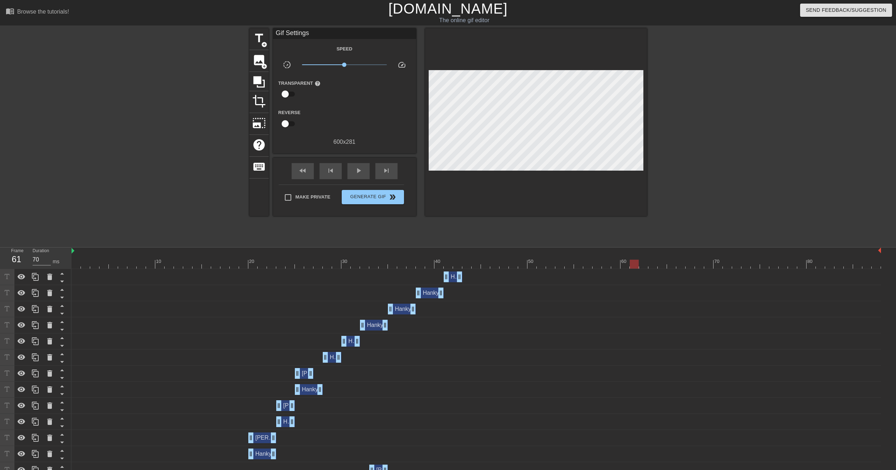
click at [454, 276] on div "[PERSON_NAME] drag_handle drag_handle" at bounding box center [453, 277] width 19 height 11
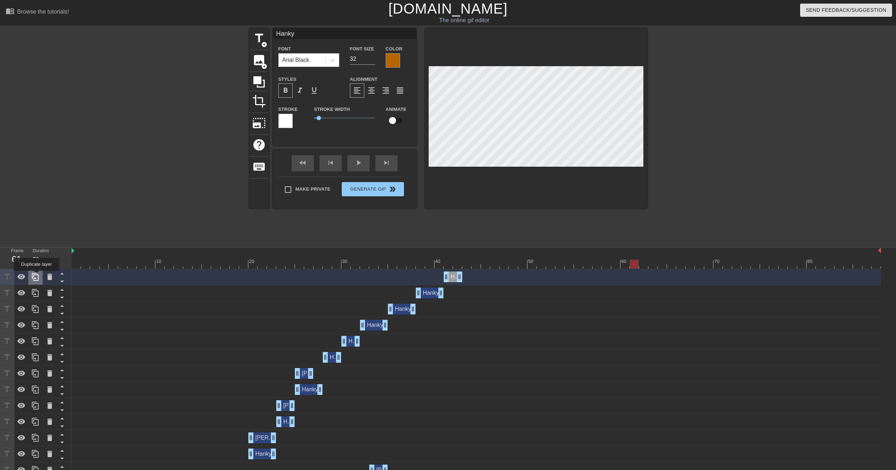
click at [36, 276] on icon at bounding box center [35, 277] width 9 height 9
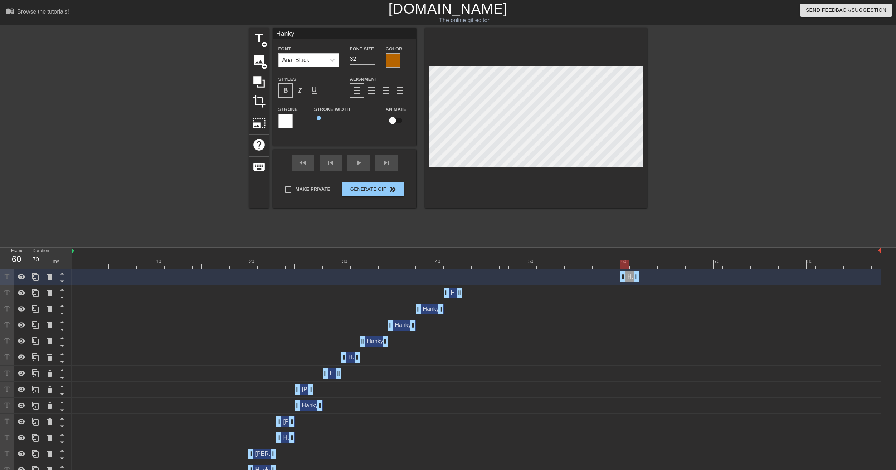
drag, startPoint x: 454, startPoint y: 277, endPoint x: 629, endPoint y: 285, distance: 175.5
click at [629, 285] on div "[PERSON_NAME] drag_handle drag_handle" at bounding box center [476, 277] width 809 height 16
click at [634, 64] on div at bounding box center [536, 118] width 222 height 180
drag, startPoint x: 630, startPoint y: 277, endPoint x: 635, endPoint y: 279, distance: 5.3
click at [635, 279] on div "[PERSON_NAME] drag_handle drag_handle" at bounding box center [639, 277] width 19 height 11
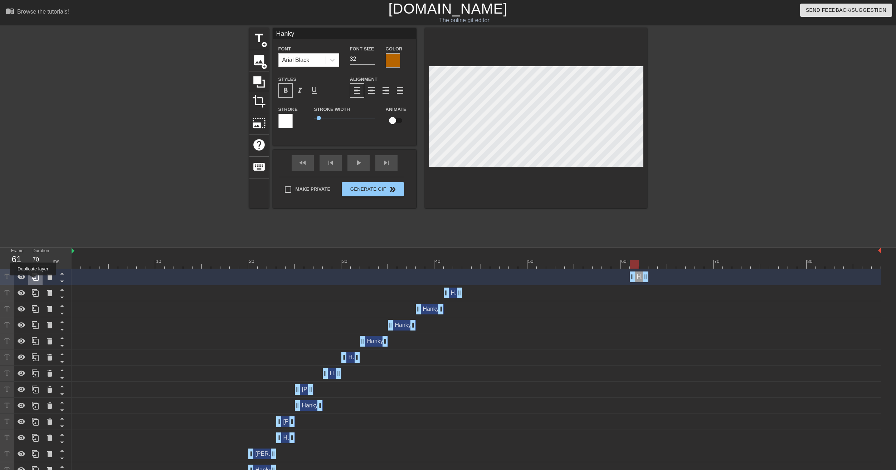
click at [33, 280] on icon at bounding box center [35, 277] width 9 height 9
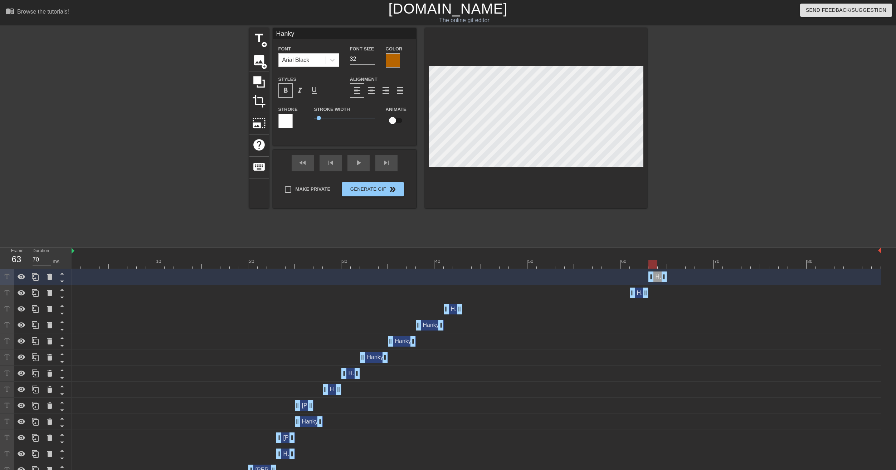
drag, startPoint x: 640, startPoint y: 276, endPoint x: 657, endPoint y: 278, distance: 16.9
click at [657, 278] on div "[PERSON_NAME] drag_handle drag_handle" at bounding box center [657, 277] width 19 height 11
click at [660, 266] on div at bounding box center [476, 264] width 809 height 9
click at [654, 265] on div at bounding box center [476, 264] width 809 height 9
click at [640, 265] on div at bounding box center [476, 264] width 809 height 9
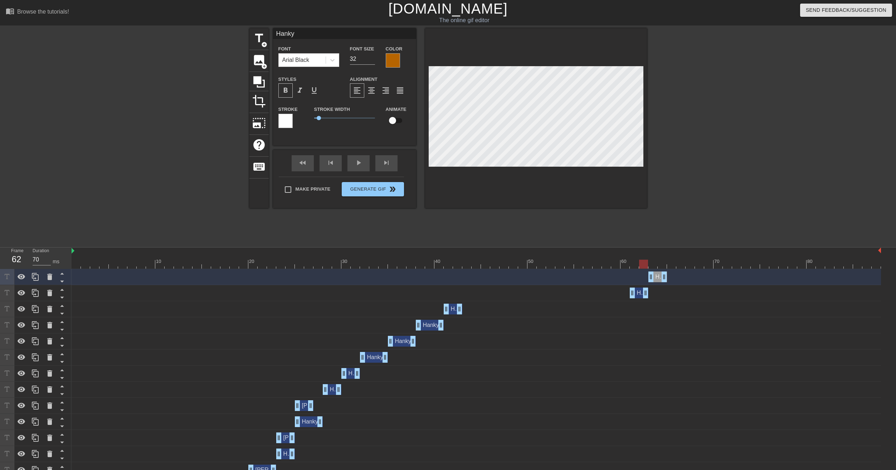
click at [651, 267] on div at bounding box center [476, 264] width 809 height 9
click at [664, 265] on div at bounding box center [476, 264] width 809 height 9
click at [303, 404] on div "[PERSON_NAME] drag_handle drag_handle" at bounding box center [304, 405] width 19 height 11
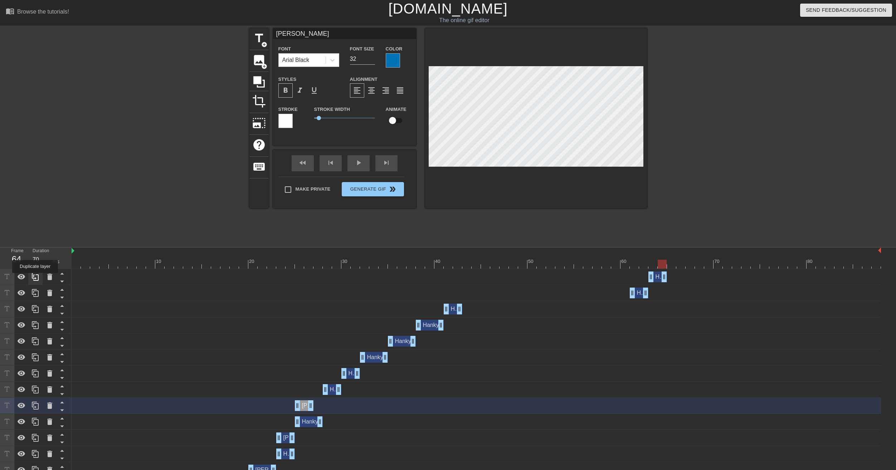
click at [35, 278] on icon at bounding box center [35, 277] width 9 height 9
type input "Hanky"
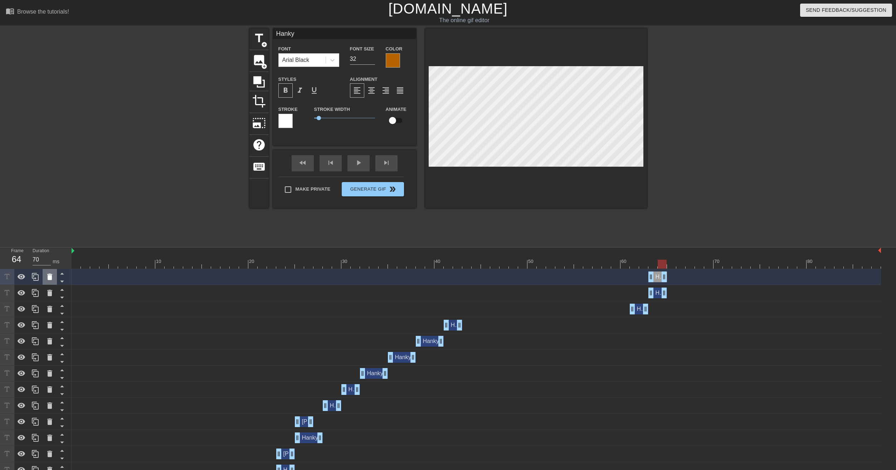
click at [47, 280] on icon at bounding box center [49, 277] width 9 height 9
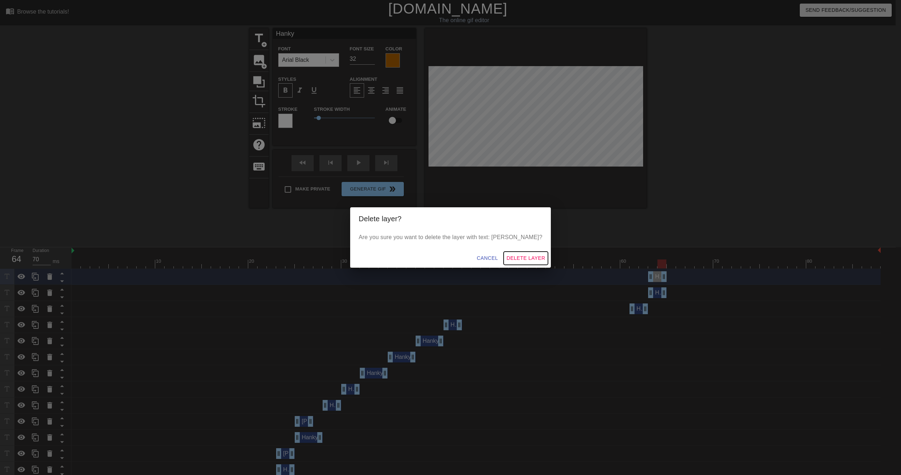
click at [516, 257] on span "Delete Layer" at bounding box center [526, 258] width 39 height 9
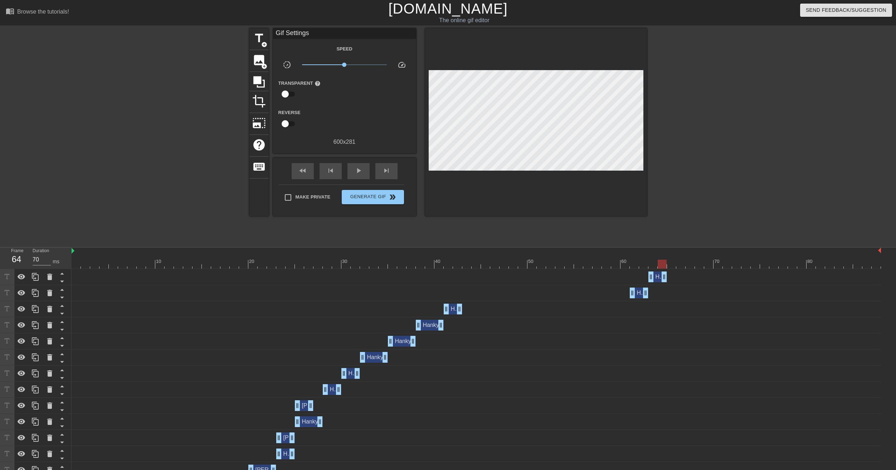
click at [302, 406] on div "[PERSON_NAME] drag_handle drag_handle" at bounding box center [304, 405] width 19 height 11
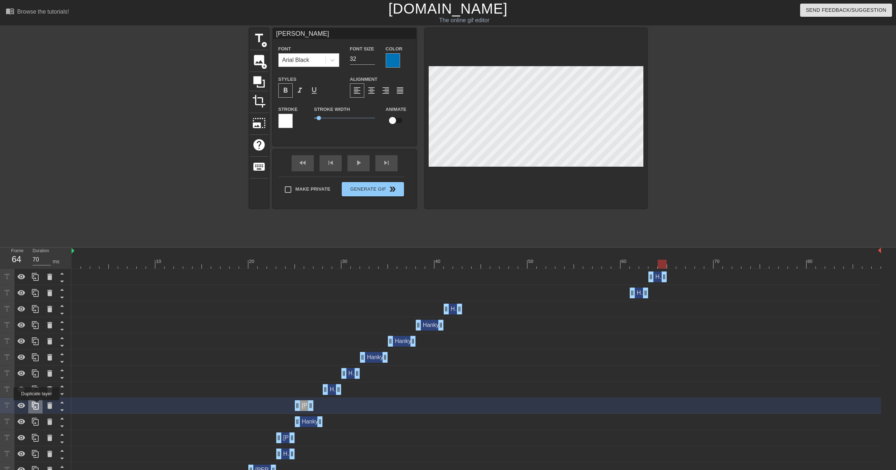
click at [36, 405] on icon at bounding box center [35, 405] width 9 height 9
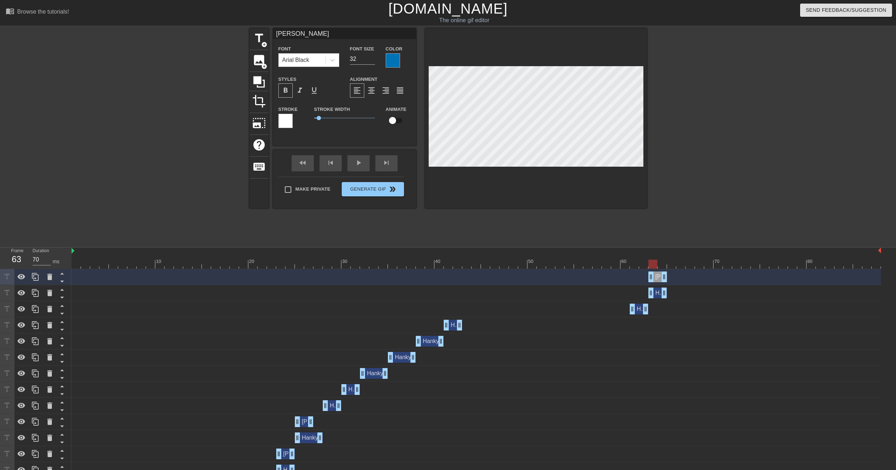
drag, startPoint x: 303, startPoint y: 275, endPoint x: 659, endPoint y: 277, distance: 356.3
click at [659, 277] on div "[PERSON_NAME] drag_handle drag_handle" at bounding box center [657, 277] width 19 height 11
click at [658, 276] on div "[PERSON_NAME] drag_handle drag_handle" at bounding box center [657, 277] width 19 height 11
click at [661, 265] on div at bounding box center [476, 264] width 809 height 9
click at [671, 265] on div at bounding box center [476, 264] width 809 height 9
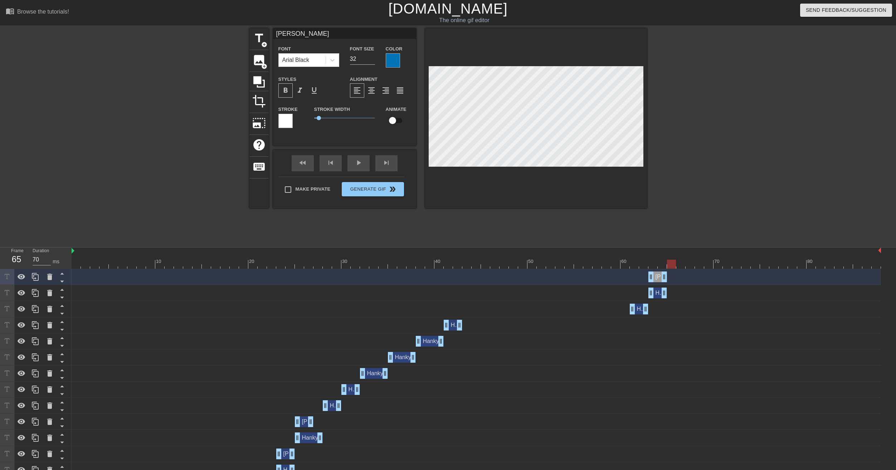
click at [679, 264] on div at bounding box center [476, 264] width 809 height 9
click at [692, 263] on div at bounding box center [476, 264] width 809 height 9
click at [704, 263] on div at bounding box center [476, 264] width 809 height 9
click at [73, 251] on img at bounding box center [73, 251] width 3 height 6
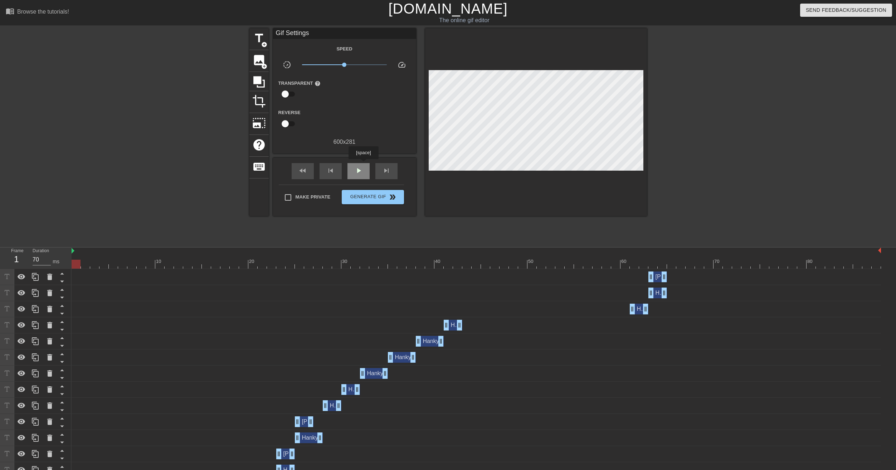
click at [363, 164] on div "play_arrow" at bounding box center [358, 171] width 22 height 16
click at [379, 200] on span "Generate Gif double_arrow" at bounding box center [373, 197] width 56 height 9
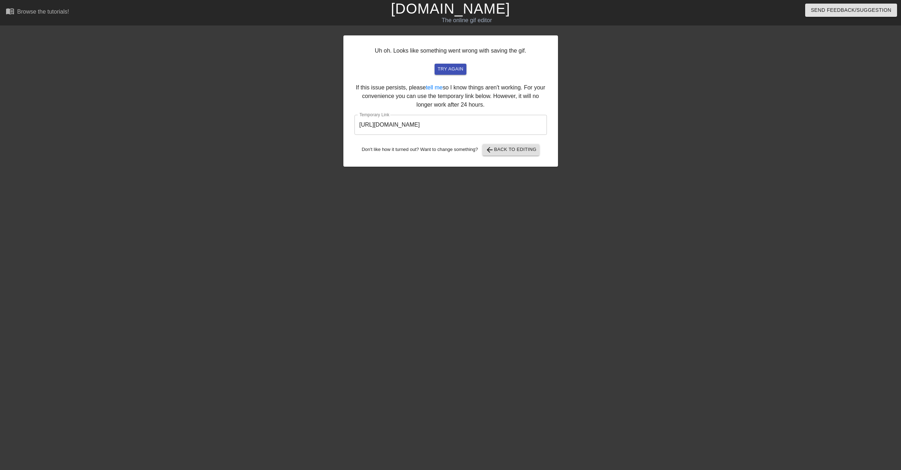
click at [517, 129] on input "[URL][DOMAIN_NAME]" at bounding box center [451, 125] width 192 height 20
